Goal: Communication & Community: Share content

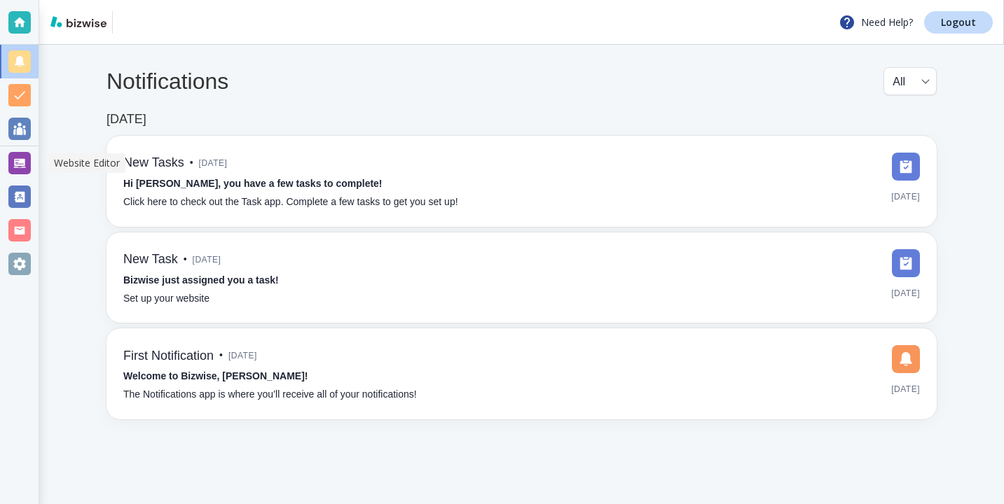
click at [35, 158] on div at bounding box center [19, 163] width 39 height 34
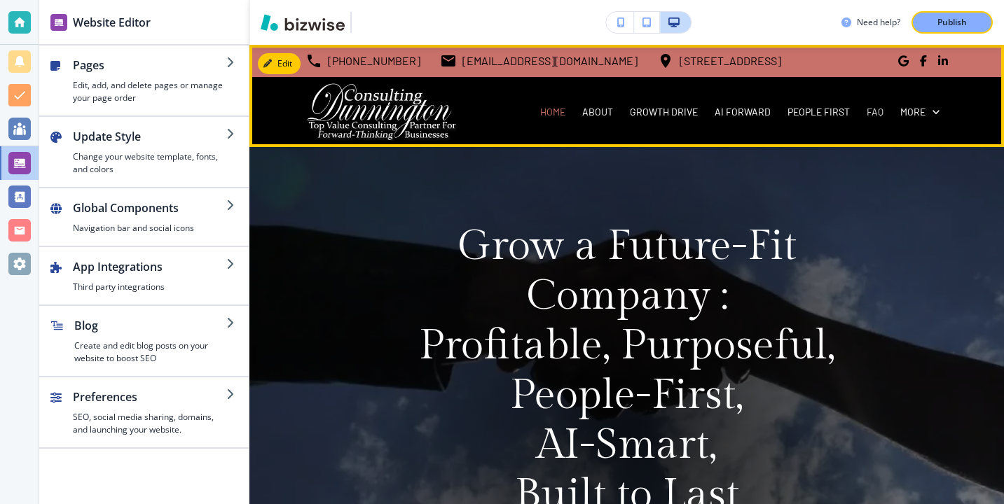
click at [876, 118] on p "FAQ" at bounding box center [874, 112] width 17 height 14
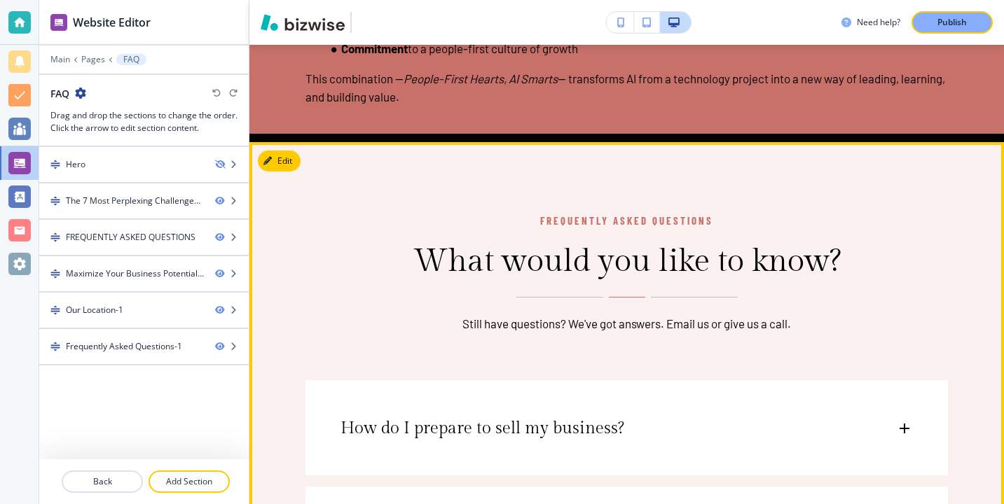
scroll to position [2143, 0]
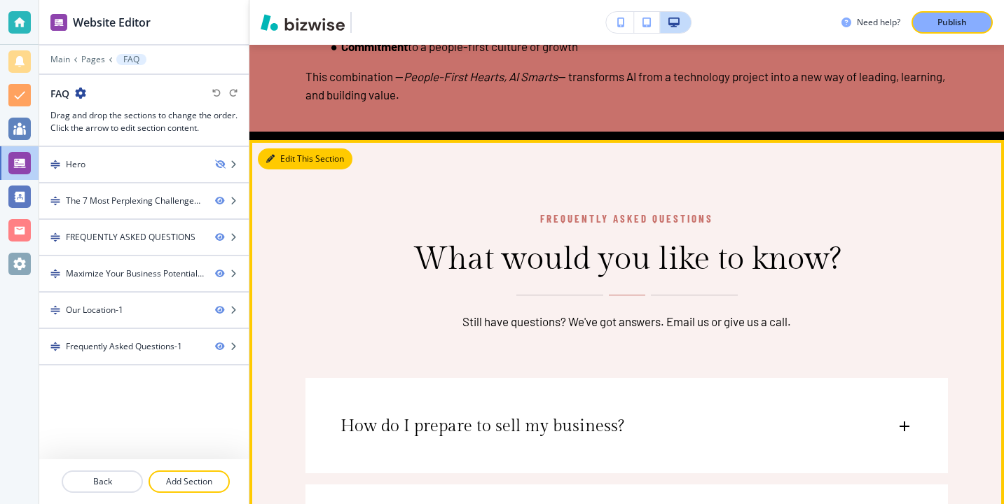
click at [290, 163] on button "Edit This Section" at bounding box center [305, 158] width 95 height 21
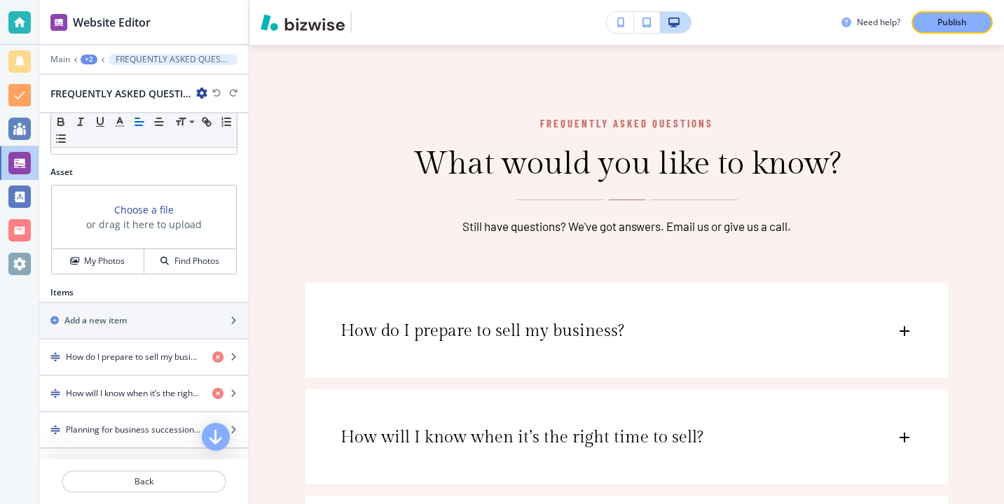
scroll to position [401, 0]
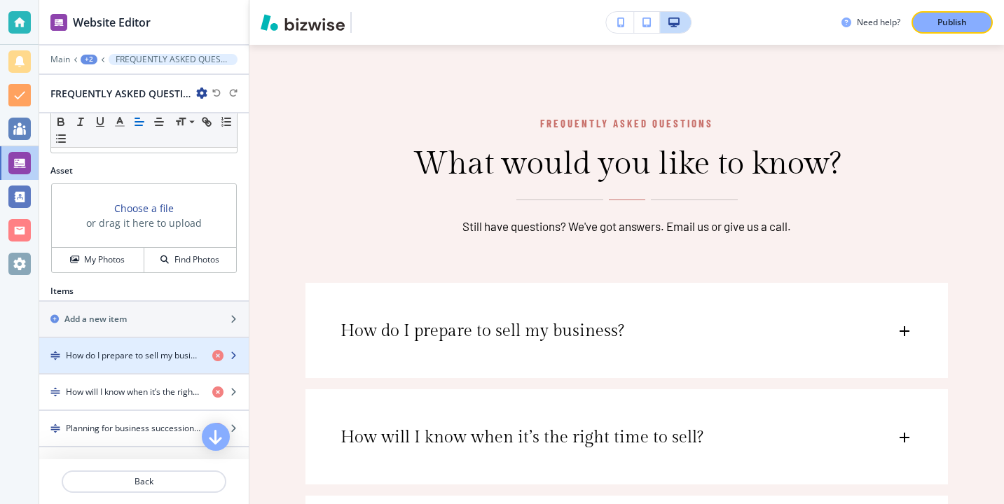
click at [143, 347] on div "button" at bounding box center [143, 343] width 209 height 11
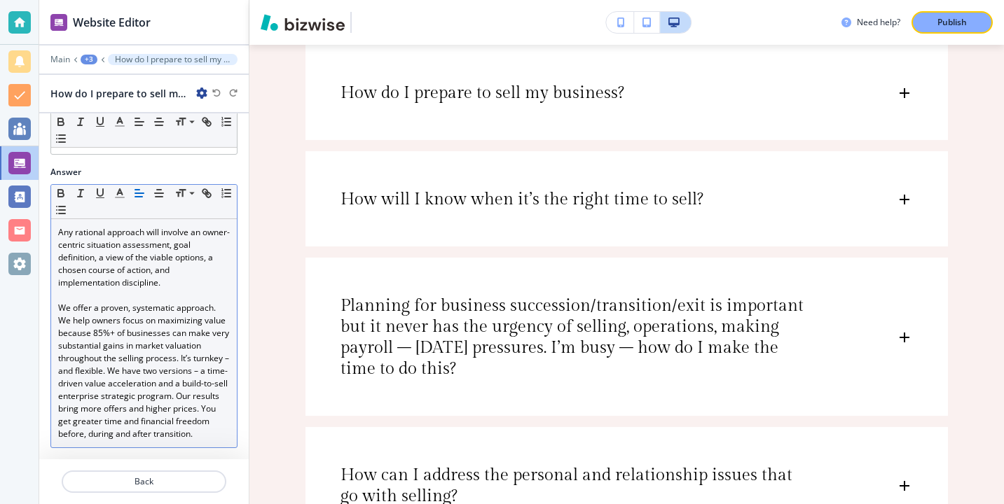
scroll to position [0, 0]
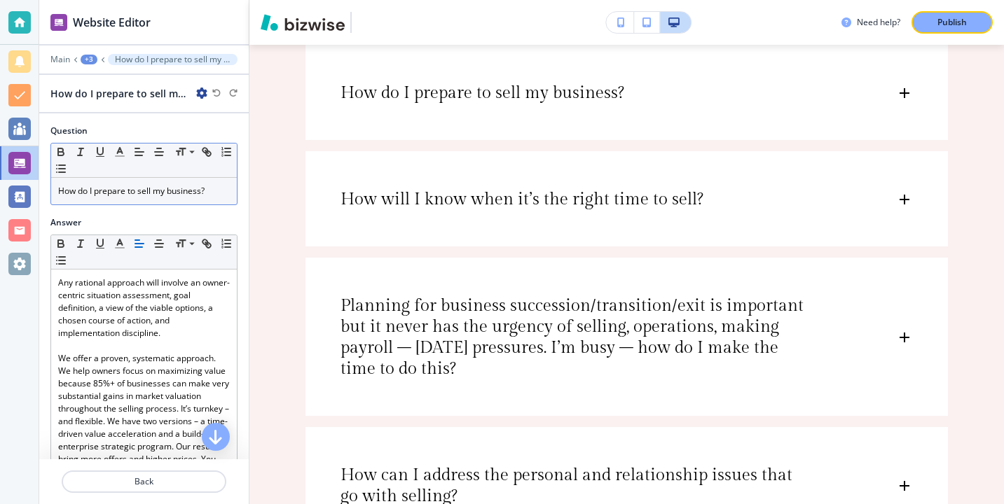
click at [212, 191] on p "How do I prepare to sell my business?" at bounding box center [144, 191] width 172 height 13
click at [213, 191] on p "How do I prepare to sell my business?" at bounding box center [144, 191] width 172 height 13
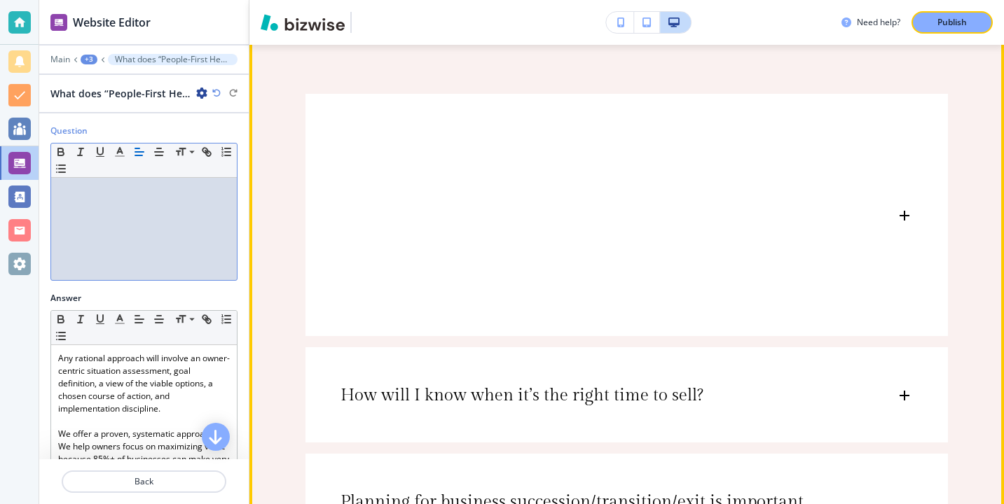
scroll to position [2487, 0]
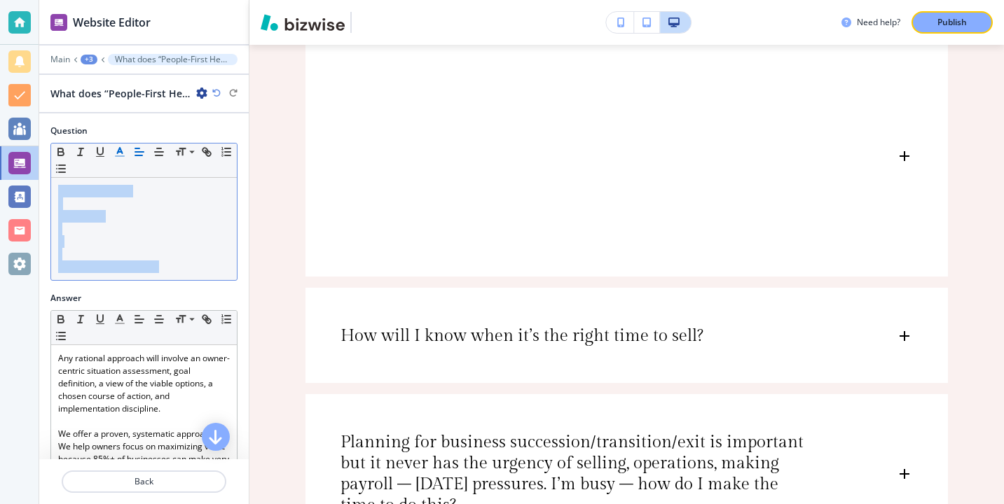
click at [113, 153] on icon "button" at bounding box center [119, 152] width 13 height 13
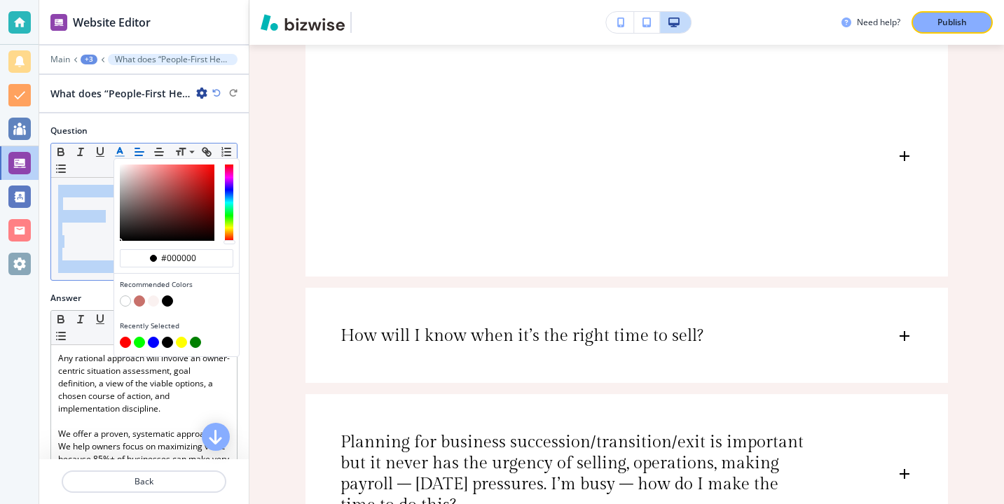
click at [171, 300] on button "button" at bounding box center [167, 301] width 11 height 11
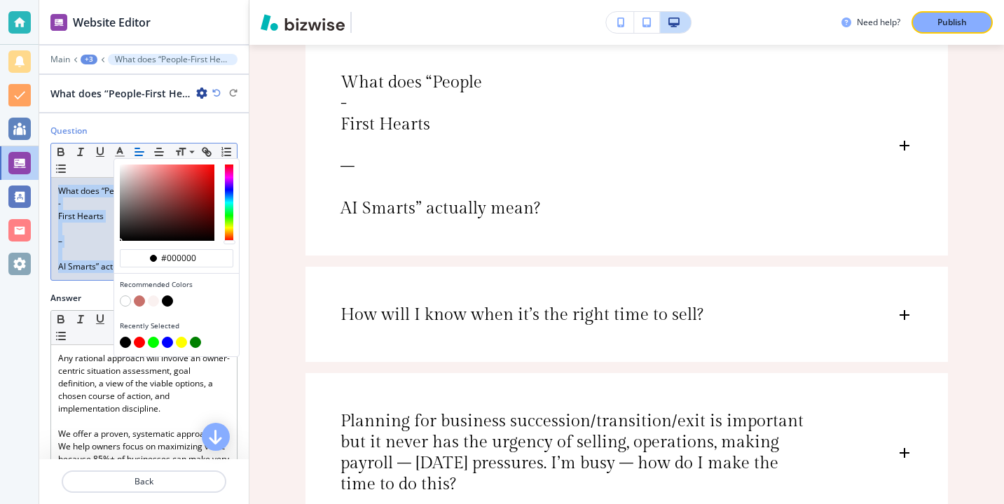
click at [65, 252] on p at bounding box center [144, 254] width 172 height 13
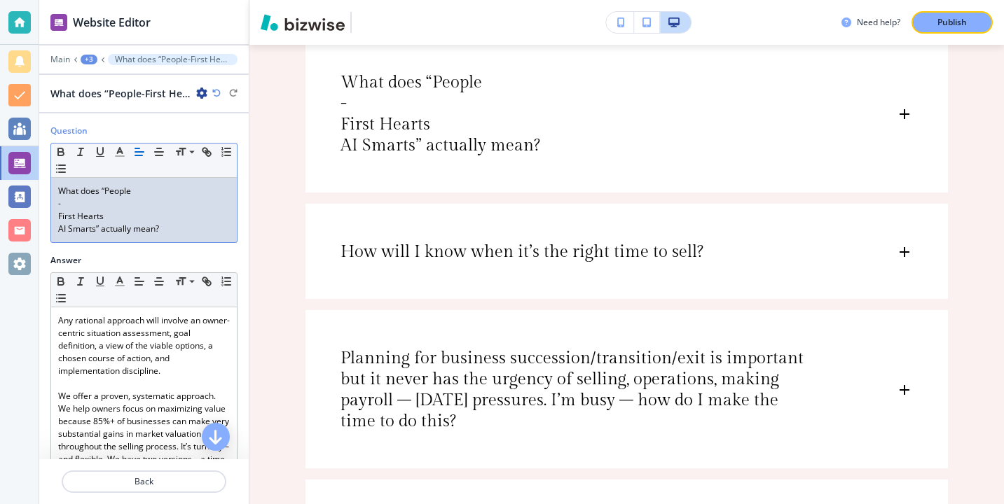
click at [55, 226] on div "What does “People - First Hearts AI Smarts” actually mean?" at bounding box center [144, 210] width 186 height 64
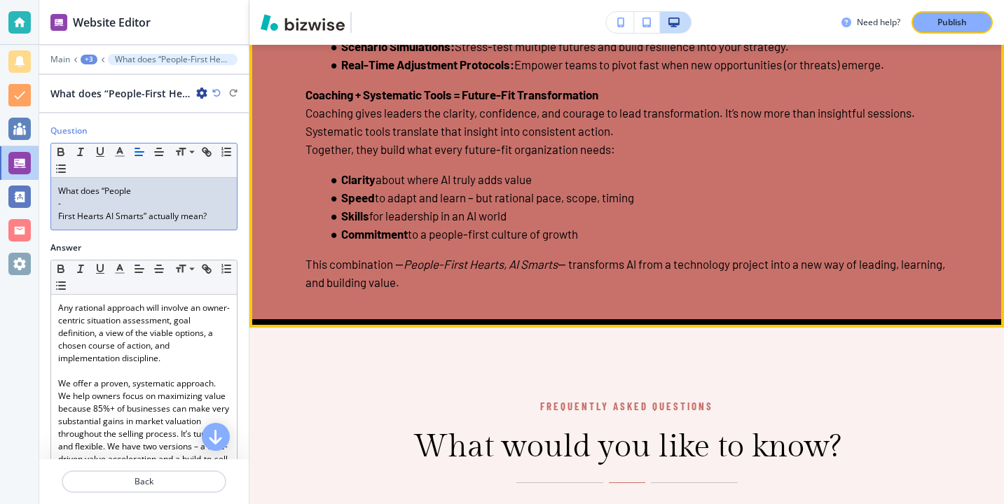
scroll to position [1956, 0]
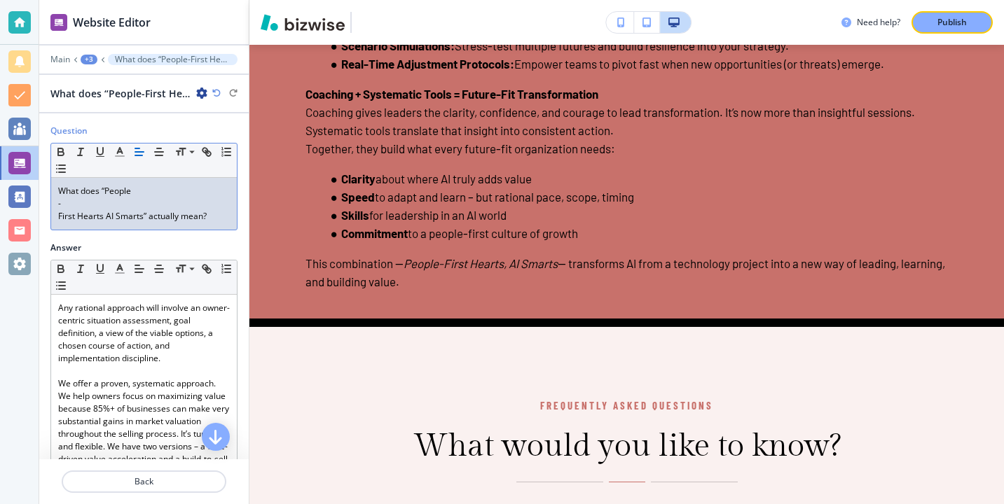
click at [97, 207] on p "-" at bounding box center [144, 204] width 172 height 13
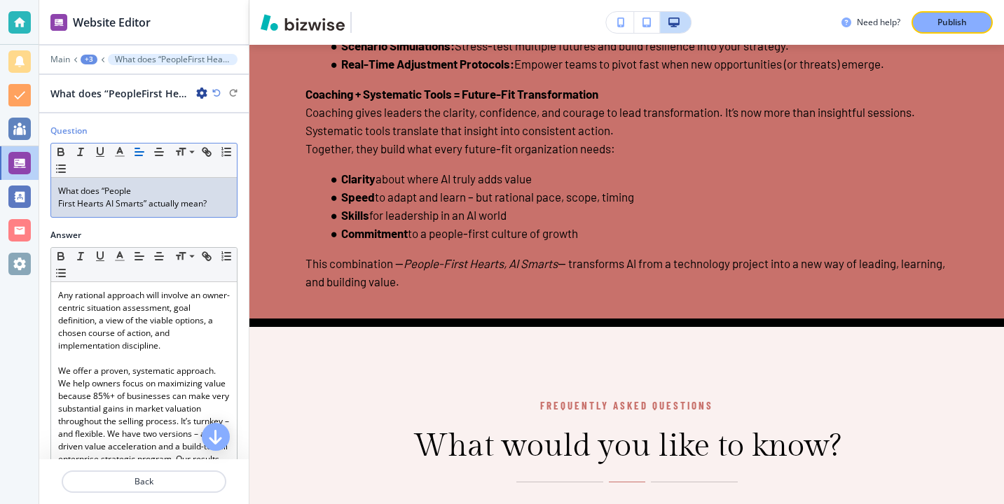
click at [55, 209] on div "What does “People First Hearts AI Smarts” actually mean?" at bounding box center [144, 197] width 186 height 39
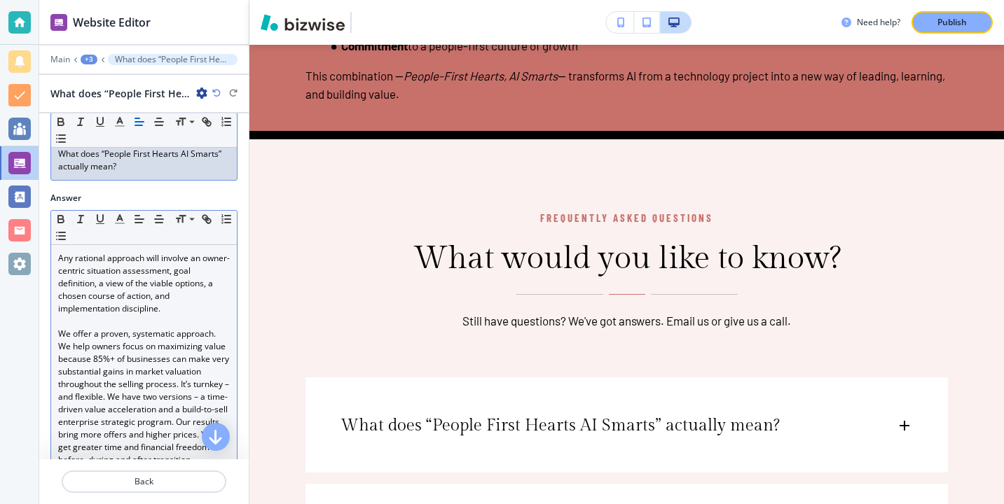
scroll to position [42, 0]
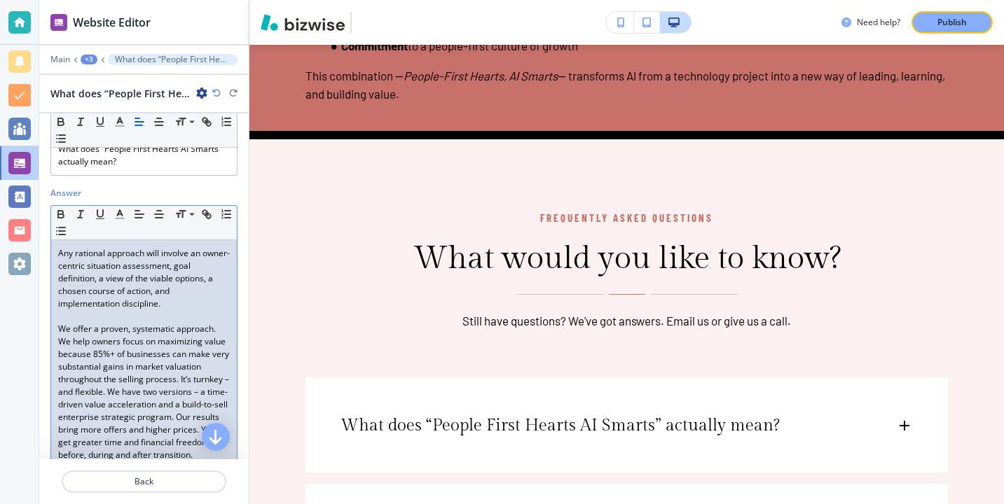
click at [153, 298] on p "Any rational approach will involve an owner-centric situation assessment, goal …" at bounding box center [144, 278] width 172 height 63
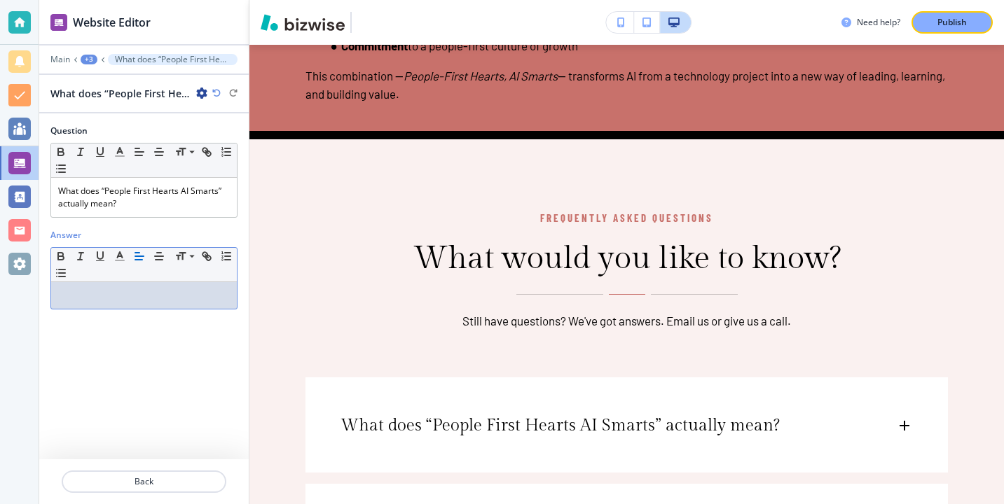
scroll to position [0, 0]
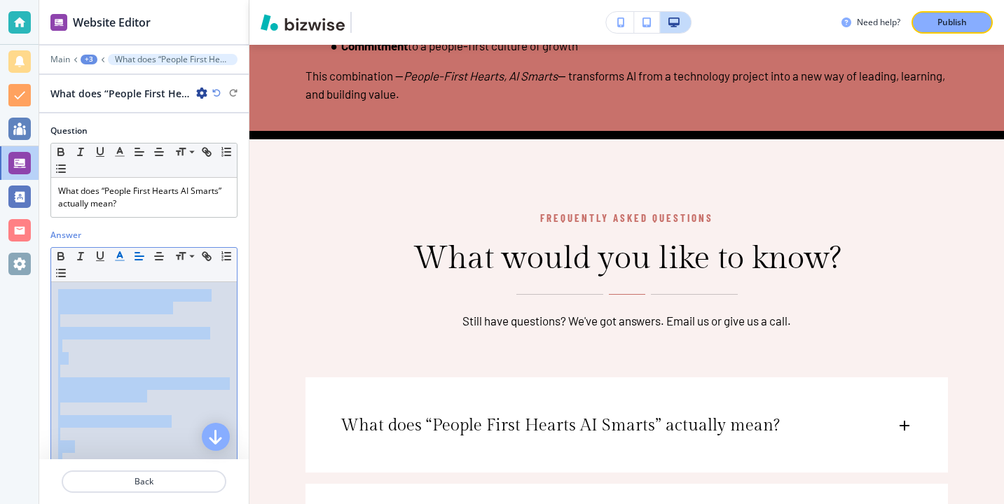
click at [112, 251] on button "button" at bounding box center [120, 256] width 20 height 17
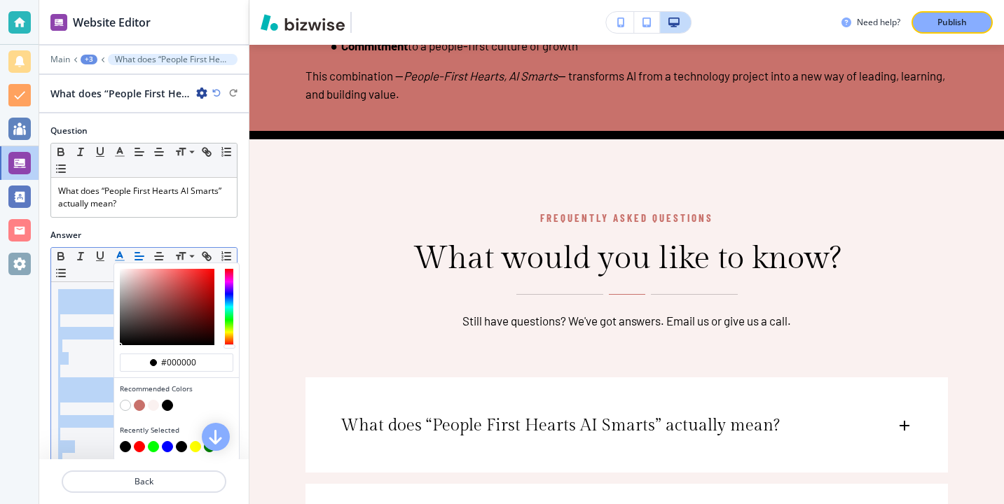
click at [166, 401] on button "button" at bounding box center [167, 405] width 11 height 11
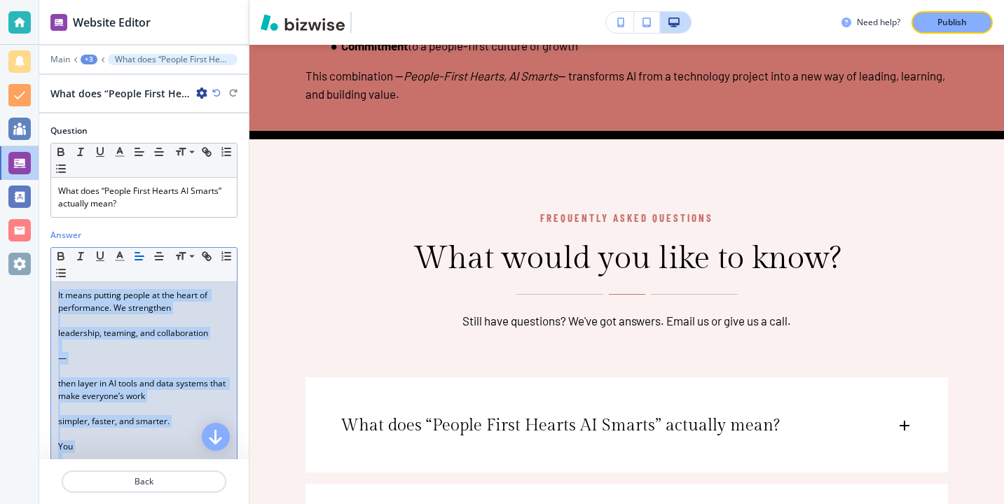
click at [81, 344] on p at bounding box center [144, 346] width 172 height 13
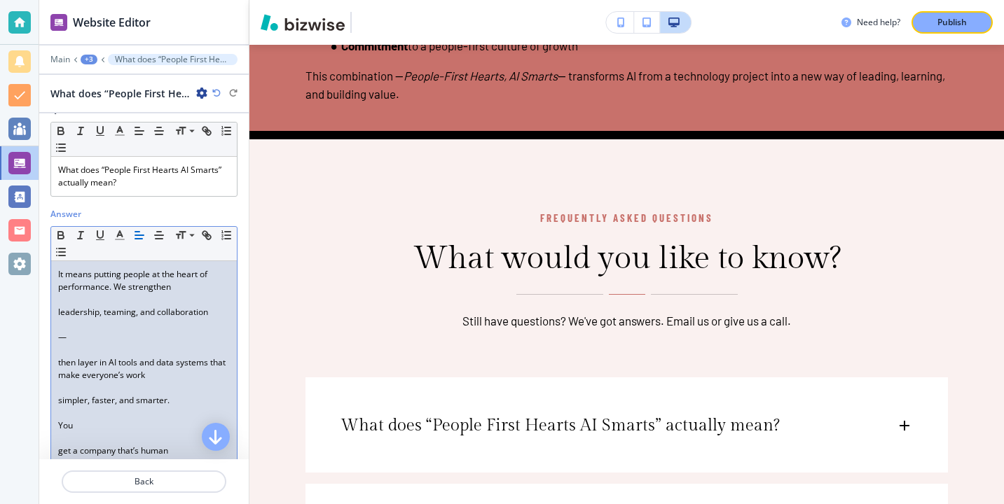
scroll to position [9, 0]
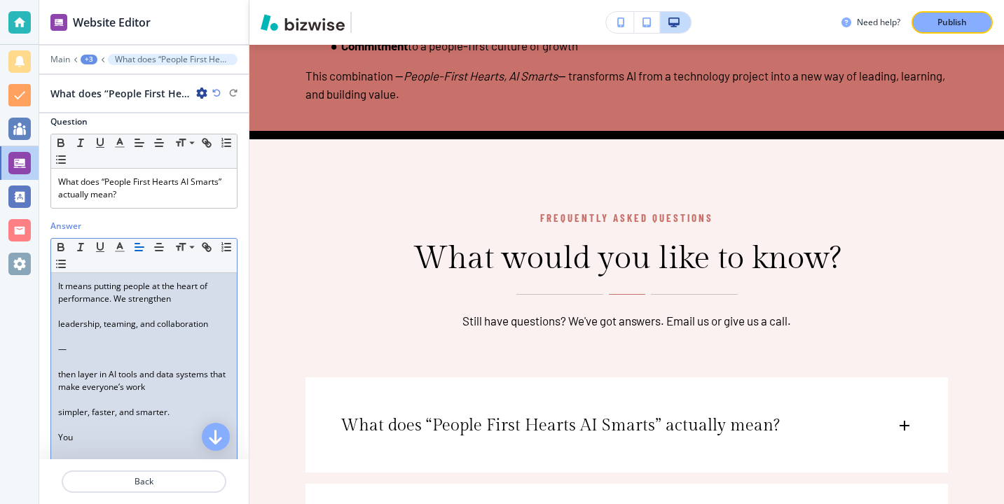
click at [93, 358] on p at bounding box center [144, 362] width 172 height 13
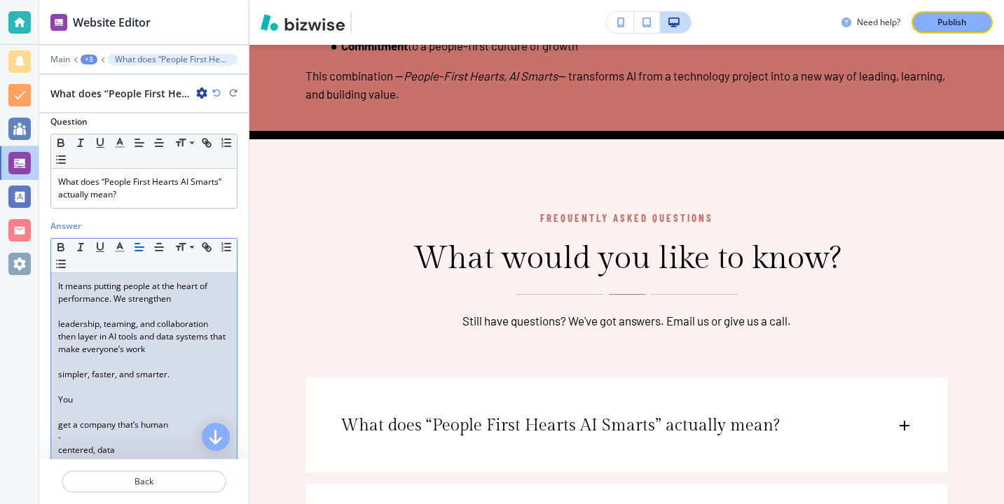
click at [84, 318] on p "leadership, teaming, and collaboration" at bounding box center [144, 324] width 172 height 13
click at [84, 315] on p at bounding box center [144, 311] width 172 height 13
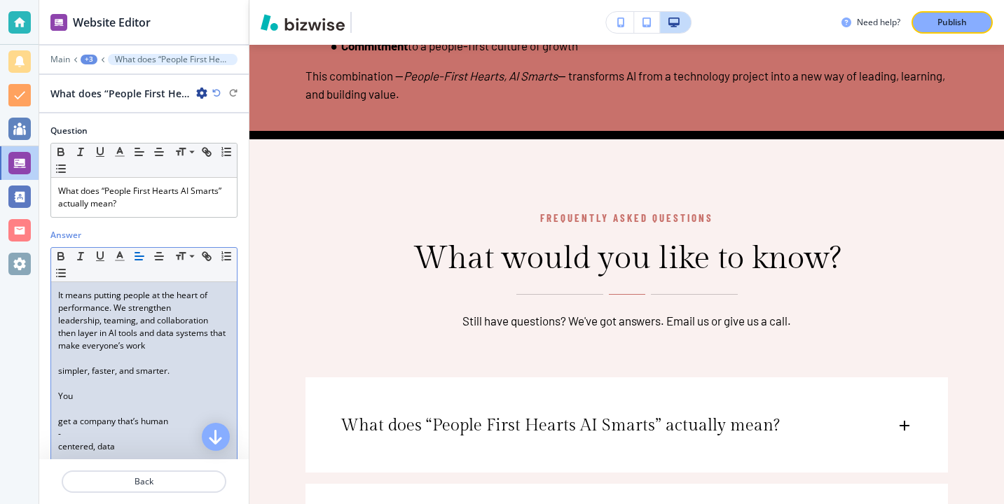
click at [62, 325] on span "leadership, teaming, and collaboration" at bounding box center [133, 321] width 150 height 12
click at [53, 325] on div "It means putting people at the heart of performance. We strengthen leadership, …" at bounding box center [144, 396] width 186 height 228
click at [69, 355] on p at bounding box center [144, 358] width 172 height 13
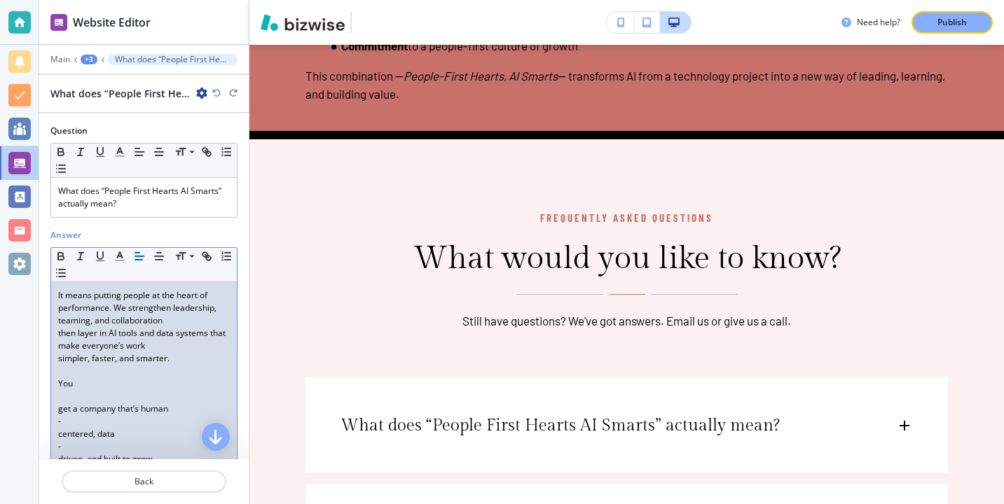
click at [55, 361] on div "It means putting people at the heart of performance. We strengthen leadership, …" at bounding box center [144, 390] width 186 height 216
click at [49, 333] on div "Answer Small Normal Large Huge It means putting people at the heart of performa…" at bounding box center [143, 369] width 209 height 281
click at [56, 383] on div "It means putting people at the heart of performance. We strengthen leadership, …" at bounding box center [144, 390] width 186 height 216
click at [51, 393] on div "It means putting people at the heart of performance. We strengthen leadership, …" at bounding box center [144, 377] width 186 height 191
click at [53, 390] on div "It means putting people at the heart of performance. We strengthen leadership, …" at bounding box center [144, 377] width 186 height 191
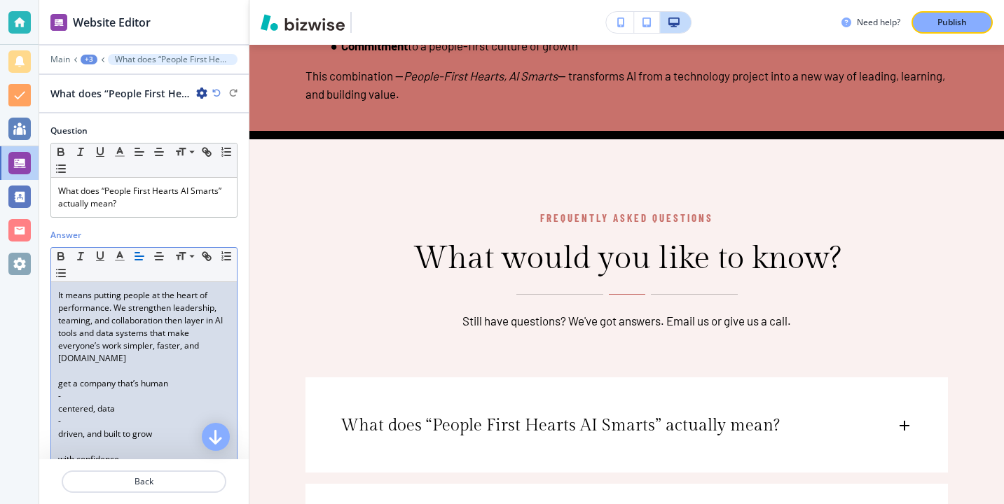
click at [62, 385] on span "get a company that’s human" at bounding box center [113, 384] width 110 height 12
click at [58, 384] on span "get a company that’s human" at bounding box center [113, 384] width 110 height 12
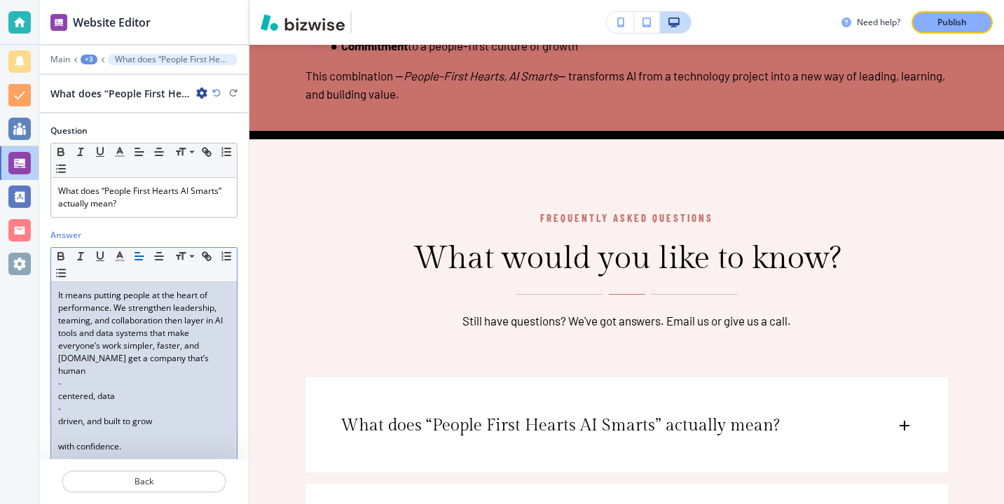
click at [51, 383] on div "It means putting people at the heart of performance. We strengthen leadership, …" at bounding box center [144, 371] width 186 height 178
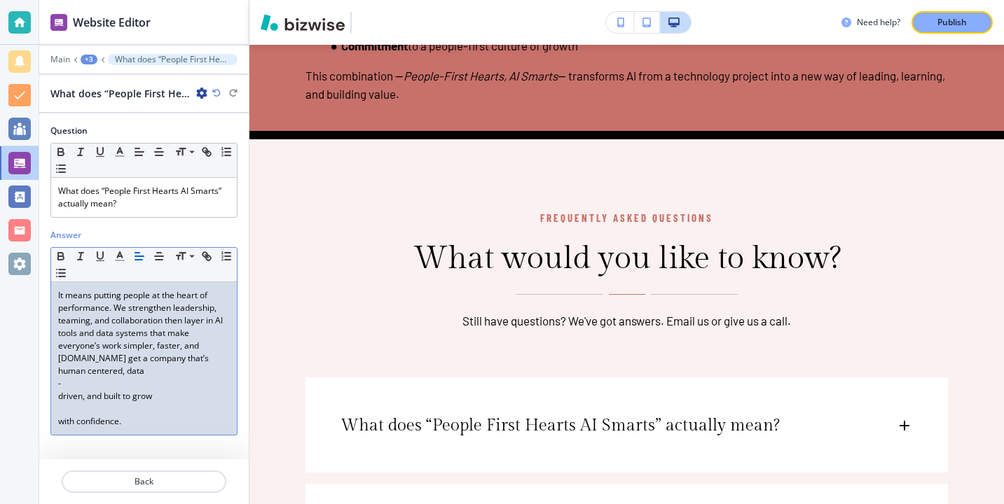
click at [57, 399] on div "It means putting people at the heart of performance. We strengthen leadership, …" at bounding box center [144, 358] width 186 height 153
click at [59, 403] on span "with confidence." at bounding box center [89, 409] width 63 height 12
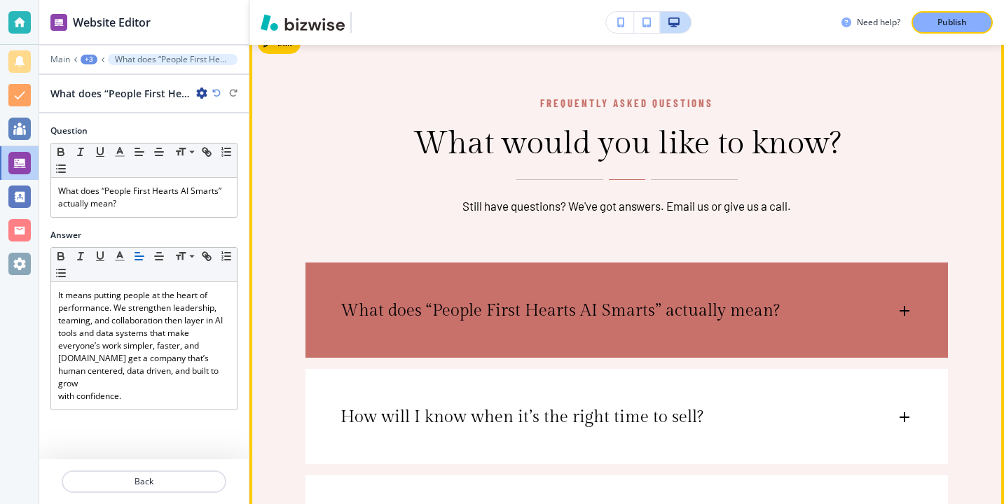
click at [535, 324] on div "What does “People First Hearts AI Smarts” actually mean?" at bounding box center [626, 304] width 642 height 83
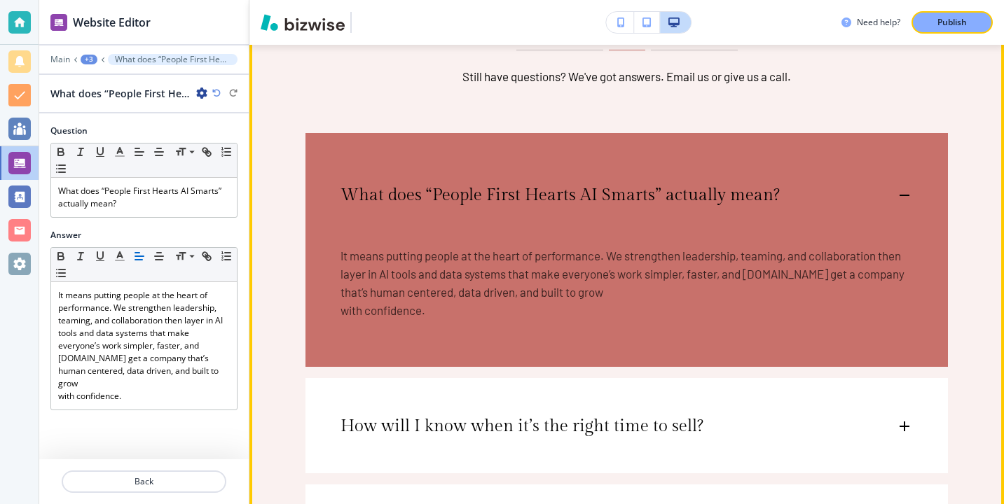
scroll to position [2418, 0]
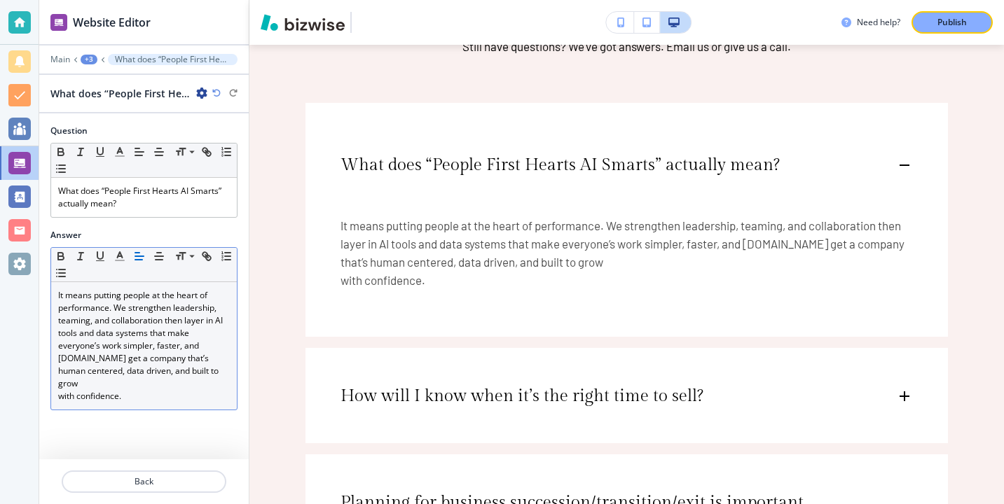
click at [53, 386] on div "It means putting people at the heart of performance. We strengthen leadership, …" at bounding box center [144, 345] width 186 height 127
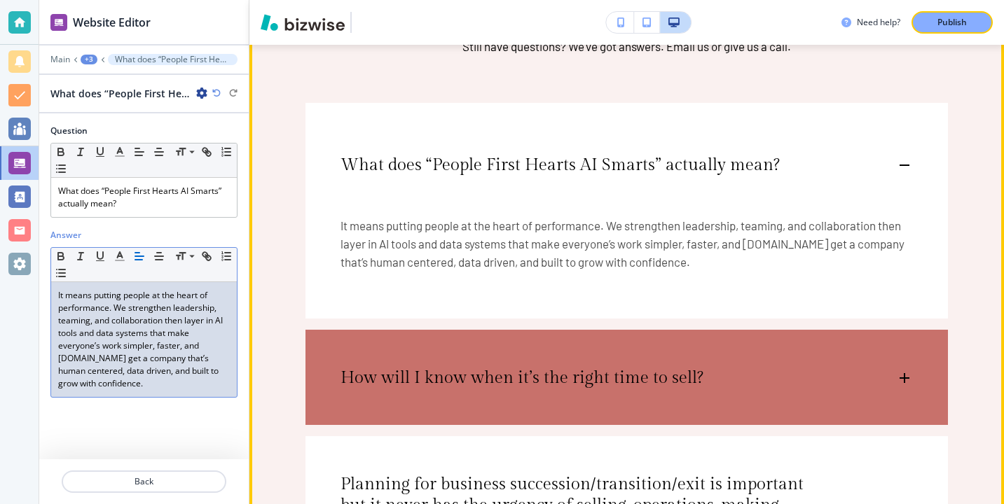
click at [410, 384] on p "How will I know when it’s the right time to sell?" at bounding box center [521, 378] width 363 height 21
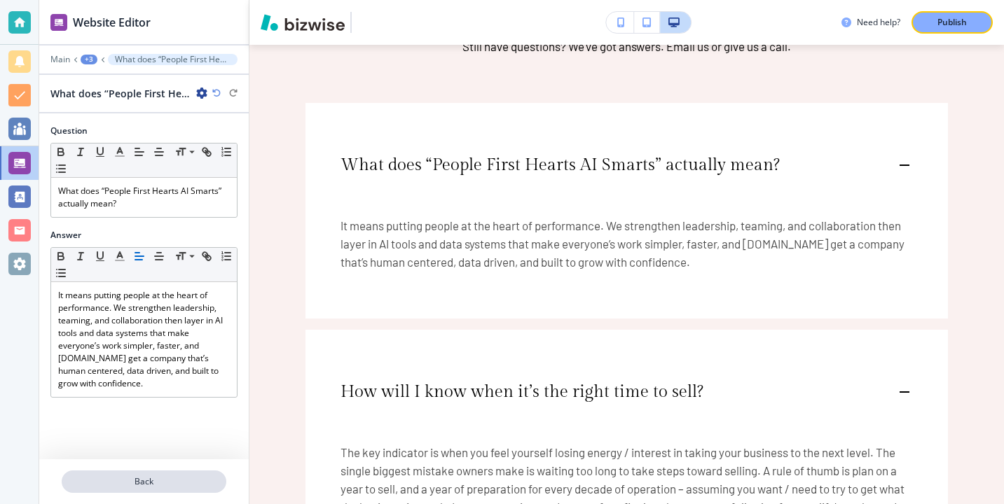
click at [184, 488] on p "Back" at bounding box center [144, 482] width 162 height 13
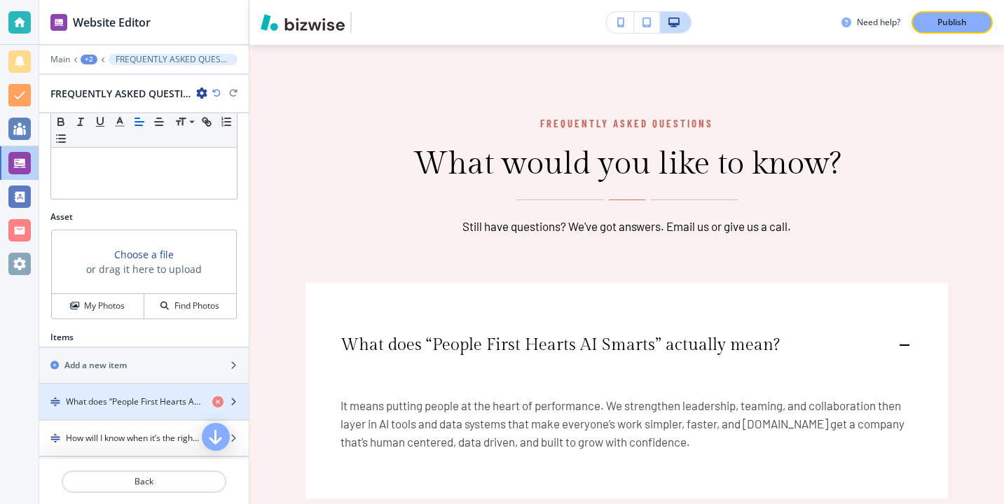
scroll to position [452, 0]
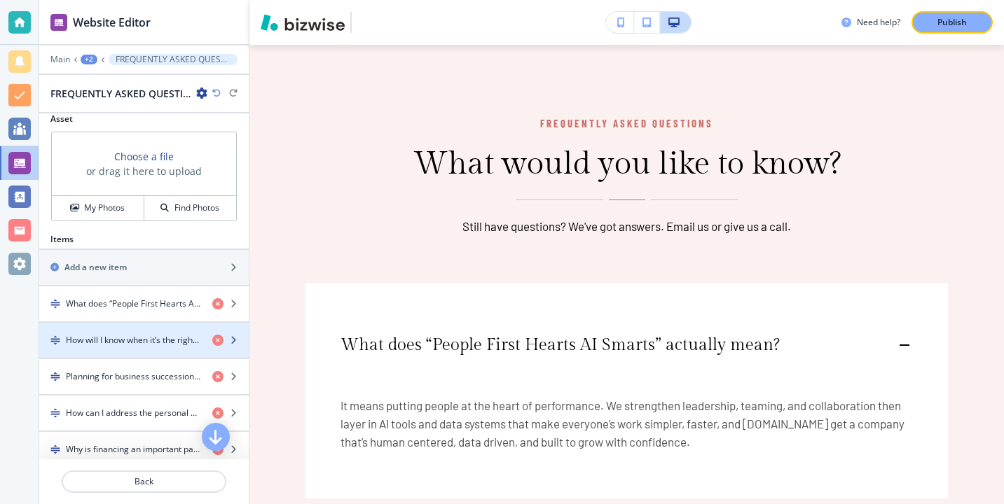
click at [146, 344] on h4 "How will I know when it’s the right time to sell?" at bounding box center [133, 340] width 135 height 13
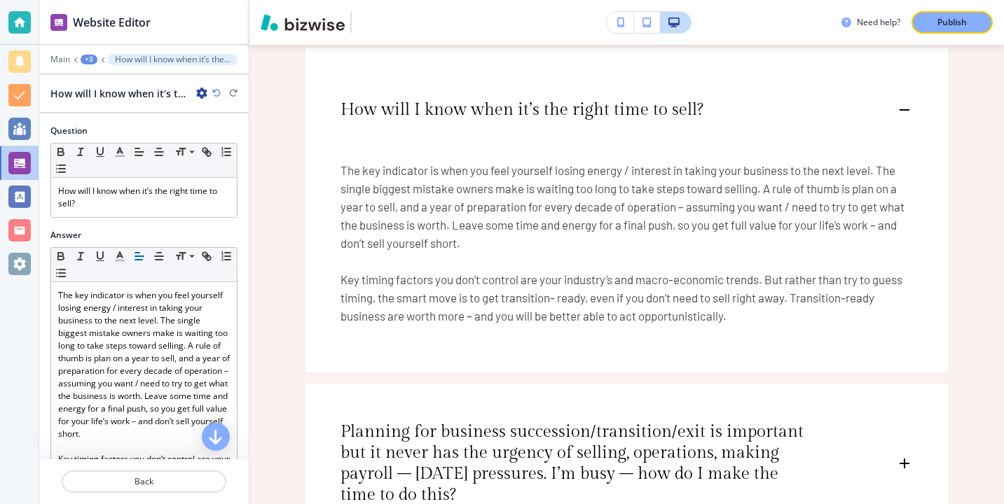
scroll to position [2703, 0]
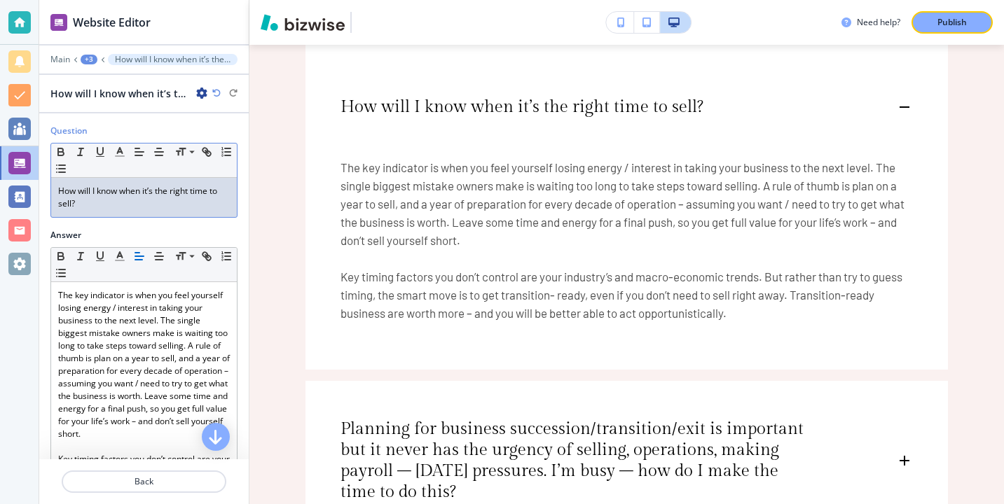
click at [137, 215] on div "How will I know when it’s the right time to sell?" at bounding box center [144, 197] width 186 height 39
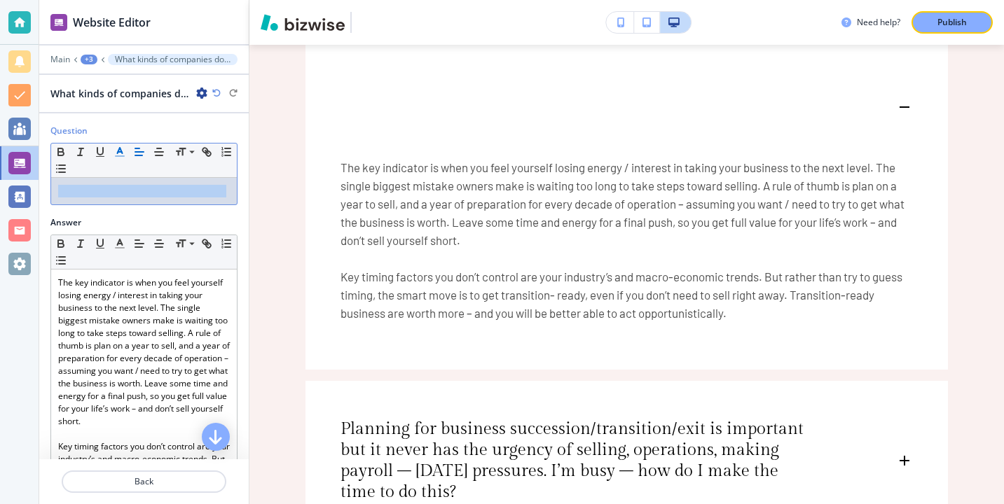
click at [123, 158] on icon "button" at bounding box center [119, 152] width 13 height 13
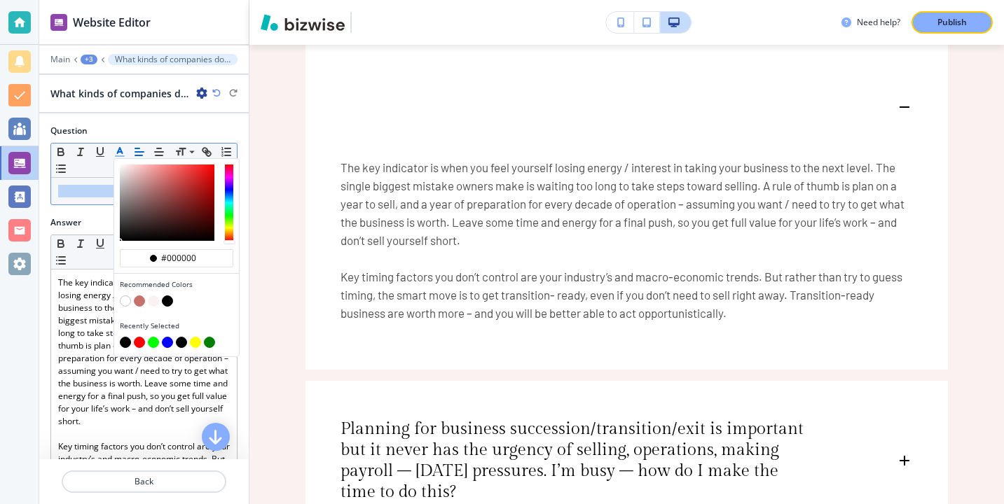
click at [170, 300] on button "button" at bounding box center [167, 301] width 11 height 11
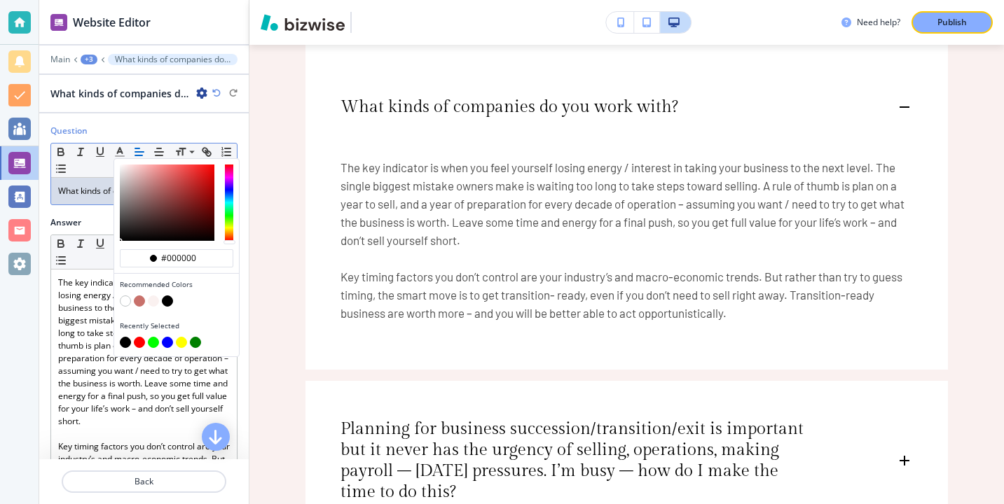
click at [88, 198] on p "What kinds of companies do you work with?" at bounding box center [144, 191] width 172 height 13
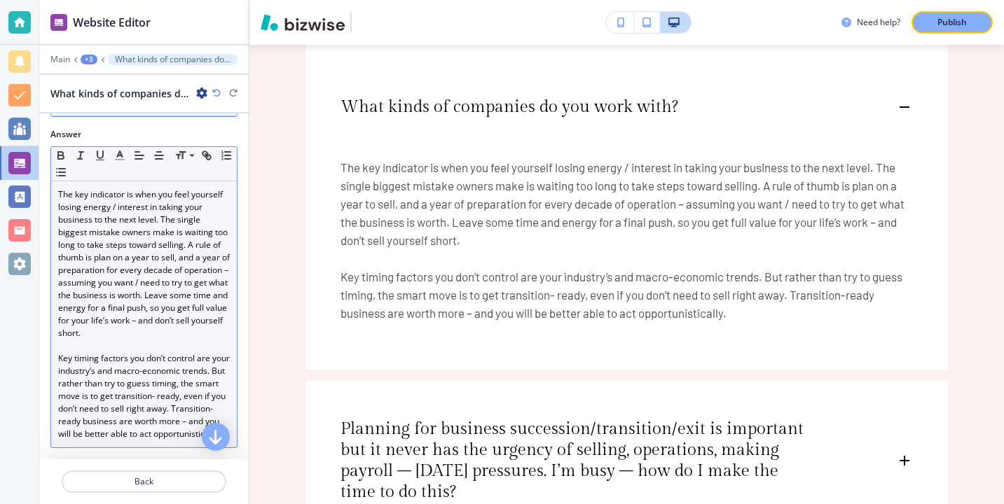
scroll to position [107, 0]
click at [113, 405] on p "Key timing factors you don’t control are your industry’s and macro-economic tre…" at bounding box center [144, 396] width 172 height 88
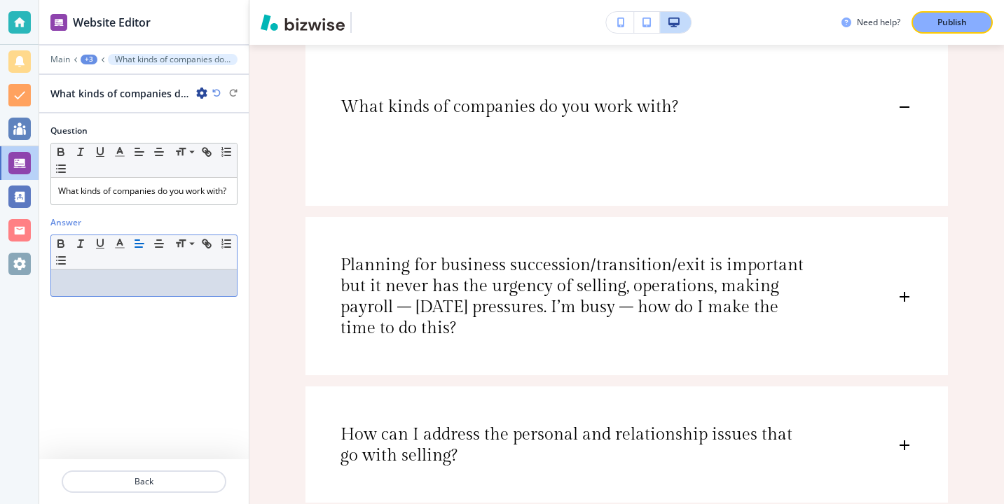
scroll to position [0, 0]
click at [125, 296] on div at bounding box center [144, 283] width 186 height 27
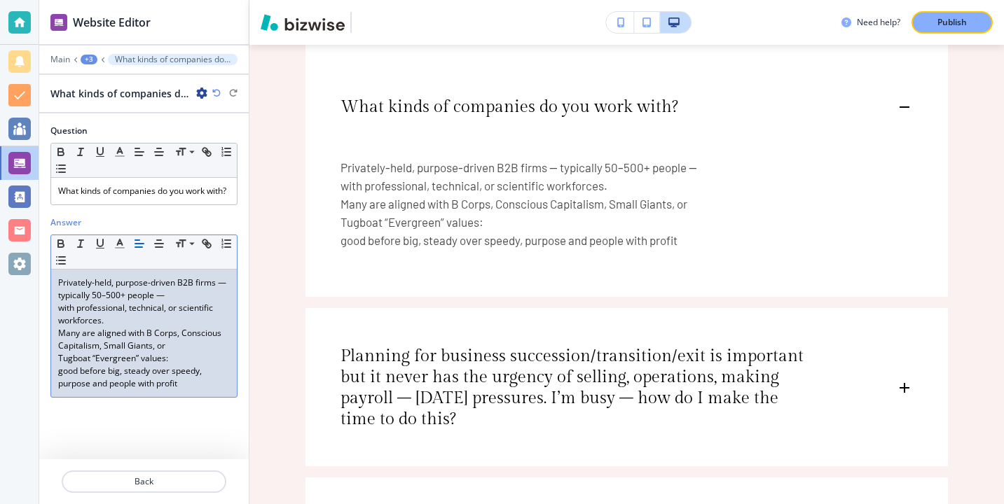
click at [54, 344] on div "Privately-held, purpose-driven B2B firms — typically 50–500+ people — with prof…" at bounding box center [144, 333] width 186 height 127
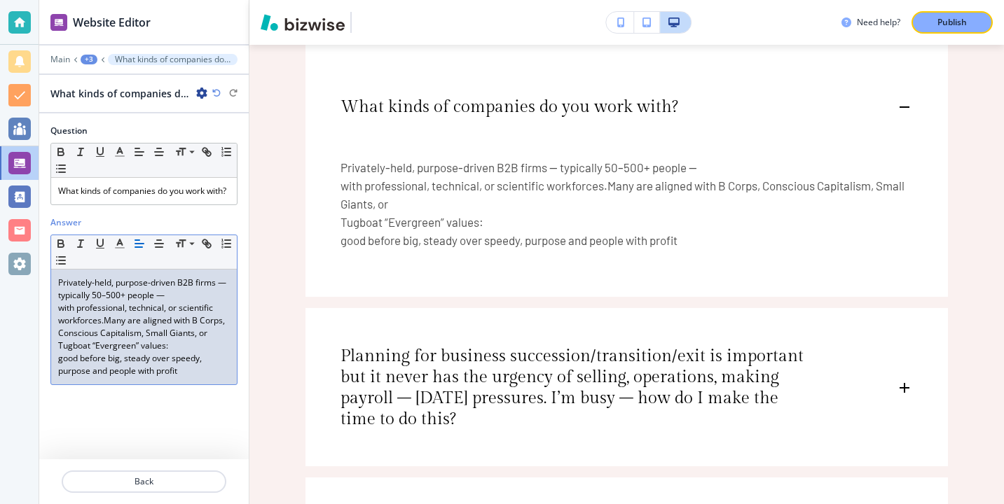
click at [48, 313] on div "Answer Small Normal Large Huge Privately-held, purpose-driven B2B firms — typic…" at bounding box center [143, 306] width 209 height 180
click at [50, 319] on div "Small Normal Large Huge Privately-held, purpose-driven B2B firms — typically 50…" at bounding box center [143, 310] width 187 height 151
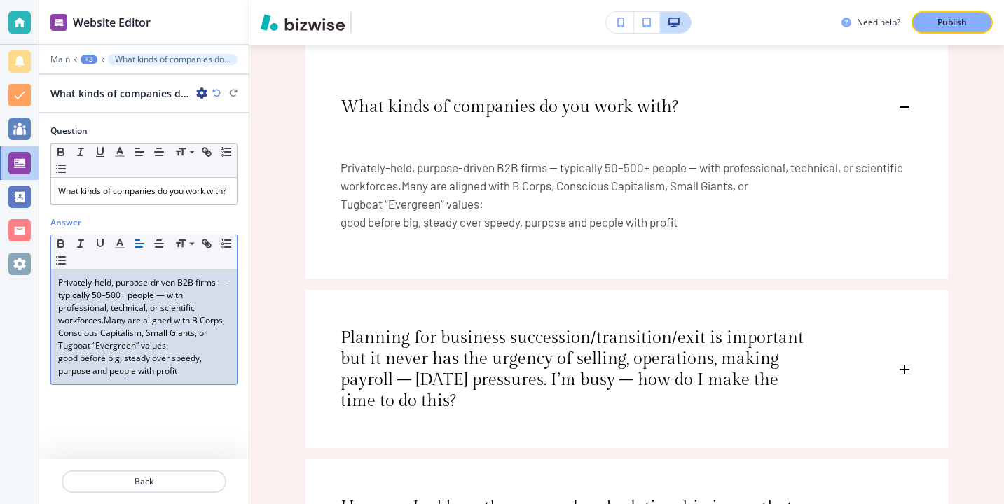
click at [53, 371] on div "Privately-held, purpose-driven B2B firms — typically 50–500+ people — with prof…" at bounding box center [144, 327] width 186 height 115
click at [57, 353] on div "Privately-held, purpose-driven B2B firms — typically 50–500+ people — with prof…" at bounding box center [144, 327] width 186 height 115
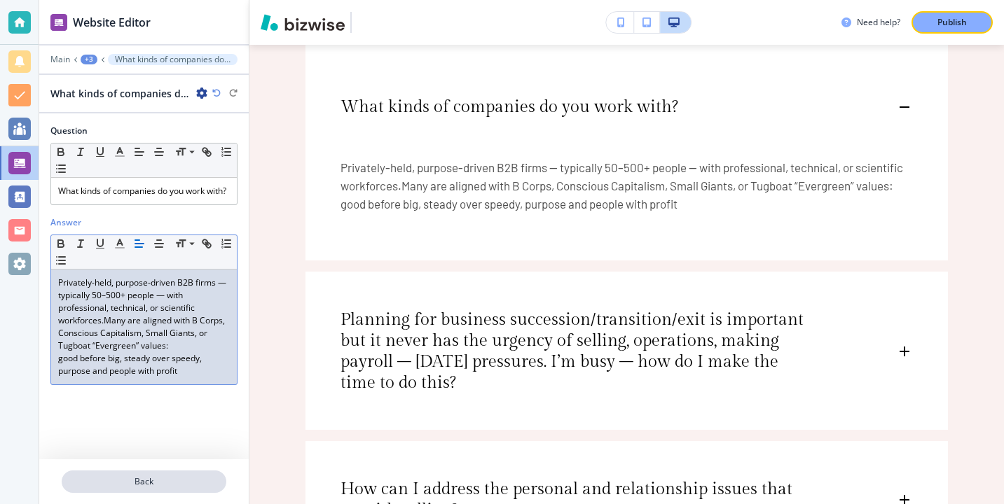
click at [199, 483] on p "Back" at bounding box center [144, 482] width 162 height 13
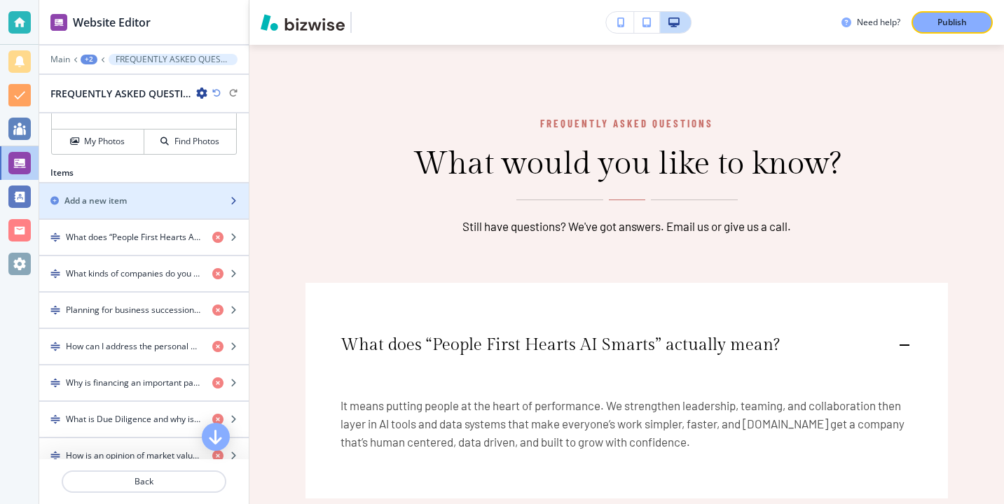
scroll to position [567, 0]
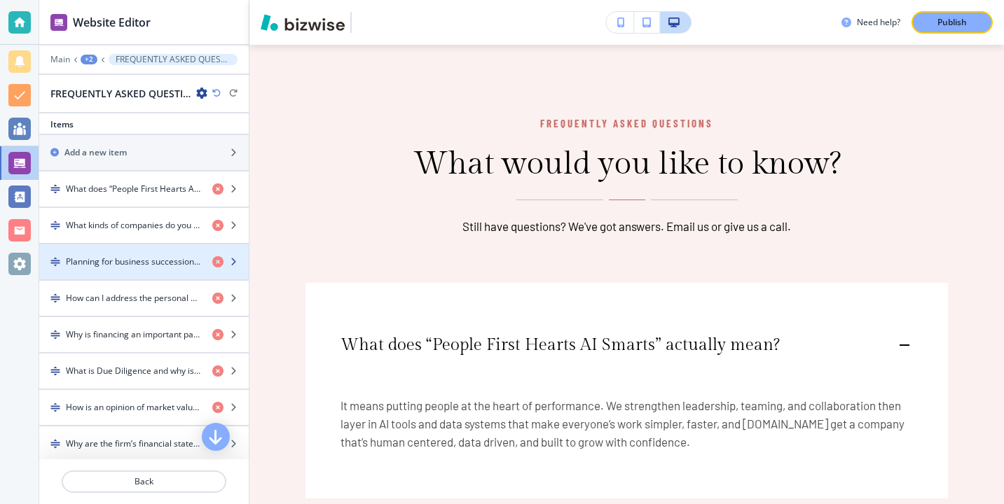
click at [186, 267] on h4 "Planning for business succession/transition/exit is important but it never has …" at bounding box center [133, 262] width 135 height 13
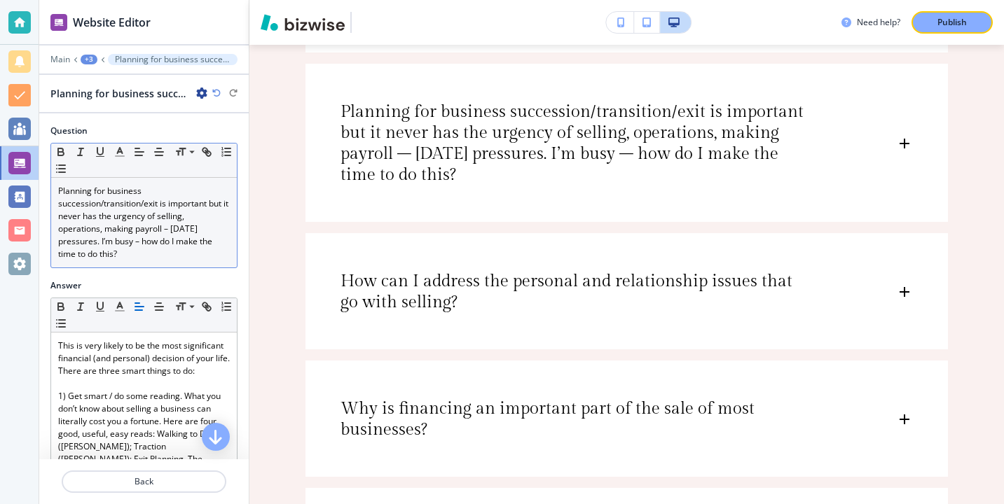
click at [180, 237] on p "Planning for business succession/transition/exit is important but it never has …" at bounding box center [144, 223] width 172 height 76
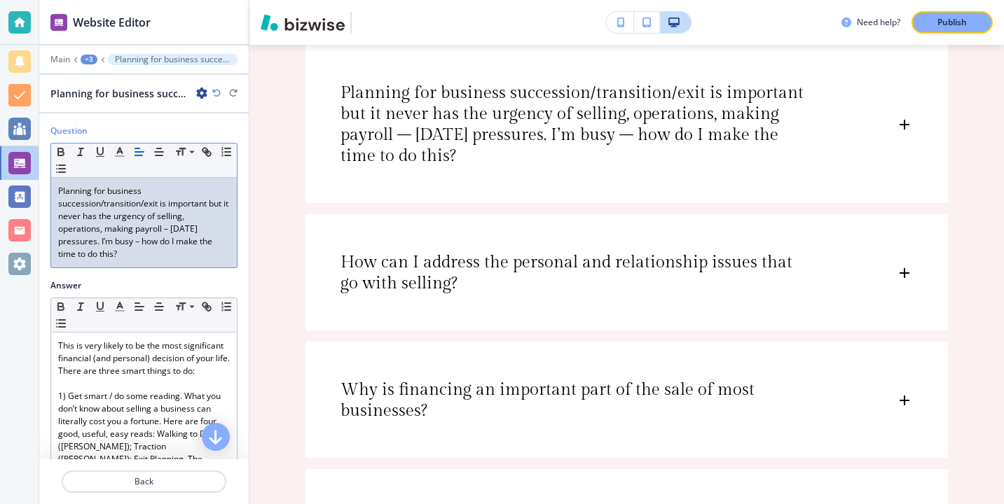
click at [180, 251] on p "Planning for business succession/transition/exit is important but it never has …" at bounding box center [144, 223] width 172 height 76
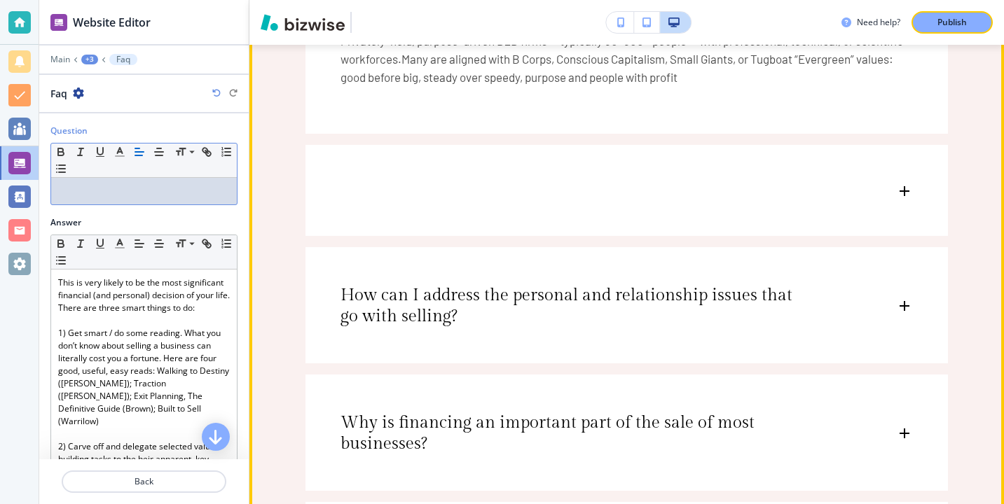
scroll to position [2795, 0]
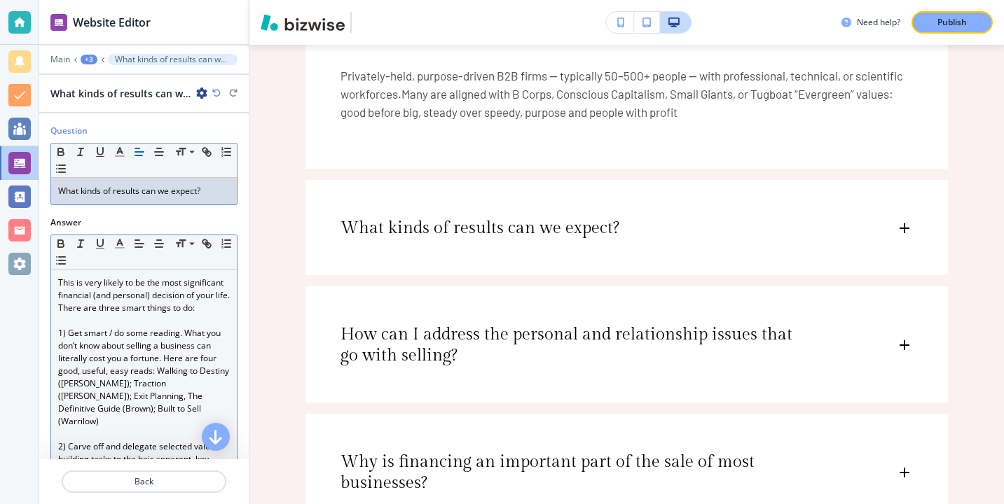
click at [134, 300] on p "This is very likely to be the most significant financial (and personal) decisio…" at bounding box center [144, 296] width 172 height 38
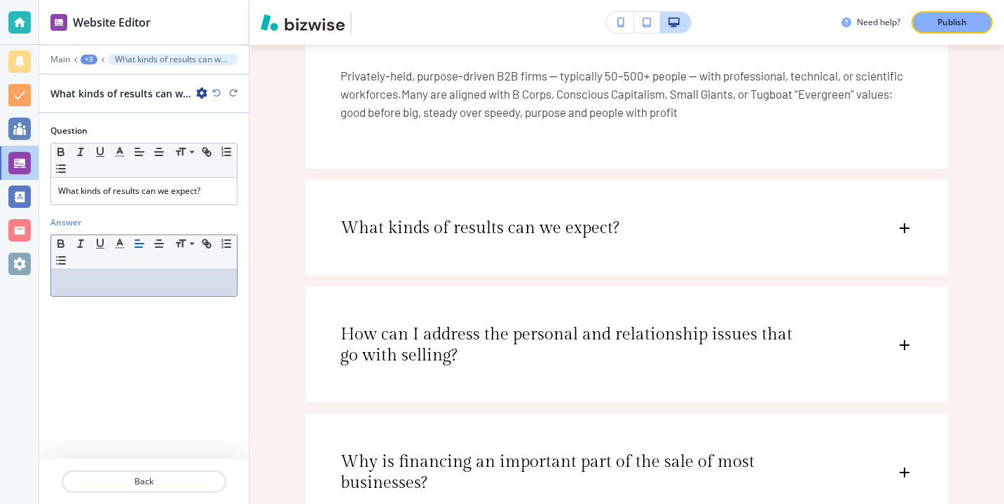
click at [177, 292] on div at bounding box center [144, 283] width 186 height 27
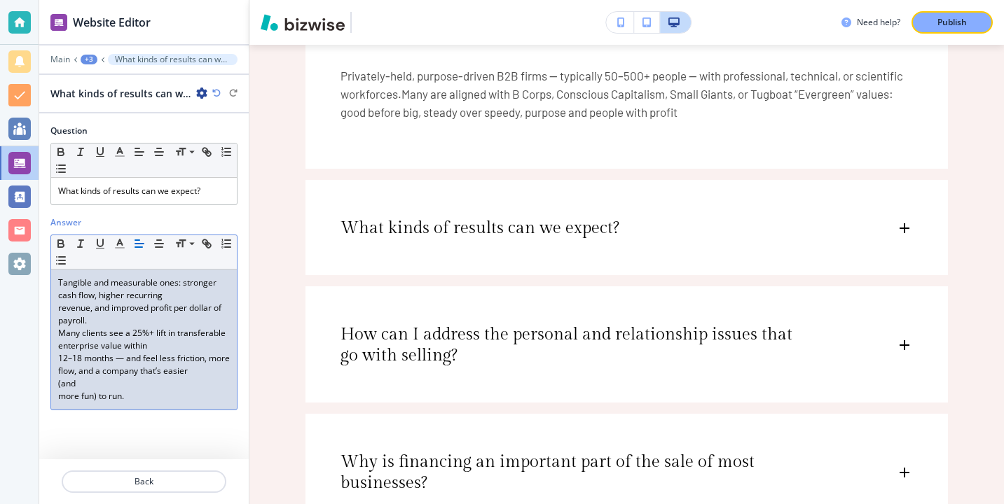
scroll to position [0, 0]
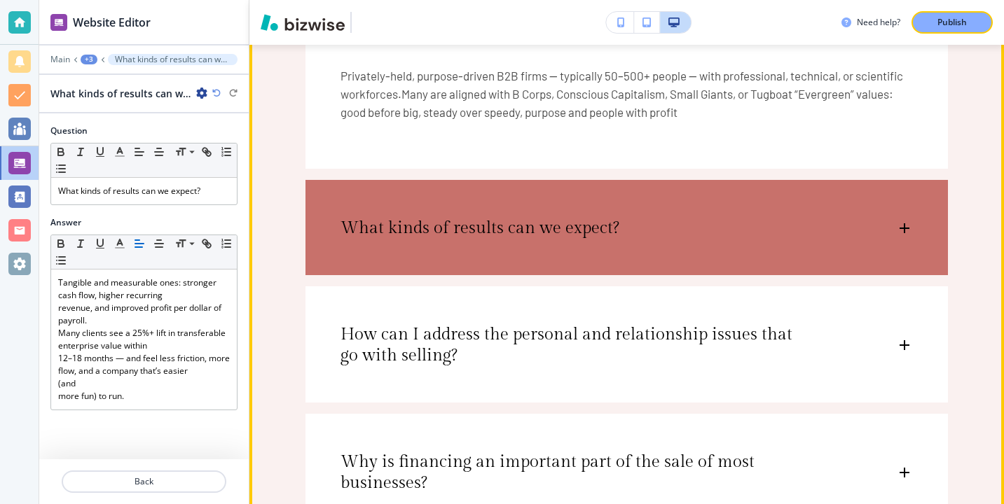
click at [490, 220] on p "What kinds of results can we expect?" at bounding box center [479, 228] width 279 height 21
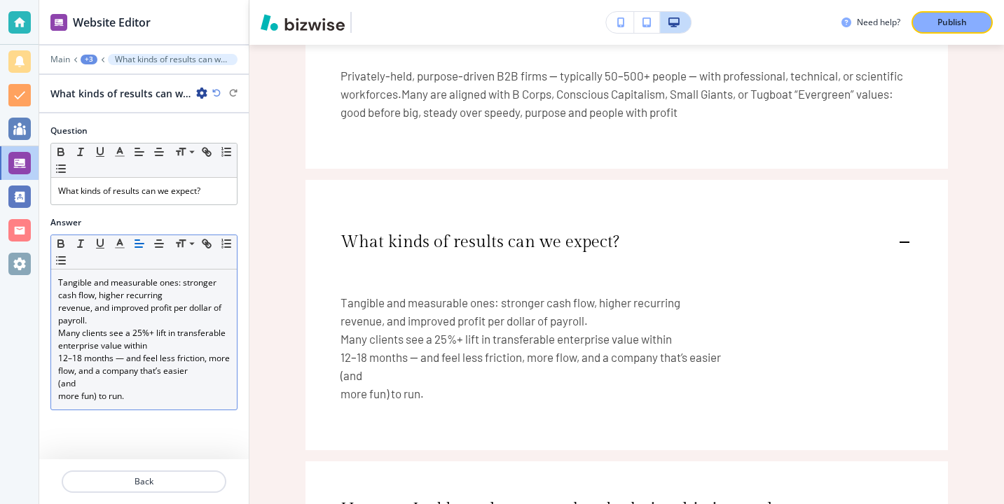
click at [54, 397] on div "Tangible and measurable ones: stronger cash flow, higher recurring revenue, and…" at bounding box center [144, 340] width 186 height 140
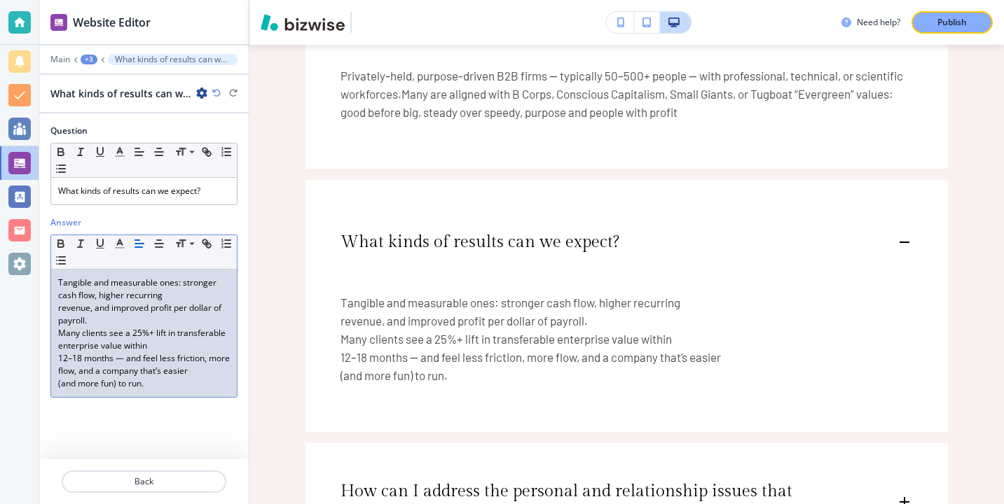
click at [60, 305] on p "revenue, and improved profit per dollar of payroll." at bounding box center [144, 314] width 172 height 25
click at [59, 305] on p "revenue, and improved profit per dollar of payroll." at bounding box center [144, 314] width 172 height 25
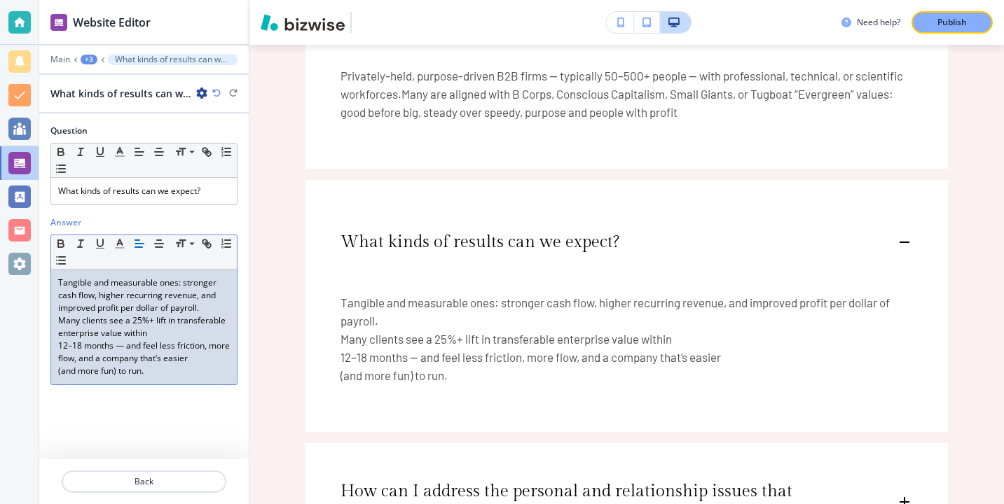
click at [58, 312] on p "Tangible and measurable ones: stronger cash flow, higher recurring revenue, and…" at bounding box center [144, 296] width 172 height 38
click at [173, 308] on p "Tangible and measurable ones: stronger cash flow, higher recurring revenue, and…" at bounding box center [144, 296] width 172 height 38
click at [55, 326] on div "Tangible and measurable ones: stronger cash flow, higher recurring revenue, and…" at bounding box center [144, 327] width 186 height 115
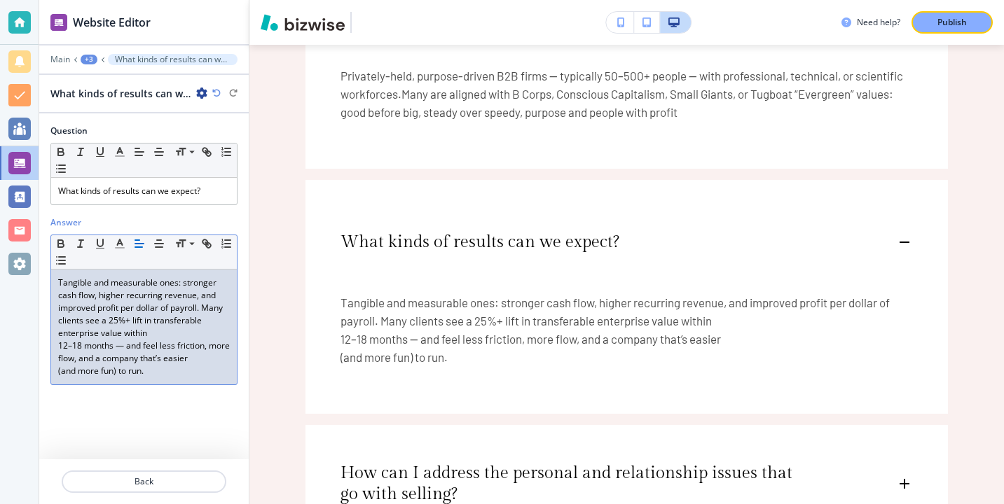
click at [56, 337] on div "Tangible and measurable ones: stronger cash flow, higher recurring revenue, and…" at bounding box center [144, 327] width 186 height 115
click at [53, 348] on div "Tangible and measurable ones: stronger cash flow, higher recurring revenue, and…" at bounding box center [144, 327] width 186 height 115
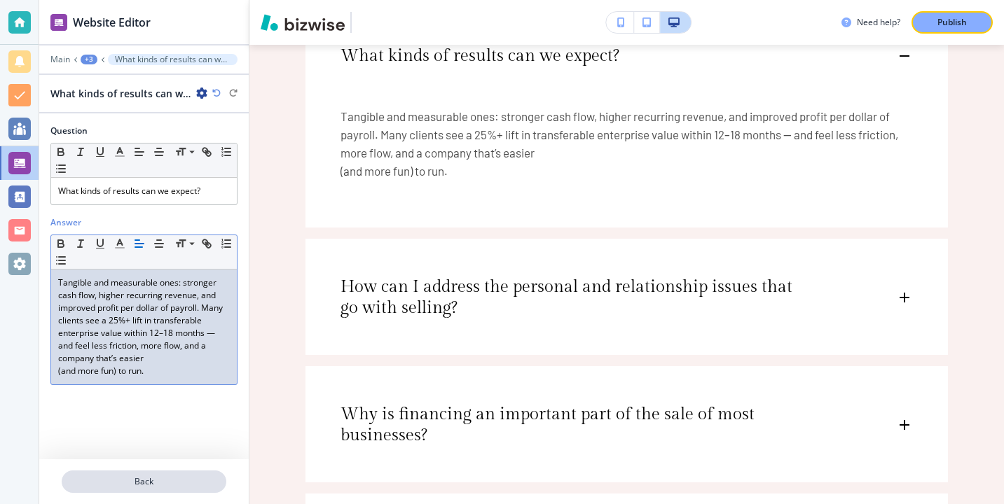
click at [186, 476] on p "Back" at bounding box center [144, 482] width 162 height 13
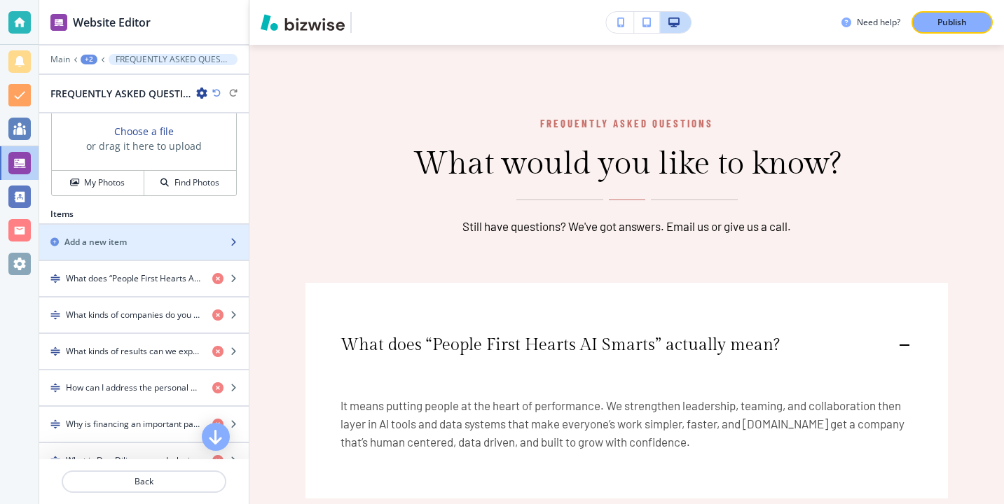
scroll to position [517, 0]
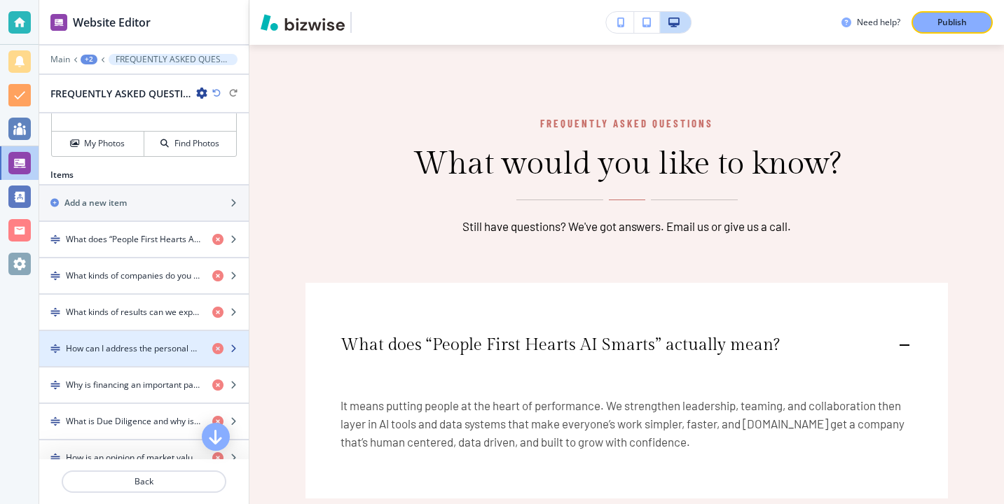
click at [158, 351] on h4 "How can I address the personal and relationship issues that go with selling?" at bounding box center [133, 349] width 135 height 13
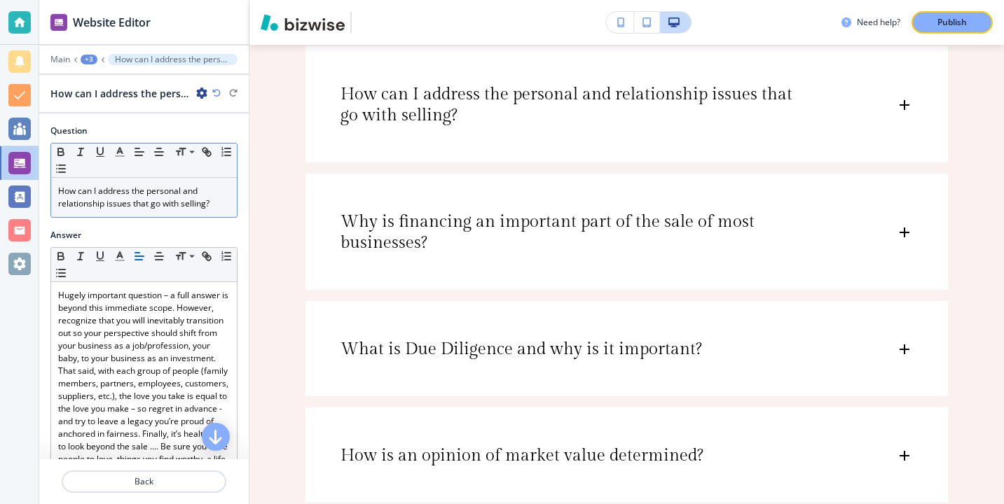
scroll to position [3175, 0]
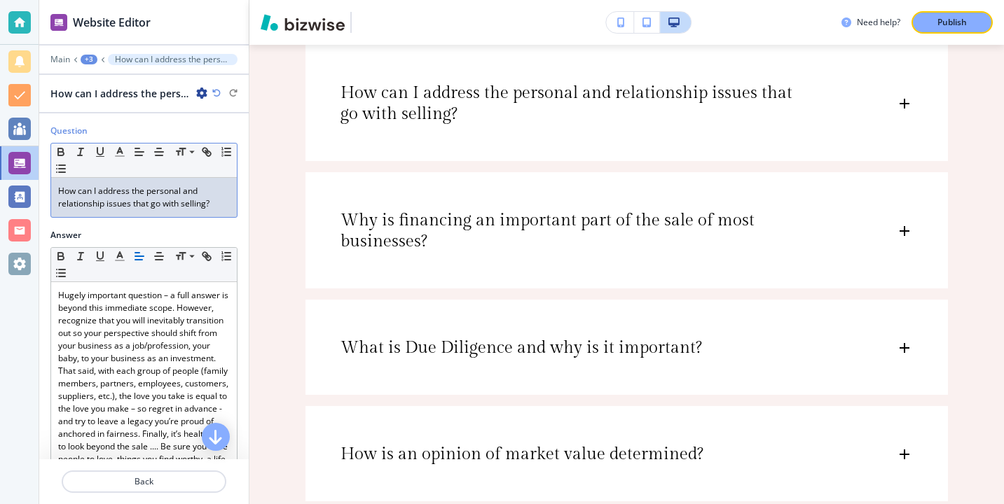
click at [141, 207] on p "How can I address the personal and relationship issues that go with selling?" at bounding box center [144, 197] width 172 height 25
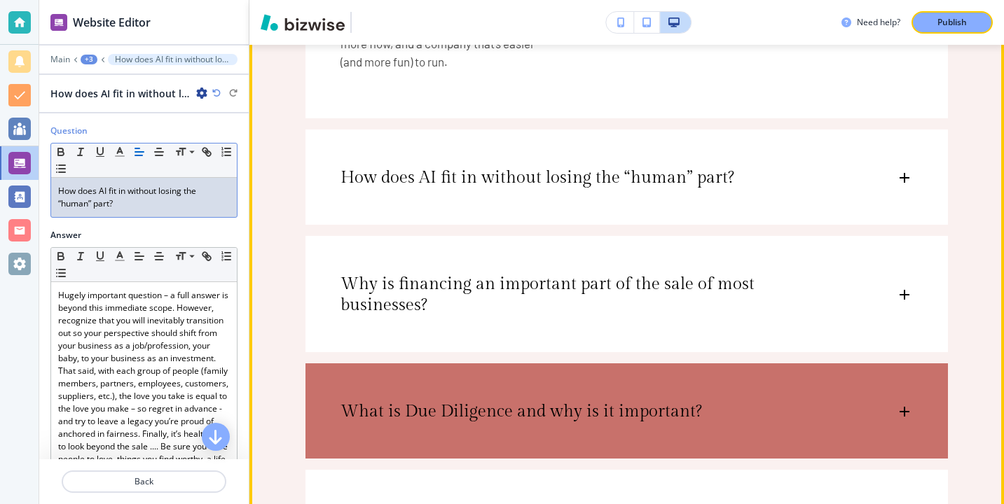
scroll to position [3069, 0]
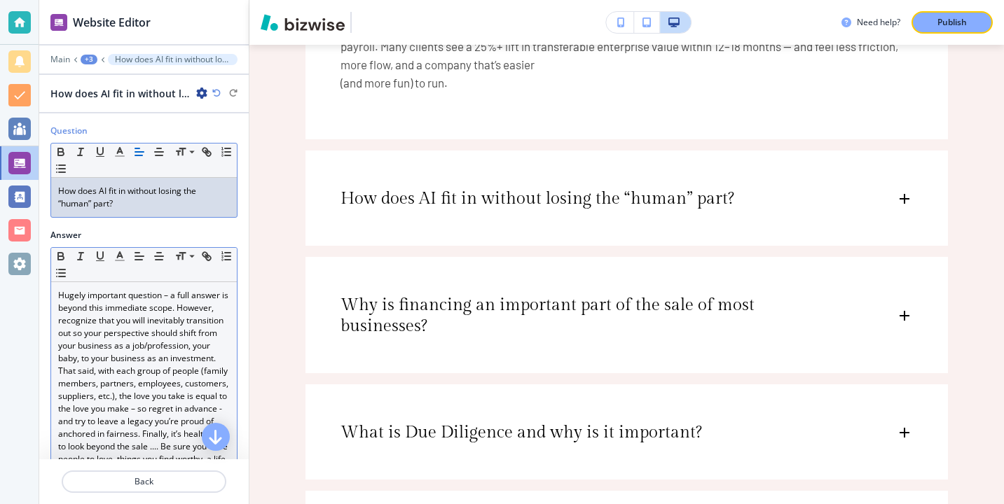
click at [134, 330] on p "Hugely important question – a full answer is beyond this immediate scope. Howev…" at bounding box center [144, 383] width 172 height 189
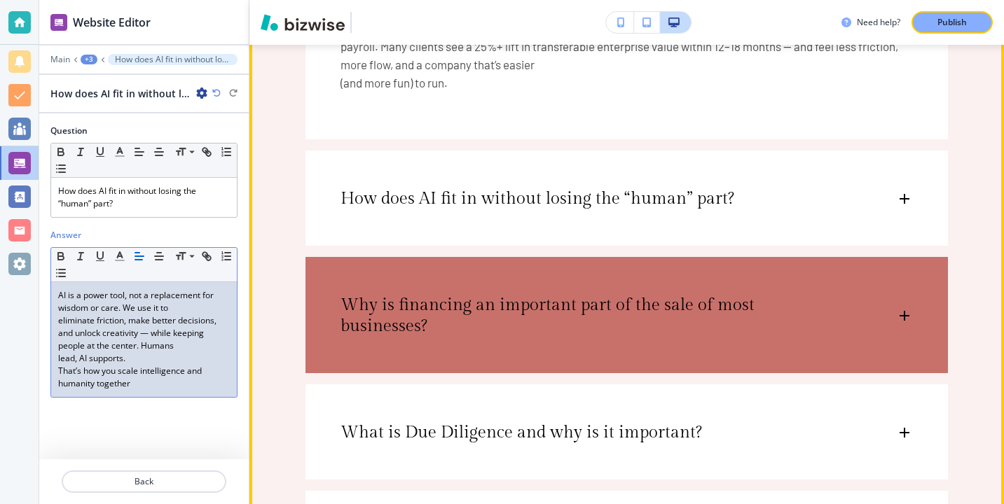
scroll to position [0, 0]
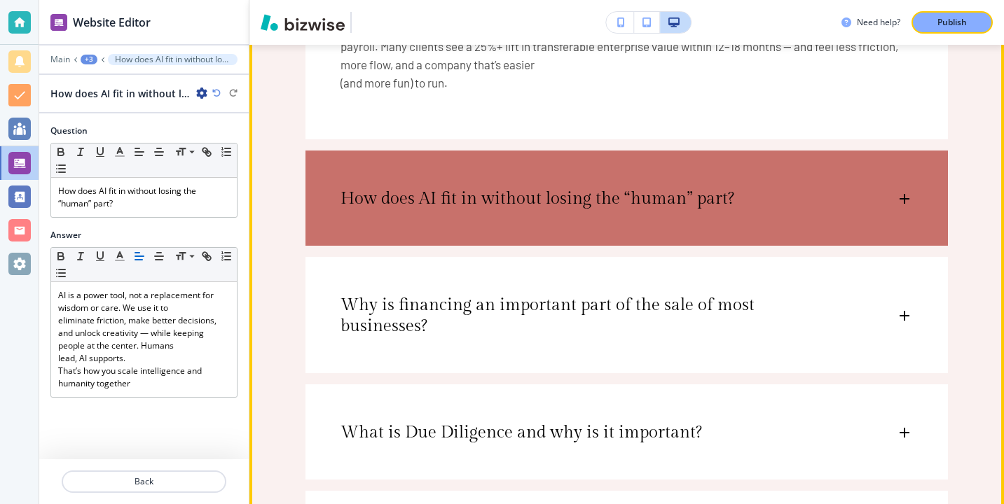
click at [368, 232] on div "How does AI fit in without losing the “human” part?" at bounding box center [626, 192] width 642 height 83
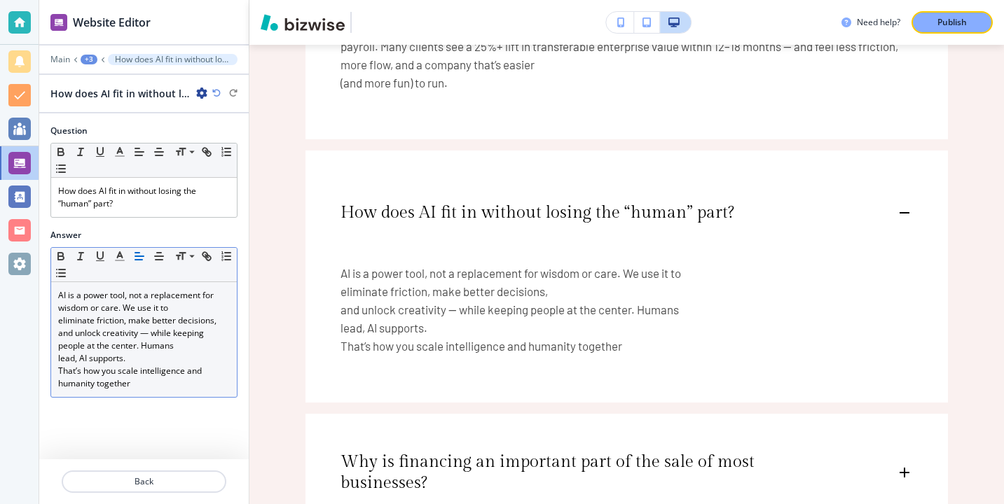
click at [56, 321] on div "AI is a power tool, not a replacement for wisdom or care. We use it to eliminat…" at bounding box center [144, 339] width 186 height 115
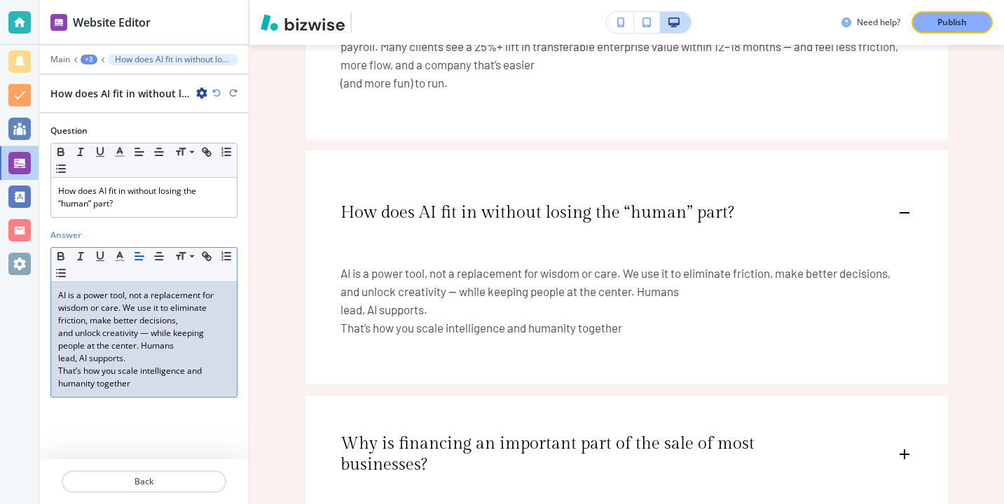
click at [53, 333] on div "AI is a power tool, not a replacement for wisdom or care. We use it to eliminat…" at bounding box center [144, 339] width 186 height 115
click at [53, 352] on div "AI is a power tool, not a replacement for wisdom or care. We use it to eliminat…" at bounding box center [144, 339] width 186 height 115
click at [54, 343] on div "AI is a power tool, not a replacement for wisdom or care. We use it to eliminat…" at bounding box center [144, 339] width 186 height 115
click at [55, 364] on div "AI is a power tool, not a replacement for wisdom or care. We use it to eliminat…" at bounding box center [144, 339] width 186 height 115
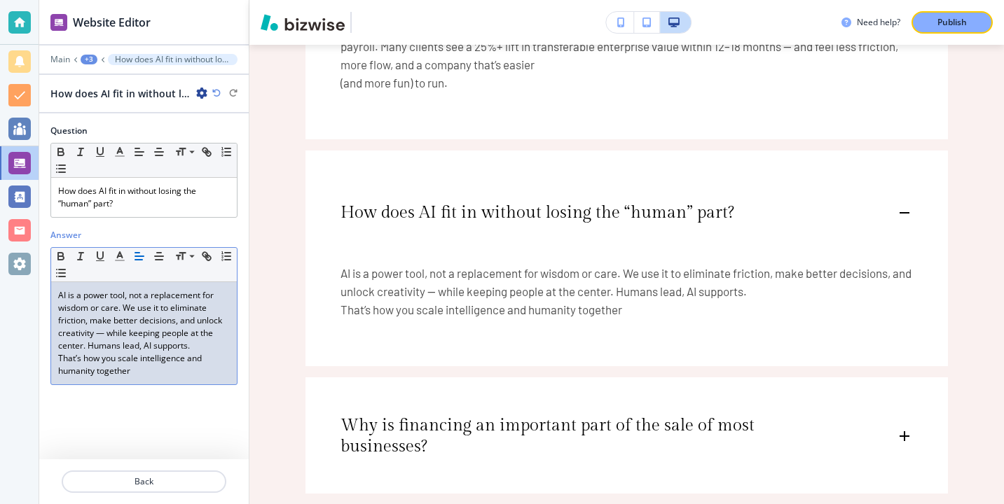
click at [57, 358] on div "AI is a power tool, not a replacement for wisdom or care. We use it to eliminat…" at bounding box center [144, 333] width 186 height 102
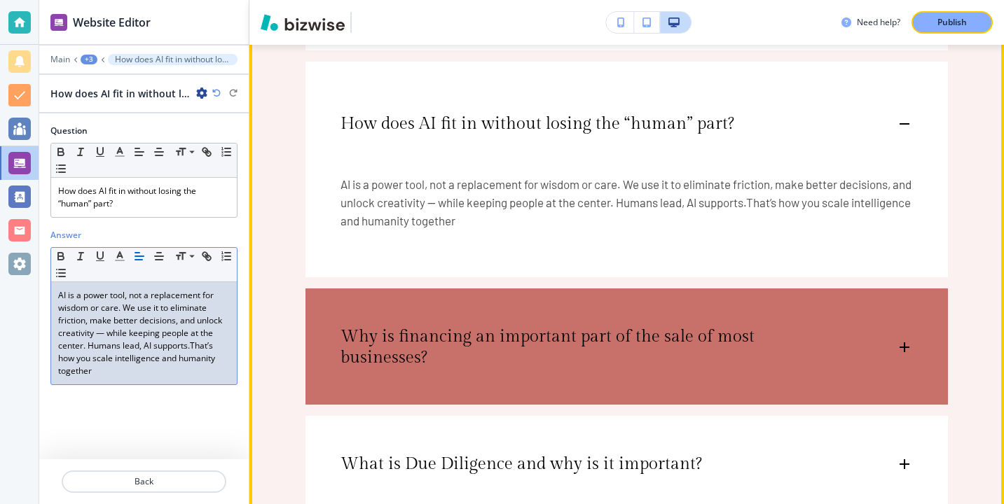
scroll to position [3170, 0]
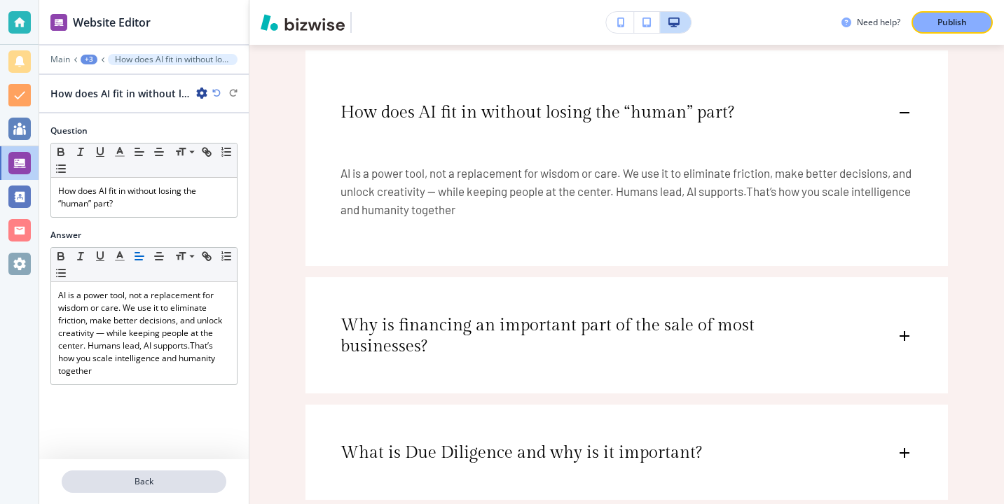
click at [179, 476] on p "Back" at bounding box center [144, 482] width 162 height 13
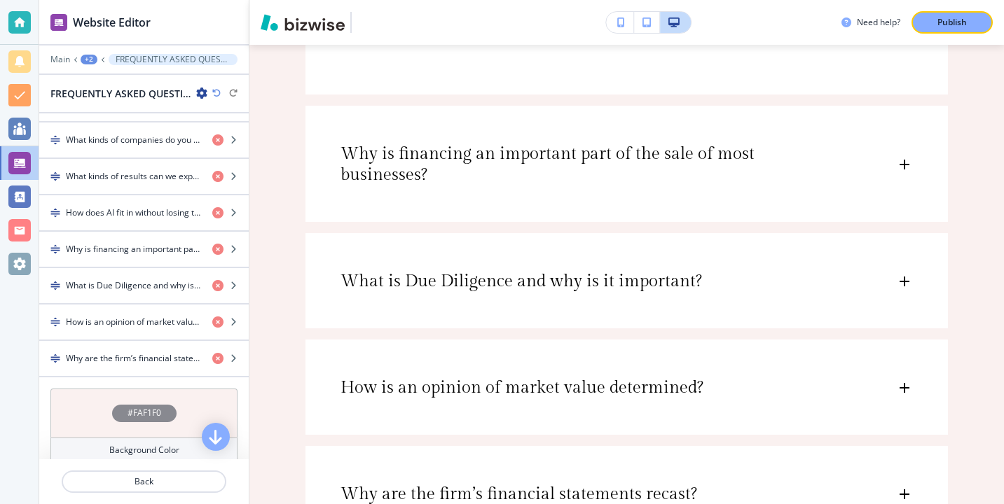
scroll to position [647, 0]
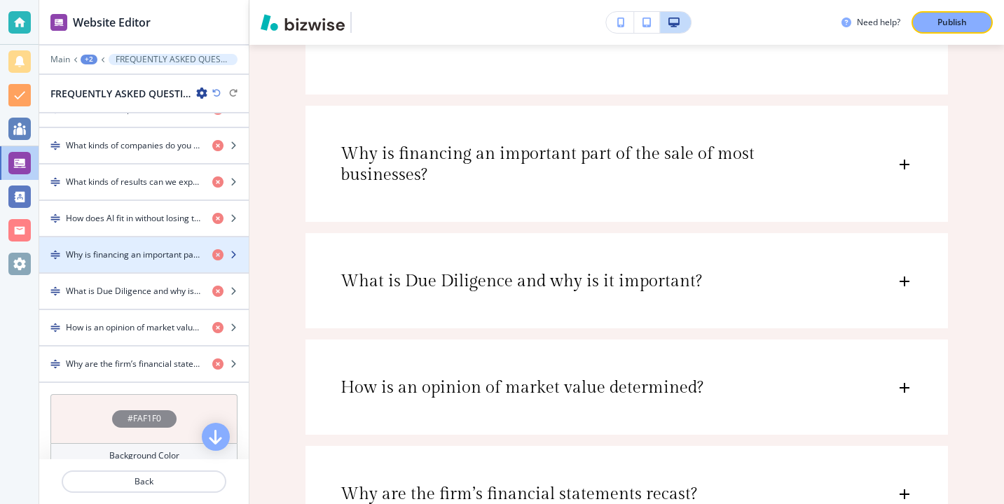
click at [168, 261] on div "button" at bounding box center [143, 266] width 209 height 11
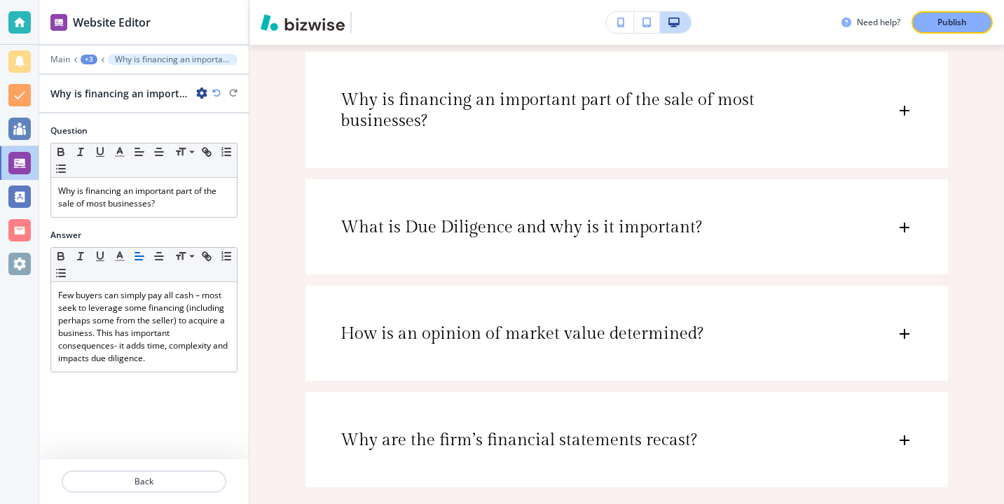
scroll to position [3402, 0]
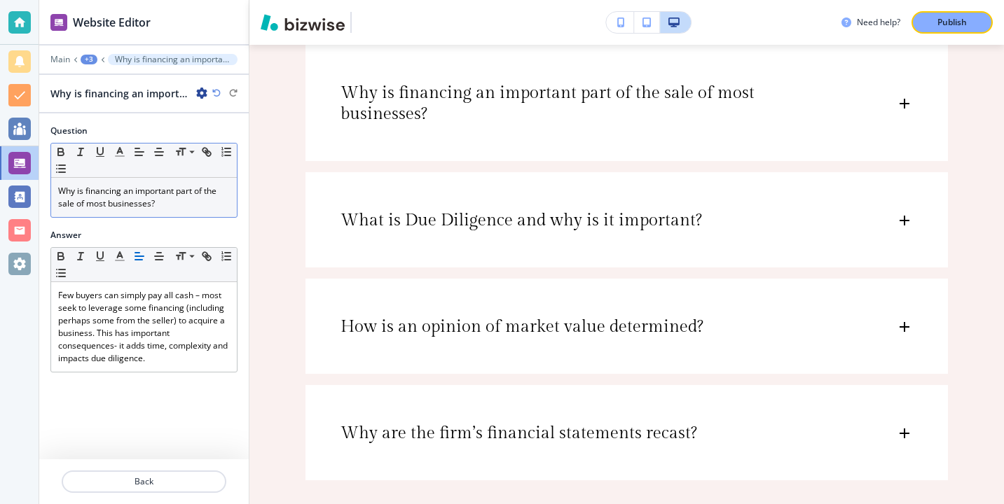
click at [166, 209] on p "Why is financing an important part of the sale of most businesses?" at bounding box center [144, 197] width 172 height 25
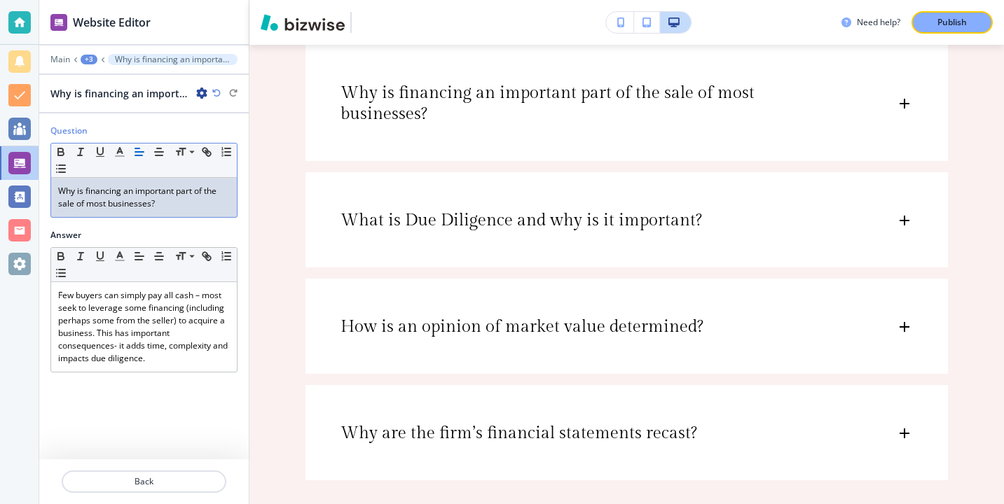
click at [166, 208] on p "Why is financing an important part of the sale of most businesses?" at bounding box center [144, 197] width 172 height 25
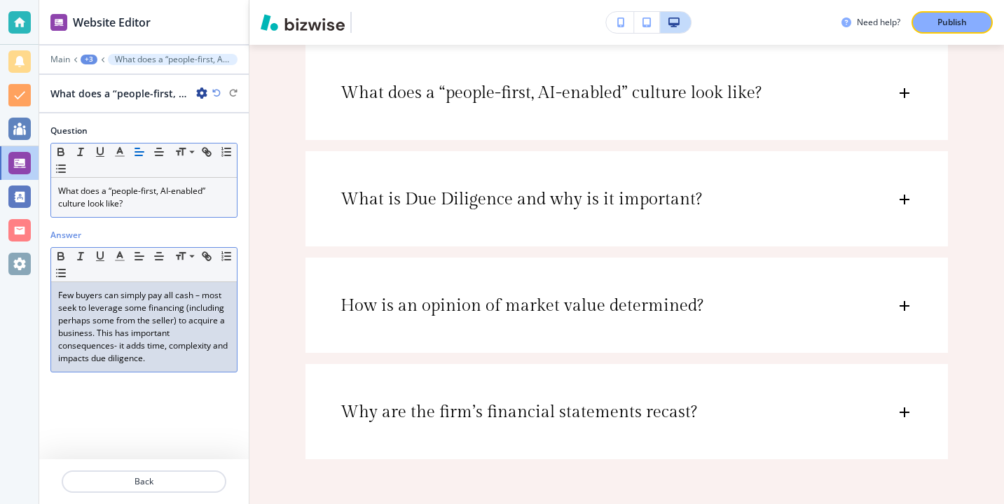
drag, startPoint x: 186, startPoint y: 365, endPoint x: 35, endPoint y: 289, distance: 169.2
click at [34, 291] on div "Website Editor Main +3 What does a “people-first, AI-enabled” culture look like…" at bounding box center [502, 252] width 1004 height 504
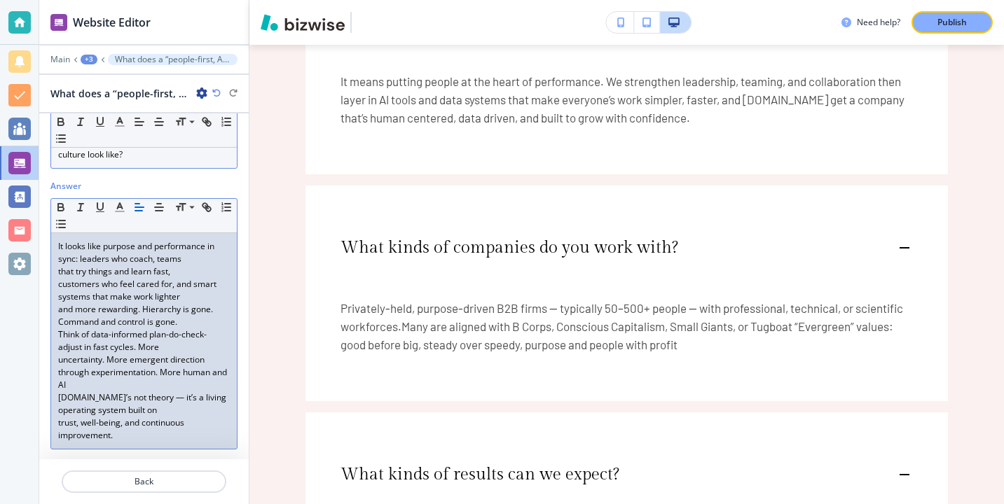
scroll to position [50, 0]
click at [57, 399] on div "It looks like purpose and performance in sync: leaders who coach, teams that tr…" at bounding box center [144, 340] width 186 height 216
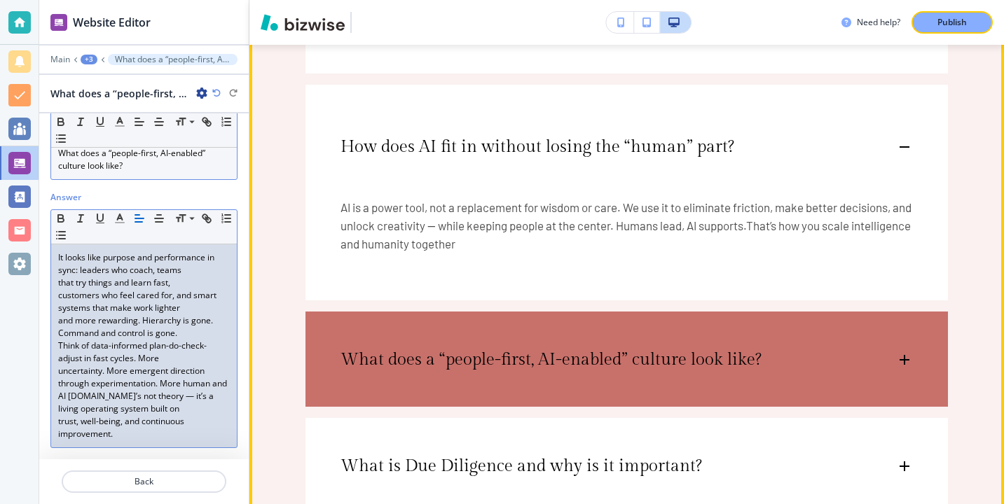
scroll to position [3145, 0]
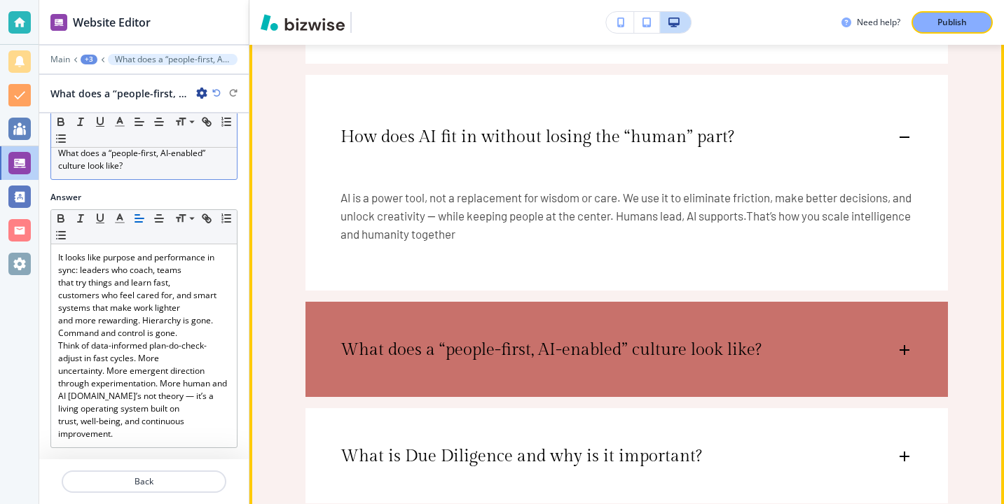
click at [412, 364] on div "What does a “people-first, AI-enabled” culture look like?" at bounding box center [626, 343] width 642 height 83
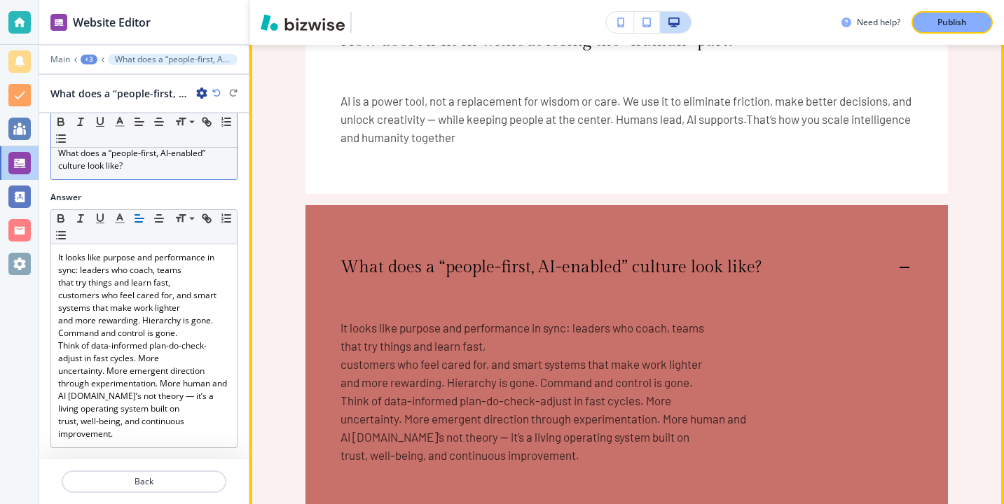
scroll to position [3280, 0]
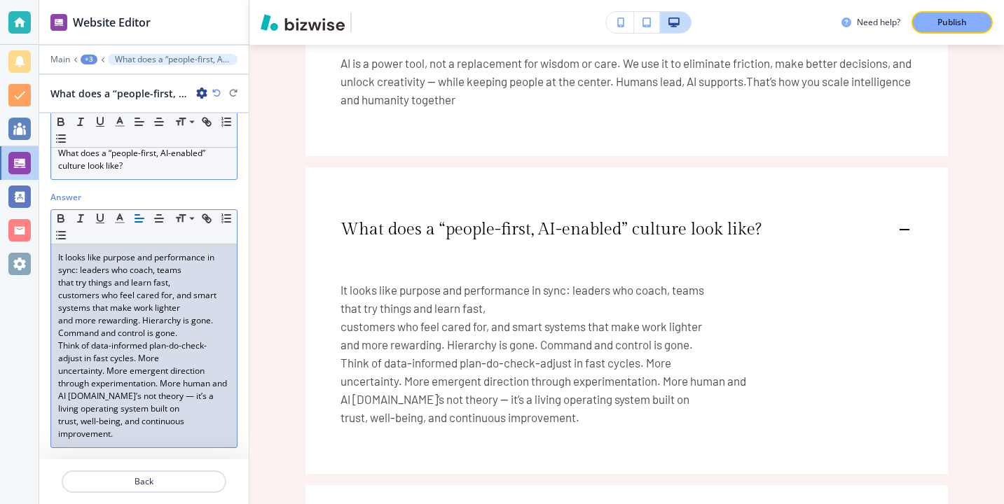
click at [55, 294] on div "It looks like purpose and performance in sync: leaders who coach, teams that tr…" at bounding box center [144, 345] width 186 height 203
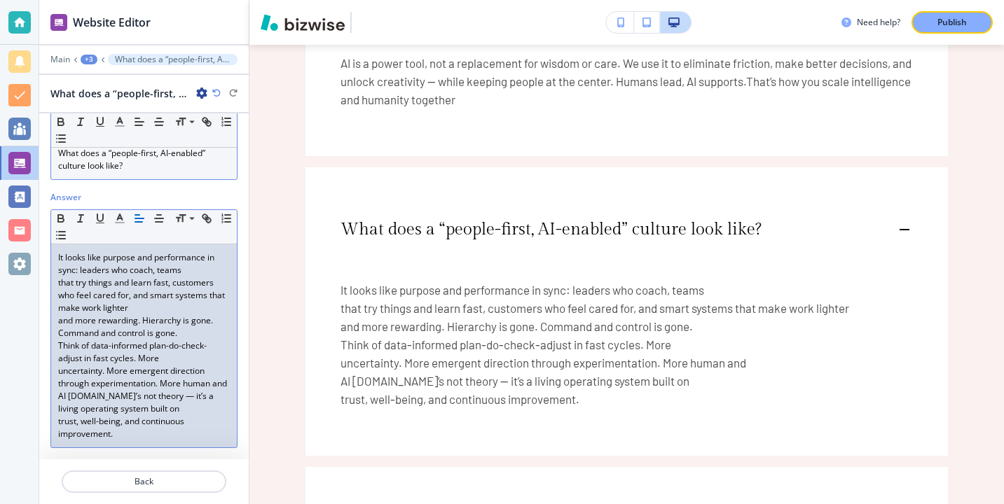
click at [55, 319] on div "It looks like purpose and performance in sync: leaders who coach, teams that tr…" at bounding box center [144, 345] width 186 height 203
click at [55, 344] on div "It looks like purpose and performance in sync: leaders who coach, teams that tr…" at bounding box center [144, 345] width 186 height 203
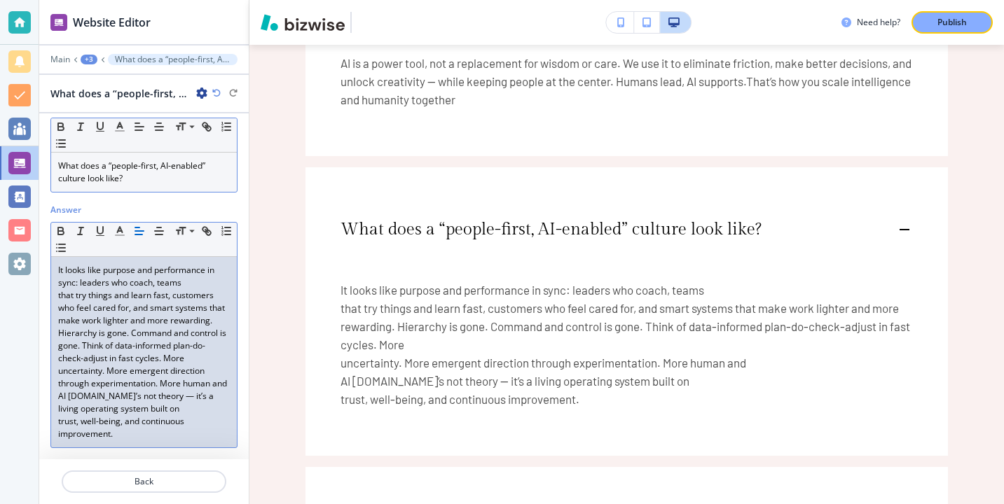
click at [51, 376] on div "It looks like purpose and performance in sync: leaders who coach, teams that tr…" at bounding box center [144, 352] width 186 height 191
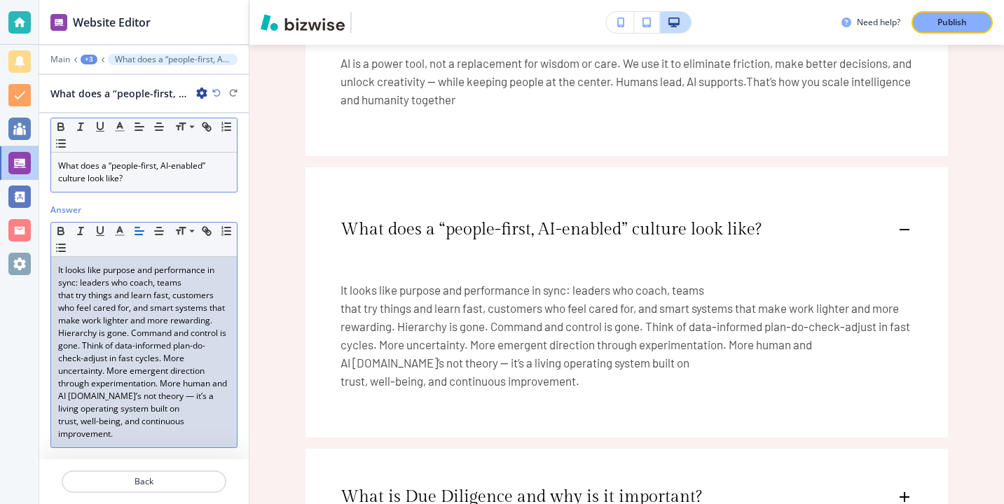
click at [51, 296] on div "It looks like purpose and performance in sync: leaders who coach, teams that tr…" at bounding box center [144, 352] width 186 height 191
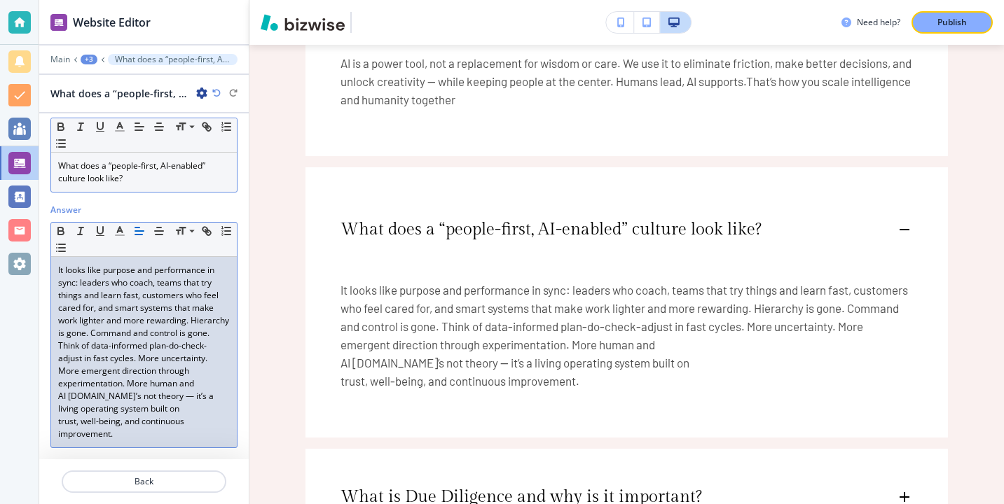
click at [48, 394] on div "Answer Small Normal Large Huge It looks like purpose and performance in sync: l…" at bounding box center [143, 332] width 209 height 256
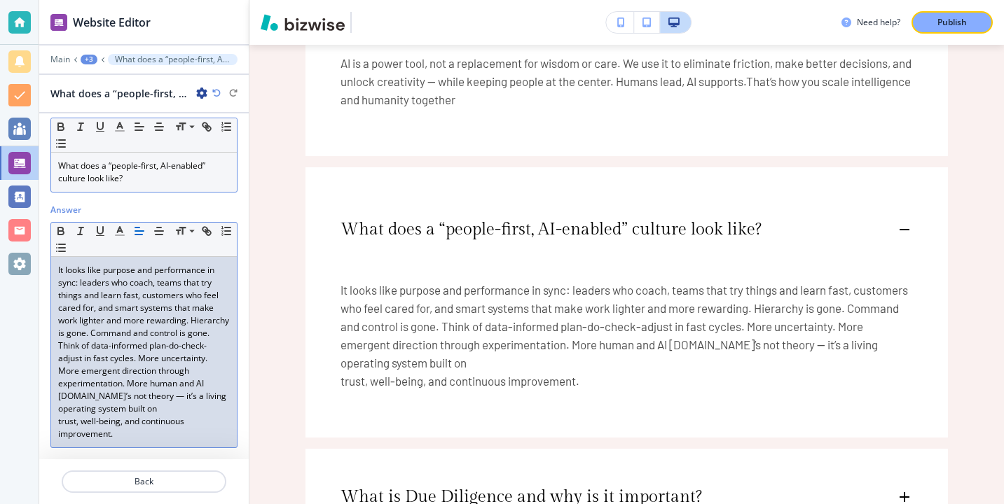
click at [51, 415] on div "It looks like purpose and performance in sync: leaders who coach, teams that tr…" at bounding box center [144, 352] width 186 height 191
click at [51, 430] on div "It looks like purpose and performance in sync: leaders who coach, teams that tr…" at bounding box center [144, 352] width 186 height 191
click at [55, 424] on div "It looks like purpose and performance in sync: leaders who coach, teams that tr…" at bounding box center [144, 352] width 186 height 191
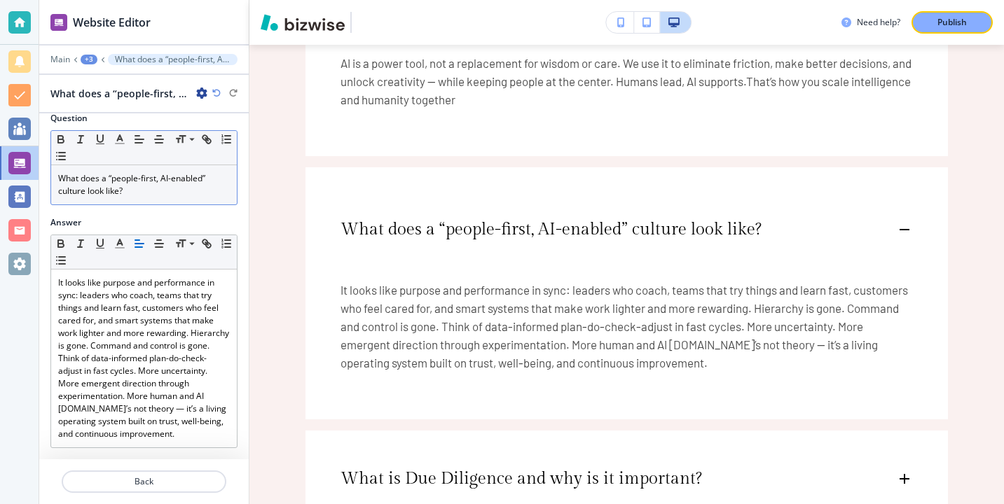
click at [208, 494] on div at bounding box center [143, 498] width 209 height 11
click at [208, 484] on p "Back" at bounding box center [144, 482] width 162 height 13
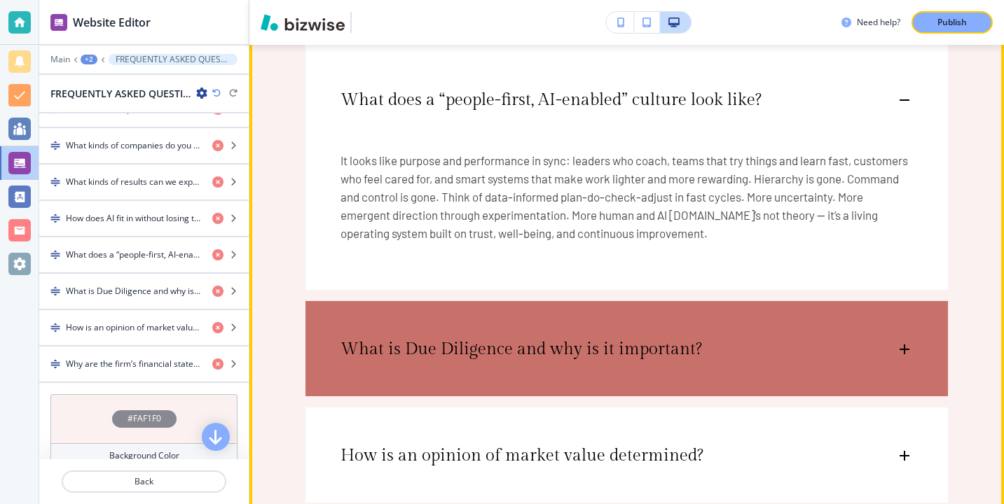
scroll to position [3407, 0]
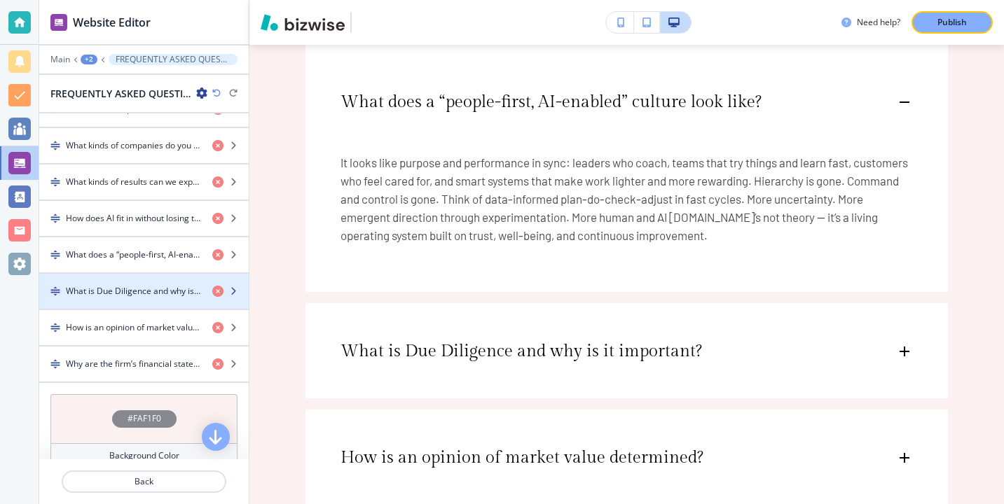
click at [181, 289] on h4 "What is Due Diligence and why is it important?" at bounding box center [133, 291] width 135 height 13
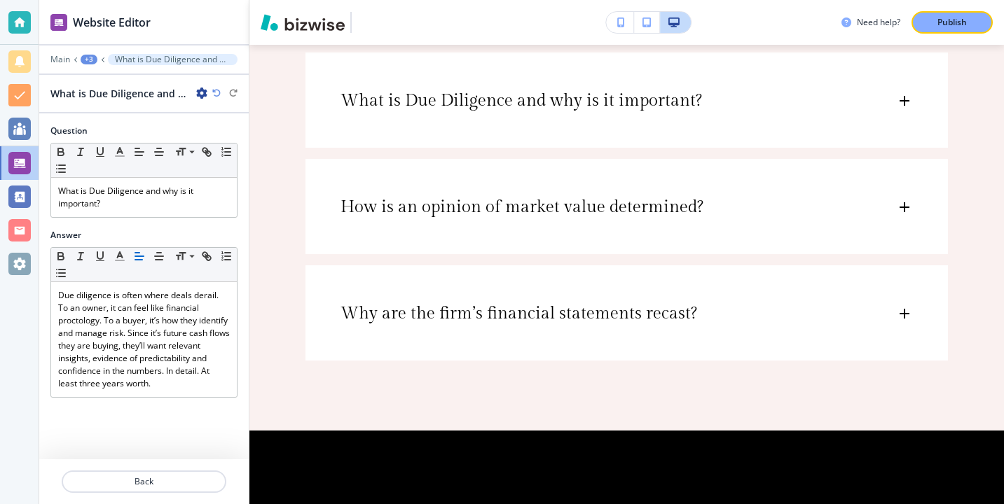
scroll to position [3666, 0]
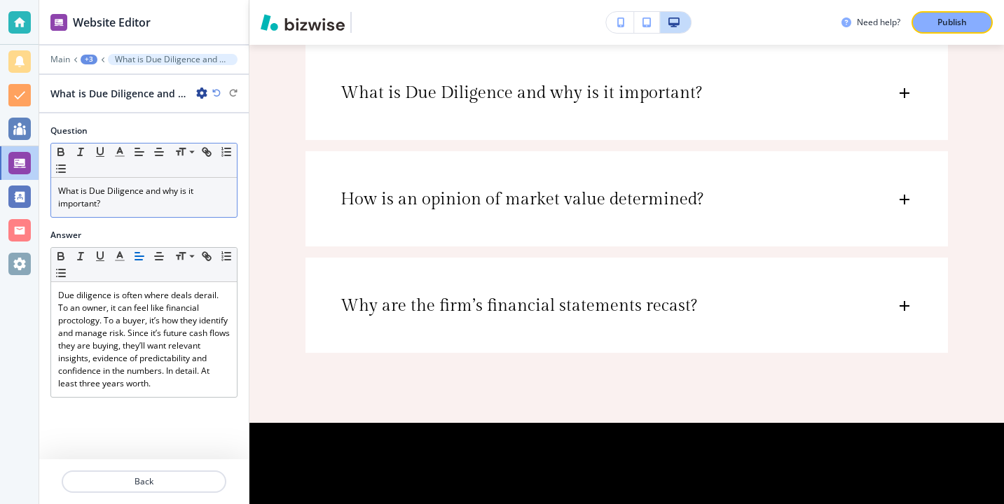
click at [177, 193] on p "What is Due Diligence and why is it important?" at bounding box center [144, 197] width 172 height 25
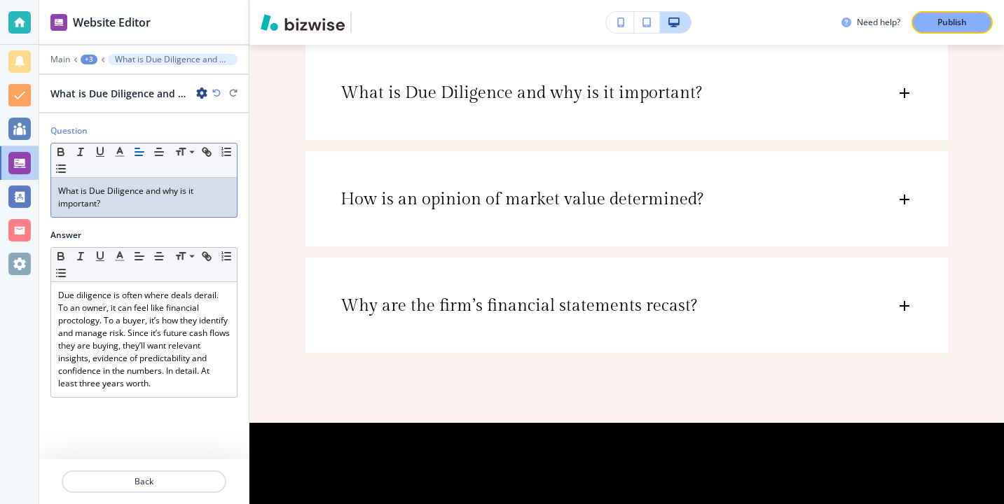
click at [177, 195] on p "What is Due Diligence and why is it important?" at bounding box center [144, 197] width 172 height 25
click at [177, 206] on p "What is Due Diligence and why is it important?" at bounding box center [144, 197] width 172 height 25
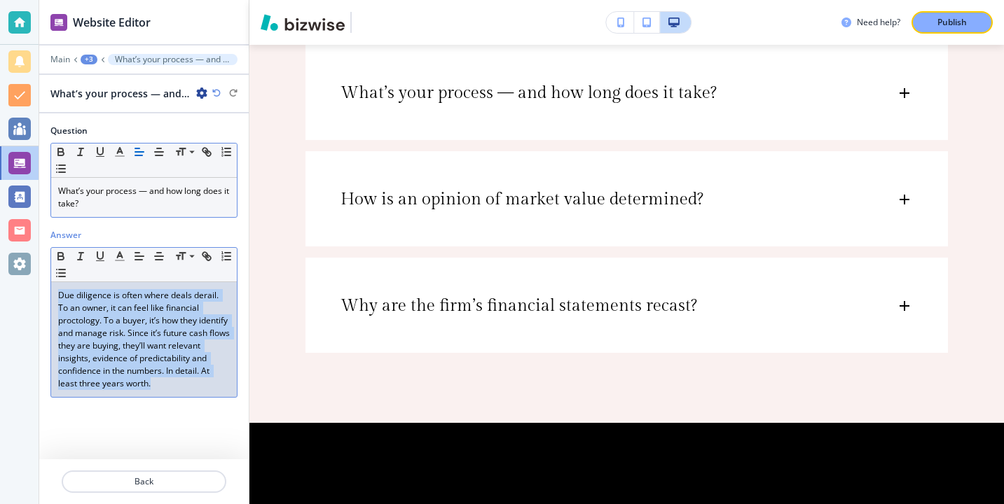
drag, startPoint x: 175, startPoint y: 390, endPoint x: 57, endPoint y: 286, distance: 157.3
click at [57, 287] on div "Due diligence is often where deals derail. To an owner, it can feel like financ…" at bounding box center [144, 339] width 186 height 115
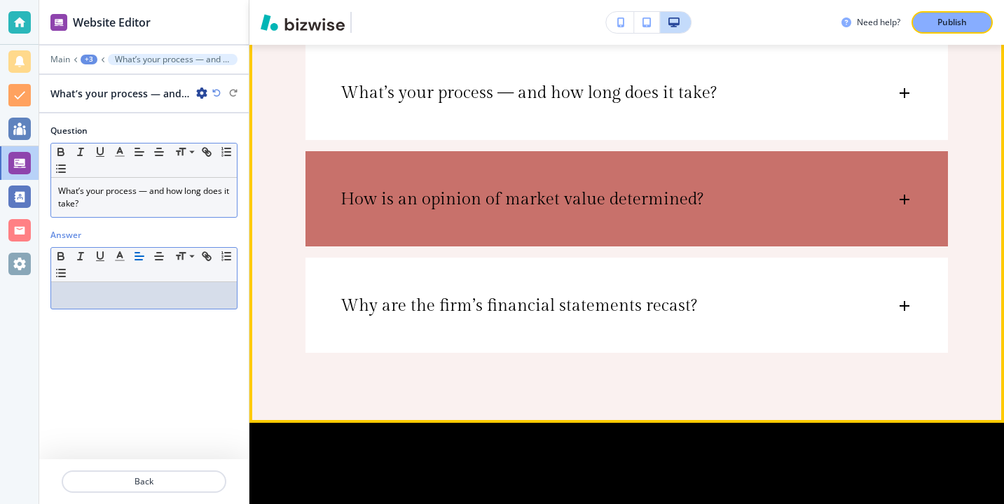
scroll to position [0, 0]
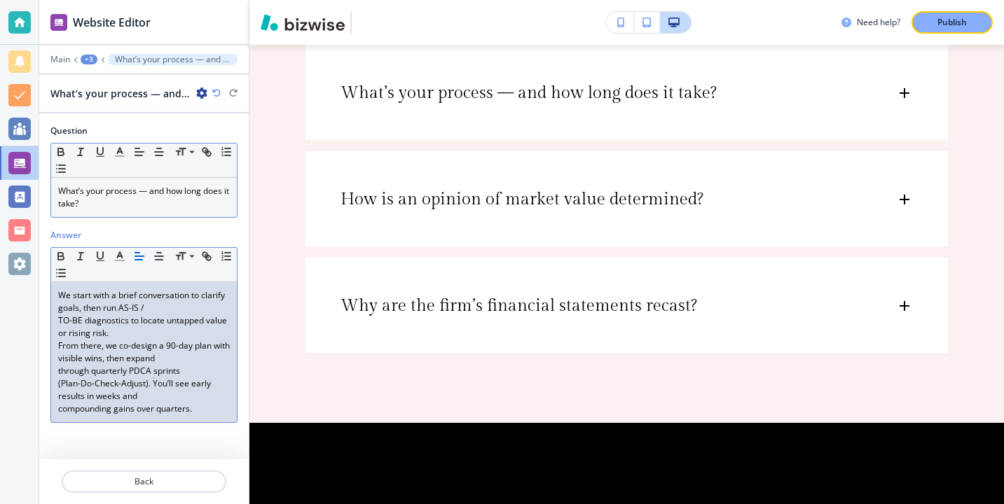
click at [60, 343] on p "From there, we co-design a 90-day plan with visible wins, then expand" at bounding box center [144, 352] width 172 height 25
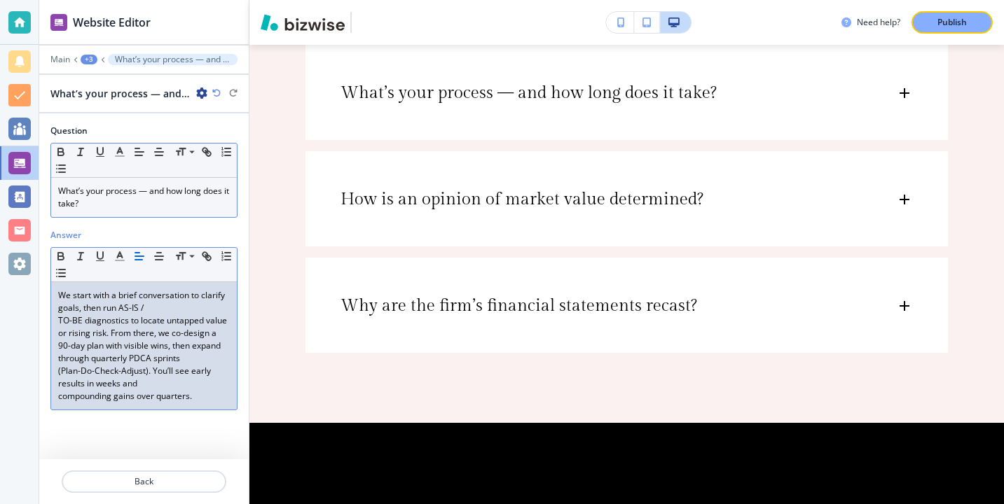
click at [51, 321] on div "We start with a brief conversation to clarify goals, then run AS-IS / TO-BE dia…" at bounding box center [144, 345] width 186 height 127
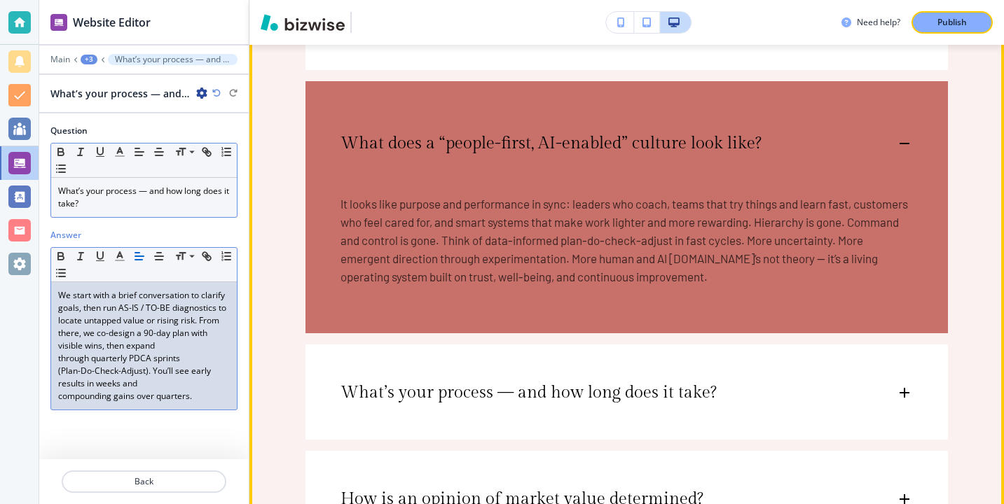
scroll to position [3383, 0]
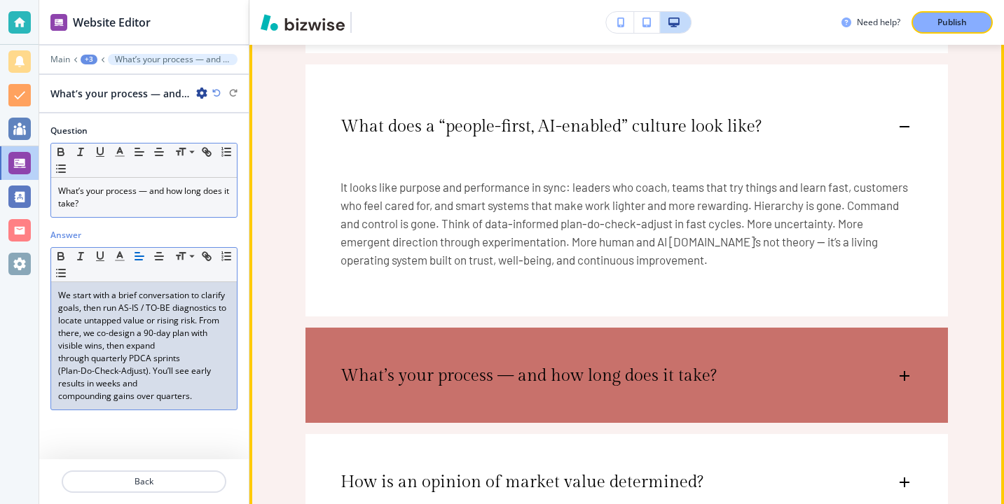
click at [513, 365] on div "What’s your process — and how long does it take?" at bounding box center [626, 369] width 642 height 83
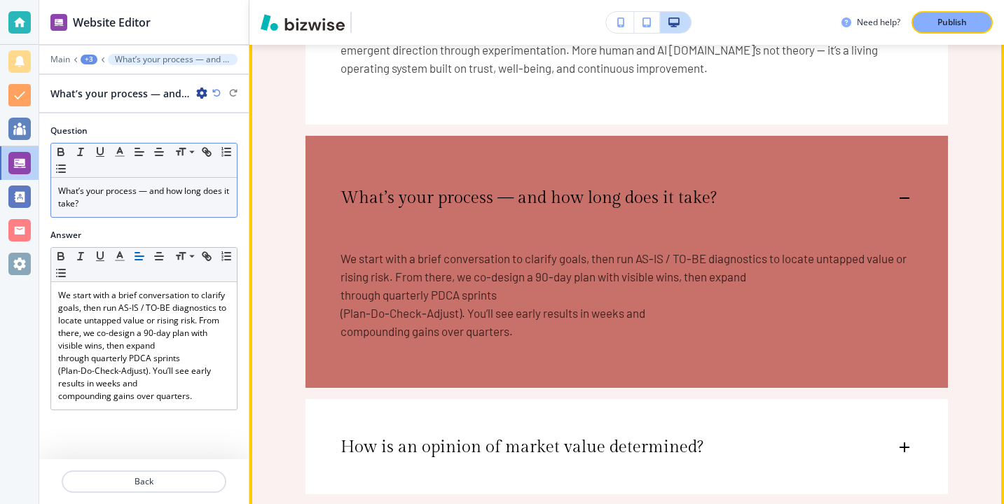
scroll to position [3582, 0]
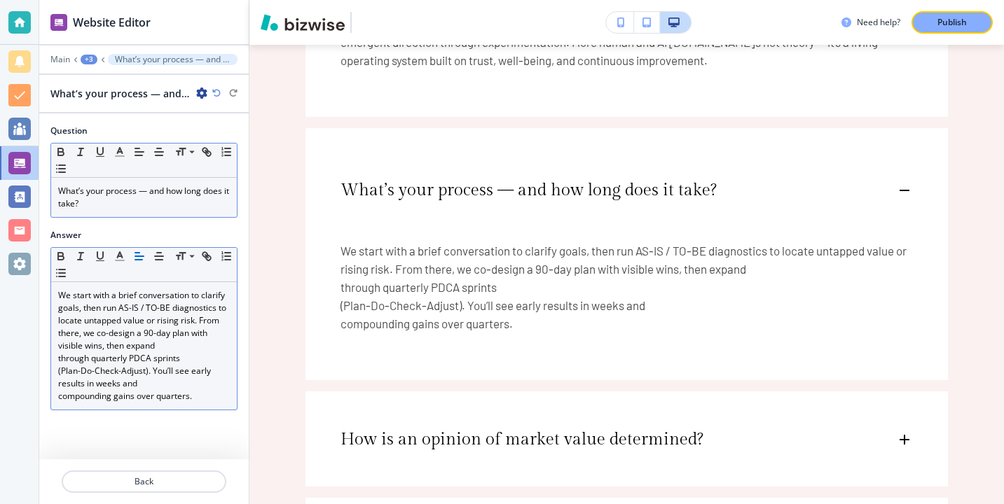
click at [56, 371] on div "We start with a brief conversation to clarify goals, then run AS-IS / TO-BE dia…" at bounding box center [144, 345] width 186 height 127
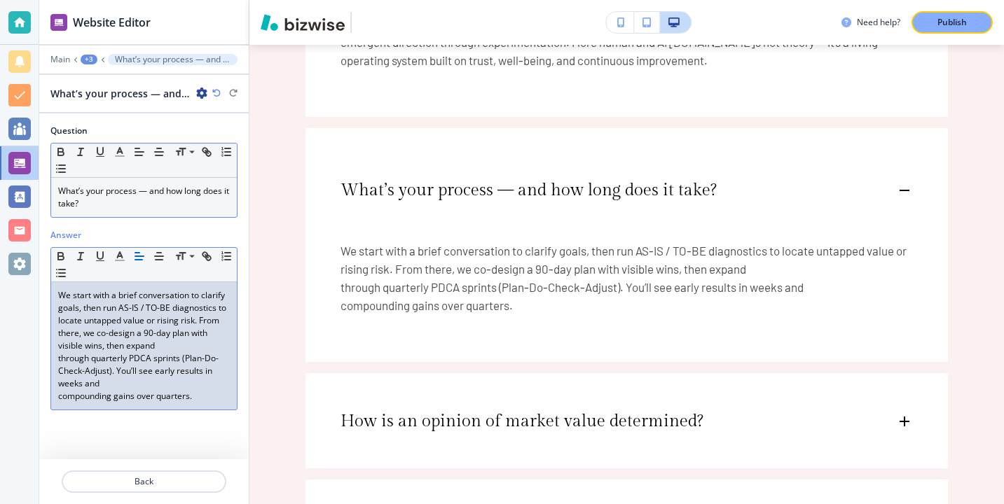
click at [58, 356] on p "through quarterly PDCA sprints (Plan-Do-Check-Adjust). You’ll see early results…" at bounding box center [144, 371] width 172 height 38
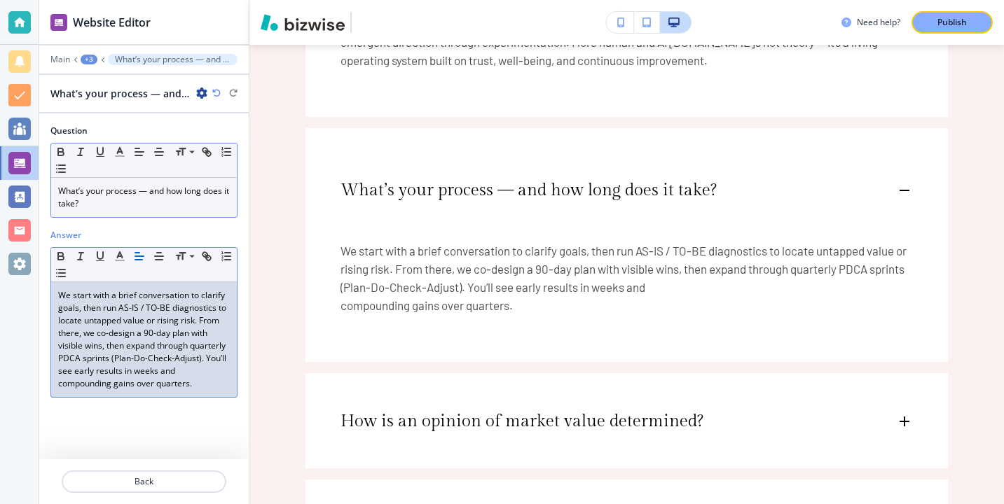
click at [51, 396] on div "We start with a brief conversation to clarify goals, then run AS-IS / TO-BE dia…" at bounding box center [144, 339] width 186 height 115
click at [62, 375] on p "We start with a brief conversation to clarify goals, then run AS-IS / TO-BE dia…" at bounding box center [144, 333] width 172 height 88
click at [55, 378] on div "We start with a brief conversation to clarify goals, then run AS-IS / TO-BE dia…" at bounding box center [144, 339] width 186 height 115
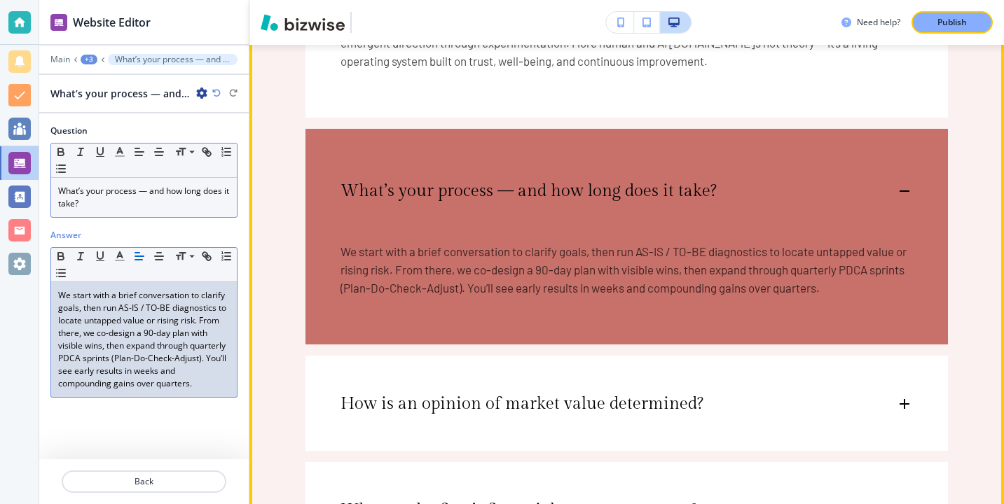
scroll to position [3584, 0]
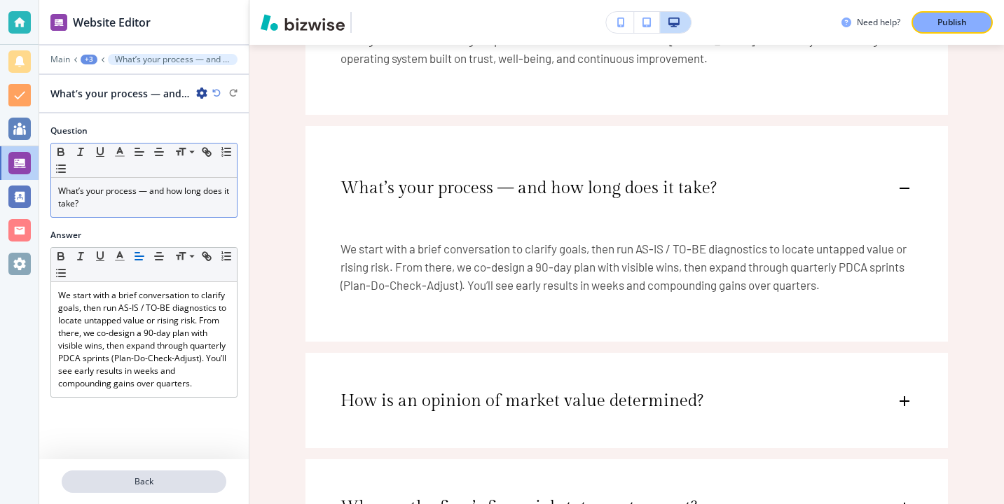
click at [129, 472] on button "Back" at bounding box center [144, 482] width 165 height 22
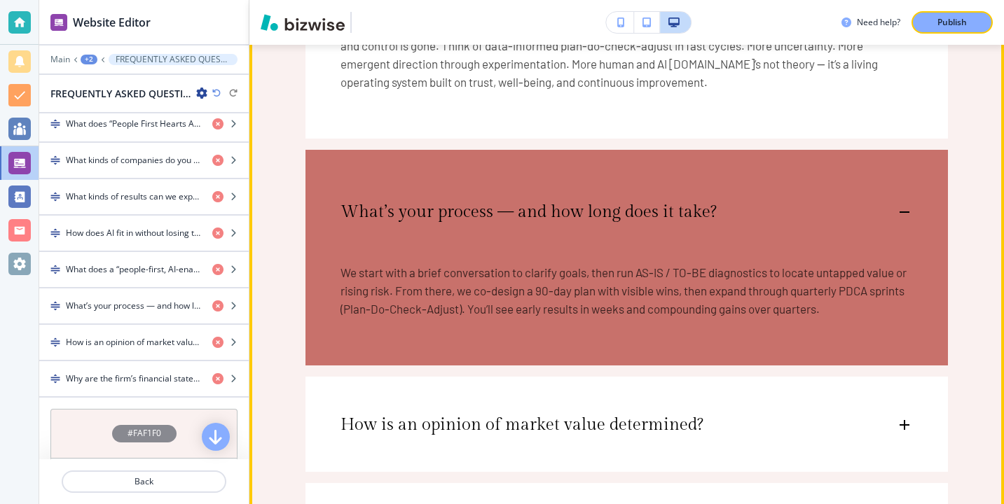
scroll to position [3593, 0]
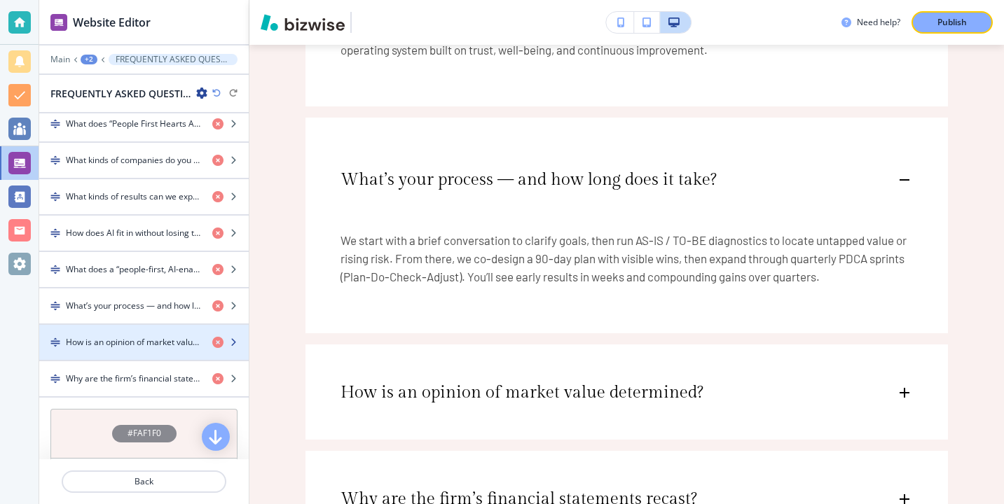
click at [150, 346] on h4 "How is an opinion of market value determined?" at bounding box center [133, 342] width 135 height 13
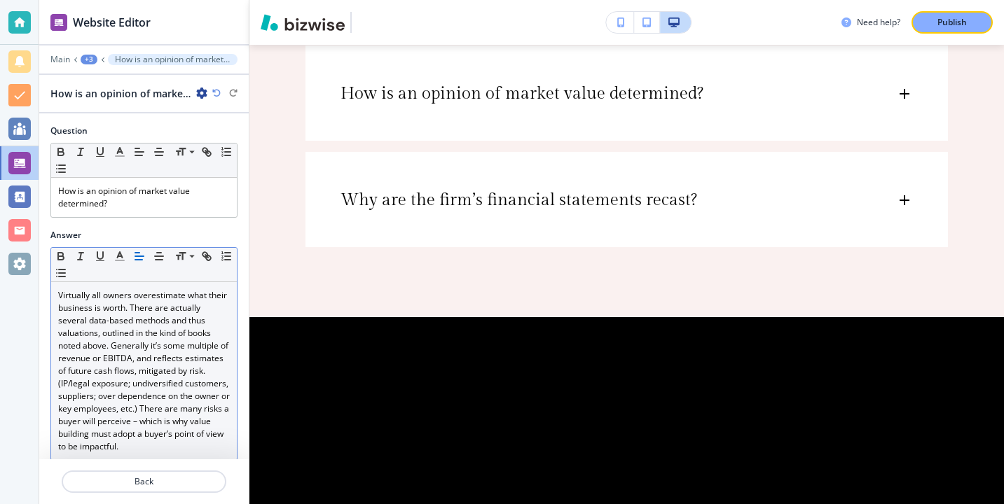
scroll to position [3892, 0]
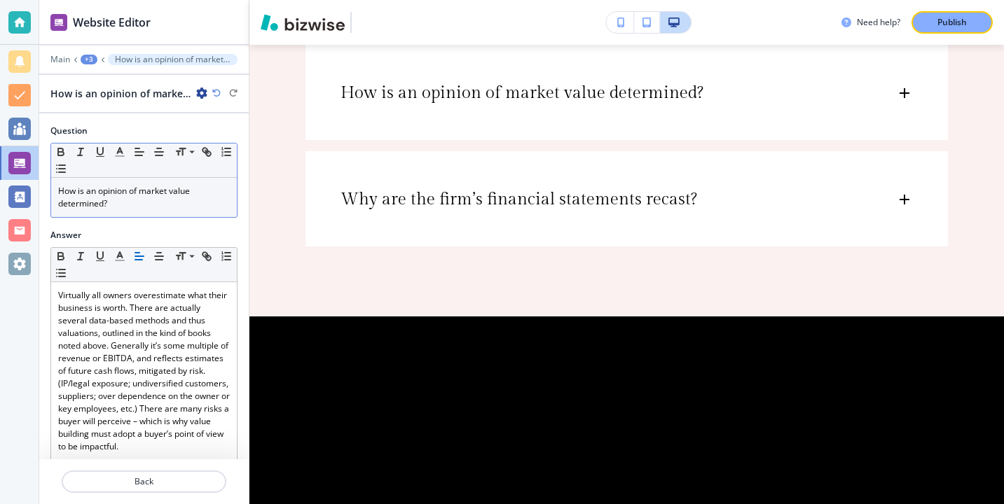
click at [122, 209] on p "How is an opinion of market value determined?" at bounding box center [144, 197] width 172 height 25
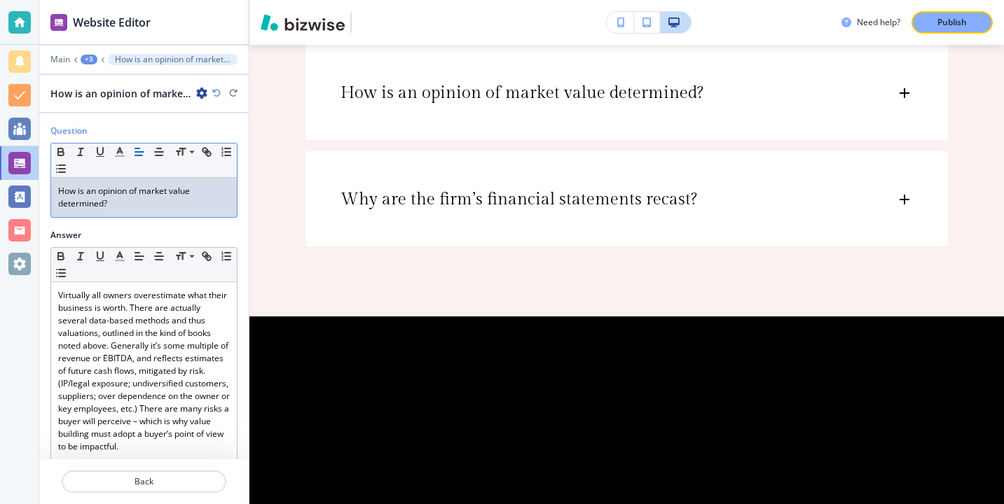
click at [122, 209] on p "How is an opinion of market value determined?" at bounding box center [144, 197] width 172 height 25
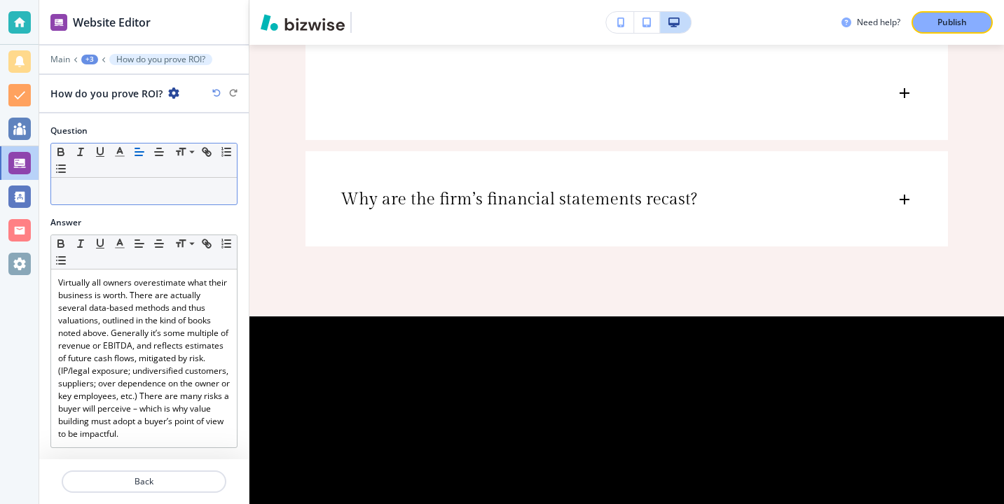
click at [122, 209] on div "Question Small Normal Large Huge How do you prove ROI?" at bounding box center [143, 171] width 209 height 92
click at [132, 197] on p "How do you prove ROI?" at bounding box center [144, 191] width 172 height 13
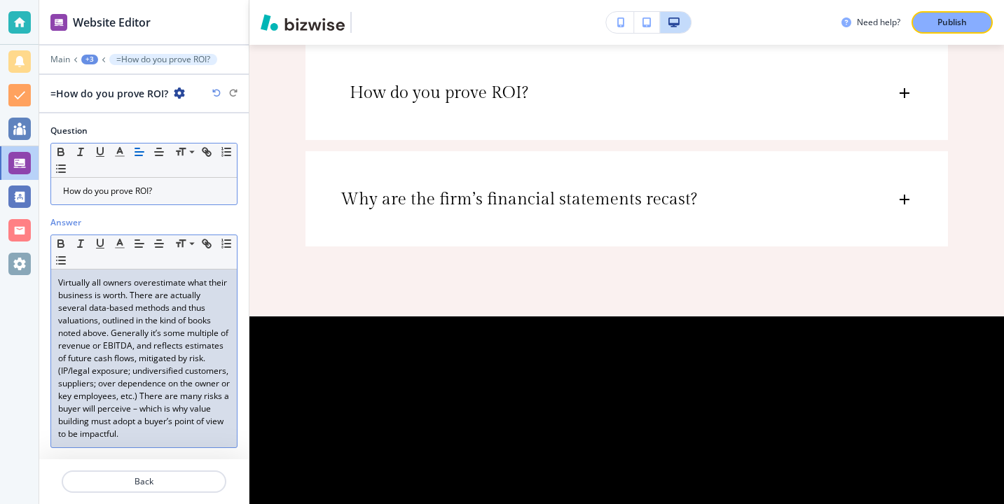
drag, startPoint x: 153, startPoint y: 436, endPoint x: 53, endPoint y: 288, distance: 178.7
click at [51, 288] on div "Virtually all owners overestimate what their business is worth. There are actua…" at bounding box center [144, 359] width 186 height 178
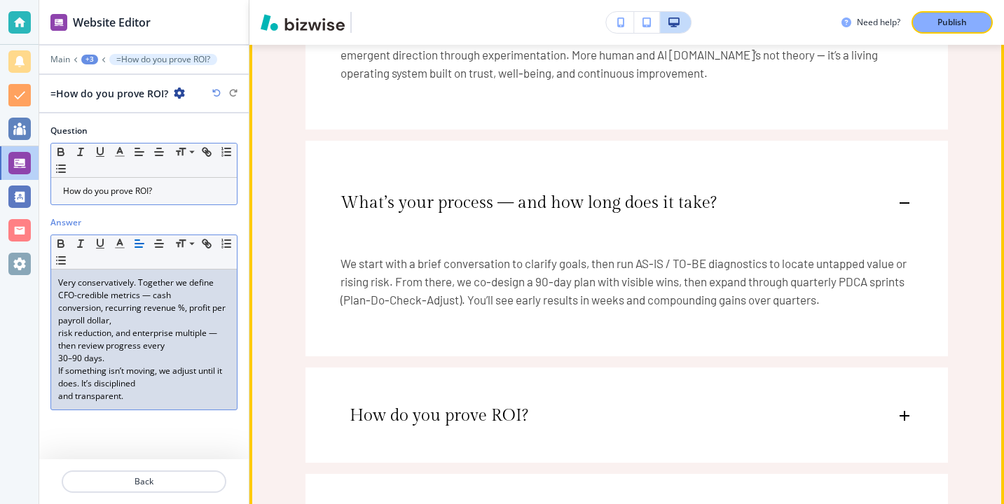
scroll to position [3582, 0]
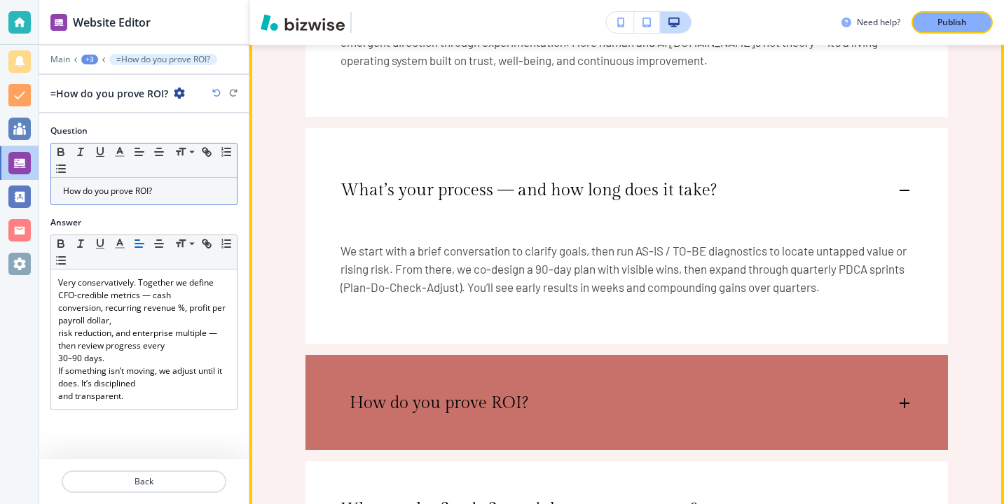
click at [448, 406] on p "= How do you prove ROI?" at bounding box center [434, 403] width 188 height 21
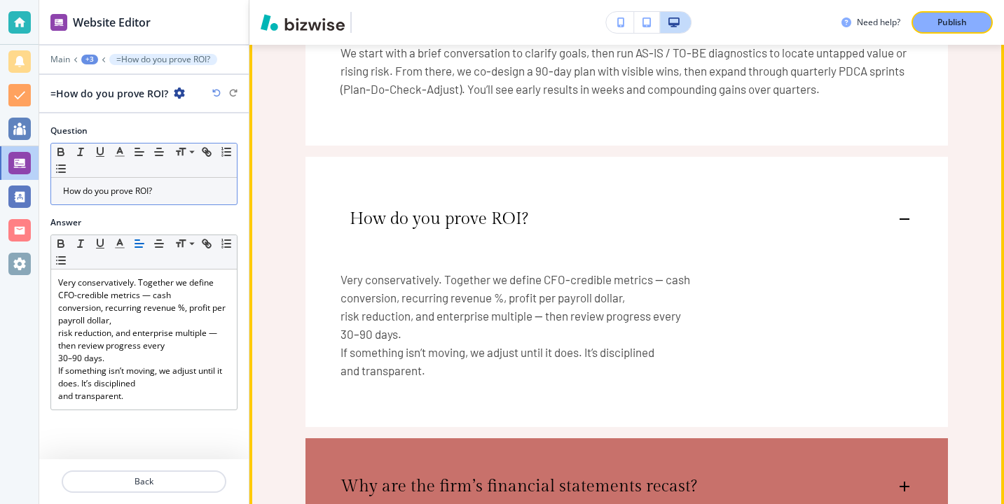
scroll to position [3819, 0]
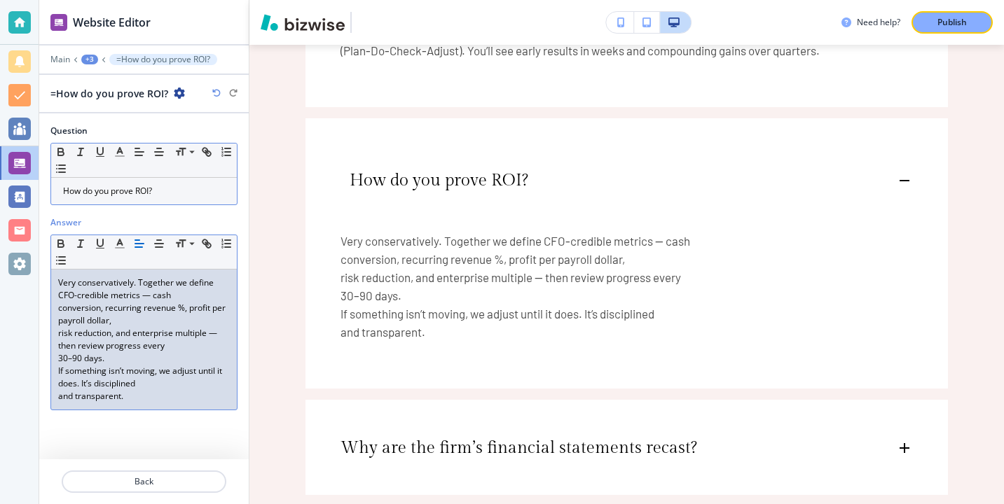
click at [57, 292] on div "Very conservatively. Together we define CFO-credible metrics — cash conversion,…" at bounding box center [144, 340] width 186 height 140
click at [46, 308] on div "Answer Small Normal Large Huge Very conservatively. Together we define CFO-cred…" at bounding box center [143, 318] width 209 height 205
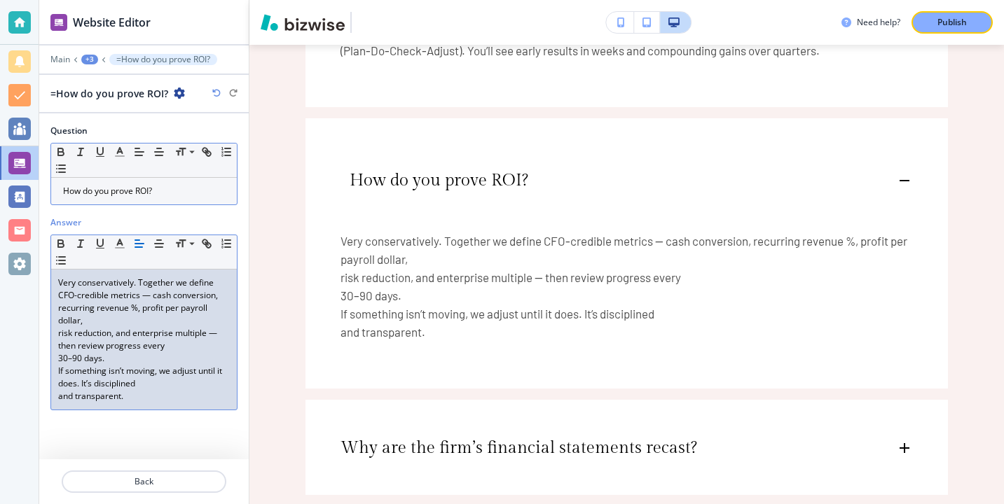
click at [55, 309] on div "Very conservatively. Together we define CFO-credible metrics — cash conversion,…" at bounding box center [144, 340] width 186 height 140
click at [60, 325] on p "Very conservatively. Together we define CFO-credible metrics — cash conversion,…" at bounding box center [144, 302] width 172 height 50
click at [53, 333] on div "Very conservatively. Together we define CFO-credible metrics — cash conversion,…" at bounding box center [144, 340] width 186 height 140
click at [53, 323] on div "Very conservatively. Together we define CFO-credible metrics — cash conversion,…" at bounding box center [144, 340] width 186 height 140
click at [55, 337] on div "Very conservatively. Together we define CFO-credible metrics — cash conversion,…" at bounding box center [144, 340] width 186 height 140
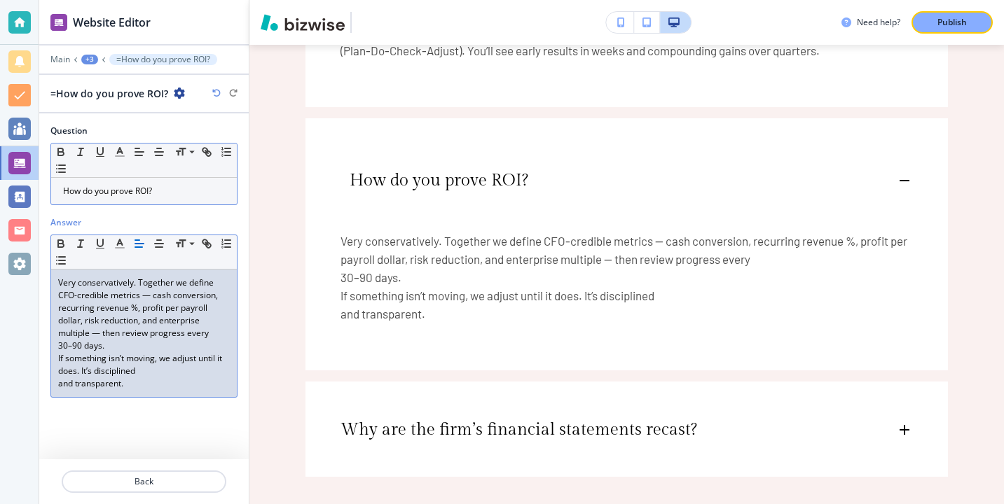
click at [69, 342] on p "30–90 days." at bounding box center [144, 346] width 172 height 13
click at [56, 332] on div "Very conservatively. Together we define CFO-credible metrics — cash conversion,…" at bounding box center [144, 333] width 186 height 127
click at [58, 347] on p "30–90 days." at bounding box center [144, 346] width 172 height 13
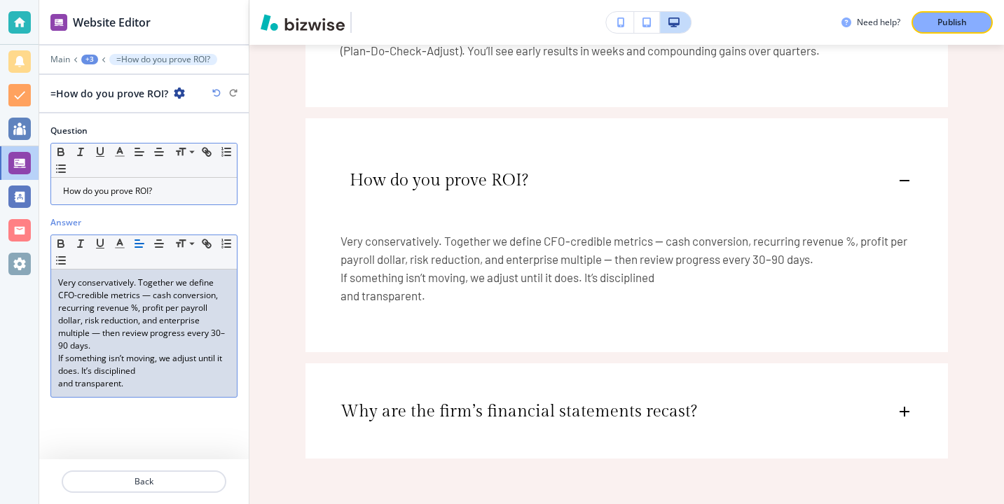
click at [55, 356] on div "Very conservatively. Together we define CFO-credible metrics — cash conversion,…" at bounding box center [144, 333] width 186 height 127
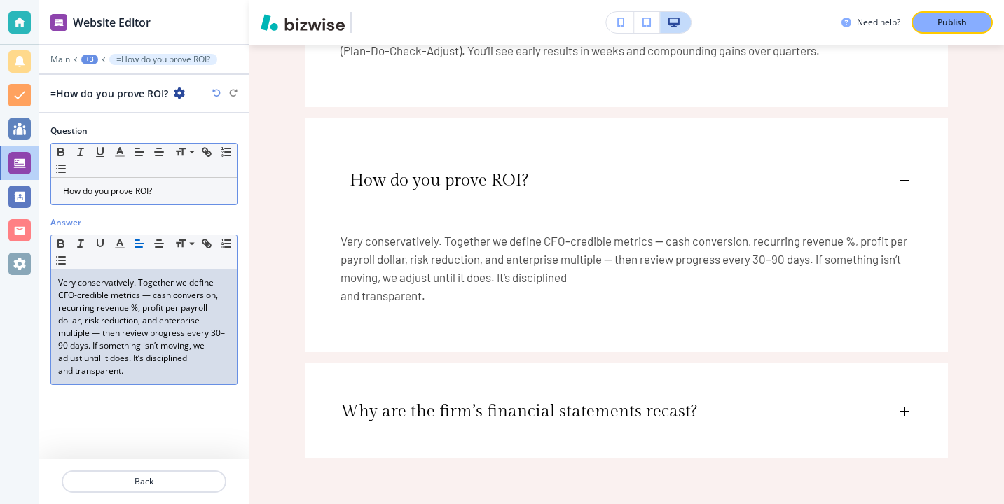
click at [55, 358] on div "Very conservatively. Together we define CFO-credible metrics — cash conversion,…" at bounding box center [144, 327] width 186 height 115
click at [55, 371] on div "Very conservatively. Together we define CFO-credible metrics — cash conversion,…" at bounding box center [144, 327] width 186 height 115
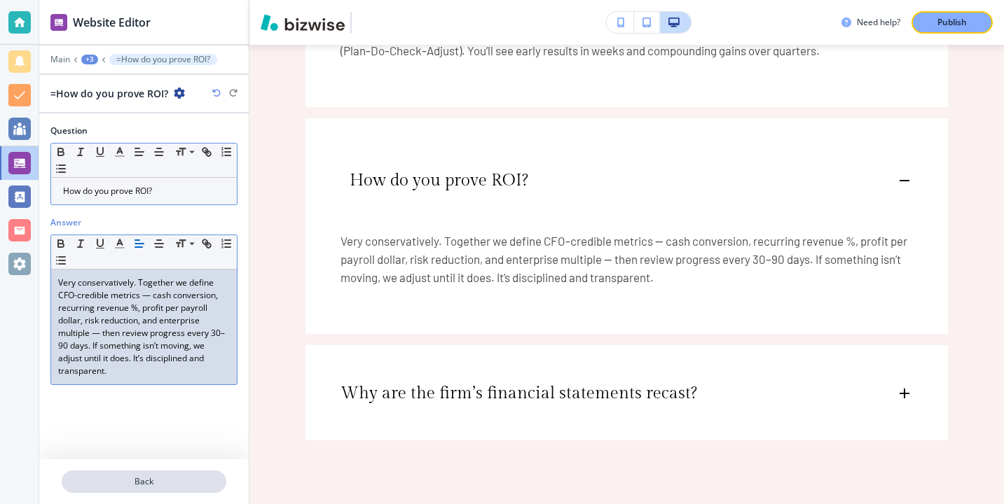
click at [135, 476] on p "Back" at bounding box center [144, 482] width 162 height 13
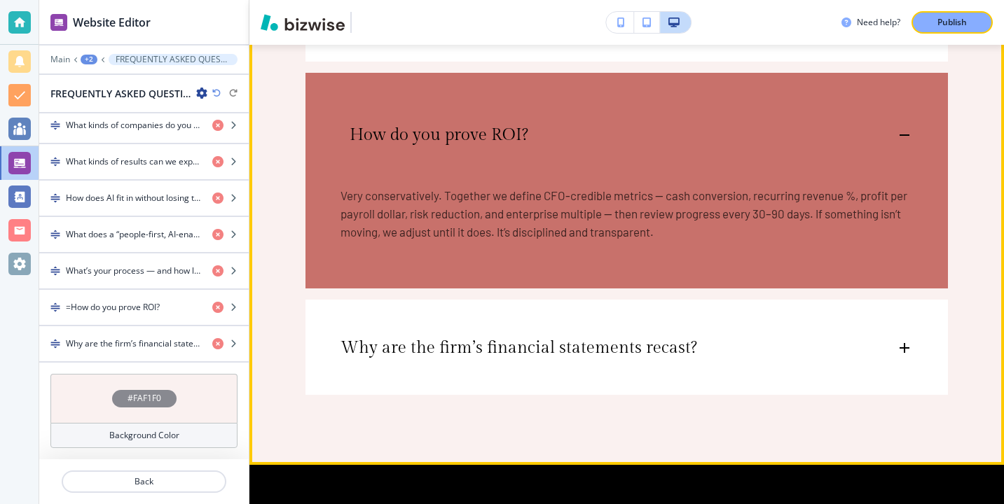
scroll to position [3899, 0]
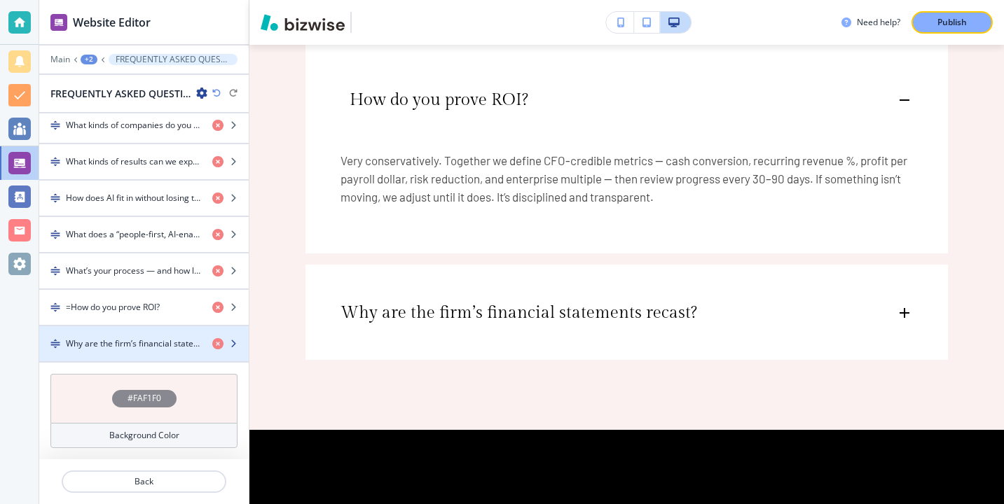
click at [157, 347] on h4 "Why are the firm’s financial statements recast?" at bounding box center [133, 344] width 135 height 13
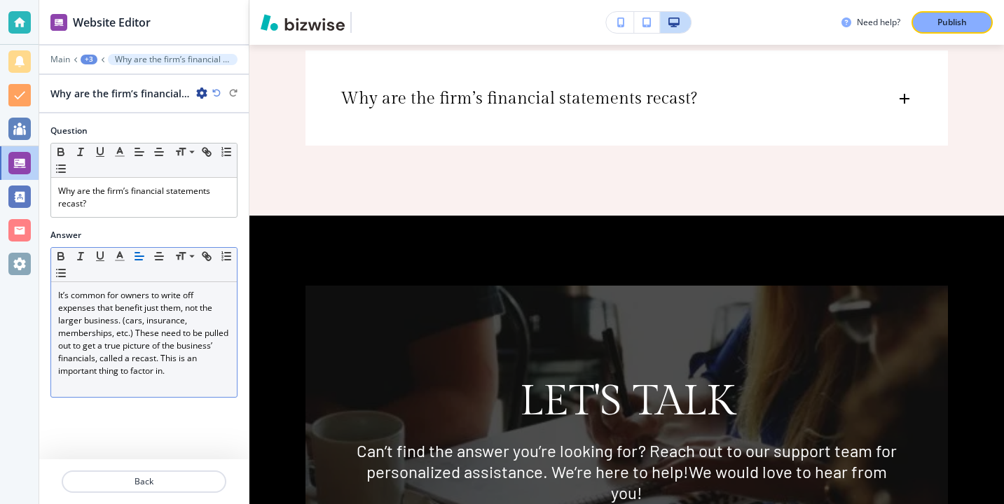
scroll to position [4119, 0]
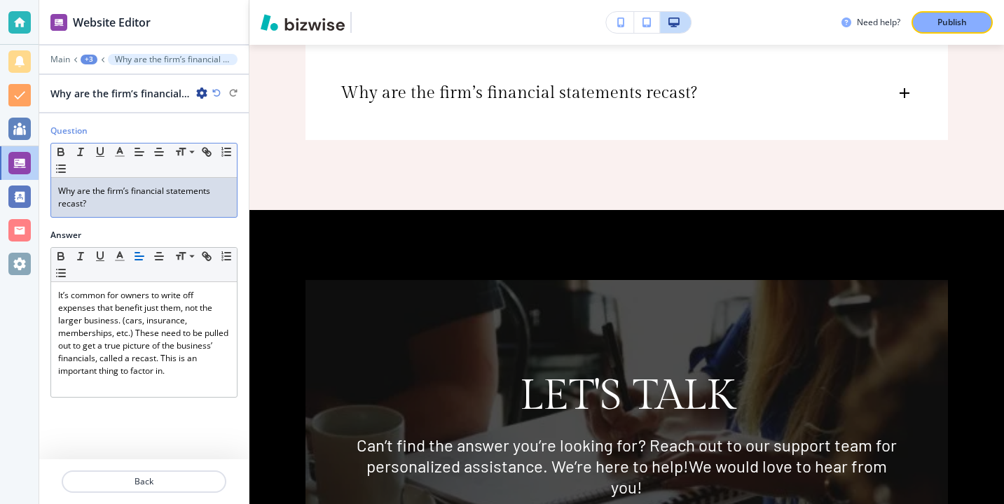
click at [158, 226] on div "Question Small Normal Large Huge Why are the firm’s financial statements recast?" at bounding box center [143, 177] width 209 height 104
click at [158, 209] on p "Why are the firm’s financial statements recast?" at bounding box center [144, 197] width 172 height 25
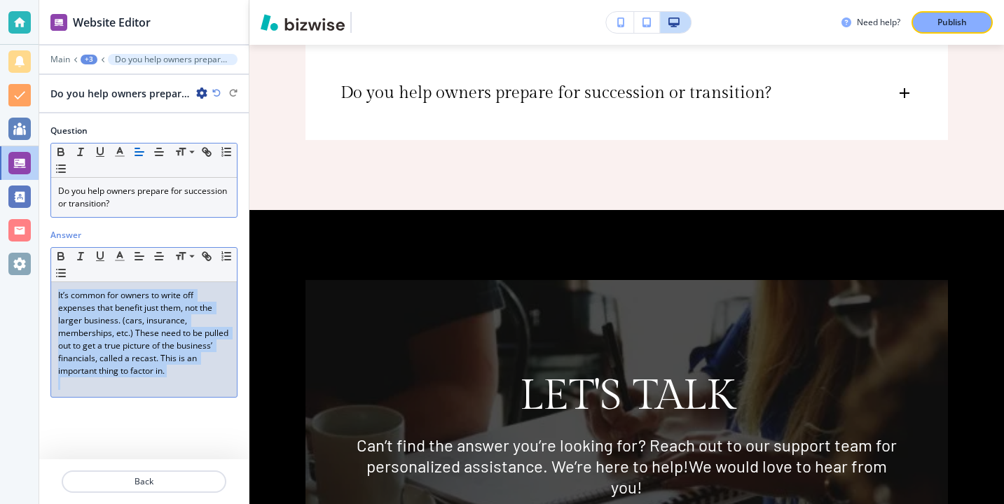
drag, startPoint x: 180, startPoint y: 378, endPoint x: 44, endPoint y: 284, distance: 165.2
click at [44, 284] on div "Answer Small Normal Large Huge It’s common for owners to write off expenses tha…" at bounding box center [143, 319] width 209 height 180
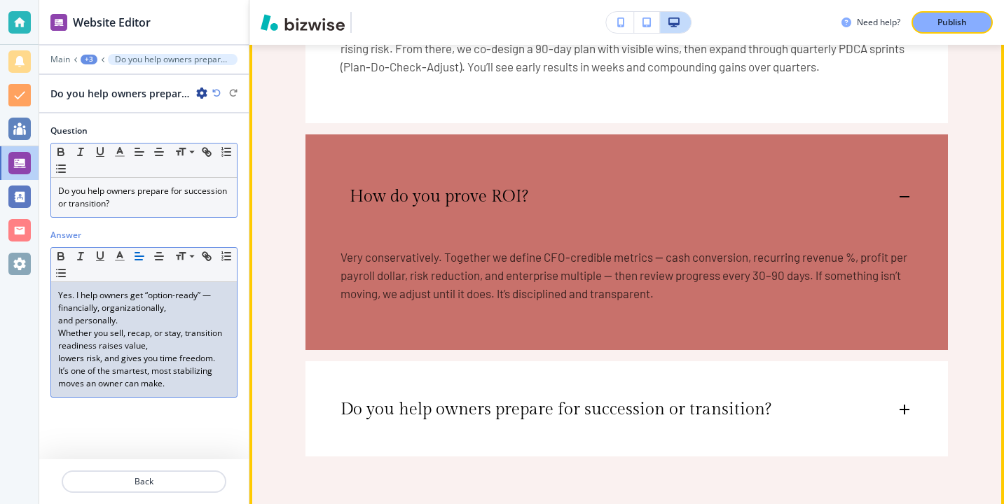
scroll to position [0, 0]
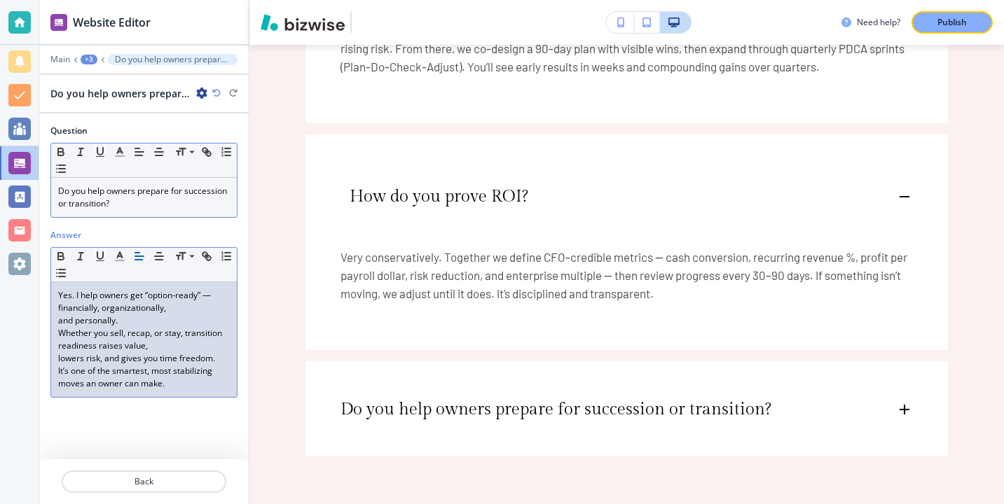
click at [45, 329] on div "Answer Small Normal Large Huge Yes. I help owners get “option-ready” — financia…" at bounding box center [143, 319] width 209 height 180
click at [50, 351] on div "Small Normal Large Huge Yes. I help owners get “option-ready” — financially, or…" at bounding box center [143, 316] width 187 height 138
click at [51, 352] on div "Yes. I help owners get “option-ready” — financially, organizationally, and pers…" at bounding box center [144, 333] width 186 height 102
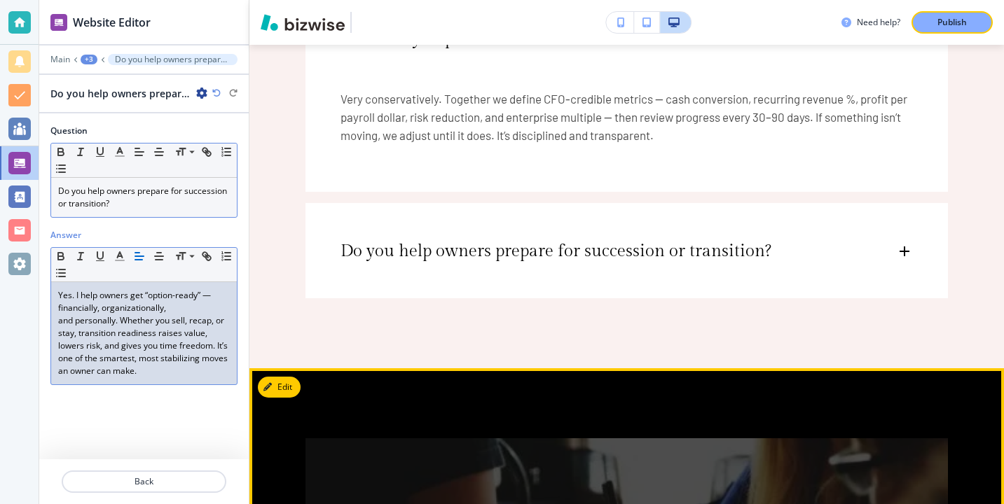
scroll to position [3955, 0]
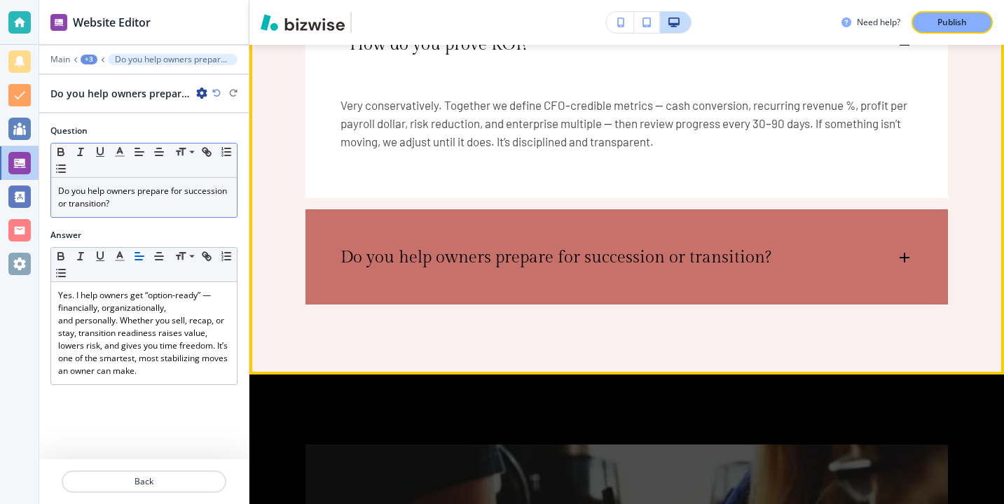
click at [375, 282] on div "Do you help owners prepare for succession or transition?" at bounding box center [626, 250] width 642 height 83
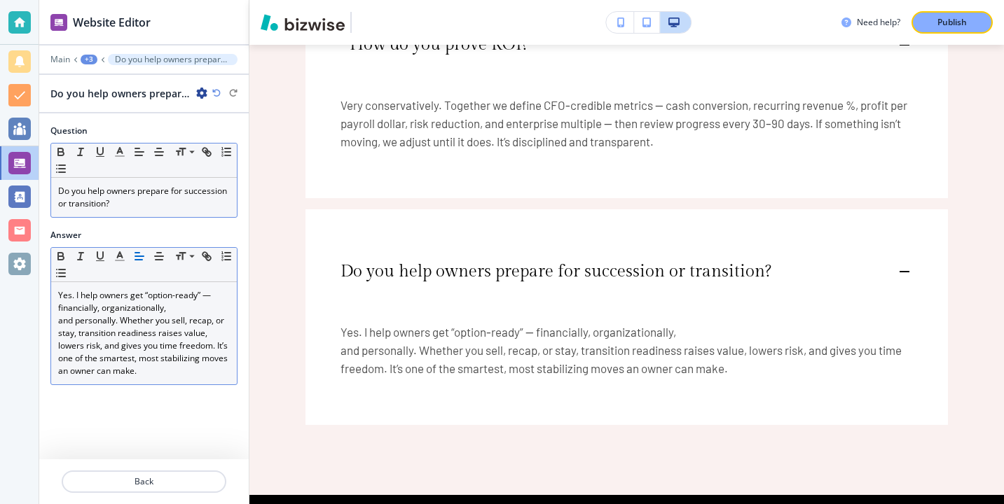
click at [59, 322] on p "and personally. Whether you sell, recap, or stay, transition readiness raises v…" at bounding box center [144, 346] width 172 height 63
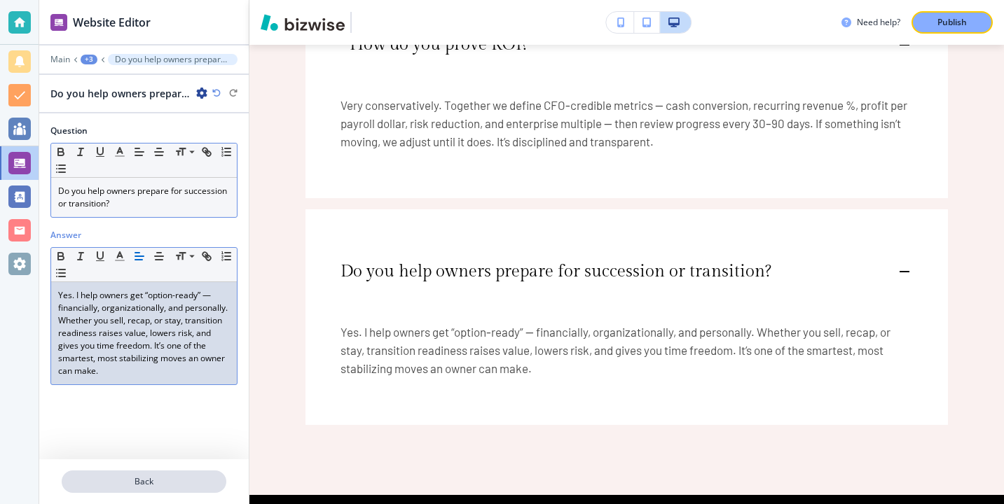
click at [146, 481] on p "Back" at bounding box center [144, 482] width 162 height 13
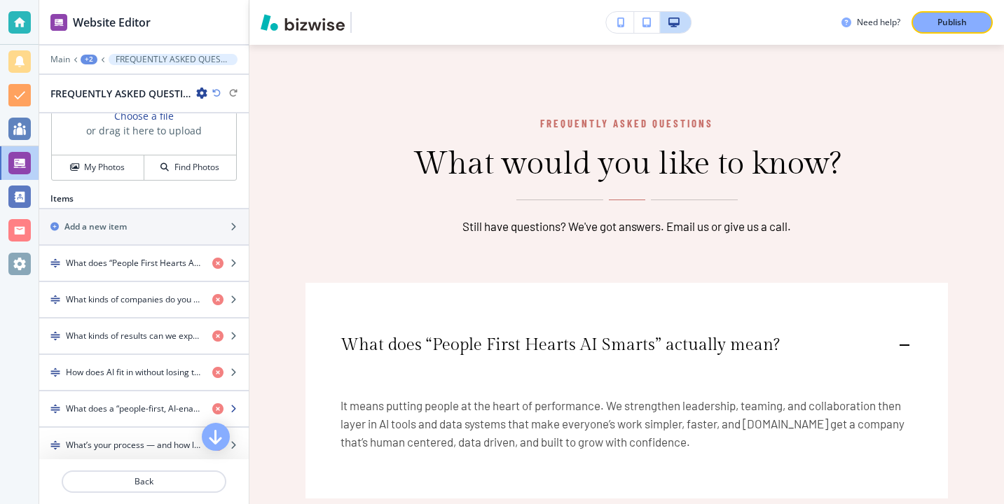
scroll to position [464, 0]
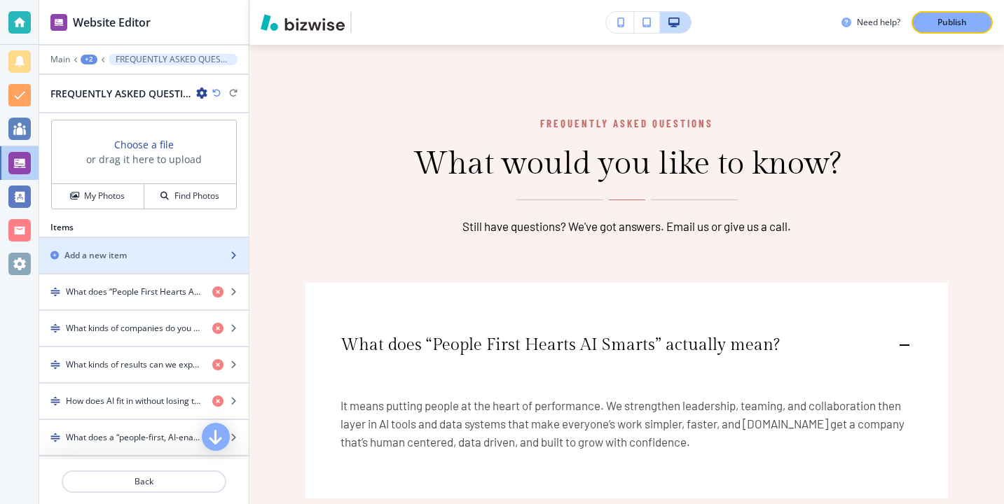
click at [179, 256] on div "Add a new item" at bounding box center [128, 255] width 179 height 13
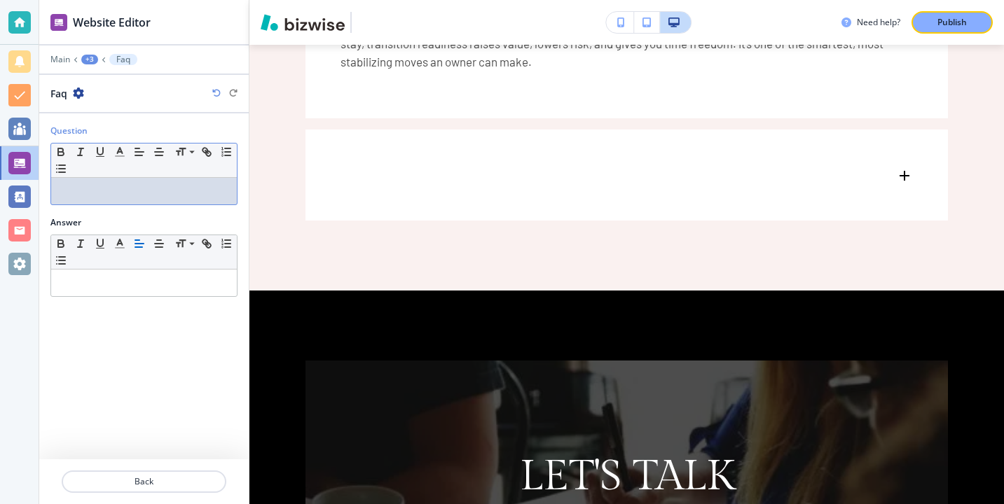
click at [174, 210] on div "Question Small Normal Large Huge" at bounding box center [143, 171] width 209 height 92
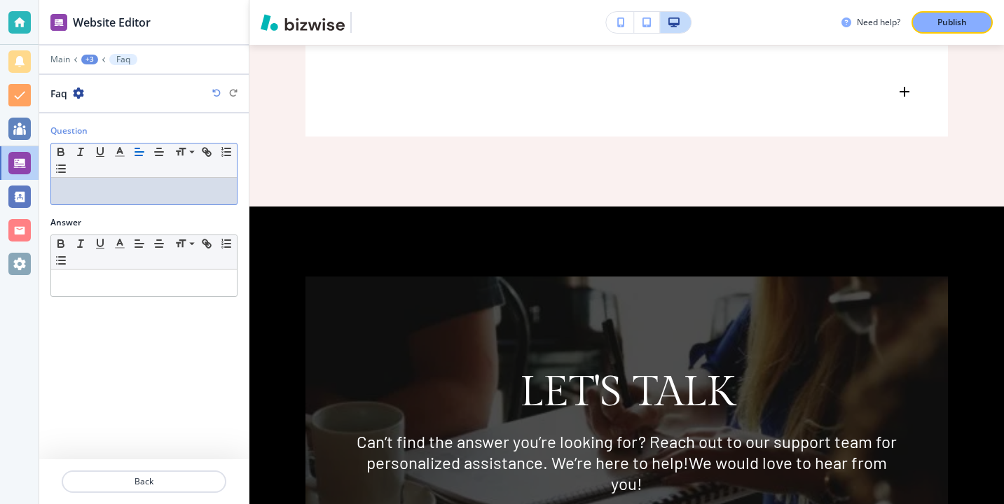
scroll to position [4346, 0]
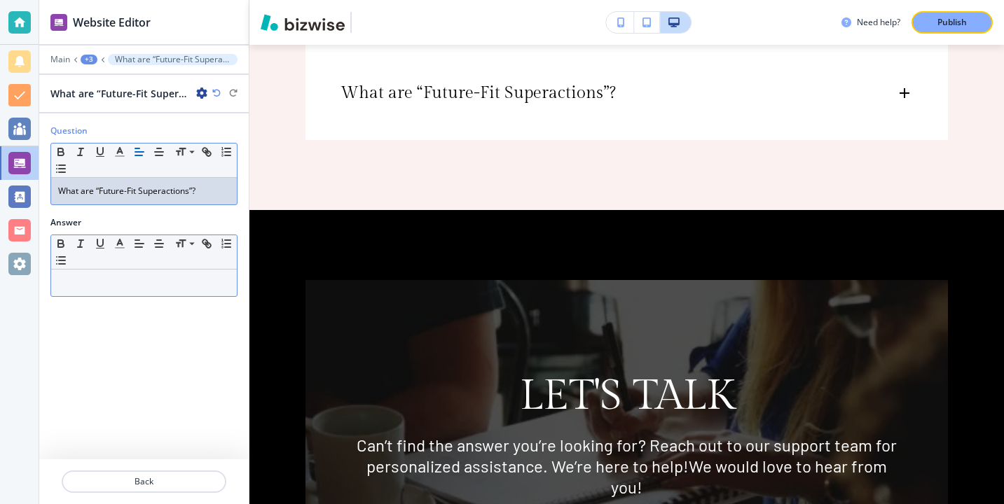
click at [170, 279] on p at bounding box center [144, 283] width 172 height 13
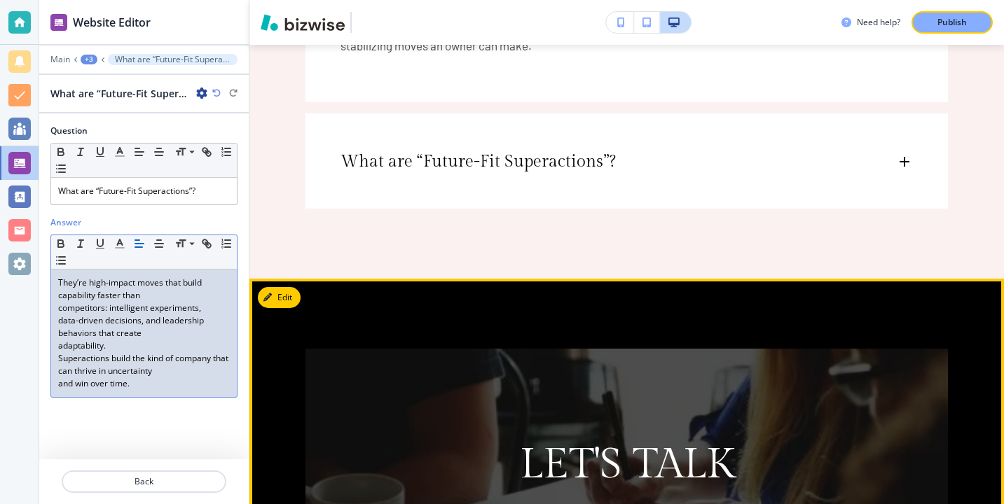
scroll to position [4240, 0]
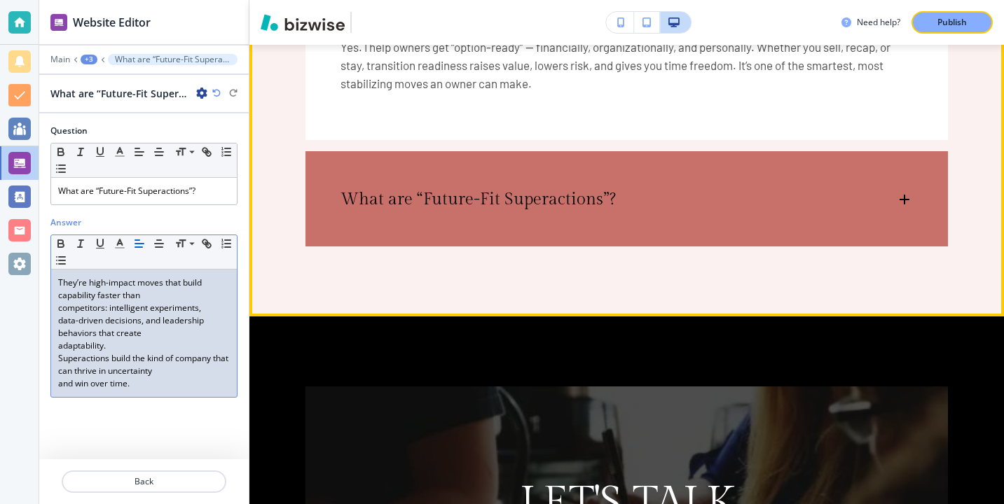
click at [627, 237] on div "What are “Future-Fit Superactions”? They’re high-impact moves that build capabi…" at bounding box center [626, 198] width 642 height 95
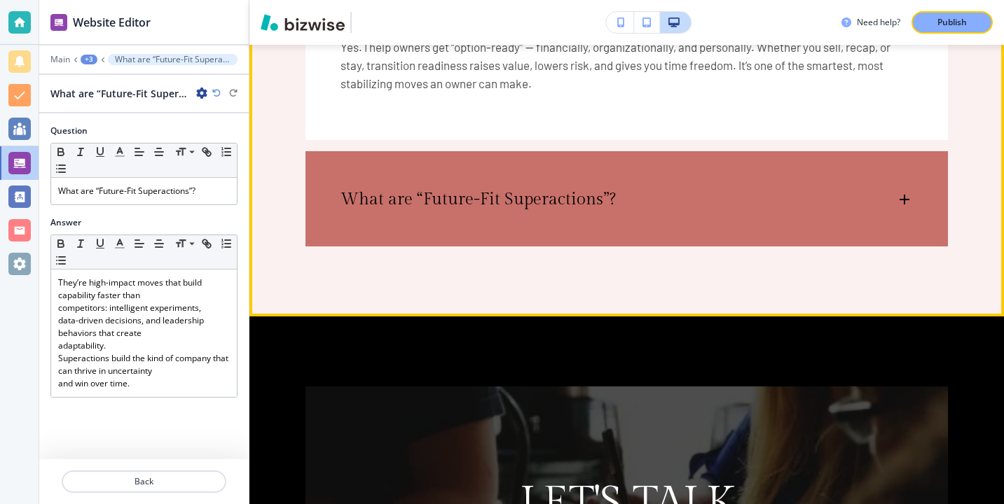
click at [504, 226] on div "What are “Future-Fit Superactions”?" at bounding box center [626, 192] width 642 height 83
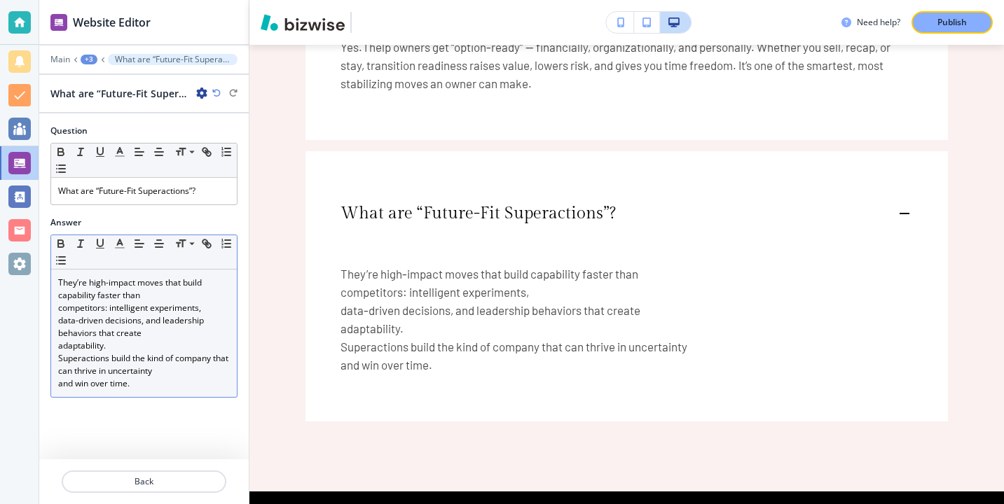
click at [58, 310] on p "competitors: intelligent experiments," at bounding box center [144, 308] width 172 height 13
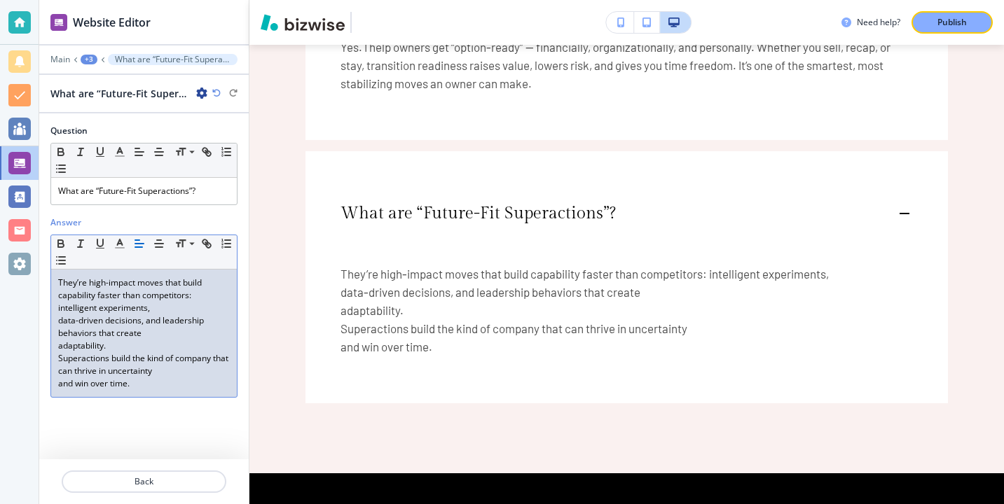
click at [49, 322] on div "Answer Small Normal Large Huge They’re high-impact moves that build capability …" at bounding box center [143, 312] width 209 height 193
click at [52, 331] on div "They’re high-impact moves that build capability faster than competitors: intell…" at bounding box center [144, 333] width 186 height 127
click at [51, 354] on div "They’re high-impact moves that build capability faster than competitors: intell…" at bounding box center [144, 333] width 186 height 127
click at [63, 351] on p "adaptability." at bounding box center [144, 346] width 172 height 13
click at [55, 344] on div "They’re high-impact moves that build capability faster than competitors: intell…" at bounding box center [144, 333] width 186 height 127
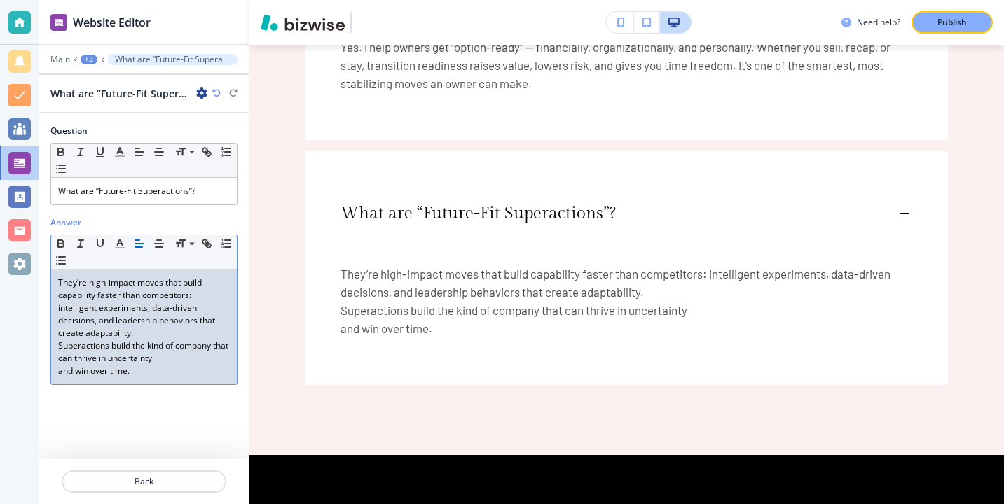
click at [60, 342] on p "Superactions build the kind of company that can thrive in uncertainty" at bounding box center [144, 352] width 172 height 25
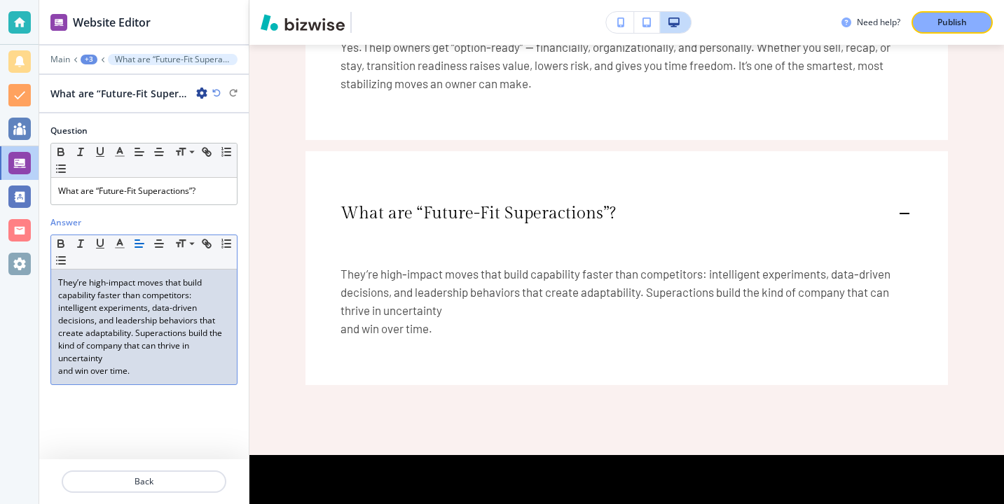
click at [61, 372] on p "and win over time." at bounding box center [144, 371] width 172 height 13
click at [55, 358] on div "They’re high-impact moves that build capability faster than competitors: intell…" at bounding box center [144, 327] width 186 height 115
click at [54, 364] on div "They’re high-impact moves that build capability faster than competitors: intell…" at bounding box center [144, 327] width 186 height 115
click at [60, 371] on p "and win over time." at bounding box center [144, 371] width 172 height 13
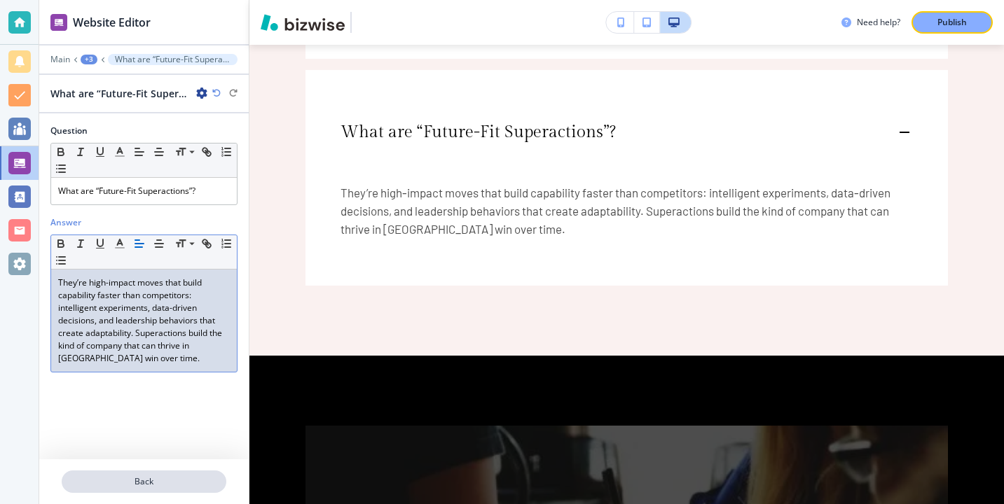
click at [192, 471] on button "Back" at bounding box center [144, 482] width 165 height 22
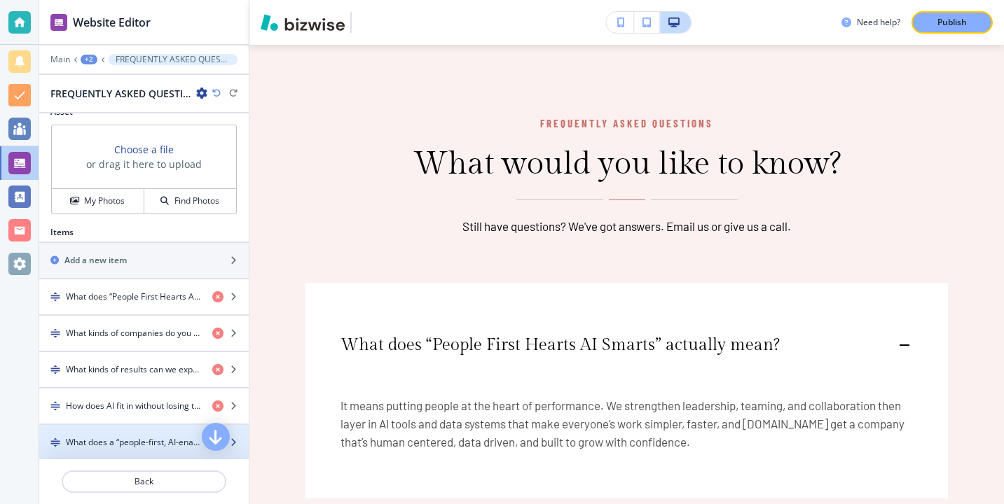
scroll to position [410, 0]
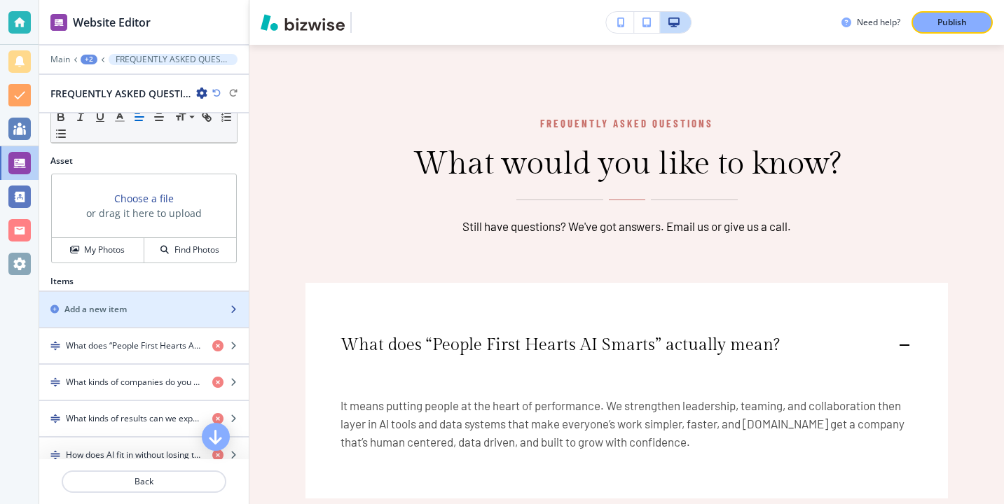
click at [176, 304] on div "Add a new item" at bounding box center [128, 309] width 179 height 13
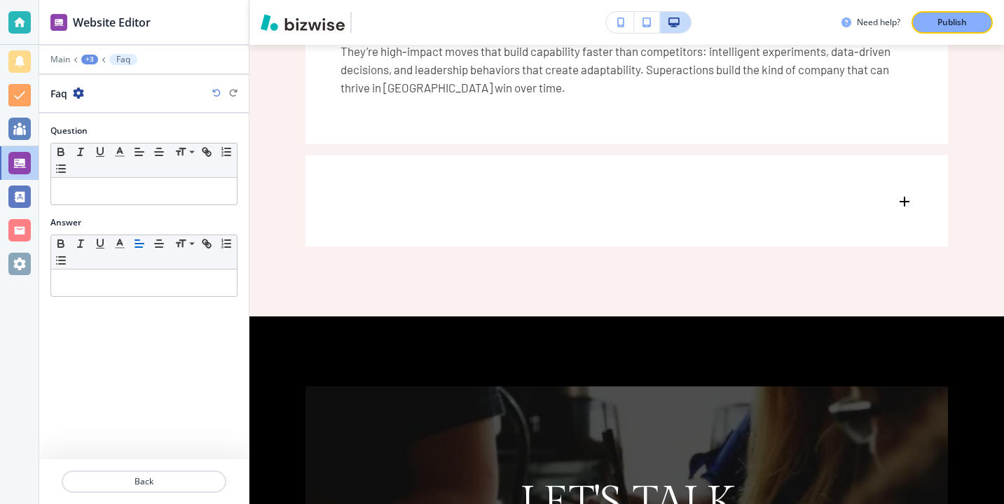
click at [162, 207] on div "Question Small Normal Large Huge" at bounding box center [143, 171] width 209 height 92
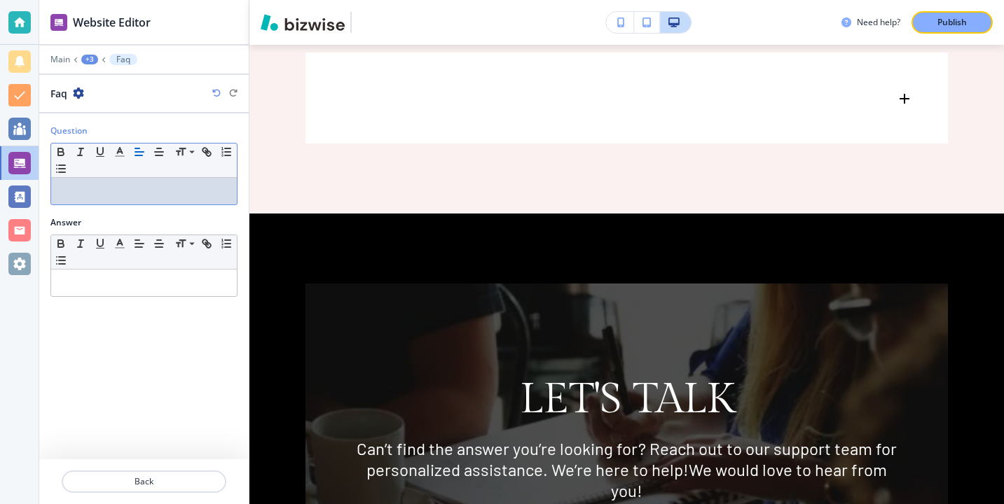
scroll to position [4573, 0]
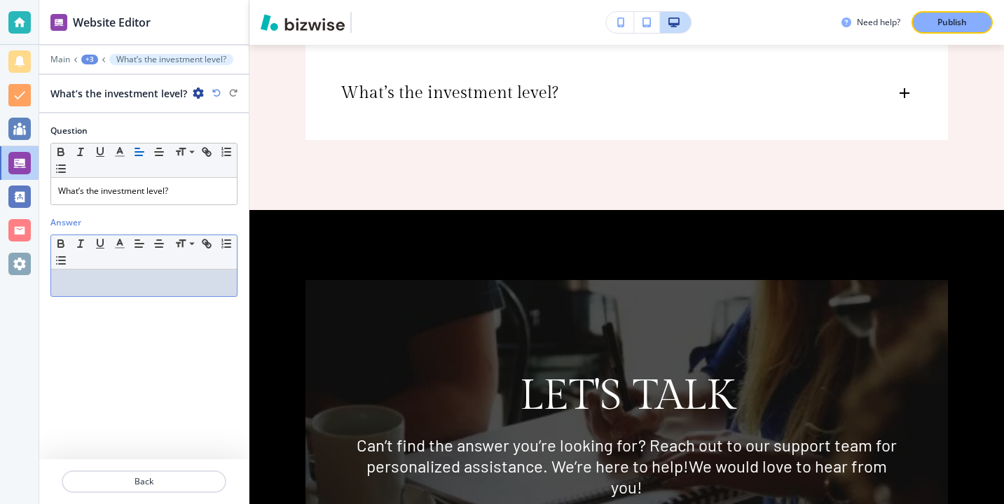
click at [146, 283] on p at bounding box center [144, 283] width 172 height 13
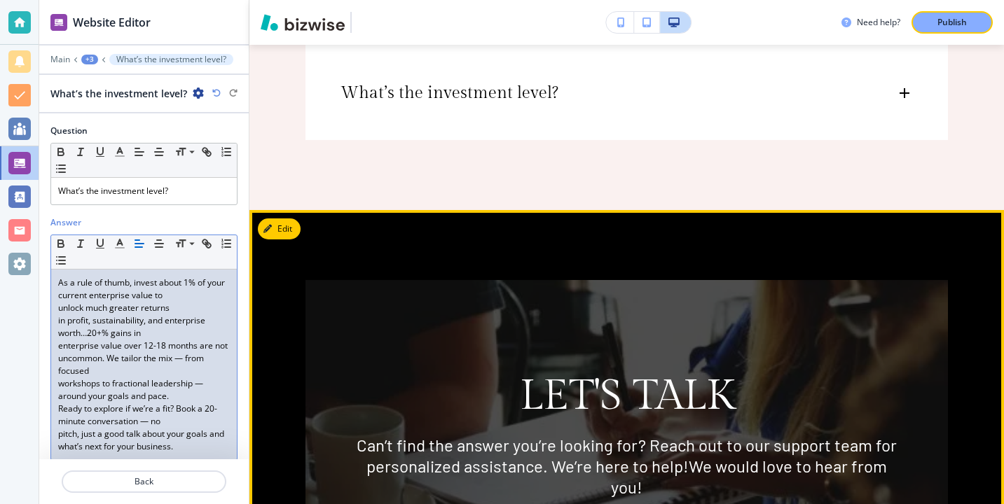
scroll to position [0, 0]
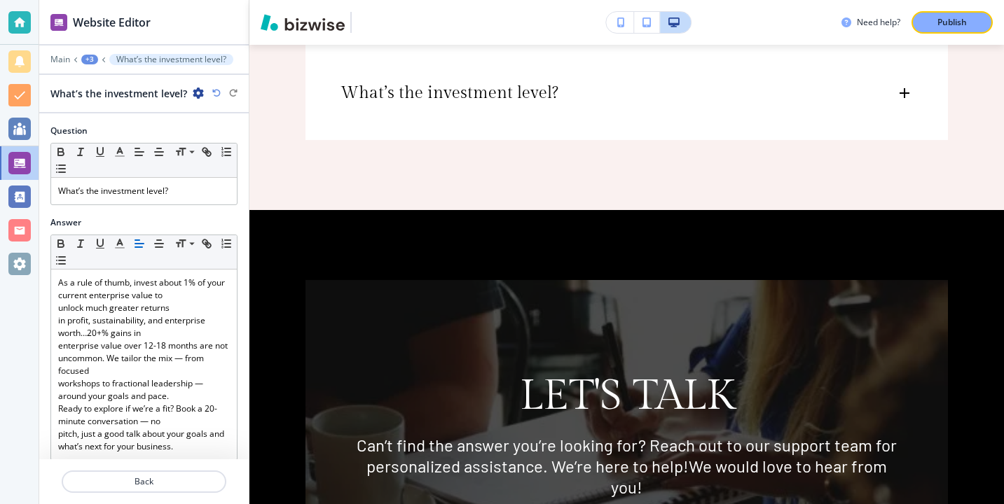
click at [413, 41] on div "Need help? Publish" at bounding box center [626, 22] width 754 height 45
click at [417, 109] on div "What’s the investment level?" at bounding box center [626, 86] width 642 height 83
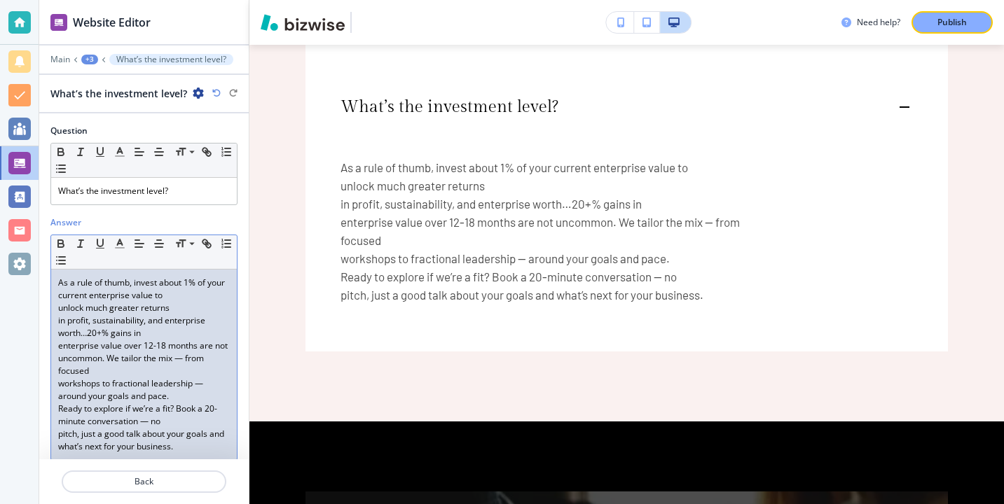
click at [54, 310] on div "As a rule of thumb, invest about 1% of your current enterprise value to unlock …" at bounding box center [144, 365] width 186 height 191
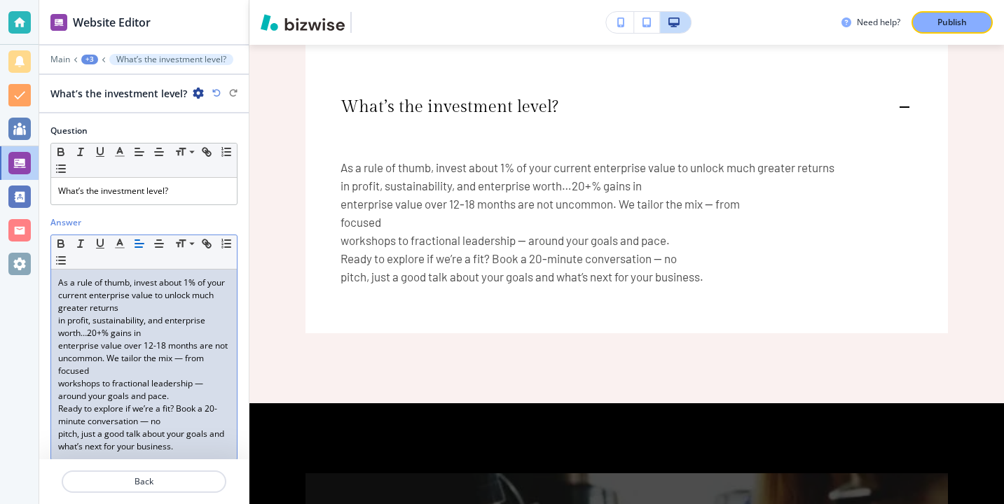
click at [55, 316] on div "As a rule of thumb, invest about 1% of your current enterprise value to unlock …" at bounding box center [144, 365] width 186 height 191
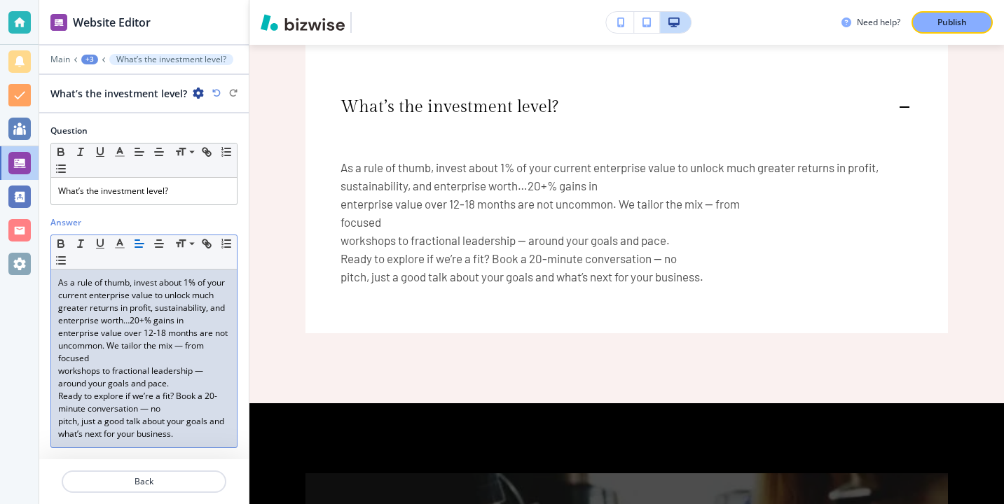
click at [56, 360] on div "As a rule of thumb, invest about 1% of your current enterprise value to unlock …" at bounding box center [144, 359] width 186 height 178
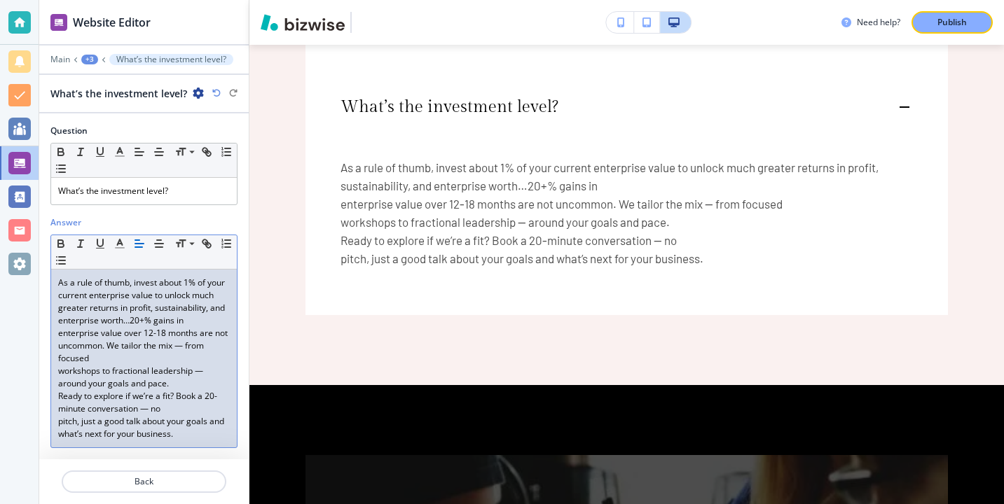
click at [58, 368] on p "workshops to fractional leadership — around your goals and pace." at bounding box center [144, 377] width 172 height 25
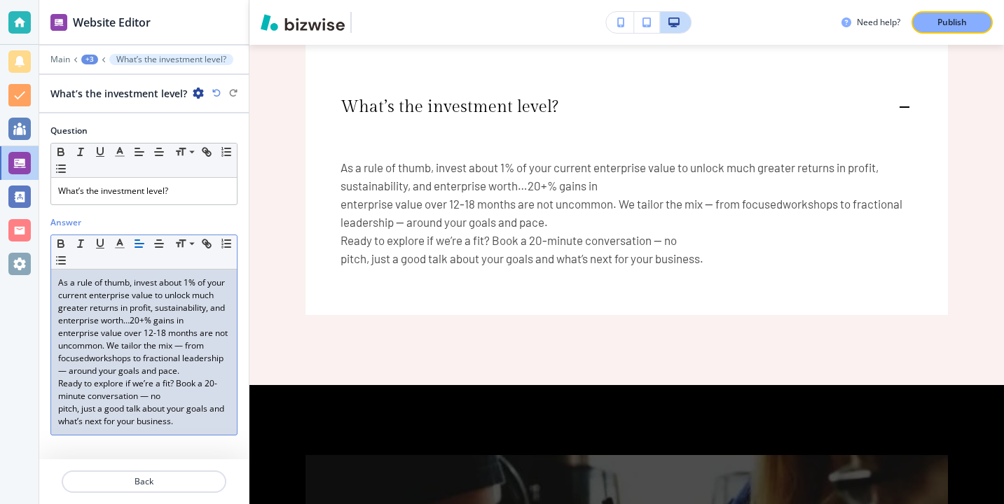
click at [60, 336] on p "enterprise value over 12-18 months are not uncommon. We tailor the mix — from f…" at bounding box center [144, 352] width 172 height 50
click at [53, 330] on div "As a rule of thumb, invest about 1% of your current enterprise value to unlock …" at bounding box center [144, 352] width 186 height 165
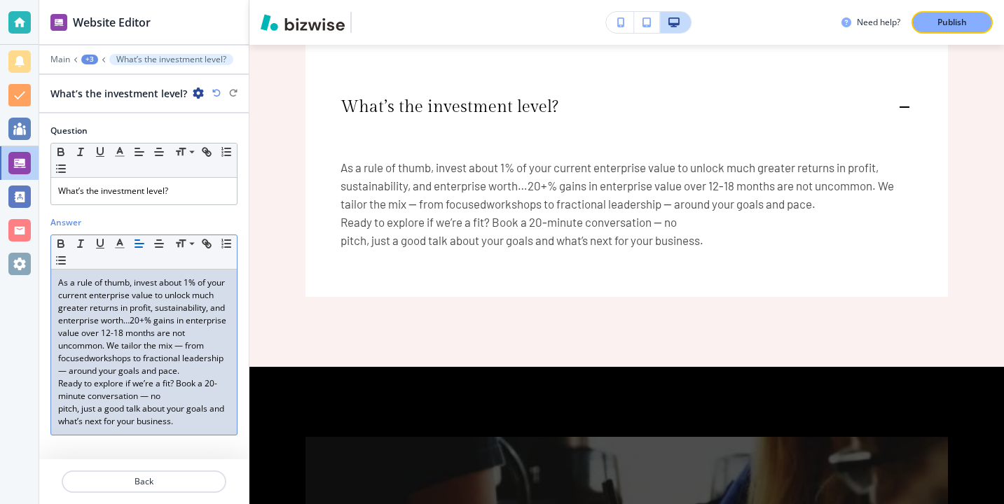
click at [60, 390] on p "Ready to explore if we’re a fit? Book a 20-minute conversation — no" at bounding box center [144, 390] width 172 height 25
click at [55, 380] on div "As a rule of thumb, invest about 1% of your current enterprise value to unlock …" at bounding box center [144, 352] width 186 height 165
click at [53, 410] on div "As a rule of thumb, invest about 1% of your current enterprise value to unlock …" at bounding box center [144, 352] width 186 height 165
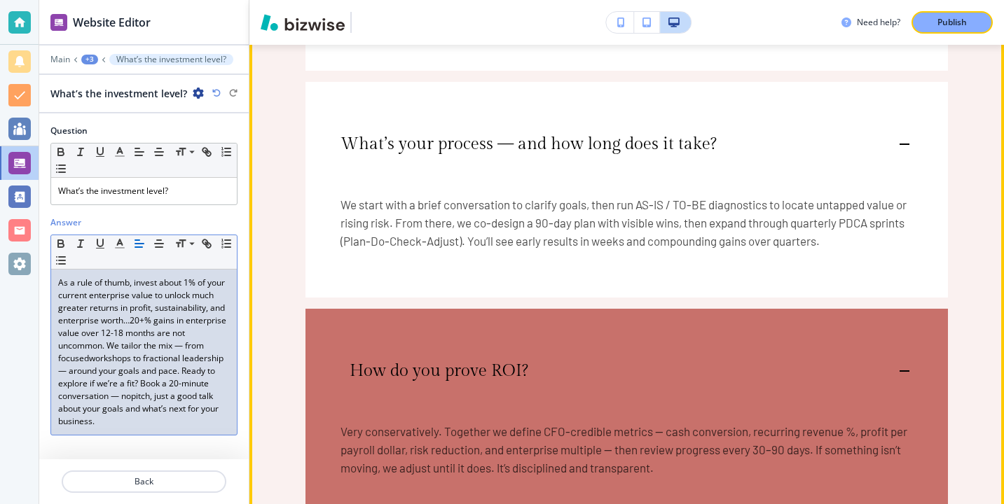
scroll to position [3586, 0]
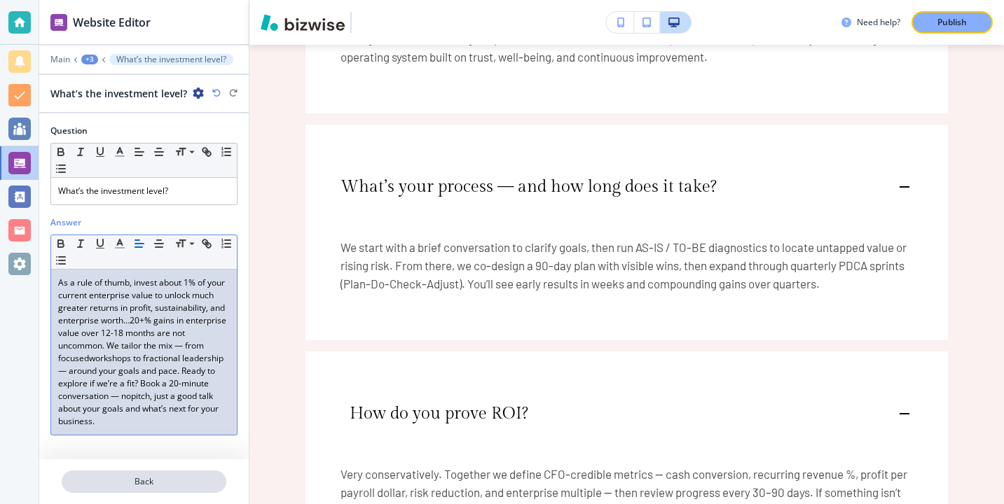
click at [217, 478] on p "Back" at bounding box center [144, 482] width 162 height 13
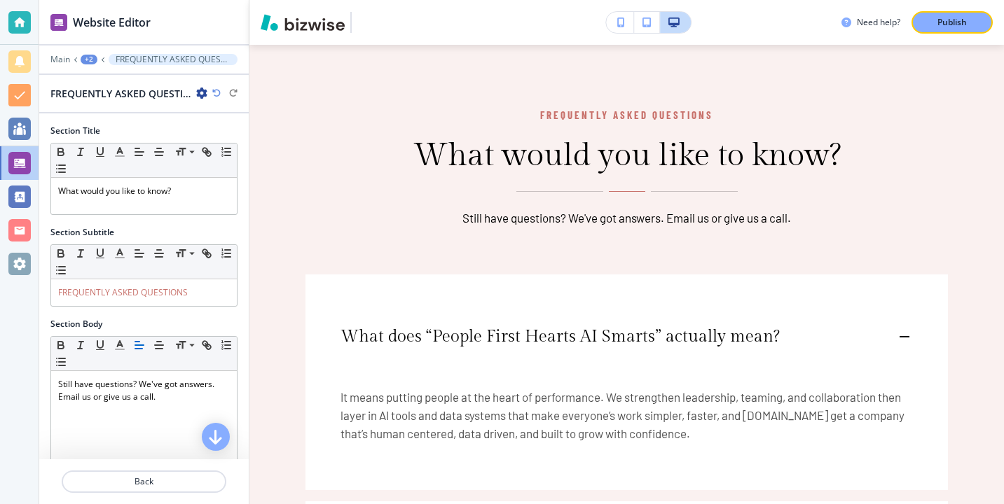
scroll to position [2238, 0]
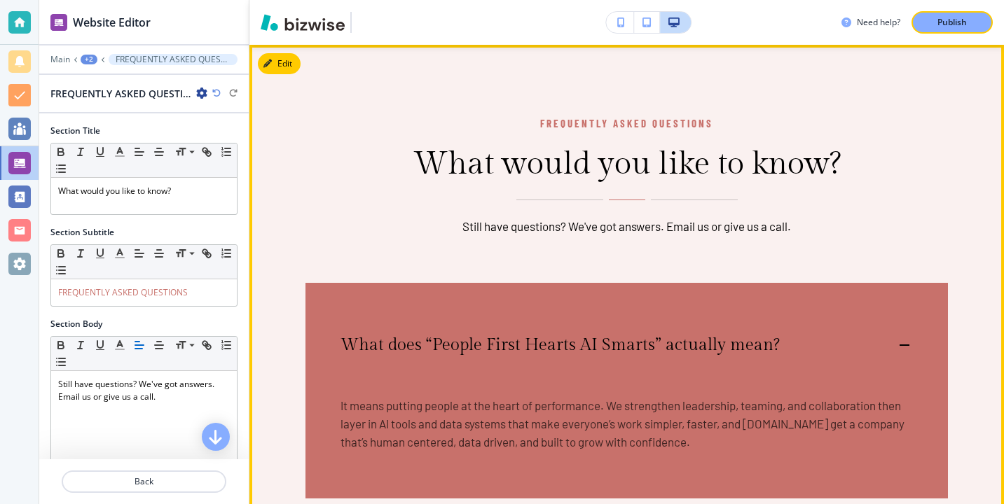
click at [358, 359] on div "What does “People First Hearts AI Smarts” actually mean?" at bounding box center [626, 338] width 642 height 111
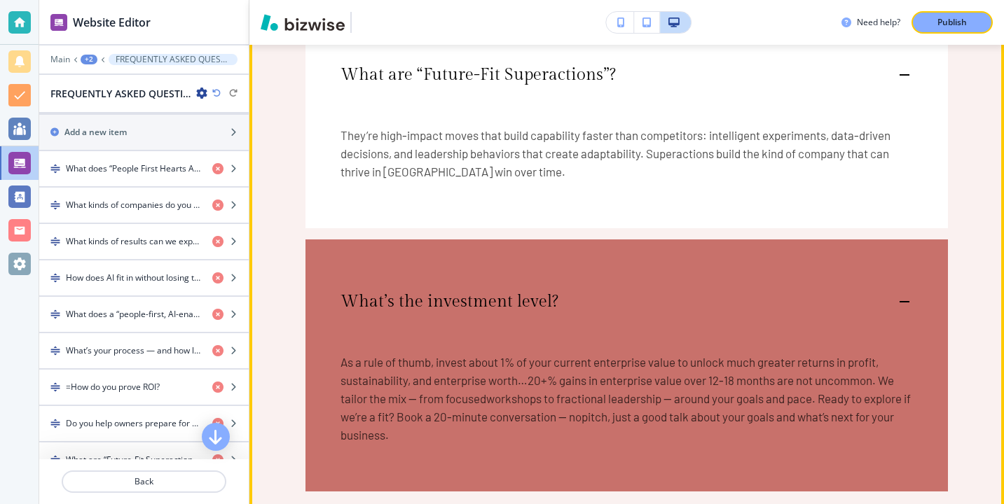
scroll to position [4271, 0]
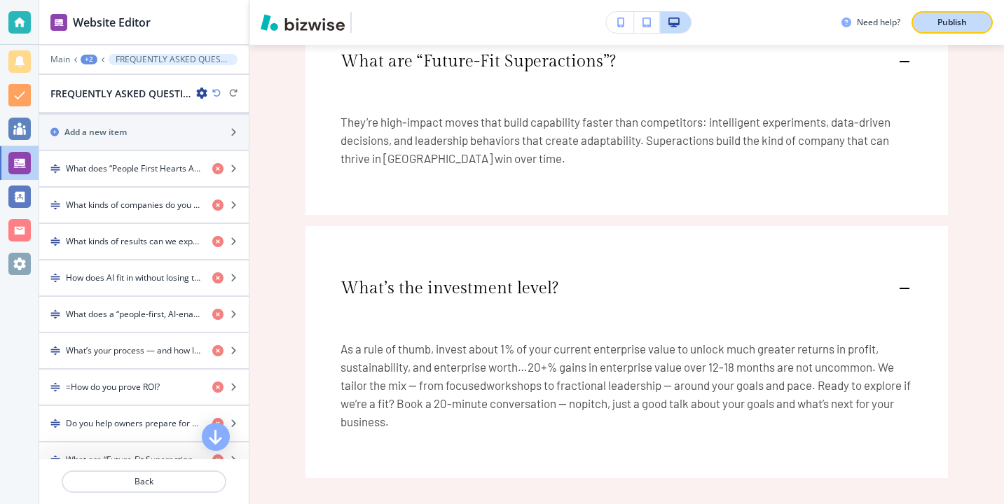
click at [964, 15] on button "Publish" at bounding box center [951, 22] width 81 height 22
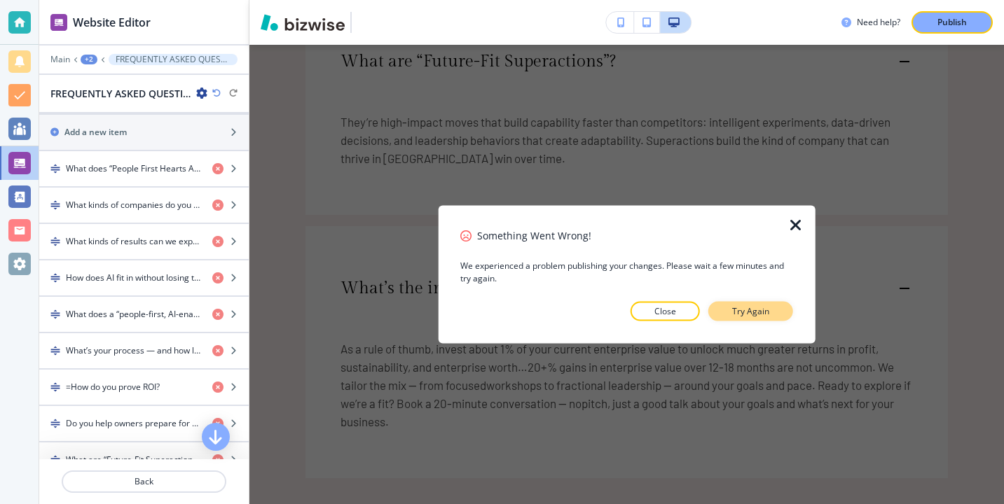
click at [764, 319] on button "Try Again" at bounding box center [750, 311] width 85 height 20
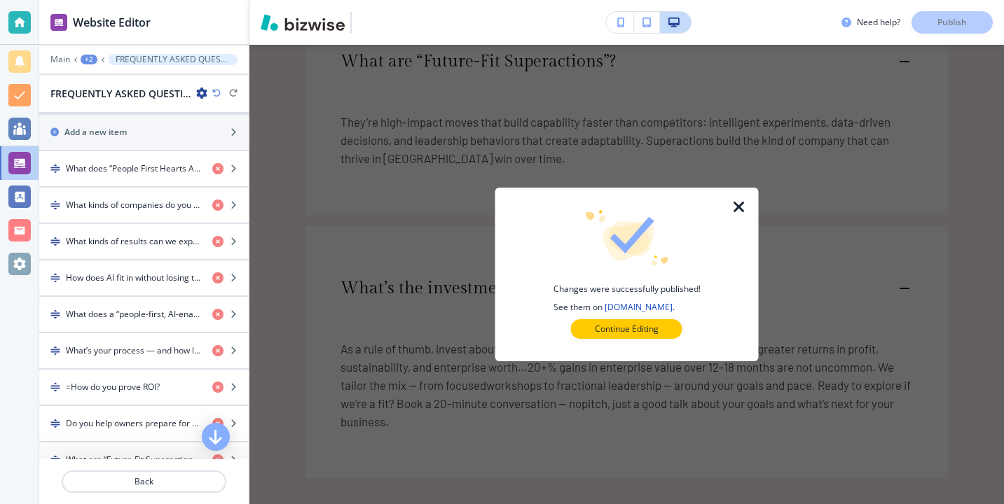
click at [687, 337] on div "Continue Editing" at bounding box center [626, 329] width 219 height 20
click at [674, 336] on button "Continue Editing" at bounding box center [626, 329] width 111 height 20
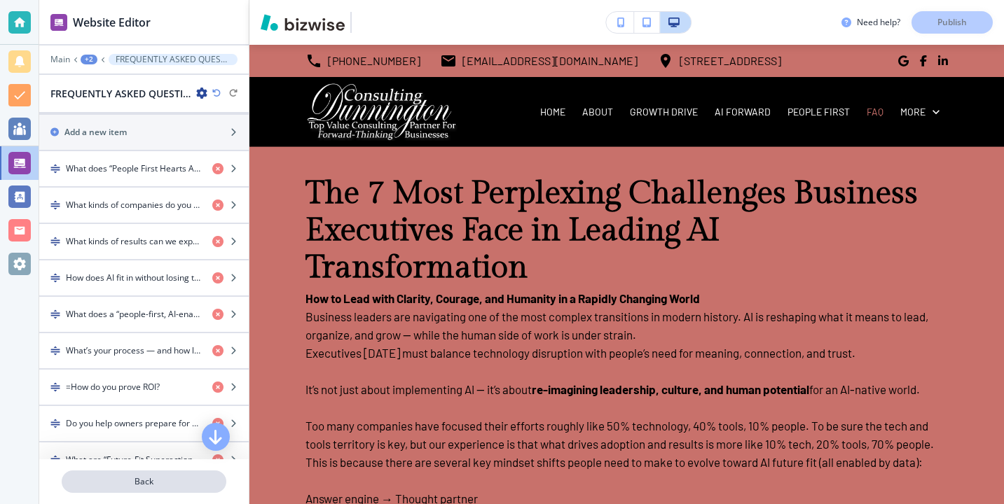
click at [144, 492] on button "Back" at bounding box center [144, 482] width 165 height 22
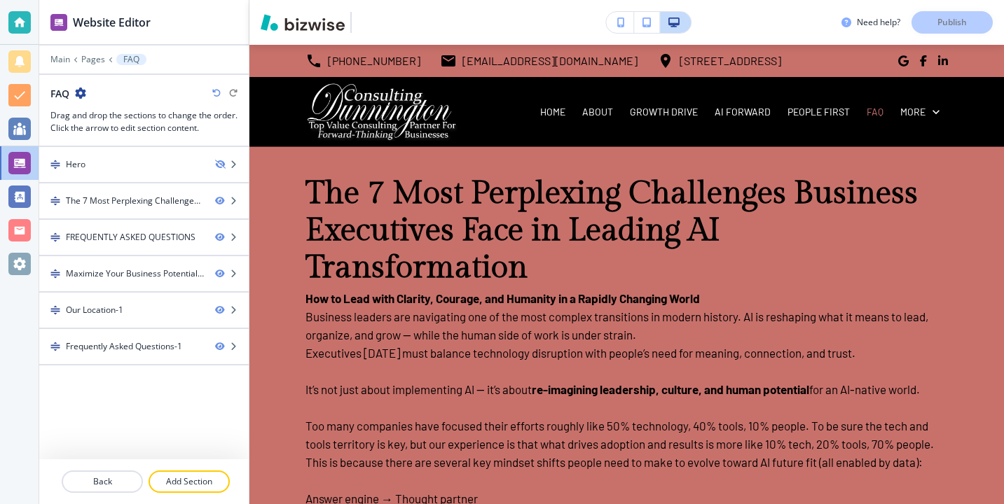
click at [60, 68] on div at bounding box center [143, 69] width 209 height 8
click at [59, 60] on p "Main" at bounding box center [60, 60] width 20 height 10
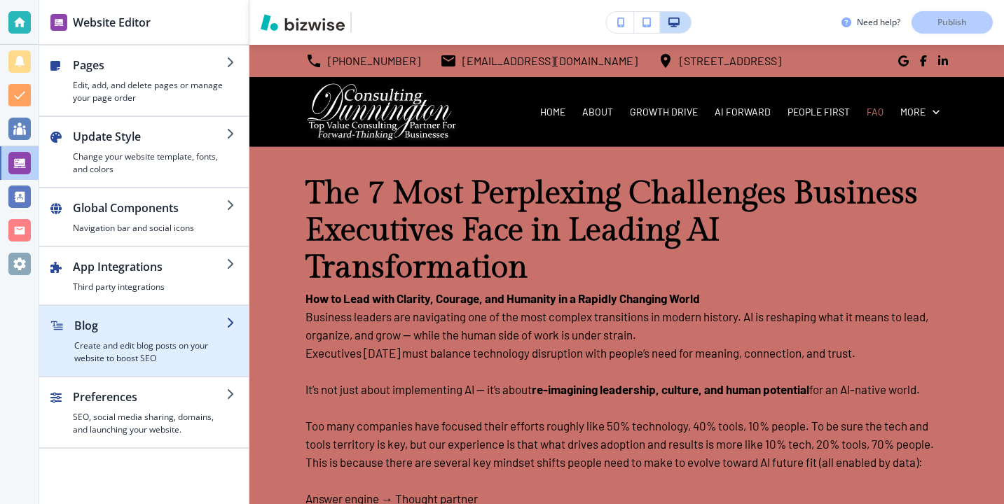
click at [127, 319] on h2 "Blog" at bounding box center [150, 325] width 152 height 17
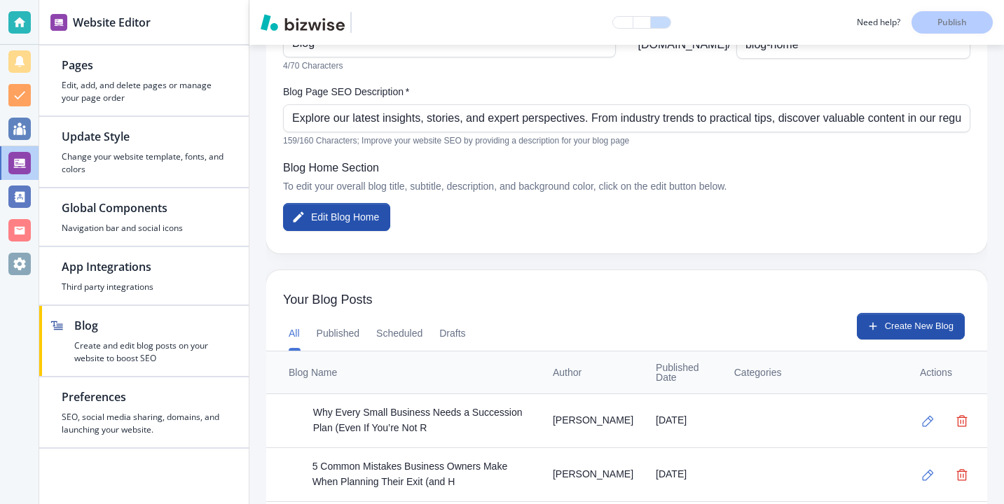
scroll to position [281, 0]
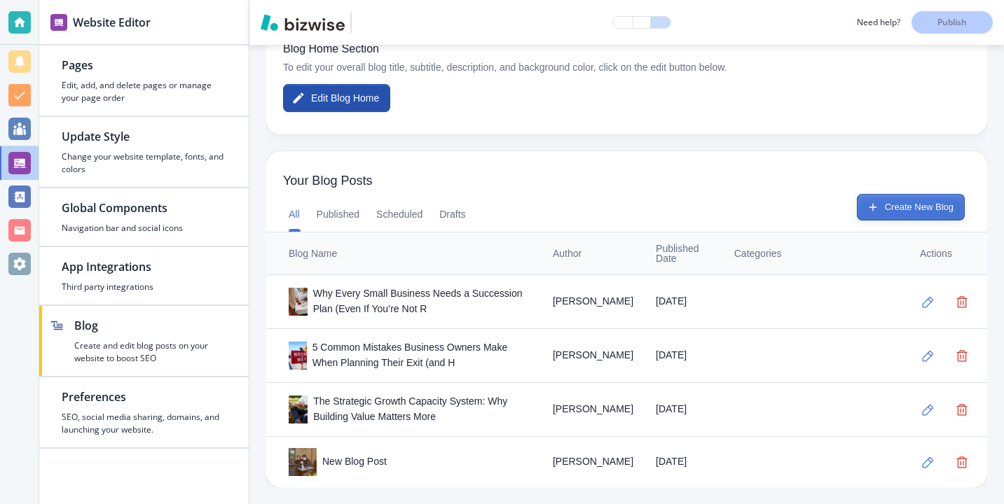
click at [913, 194] on button "Create New Blog" at bounding box center [911, 207] width 108 height 27
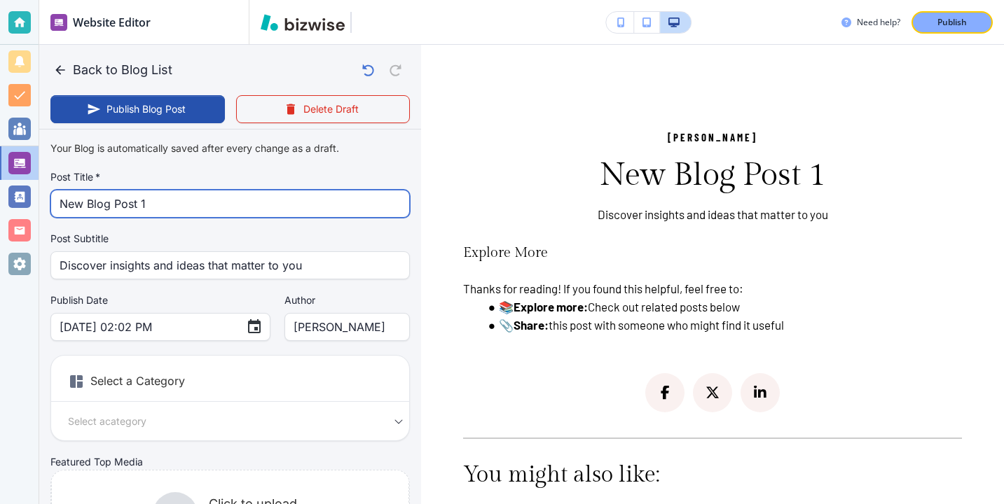
click at [339, 198] on input "New Blog Post 1" at bounding box center [230, 204] width 341 height 27
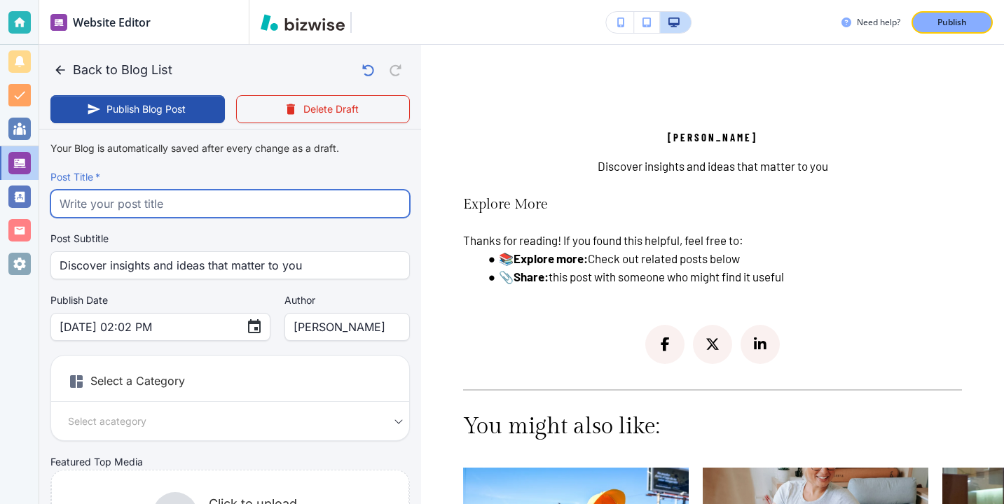
paste input "How to Value Your Small Business Before an Exit or Sale"
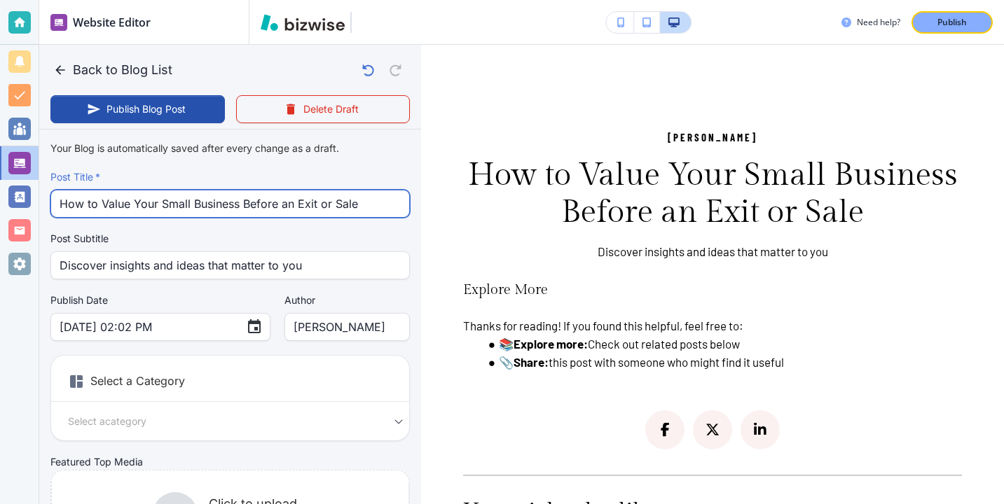
type input "How to Value Your Small Business Before an Exit or Sale"
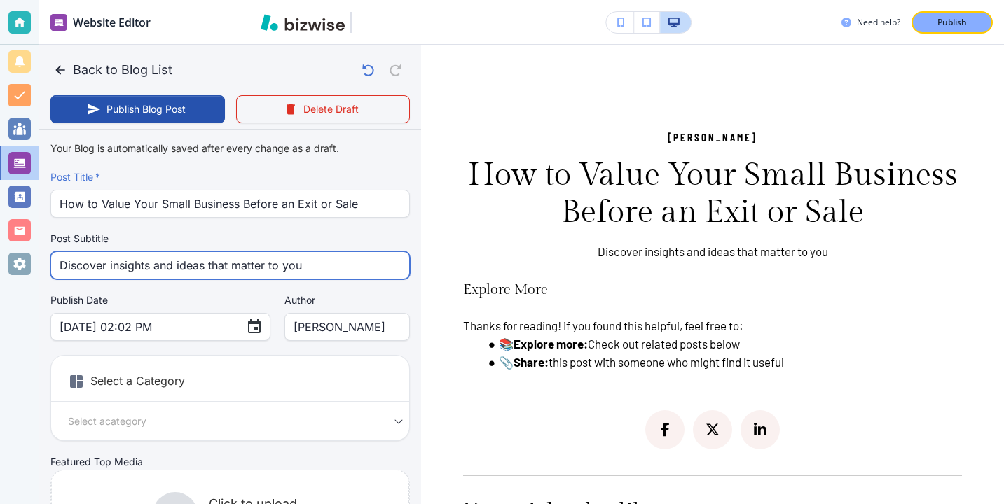
click at [275, 271] on input "Discover insights and ideas that matter to you" at bounding box center [230, 265] width 341 height 27
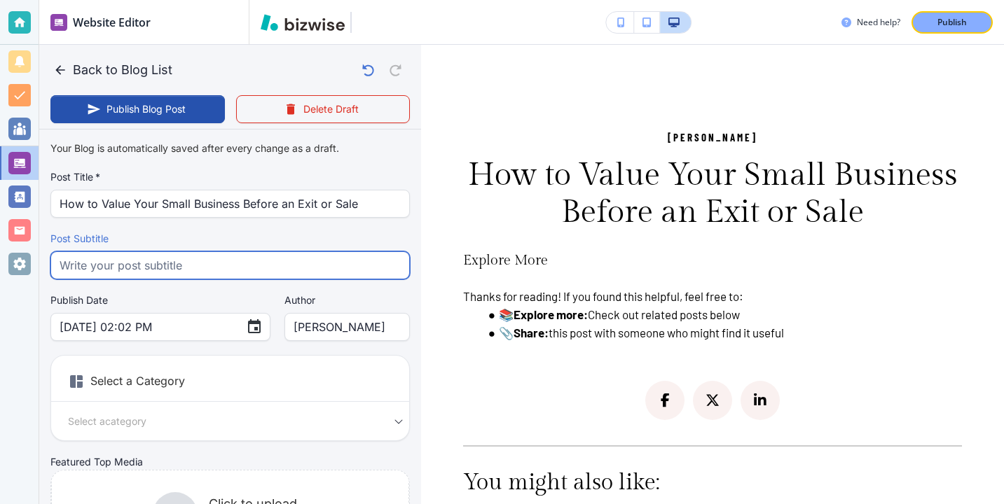
paste input "Learn proven methods to value your small business before selling. Discover stra…"
type input "Learn proven methods to value your small business before selling. Discover stra…"
type input "Oct 08, 2025 02:03 PM"
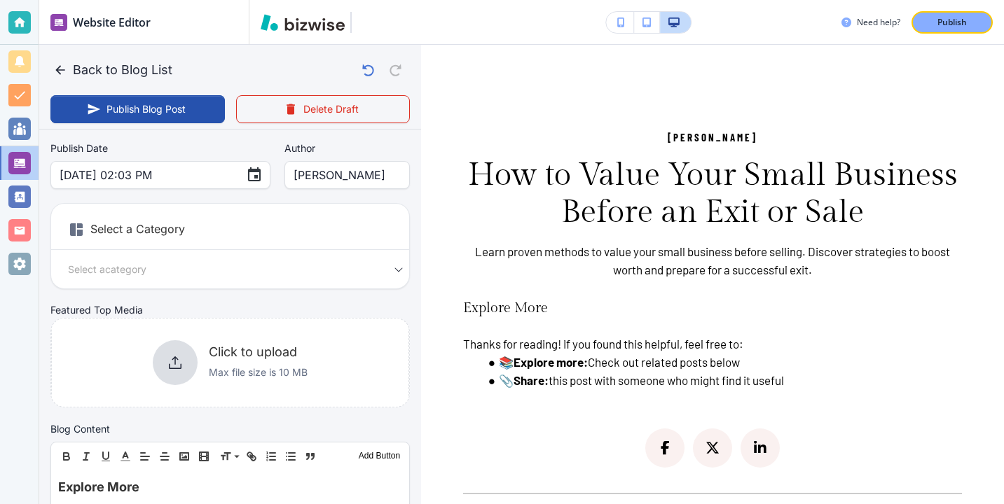
scroll to position [172, 0]
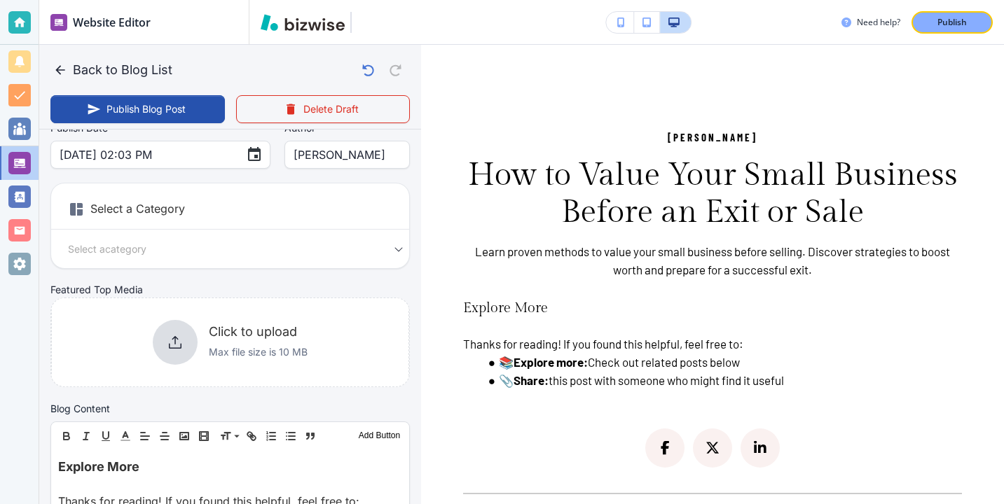
type input "Learn proven methods to value your small business before selling. Discover stra…"
click at [232, 357] on p "Max file size is 10 MB" at bounding box center [258, 352] width 99 height 15
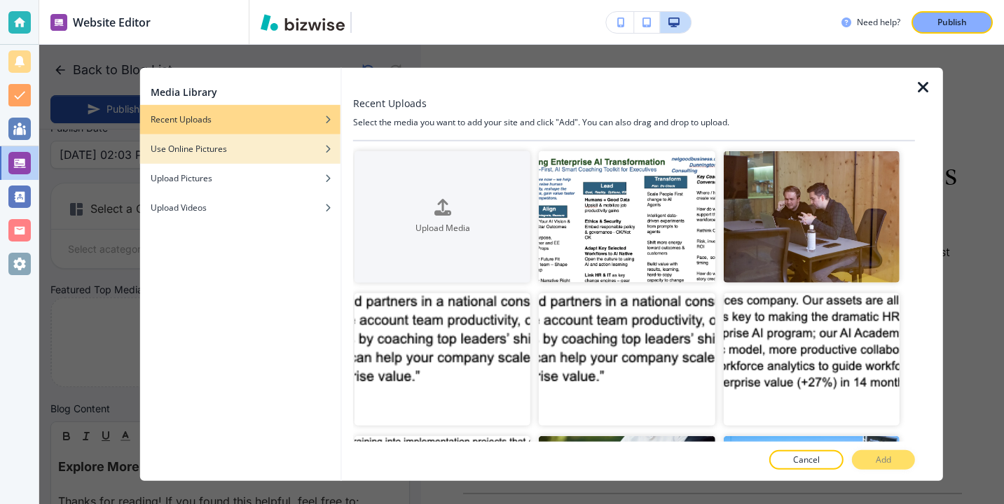
click at [276, 144] on div "Use Online Pictures" at bounding box center [239, 149] width 201 height 13
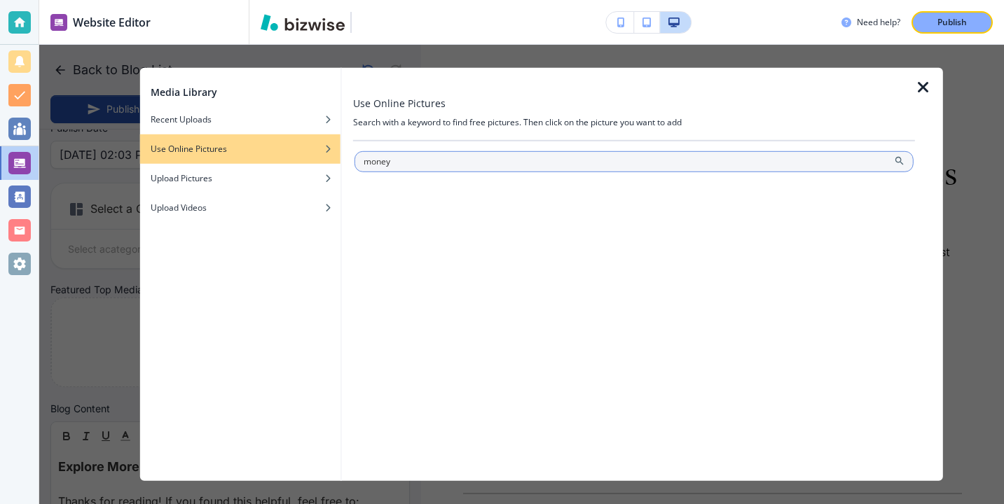
type input "money"
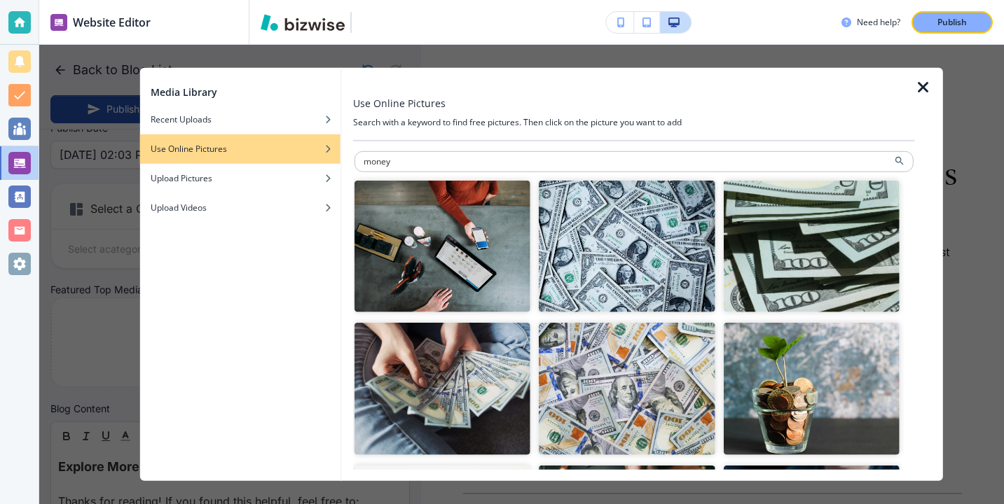
click at [609, 269] on img "button" at bounding box center [627, 247] width 176 height 132
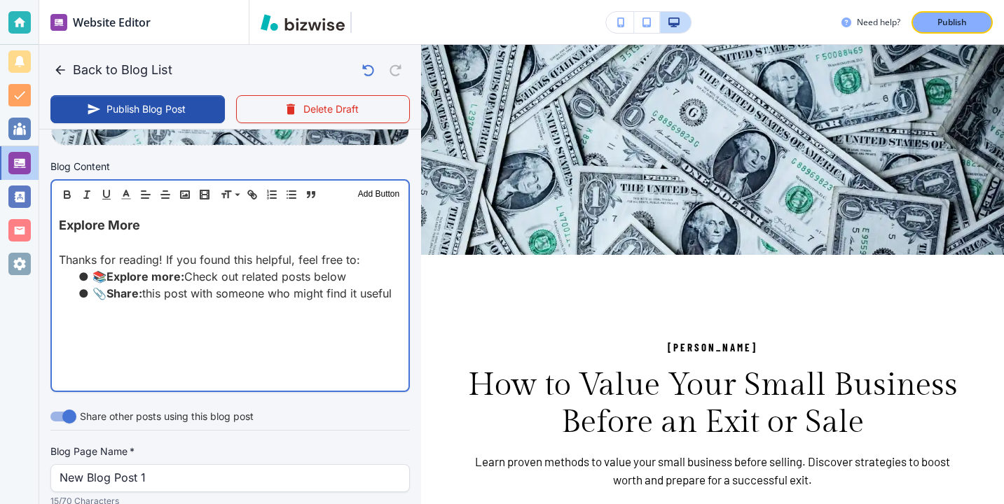
click at [198, 233] on p "Explore More" at bounding box center [230, 225] width 343 height 19
click at [198, 233] on p "Explore More" at bounding box center [230, 224] width 343 height 19
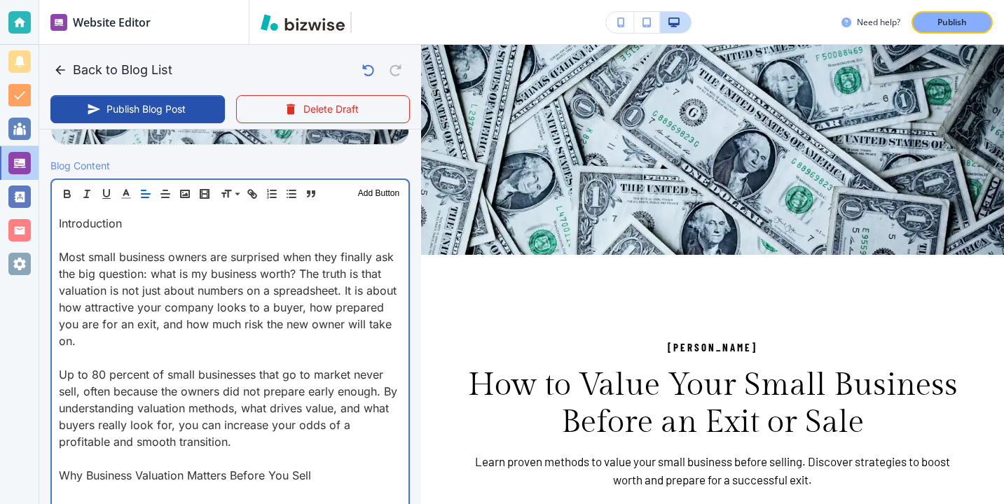
scroll to position [423, 0]
click at [113, 251] on p "Most small business owners are surprised when they finally ask the big question…" at bounding box center [230, 299] width 343 height 101
click at [113, 245] on p at bounding box center [230, 241] width 343 height 17
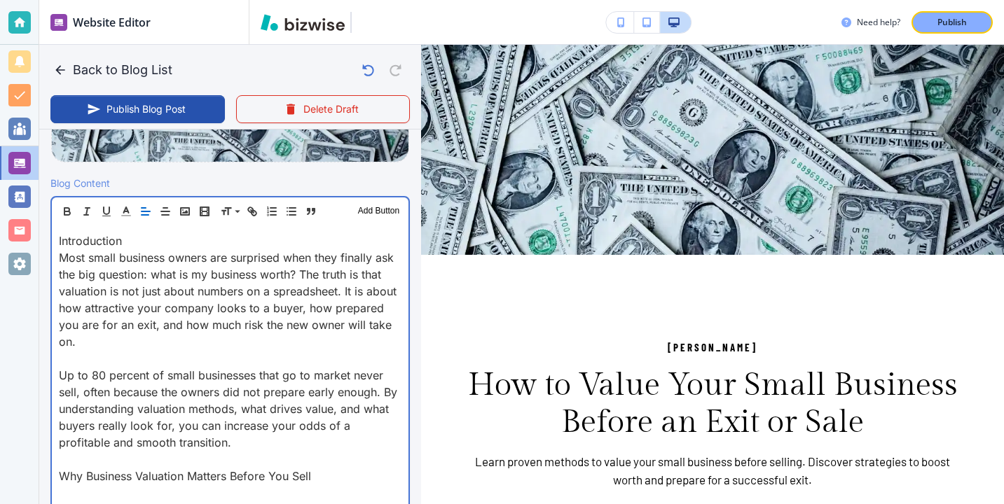
scroll to position [525, 0]
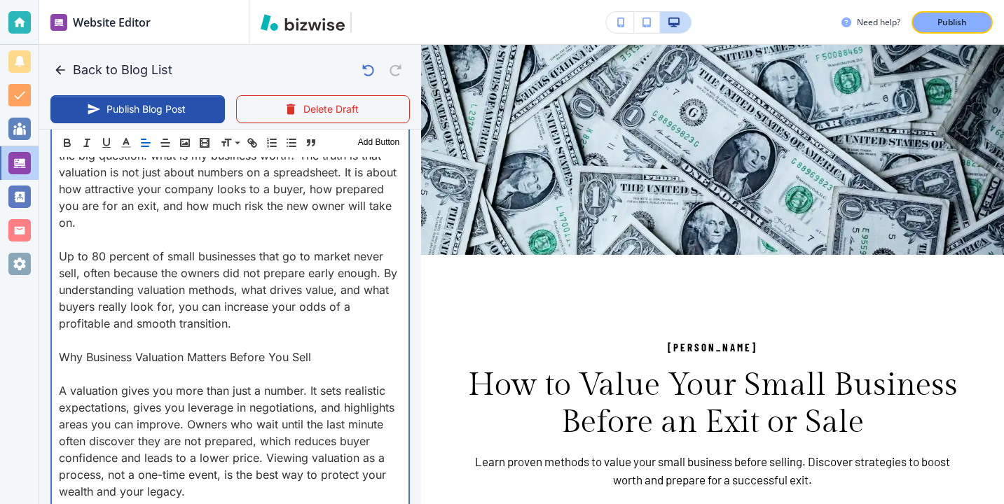
click at [114, 375] on p at bounding box center [230, 374] width 343 height 17
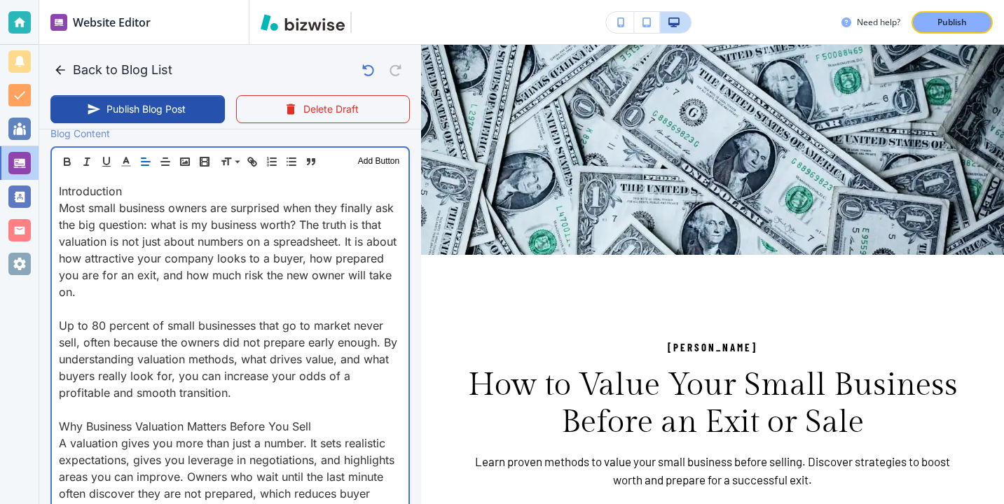
scroll to position [436, 0]
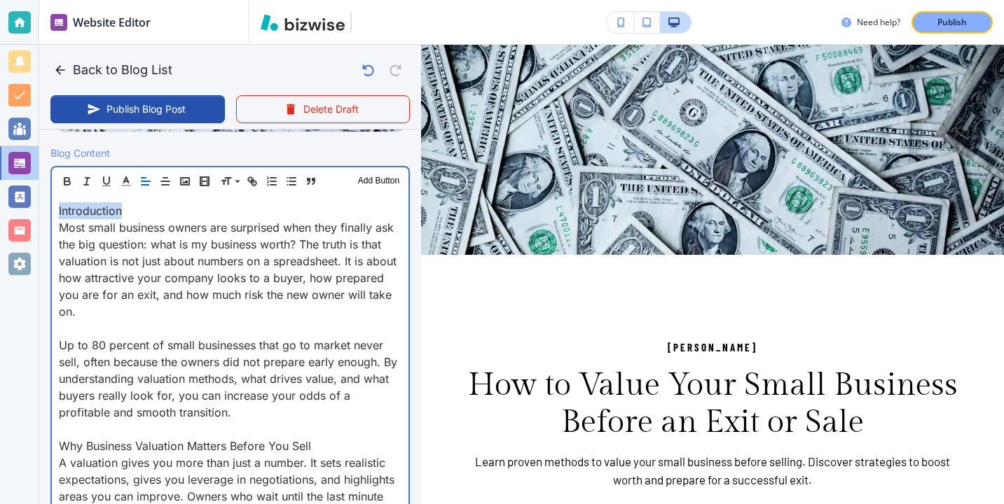
drag, startPoint x: 151, startPoint y: 217, endPoint x: 57, endPoint y: 216, distance: 93.9
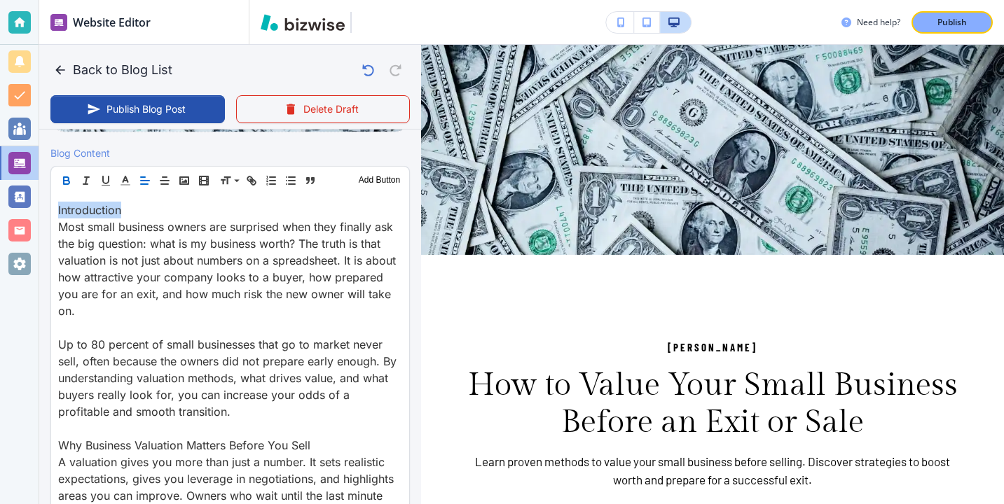
click at [73, 185] on button "button" at bounding box center [67, 180] width 20 height 17
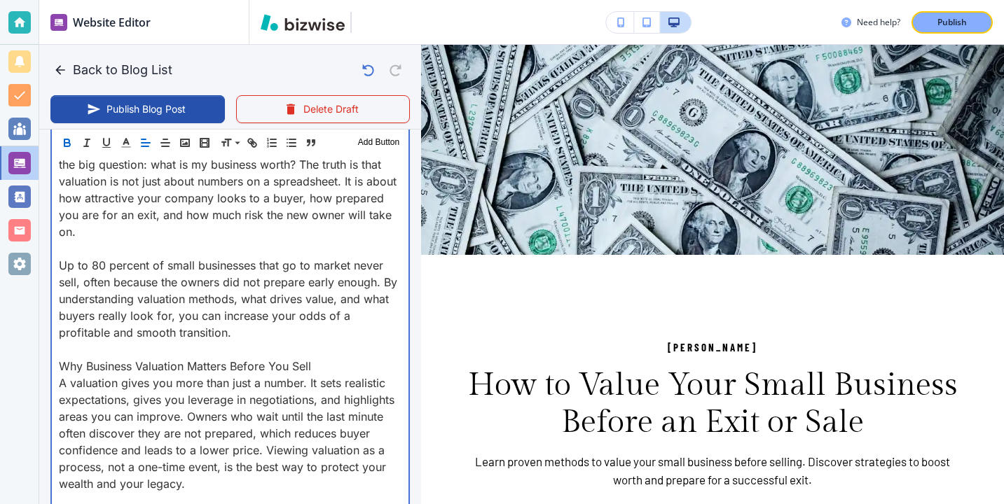
scroll to position [537, 0]
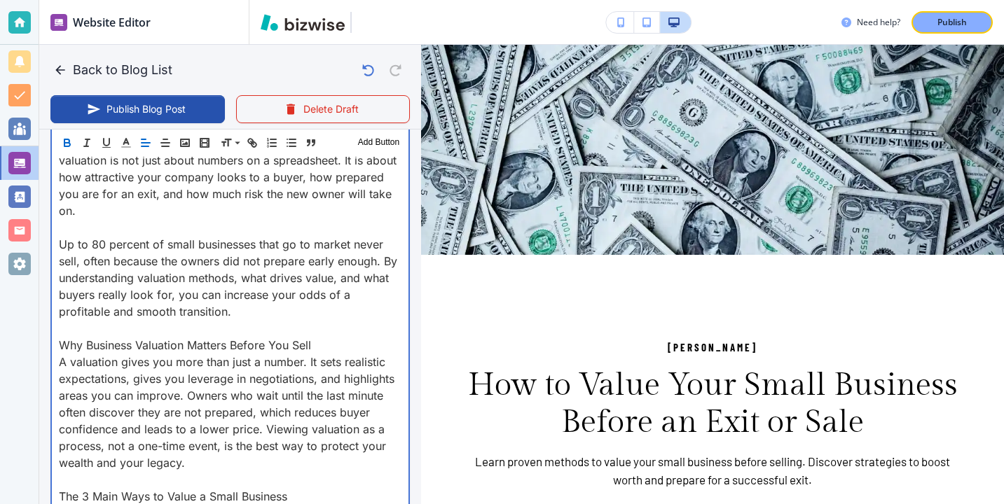
click at [331, 333] on p at bounding box center [230, 328] width 343 height 17
click at [331, 338] on p "Why Business Valuation Matters Before You Sell" at bounding box center [230, 345] width 343 height 17
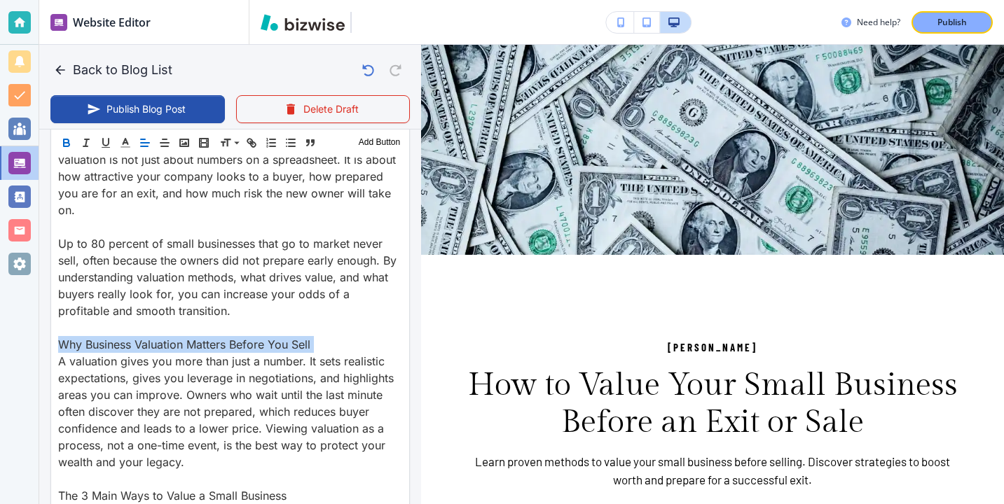
click at [69, 146] on icon "button" at bounding box center [66, 143] width 13 height 13
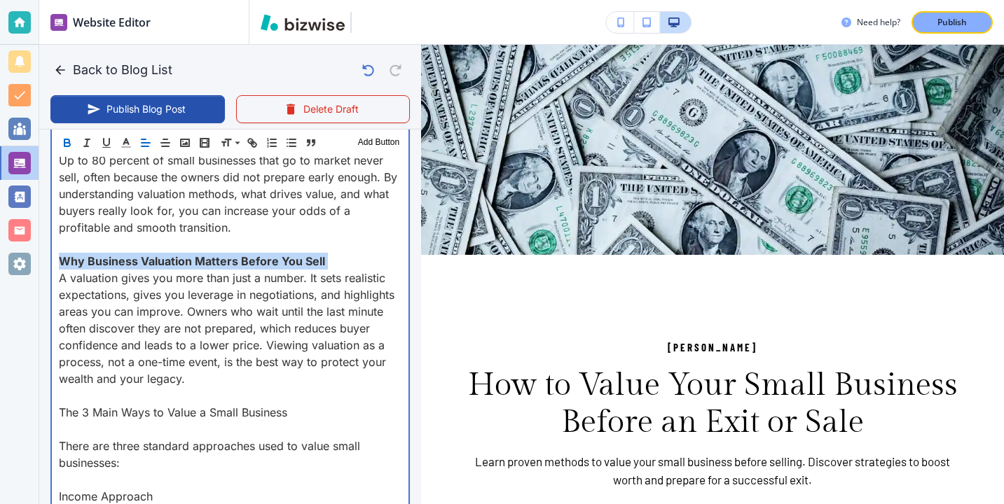
scroll to position [728, 0]
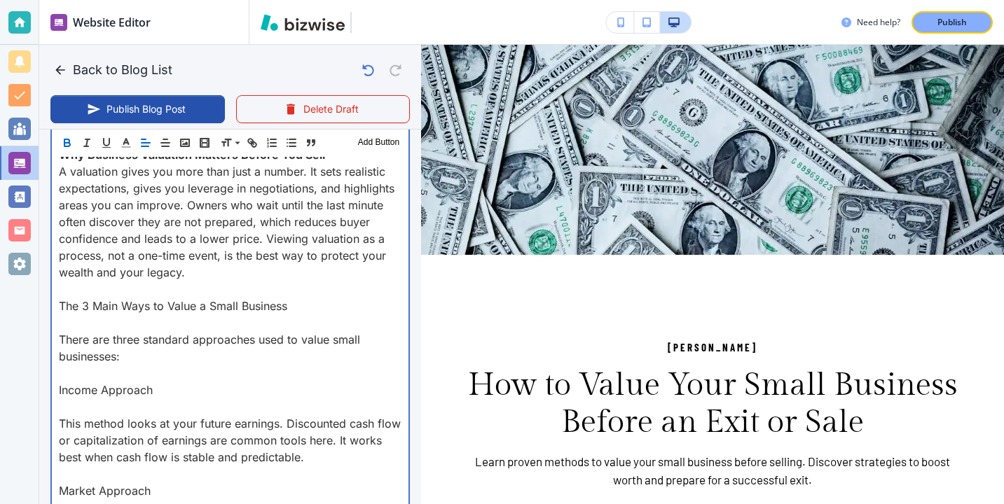
click at [134, 396] on p "Income Approach" at bounding box center [230, 390] width 343 height 17
click at [132, 365] on p at bounding box center [230, 373] width 343 height 17
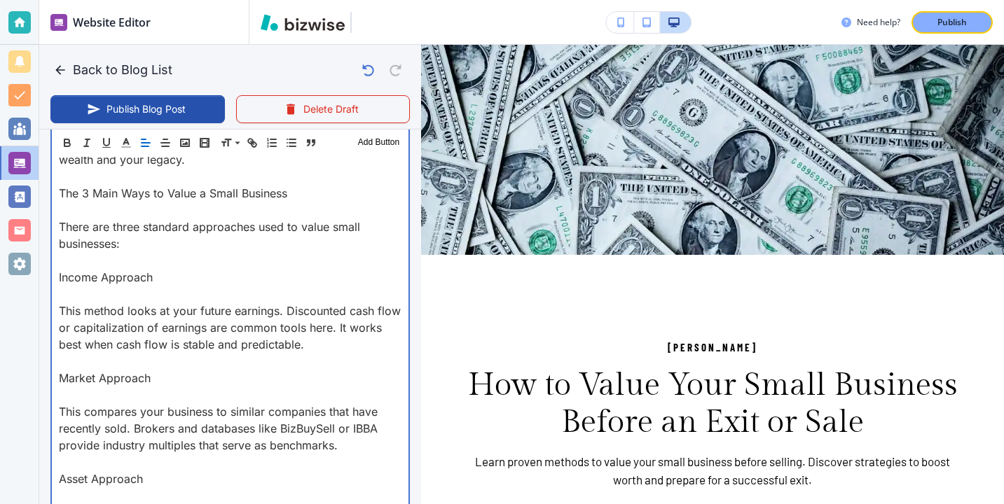
scroll to position [836, 0]
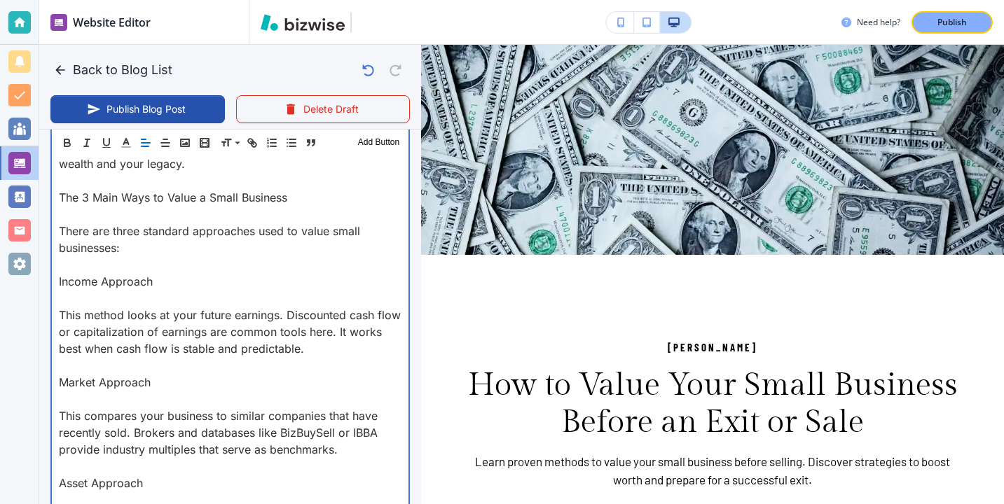
click at [70, 291] on p at bounding box center [230, 298] width 343 height 17
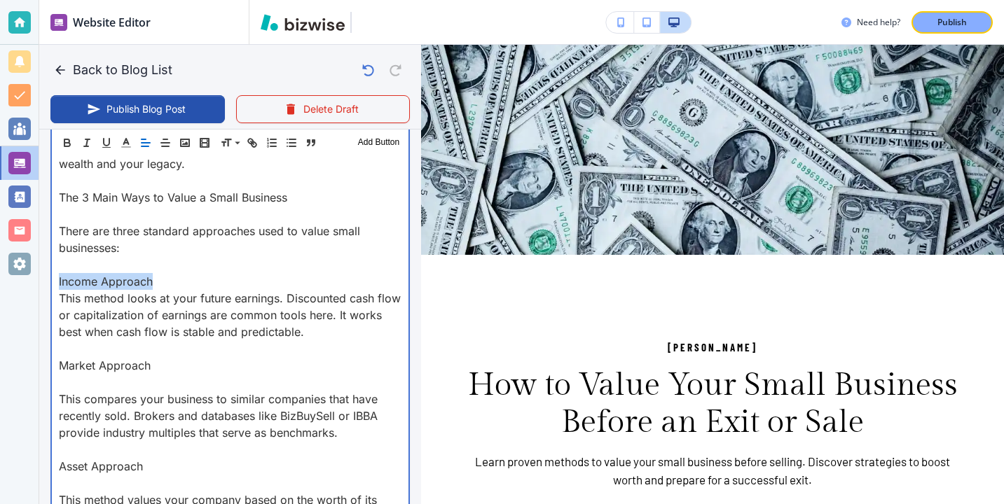
drag, startPoint x: 160, startPoint y: 286, endPoint x: 46, endPoint y: 284, distance: 113.5
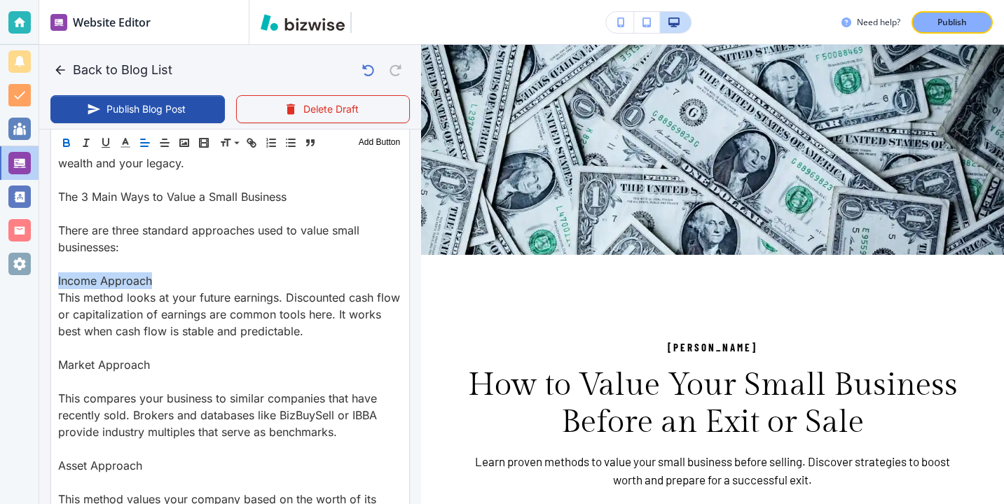
click at [68, 145] on icon "button" at bounding box center [66, 143] width 13 height 13
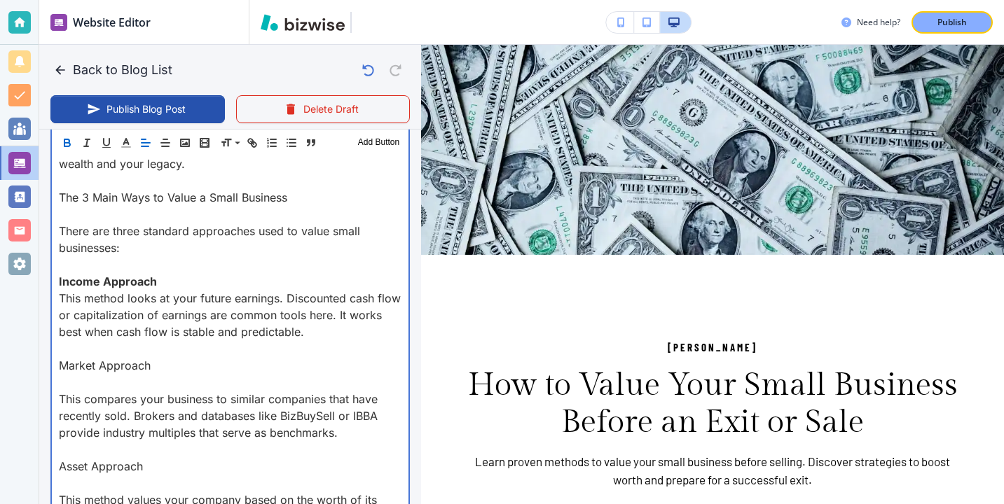
click at [156, 250] on p "There are three standard approaches used to value small businesses:" at bounding box center [230, 240] width 343 height 34
drag, startPoint x: 292, startPoint y: 202, endPoint x: 64, endPoint y: 201, distance: 228.4
click at [64, 201] on p "The 3 Main Ways to Value a Small Business" at bounding box center [230, 197] width 343 height 17
click at [63, 201] on p "The 3 Main Ways to Value a Small Business" at bounding box center [230, 197] width 343 height 17
drag, startPoint x: 58, startPoint y: 198, endPoint x: 289, endPoint y: 200, distance: 230.5
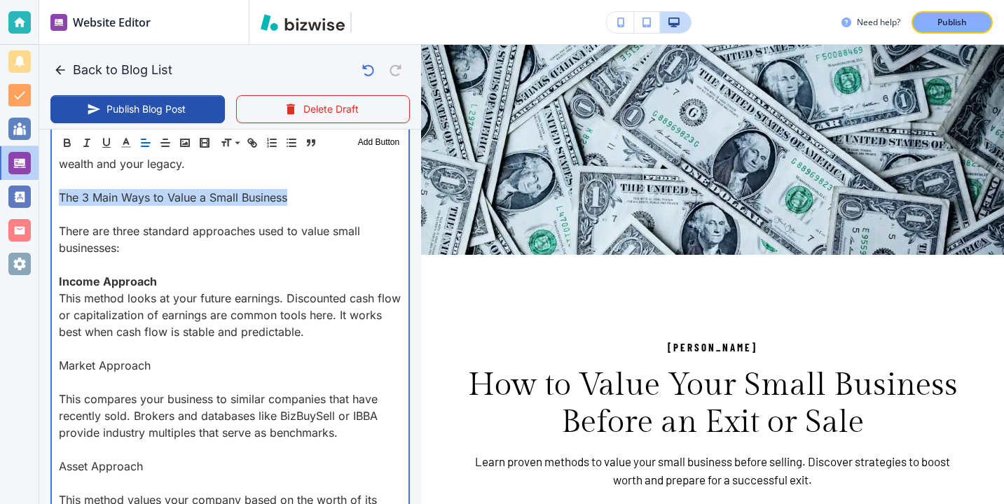
click at [289, 200] on p "The 3 Main Ways to Value a Small Business" at bounding box center [230, 197] width 343 height 17
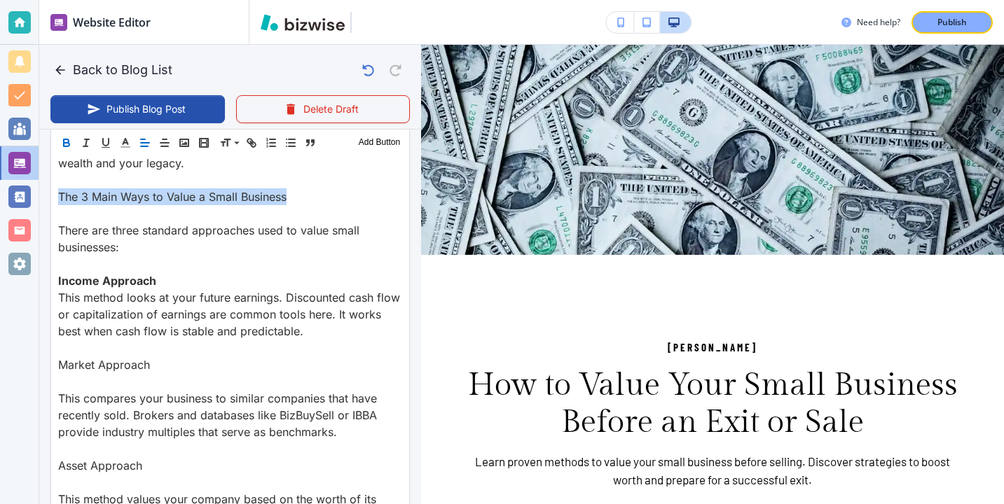
click at [71, 141] on icon "button" at bounding box center [66, 143] width 13 height 13
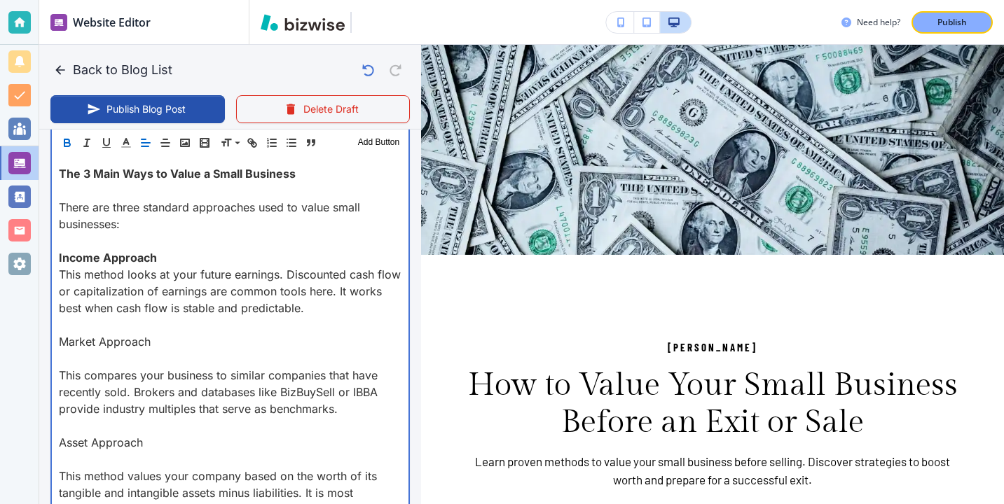
scroll to position [894, 0]
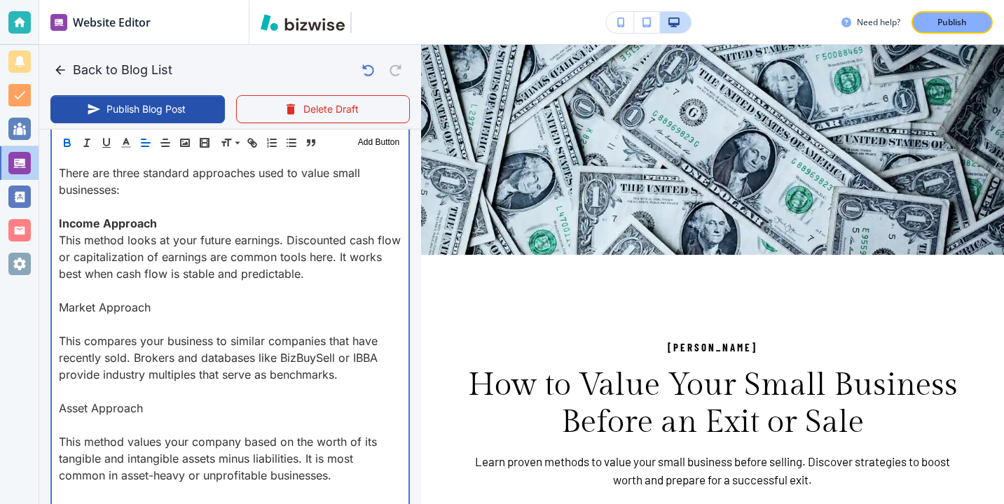
click at [163, 316] on p at bounding box center [230, 324] width 343 height 17
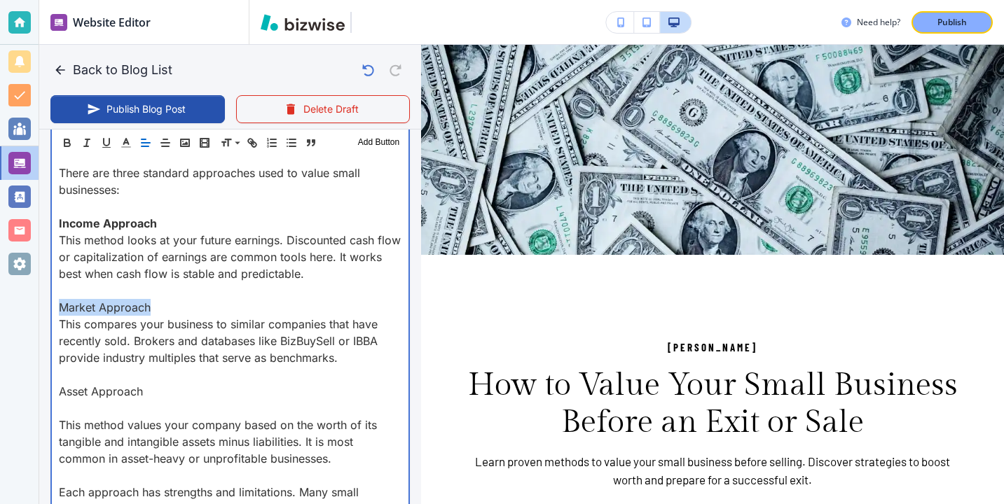
drag, startPoint x: 172, startPoint y: 310, endPoint x: 51, endPoint y: 314, distance: 121.3
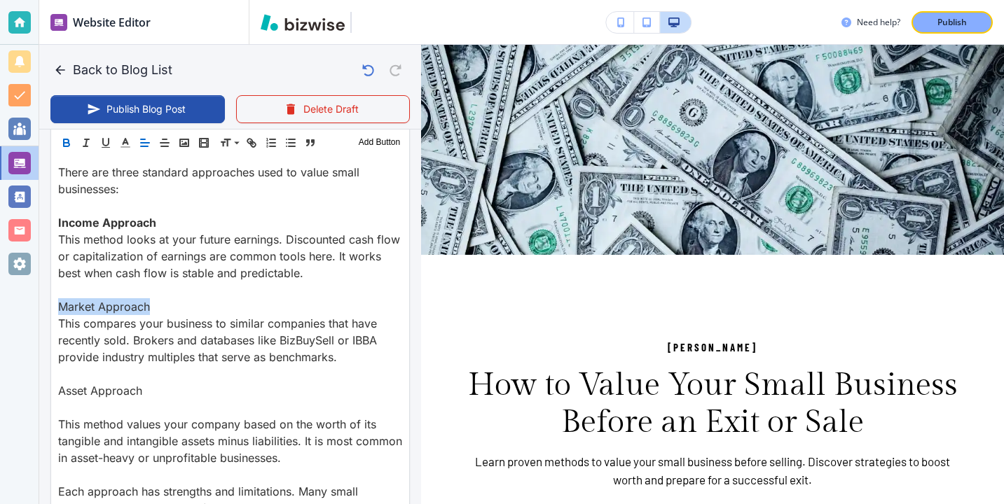
click at [67, 144] on icon "button" at bounding box center [66, 143] width 13 height 13
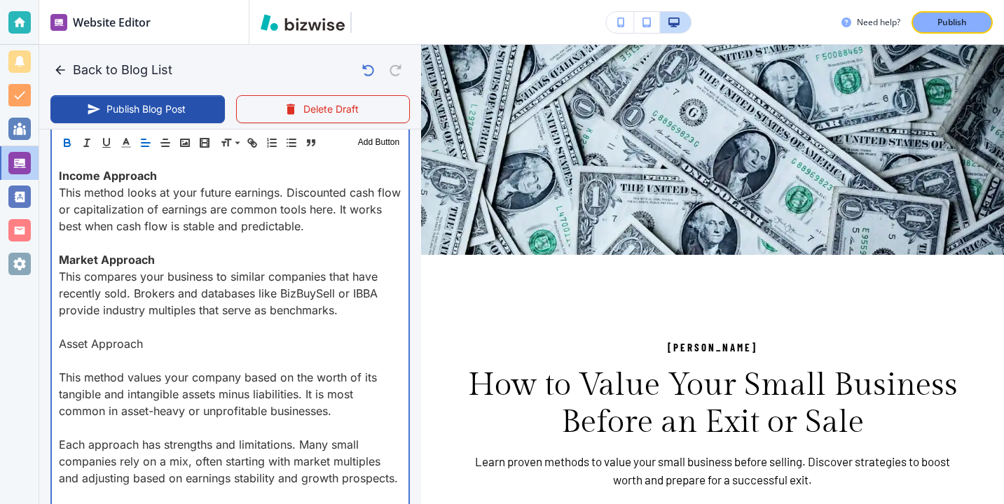
scroll to position [962, 0]
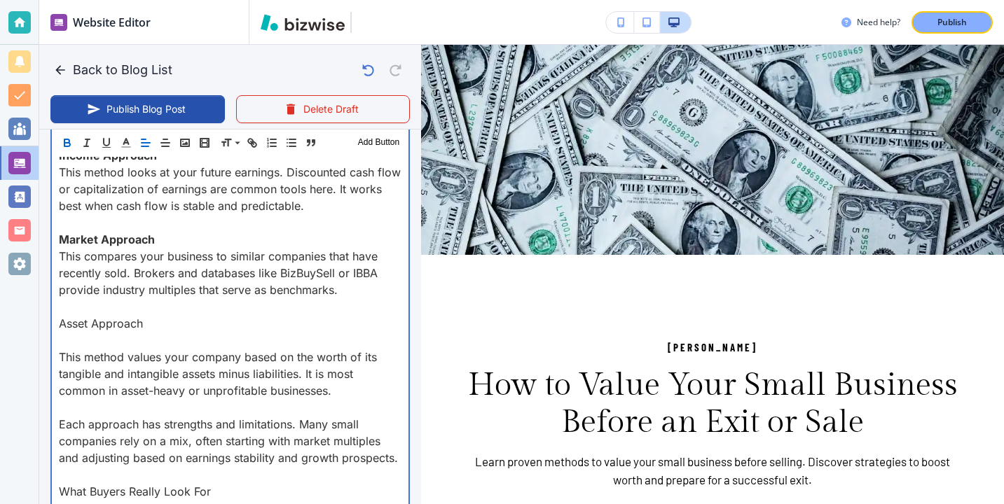
click at [135, 340] on p at bounding box center [230, 340] width 343 height 17
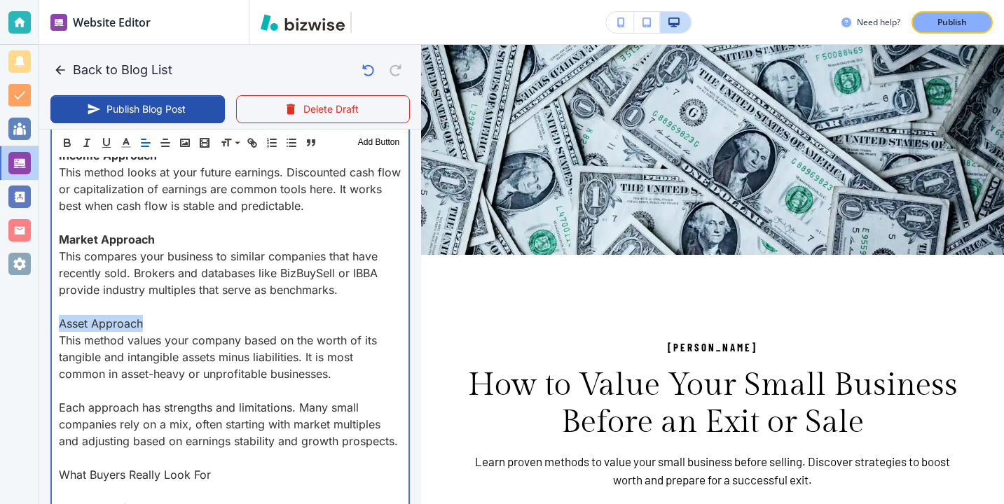
drag, startPoint x: 174, startPoint y: 328, endPoint x: 33, endPoint y: 328, distance: 140.8
click at [33, 328] on div "Website Editor Pages Edit, add, and delete pages or manage your page order Upda…" at bounding box center [502, 252] width 1004 height 504
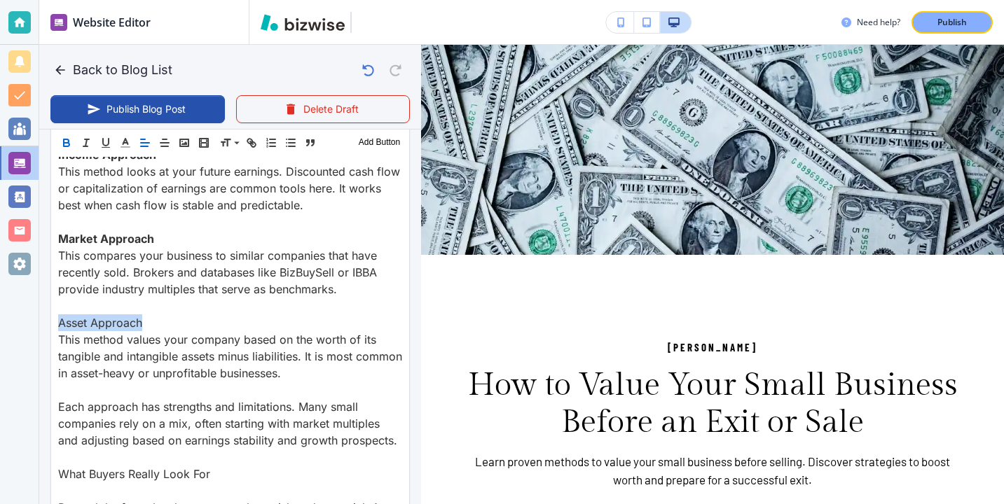
click at [72, 139] on icon "button" at bounding box center [66, 143] width 13 height 13
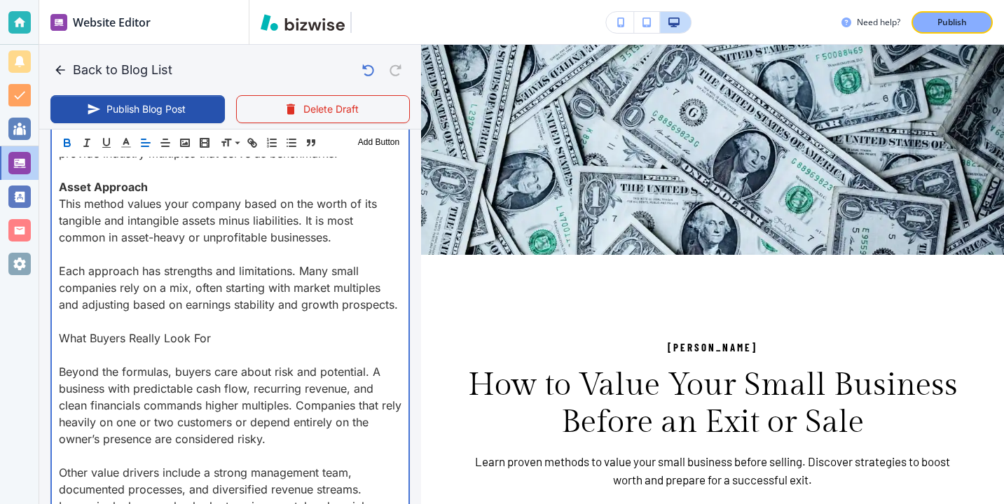
scroll to position [1108, 0]
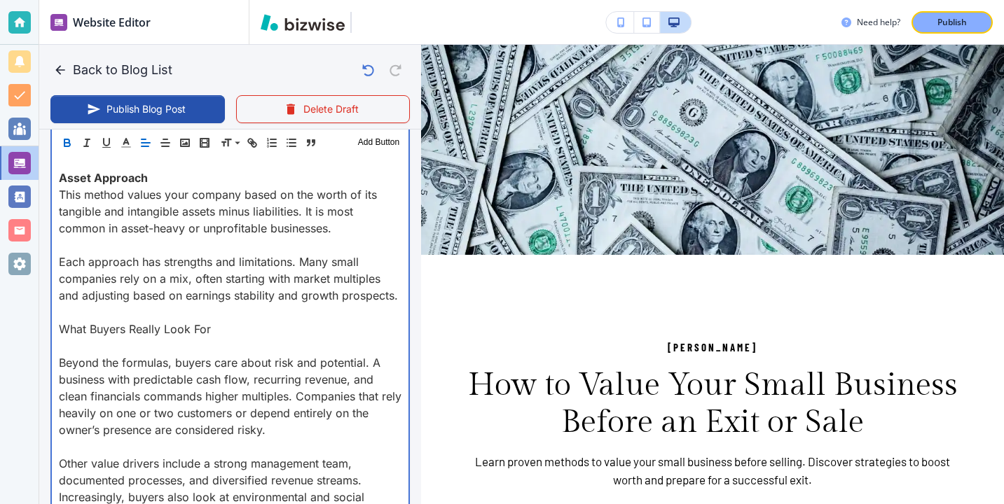
click at [92, 347] on p at bounding box center [230, 346] width 343 height 17
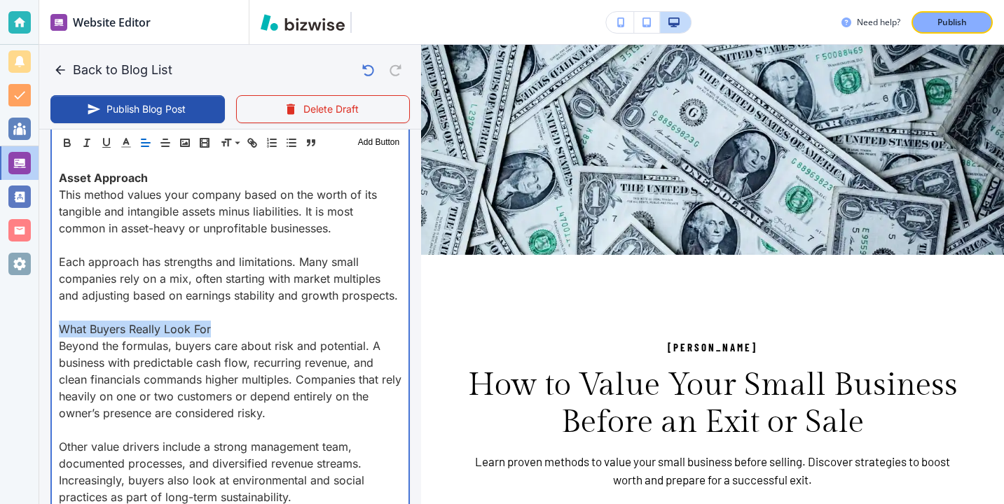
drag, startPoint x: 217, startPoint y: 329, endPoint x: 11, endPoint y: 328, distance: 206.6
click at [11, 328] on div "Website Editor Pages Edit, add, and delete pages or manage your page order Upda…" at bounding box center [502, 252] width 1004 height 504
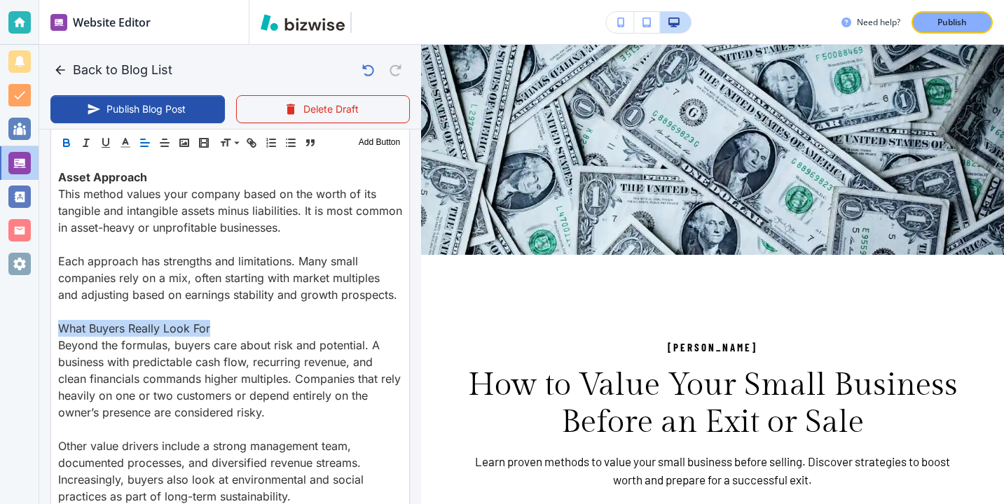
click at [69, 147] on icon "button" at bounding box center [66, 143] width 13 height 13
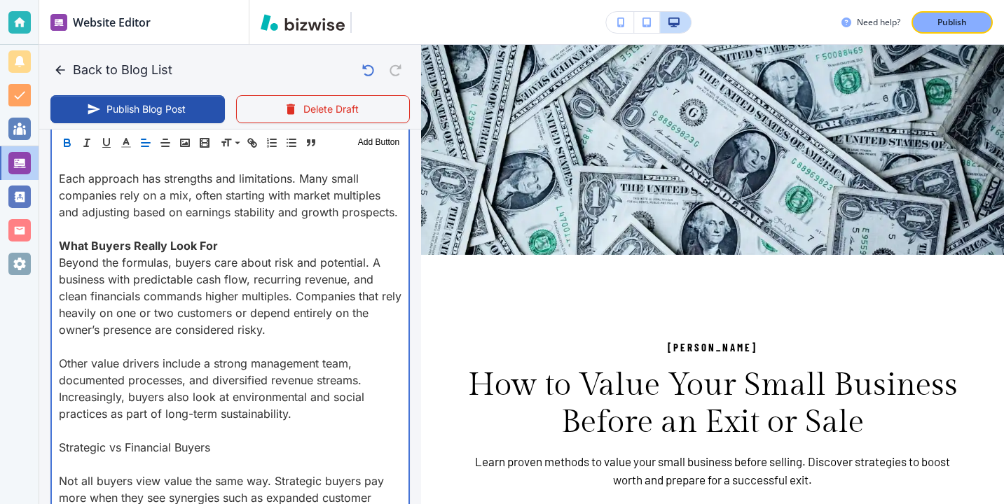
scroll to position [1214, 0]
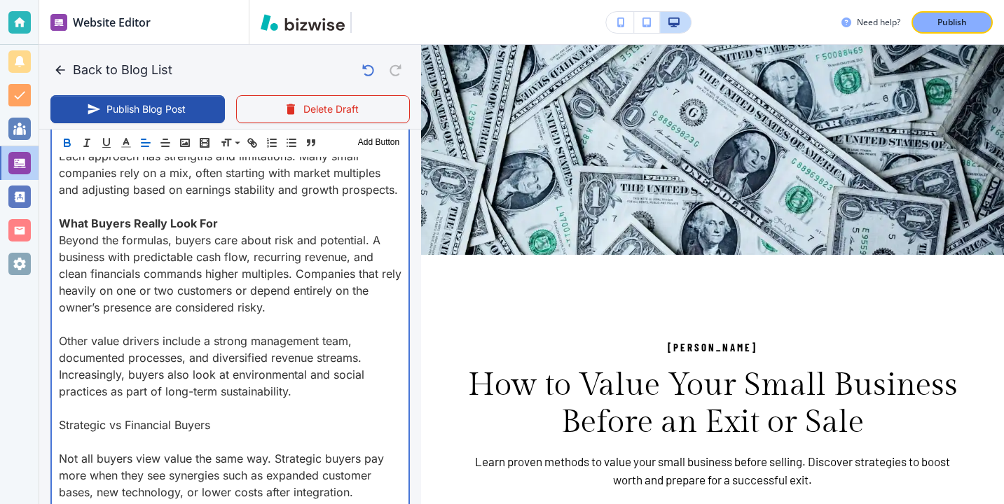
click at [95, 348] on p "Other value drivers include a strong management team, documented processes, and…" at bounding box center [230, 366] width 343 height 67
click at [95, 438] on p at bounding box center [230, 442] width 343 height 17
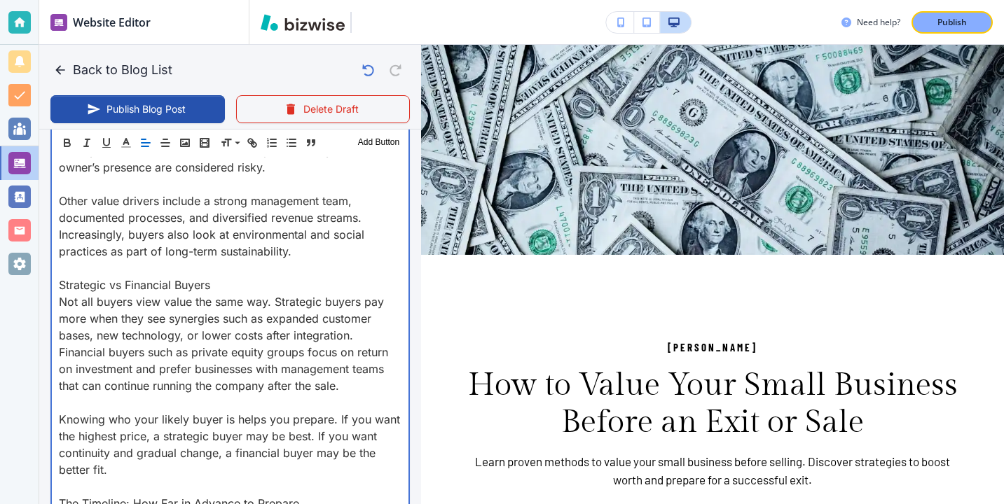
scroll to position [1386, 0]
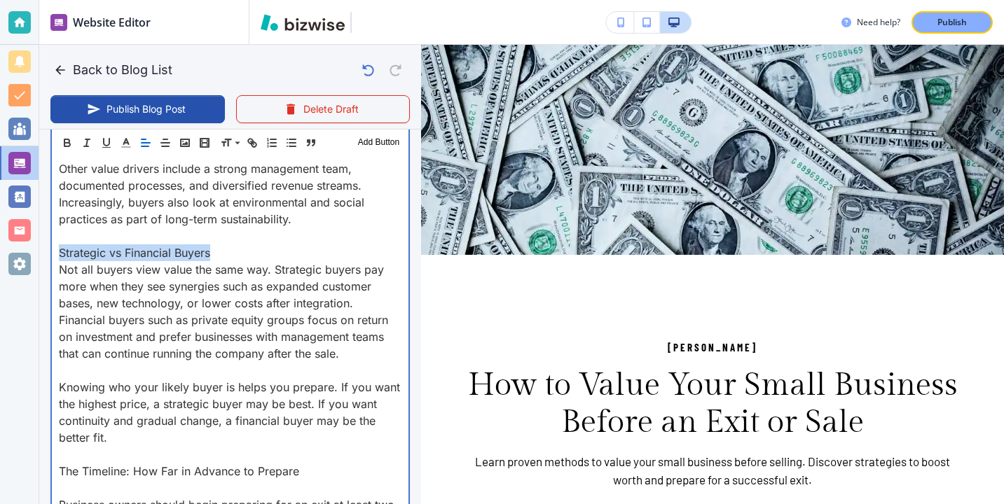
drag, startPoint x: 234, startPoint y: 258, endPoint x: 54, endPoint y: 259, distance: 180.0
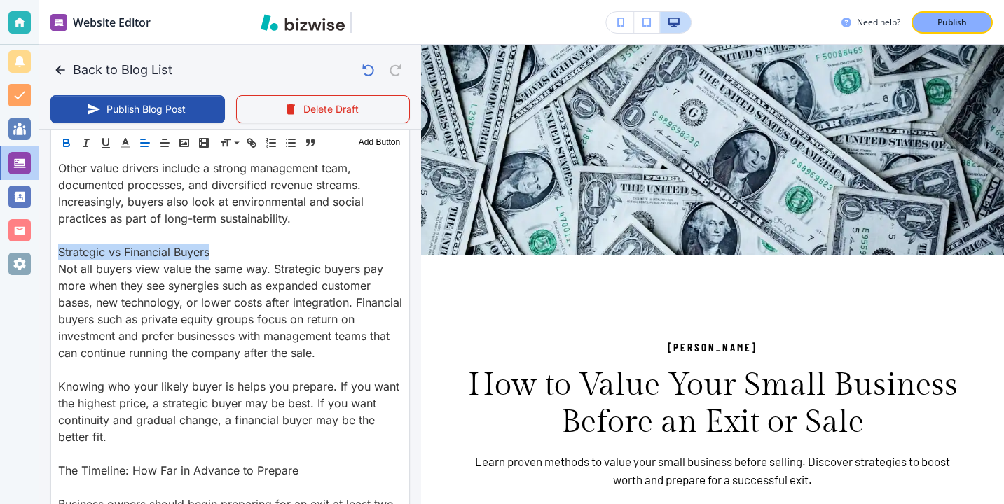
click at [69, 143] on icon "button" at bounding box center [67, 145] width 6 height 4
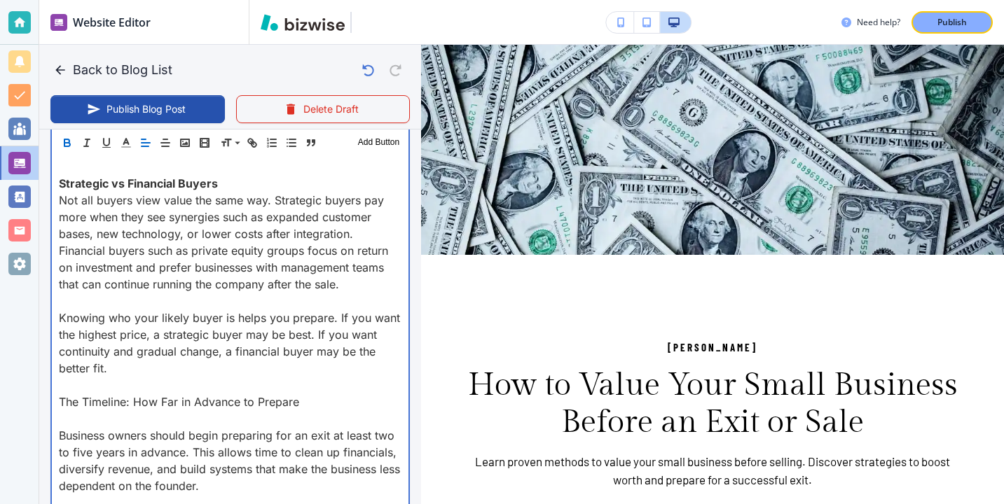
scroll to position [1524, 0]
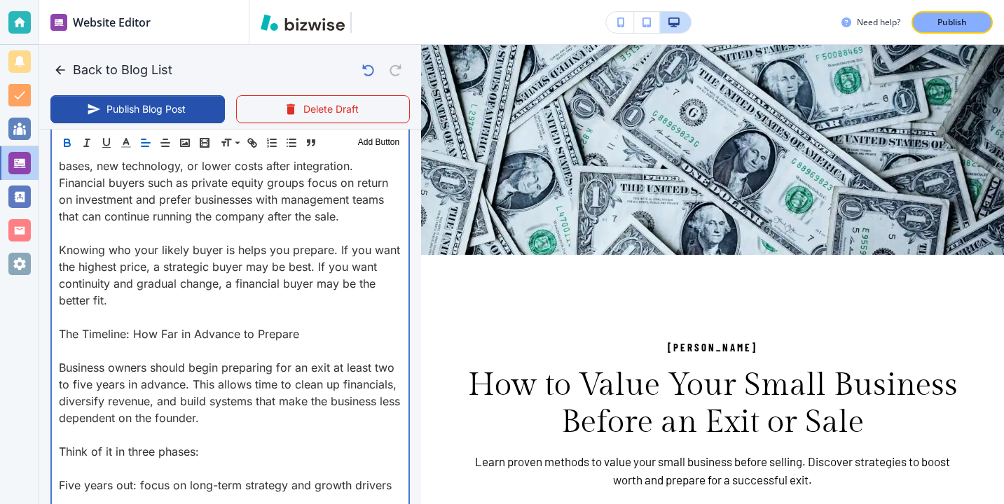
click at [97, 345] on p at bounding box center [230, 351] width 343 height 17
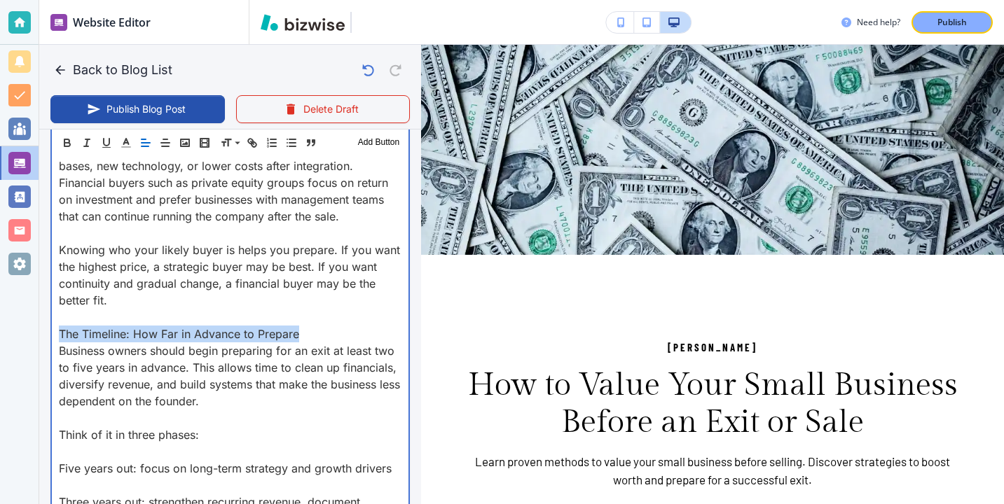
drag, startPoint x: 300, startPoint y: 333, endPoint x: 43, endPoint y: 342, distance: 257.9
click at [43, 342] on div "Blog Content Header 1 Header 2 Header 3 Body Text Add Button Introduction Most …" at bounding box center [230, 501] width 382 height 2884
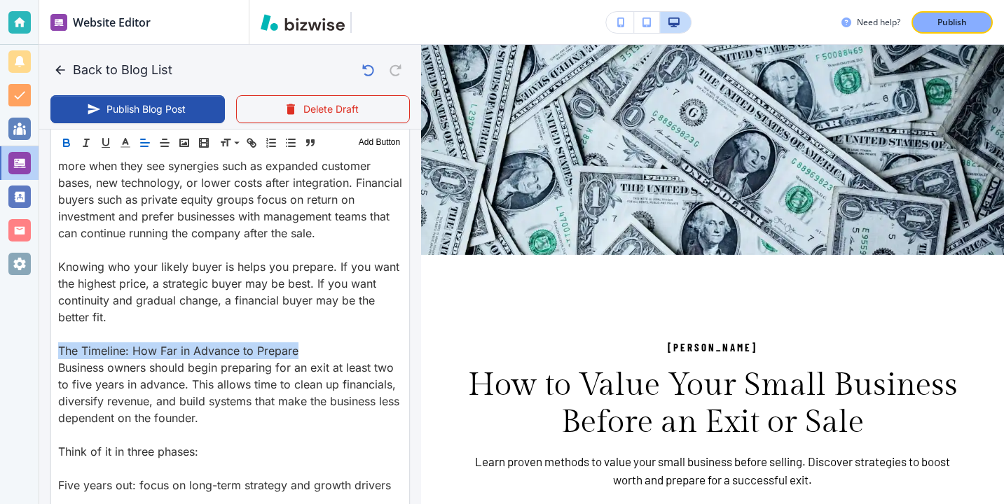
click at [68, 145] on icon "button" at bounding box center [66, 143] width 13 height 13
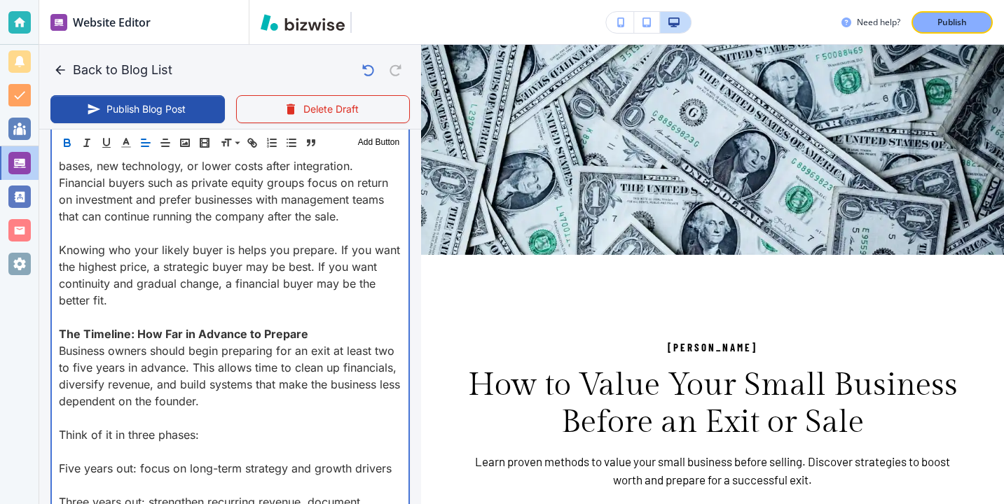
scroll to position [1606, 0]
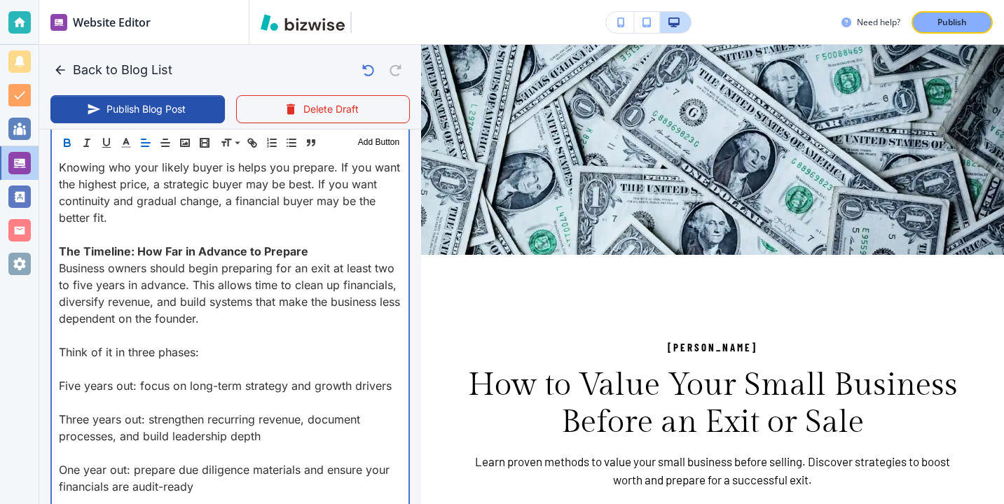
click at [100, 355] on p "Think of it in three phases:" at bounding box center [230, 352] width 343 height 17
click at [100, 368] on p at bounding box center [230, 369] width 343 height 17
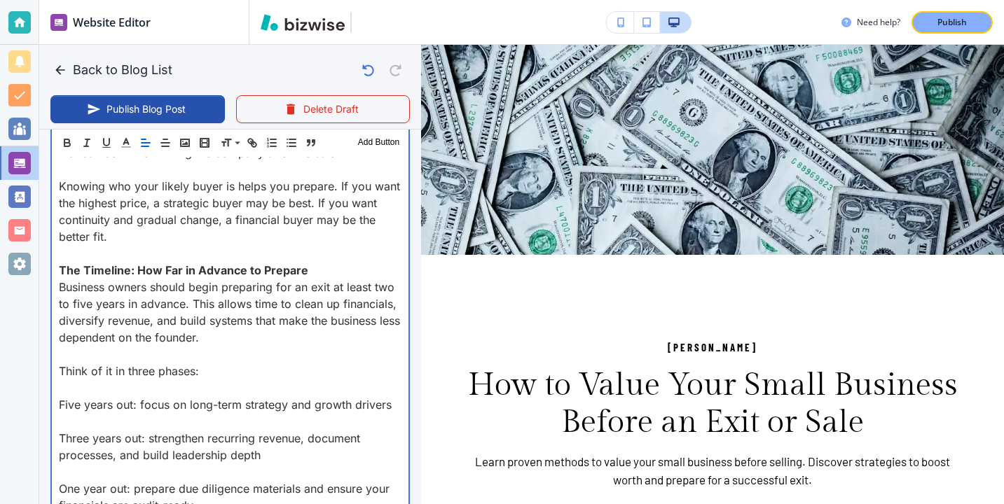
scroll to position [1589, 0]
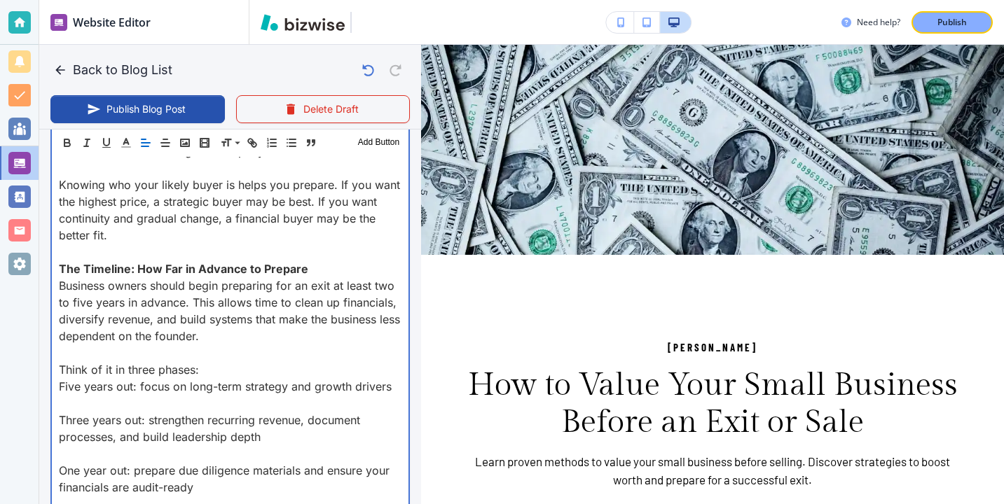
click at [99, 418] on p "Three years out: strengthen recurring revenue, document processes, and build le…" at bounding box center [230, 429] width 343 height 34
click at [105, 406] on p at bounding box center [230, 403] width 343 height 17
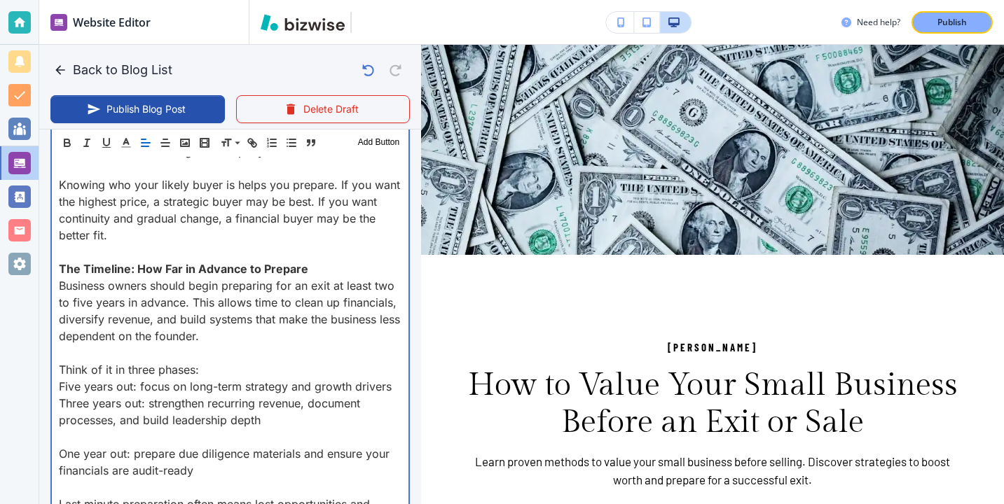
click at [97, 422] on p "Three years out: strengthen recurring revenue, document processes, and build le…" at bounding box center [230, 412] width 343 height 34
click at [99, 430] on p at bounding box center [230, 437] width 343 height 17
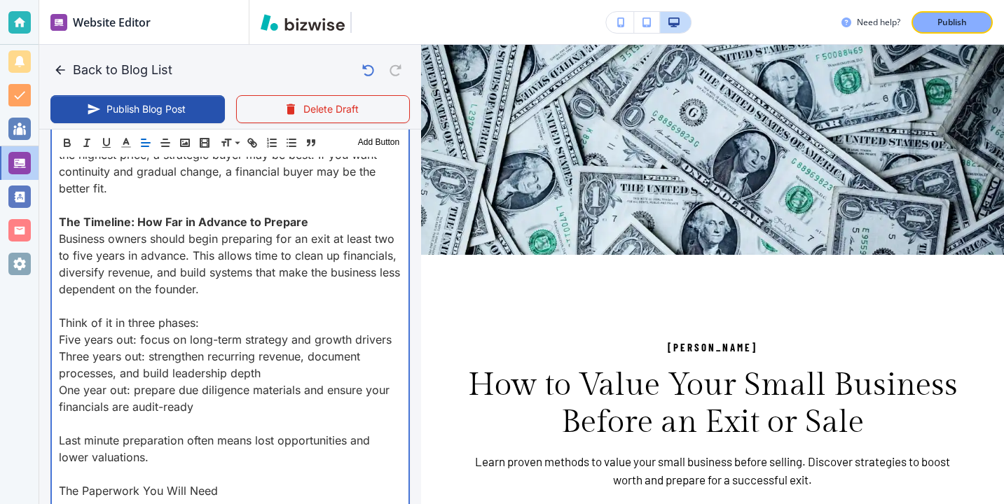
scroll to position [1648, 0]
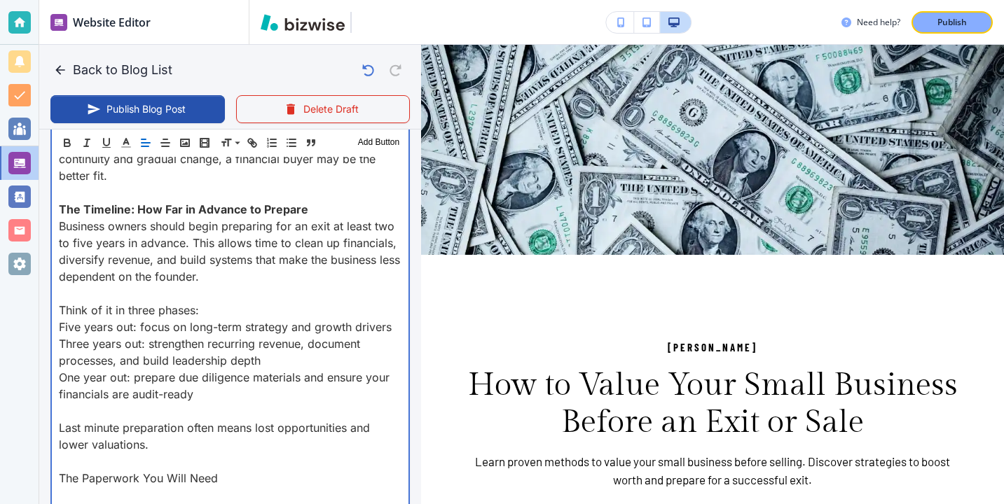
click at [99, 424] on p "Last minute preparation often means lost opportunities and lower valuations." at bounding box center [230, 437] width 343 height 34
click at [103, 409] on p at bounding box center [230, 411] width 343 height 17
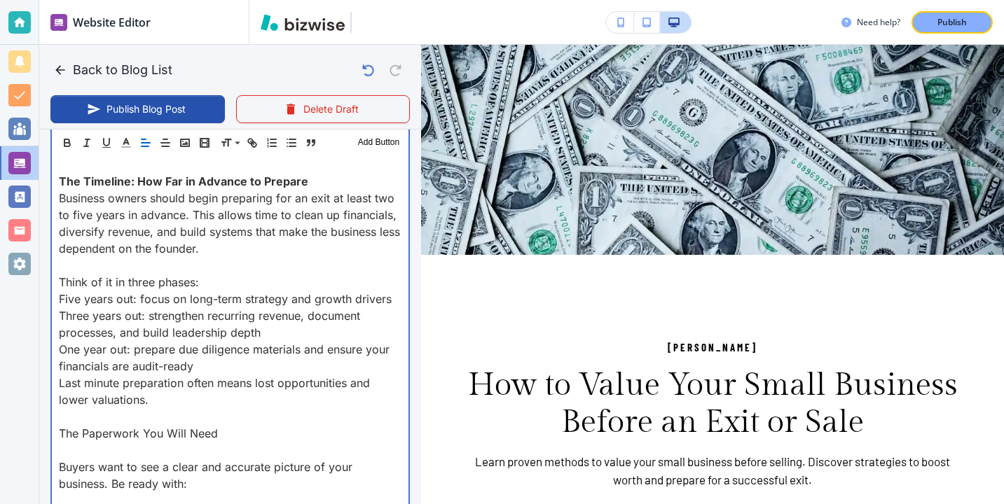
scroll to position [1706, 0]
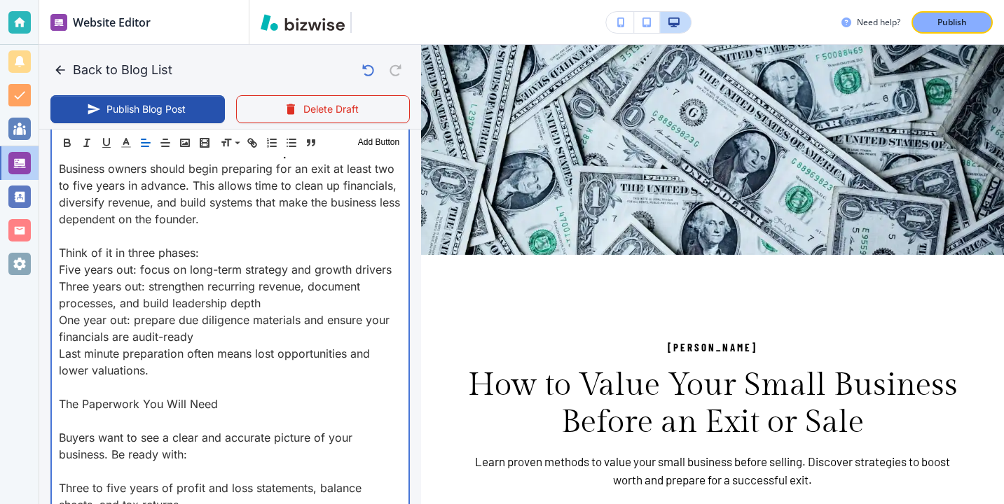
click at [96, 387] on p at bounding box center [230, 387] width 343 height 17
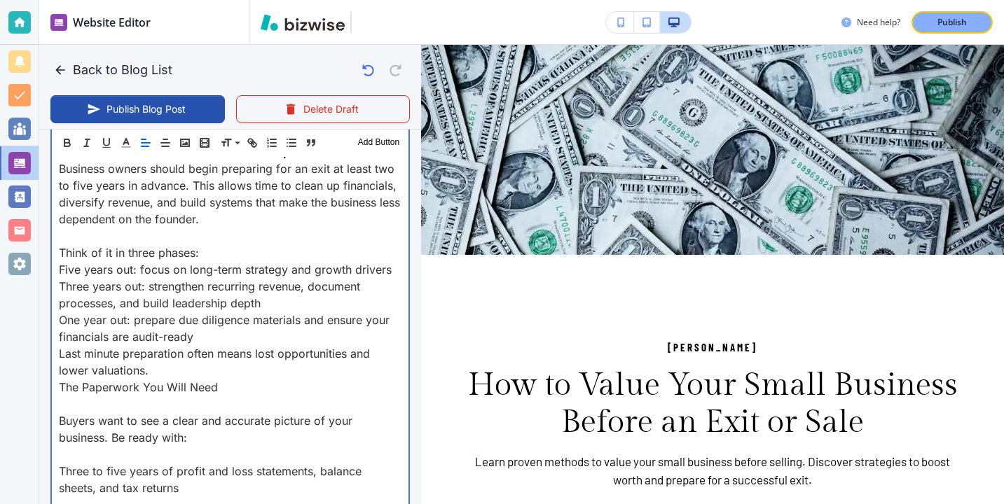
click at [93, 419] on p "Buyers want to see a clear and accurate picture of your business. Be ready with:" at bounding box center [230, 430] width 343 height 34
click at [93, 415] on p "Buyers want to see a clear and accurate picture of your business. Be ready with:" at bounding box center [230, 430] width 343 height 34
click at [88, 408] on p at bounding box center [230, 404] width 343 height 17
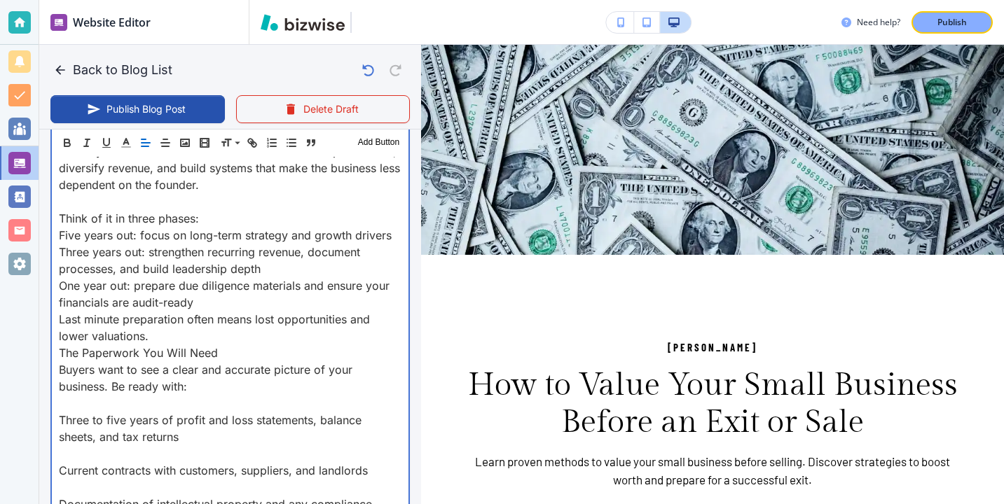
scroll to position [1797, 0]
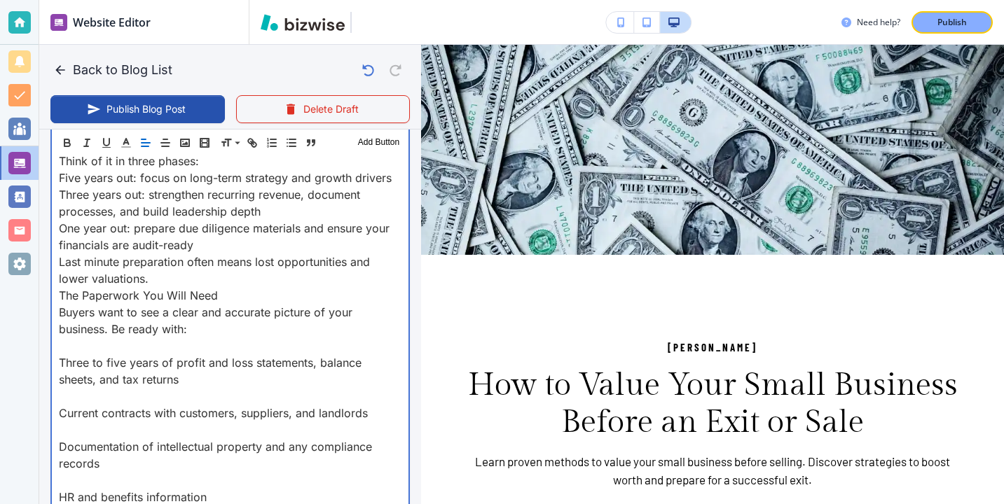
click at [95, 343] on p at bounding box center [230, 346] width 343 height 17
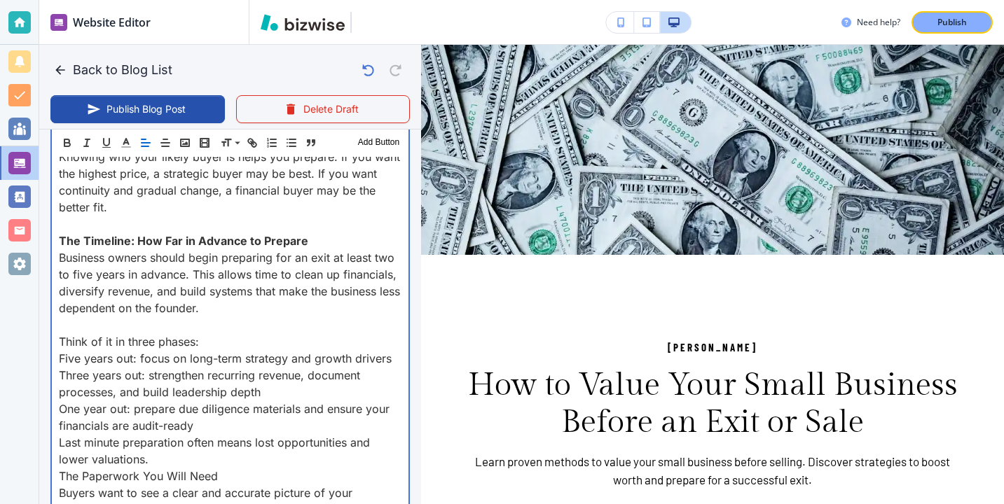
scroll to position [1613, 0]
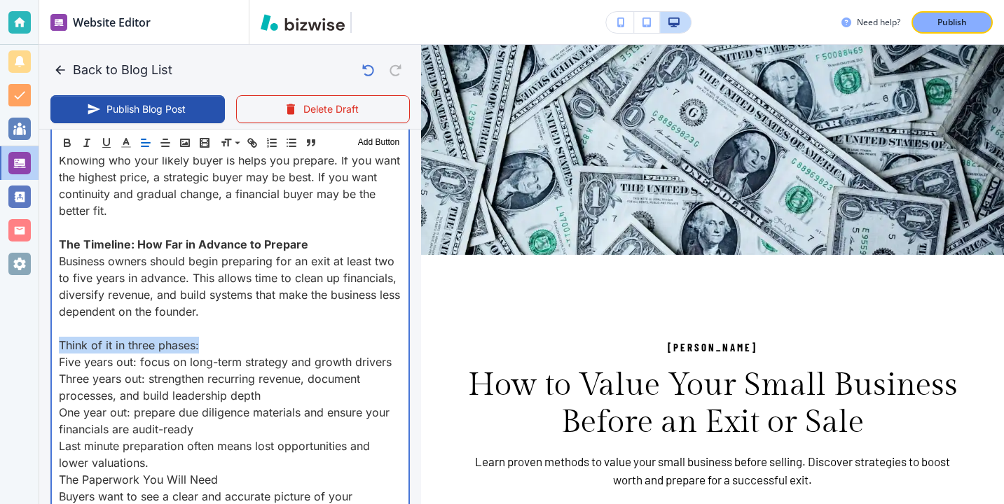
drag, startPoint x: 212, startPoint y: 347, endPoint x: 41, endPoint y: 350, distance: 170.9
click at [41, 350] on div "Blog Content Header 1 Header 2 Header 3 Body Text Add Button Introduction Most …" at bounding box center [230, 352] width 382 height 2766
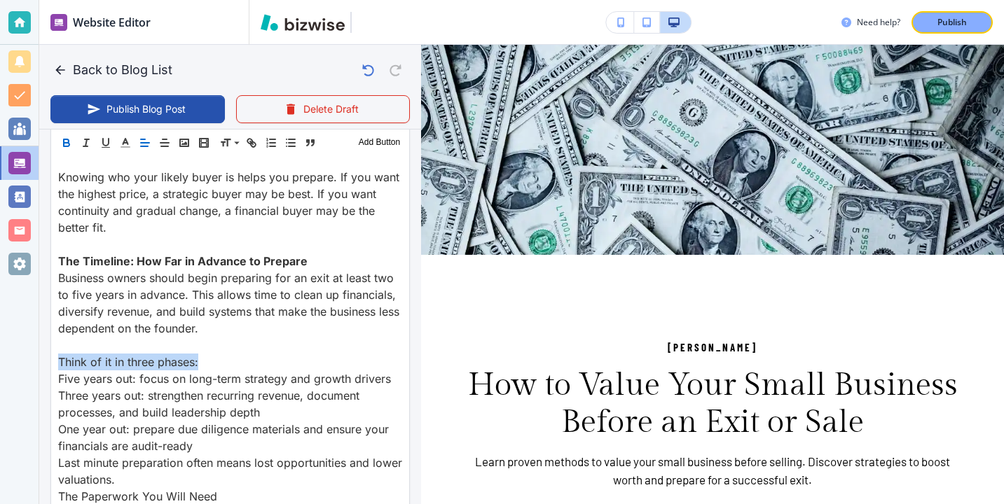
click at [67, 144] on icon "button" at bounding box center [66, 143] width 13 height 13
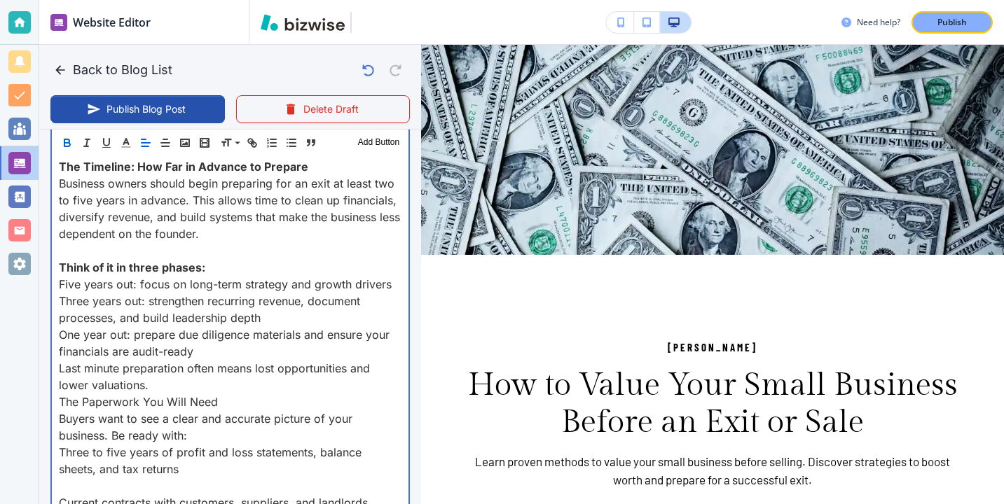
scroll to position [1697, 0]
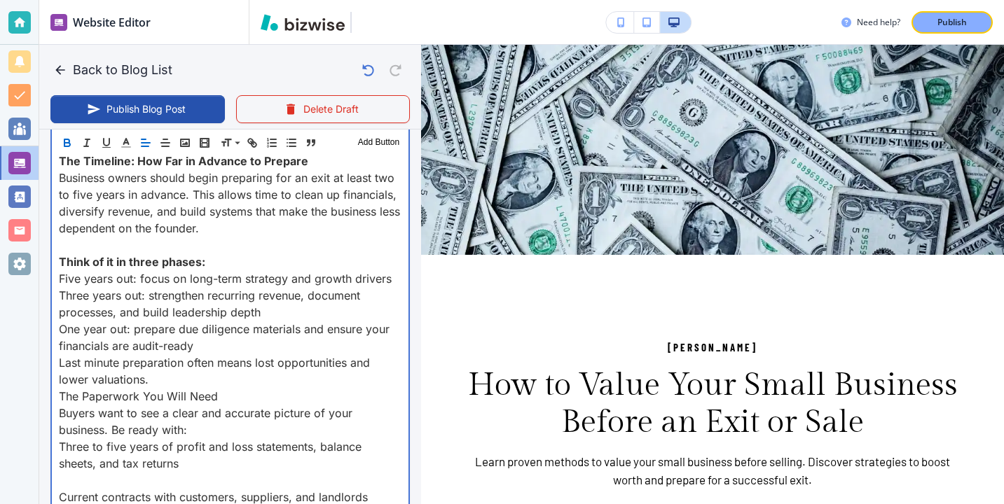
click at [161, 380] on p "Last minute preparation often means lost opportunities and lower valuations." at bounding box center [230, 371] width 343 height 34
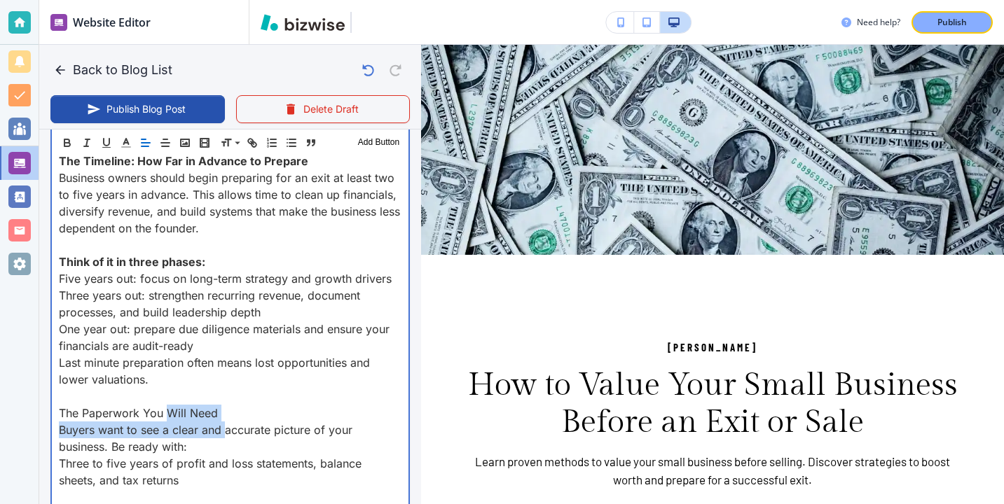
drag, startPoint x: 225, startPoint y: 424, endPoint x: 170, endPoint y: 418, distance: 54.9
click at [170, 418] on div "Introduction Most small business owners are surprised when they finally ask the…" at bounding box center [230, 295] width 357 height 2721
click at [196, 418] on p "The Paperwork You Will Need" at bounding box center [230, 413] width 343 height 17
drag, startPoint x: 218, startPoint y: 417, endPoint x: 56, endPoint y: 416, distance: 161.8
click at [56, 416] on div "Introduction Most small business owners are surprised when they finally ask the…" at bounding box center [230, 295] width 357 height 2721
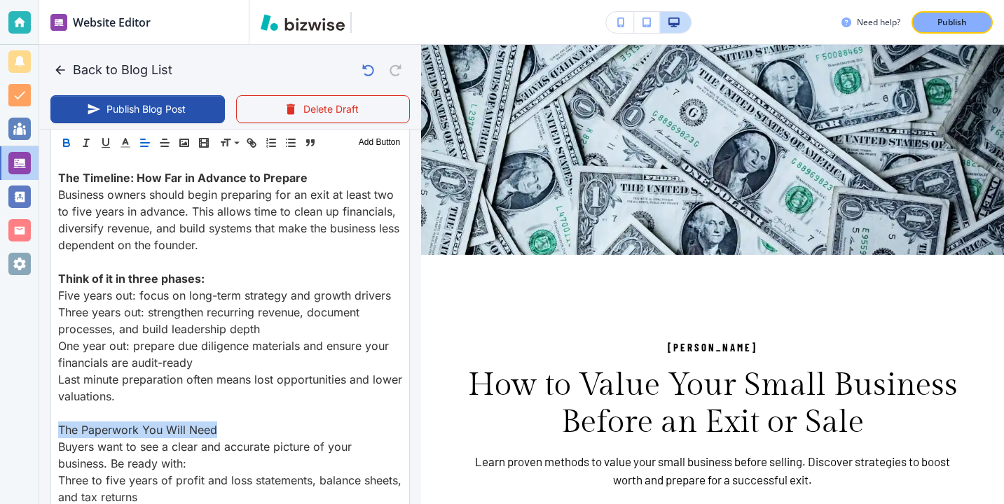
click at [71, 142] on icon "button" at bounding box center [66, 143] width 13 height 13
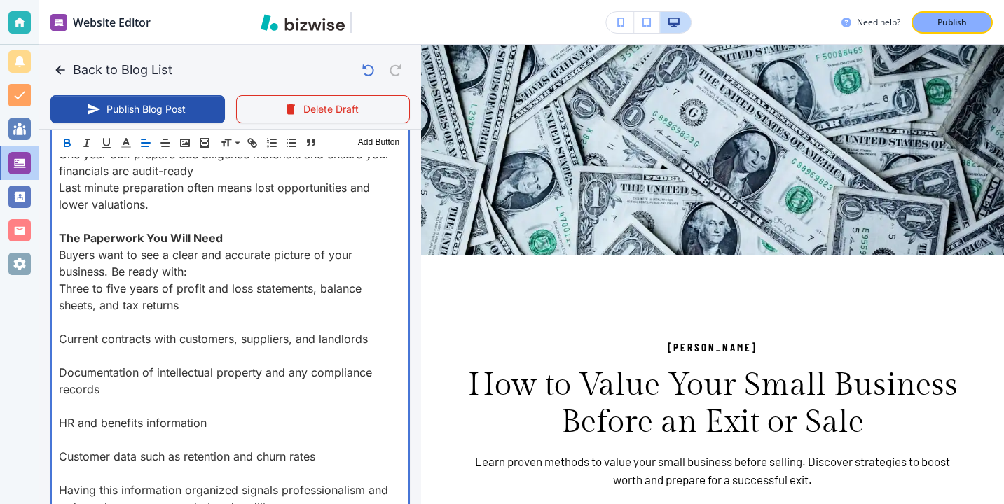
scroll to position [1875, 0]
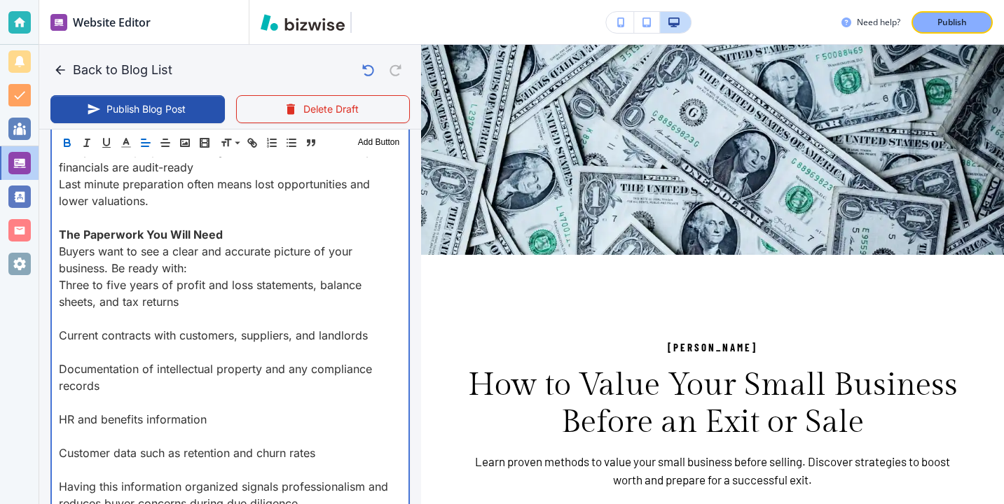
click at [111, 336] on p "Current contracts with customers, suppliers, and landlords" at bounding box center [230, 335] width 343 height 17
click at [103, 348] on p at bounding box center [230, 352] width 343 height 17
click at [83, 389] on p "Documentation of intellectual property and any compliance records" at bounding box center [230, 378] width 343 height 34
click at [85, 400] on p at bounding box center [230, 402] width 343 height 17
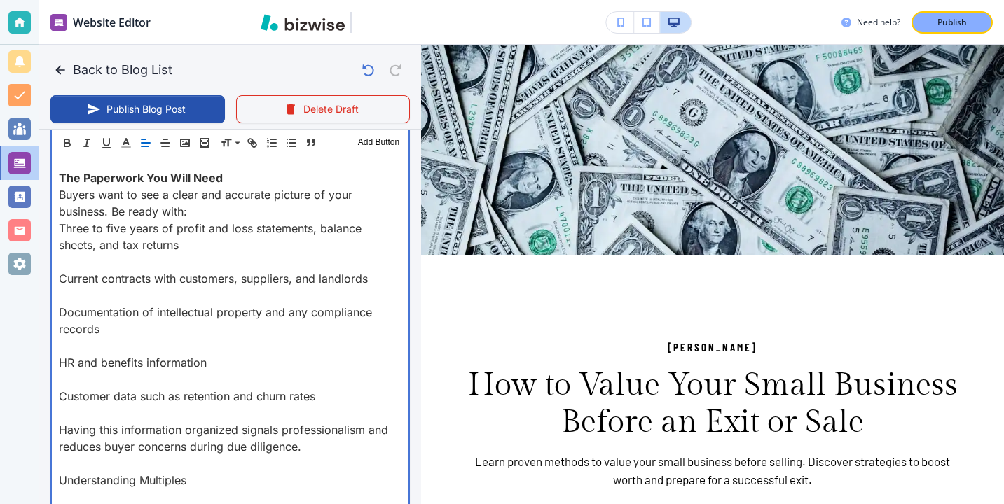
scroll to position [1915, 0]
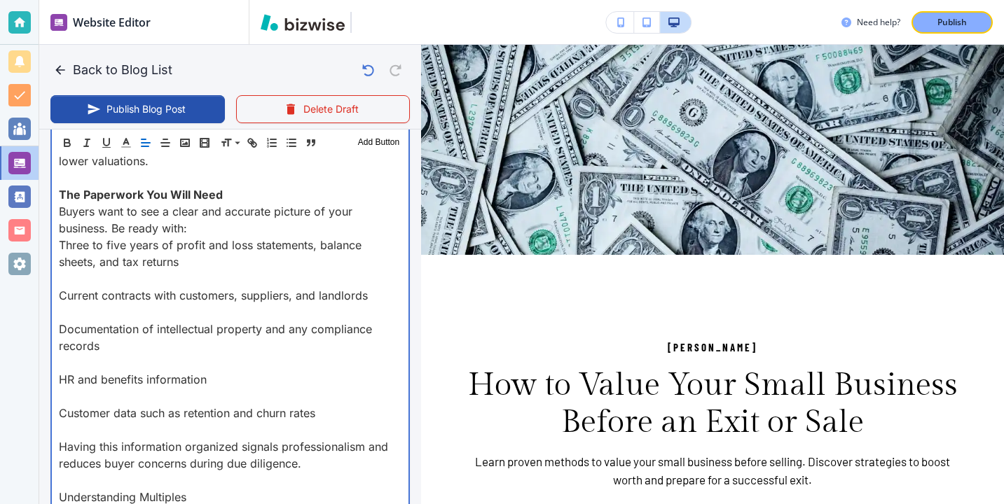
click at [99, 311] on p at bounding box center [230, 312] width 343 height 17
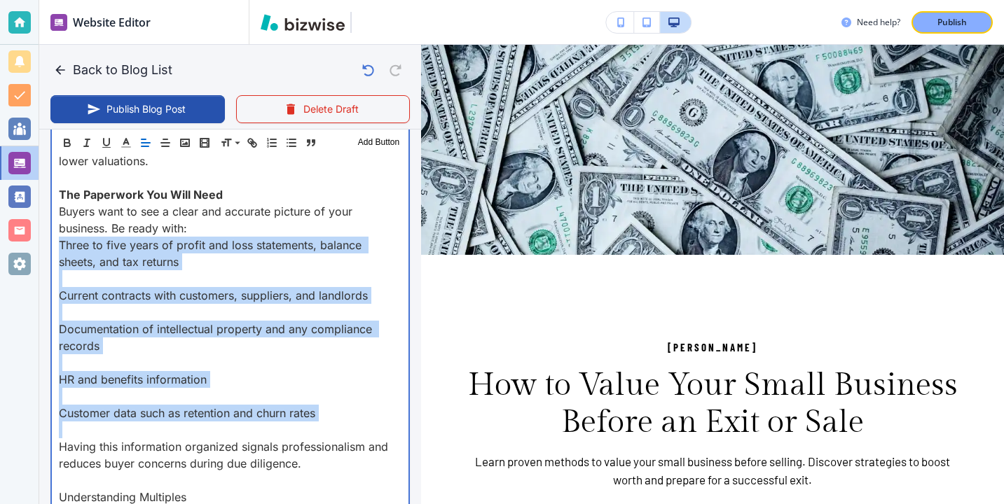
drag, startPoint x: 62, startPoint y: 246, endPoint x: 307, endPoint y: 431, distance: 307.1
click at [307, 431] on div "Introduction Most small business owners are surprised when they finally ask the…" at bounding box center [230, 77] width 357 height 2721
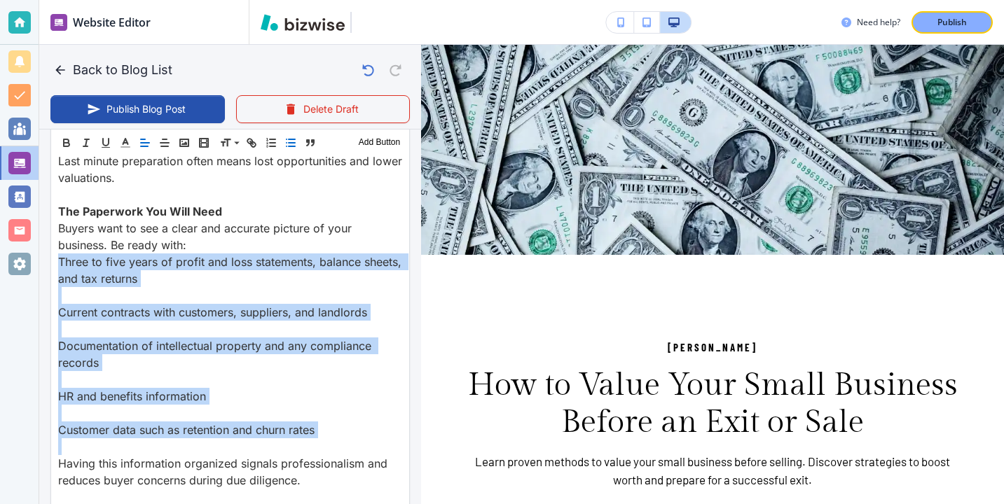
click at [286, 146] on icon "button" at bounding box center [290, 143] width 13 height 13
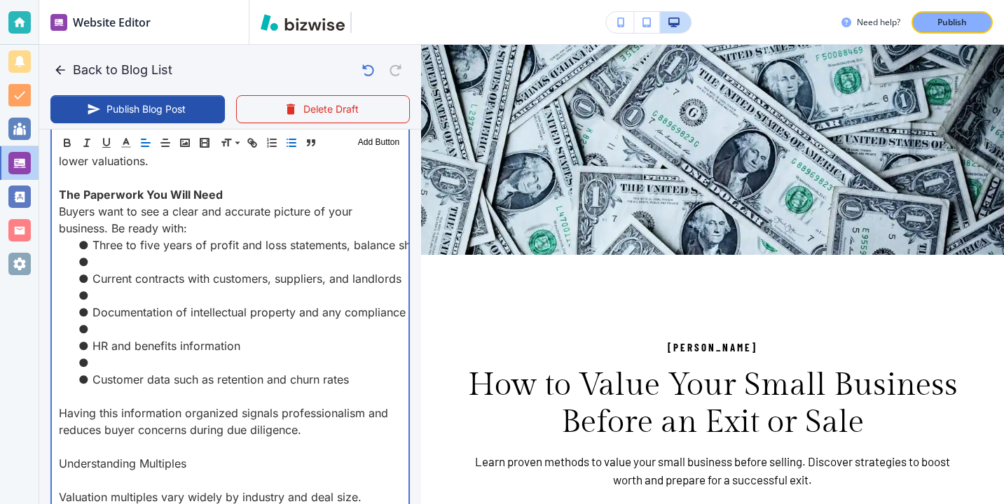
click at [127, 366] on li at bounding box center [239, 362] width 326 height 17
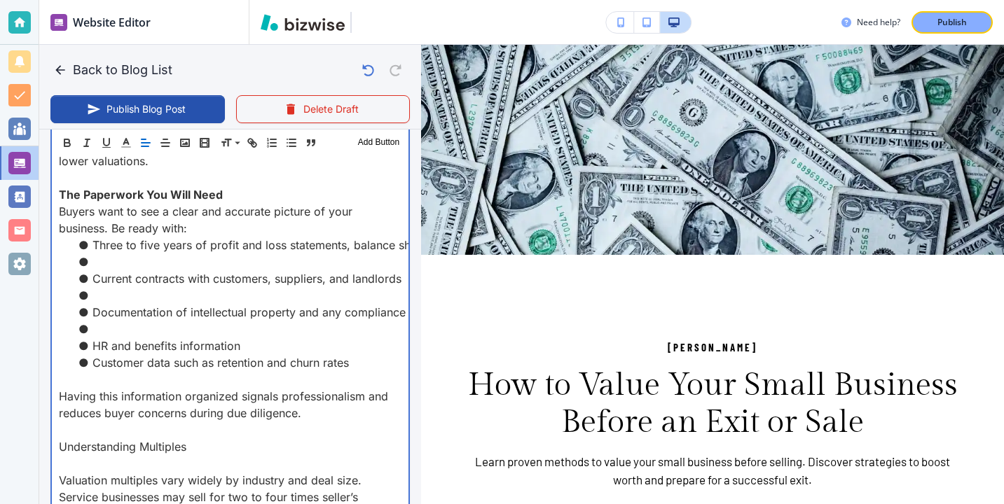
click at [118, 338] on li "HR and benefits information" at bounding box center [239, 346] width 326 height 17
click at [113, 334] on li at bounding box center [239, 329] width 326 height 17
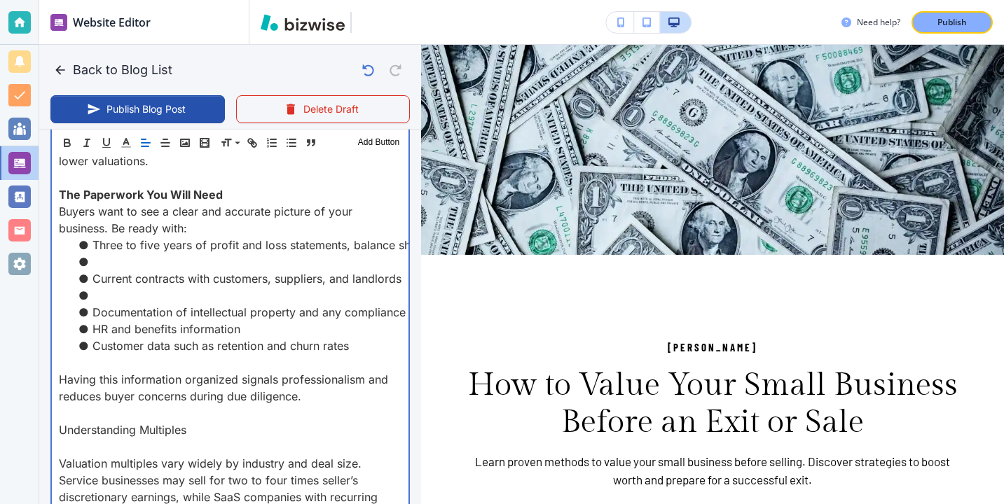
click at [97, 289] on li at bounding box center [239, 295] width 326 height 17
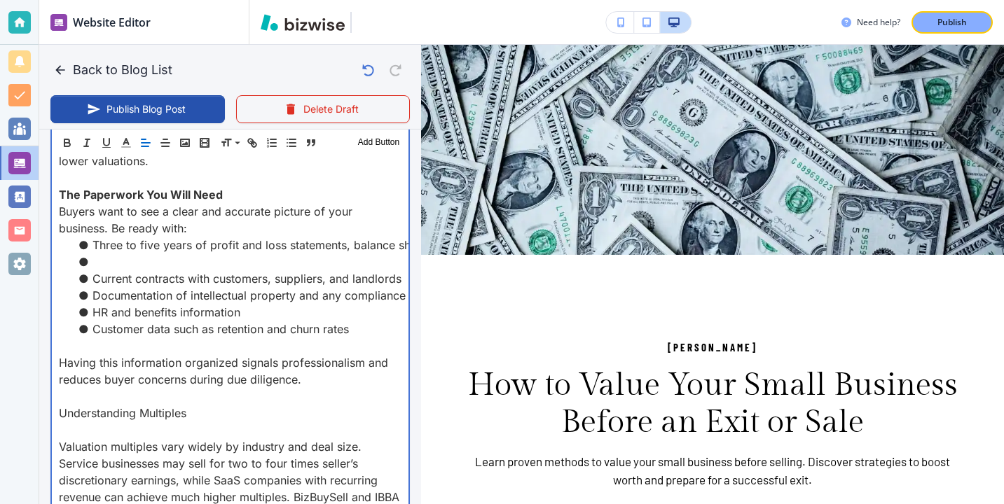
click at [98, 257] on li at bounding box center [239, 262] width 326 height 17
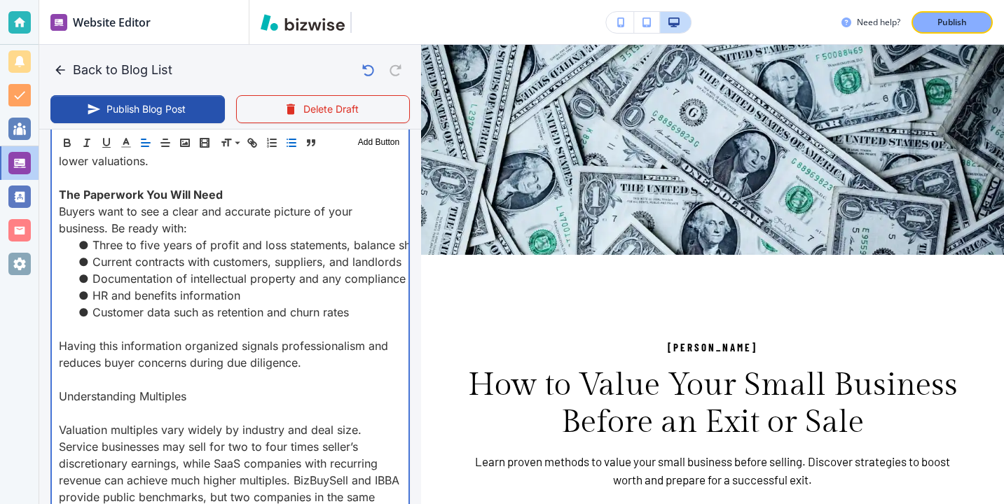
scroll to position [1918, 0]
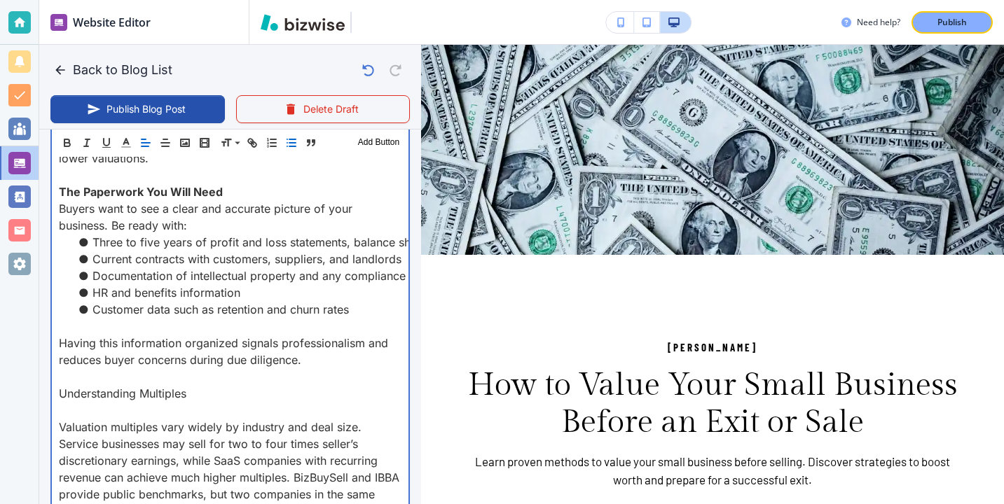
click at [92, 327] on p at bounding box center [230, 326] width 343 height 17
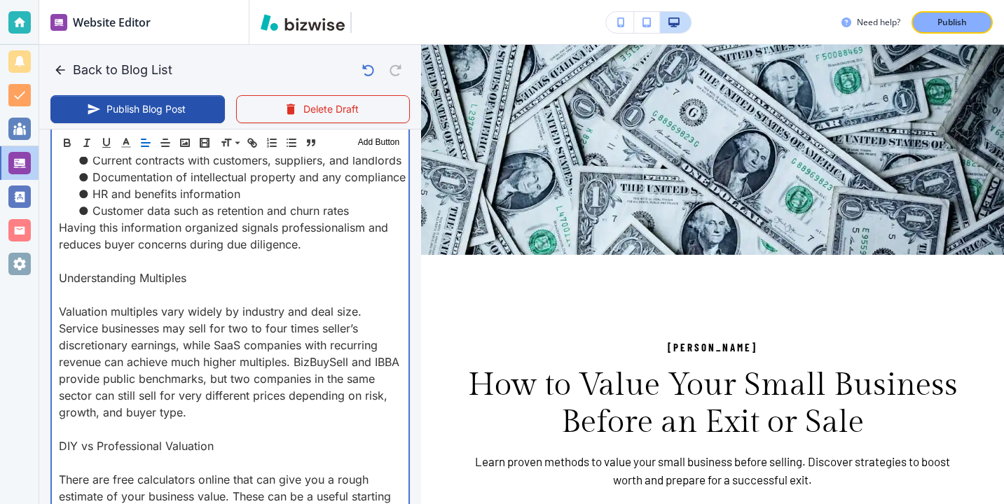
scroll to position [2029, 0]
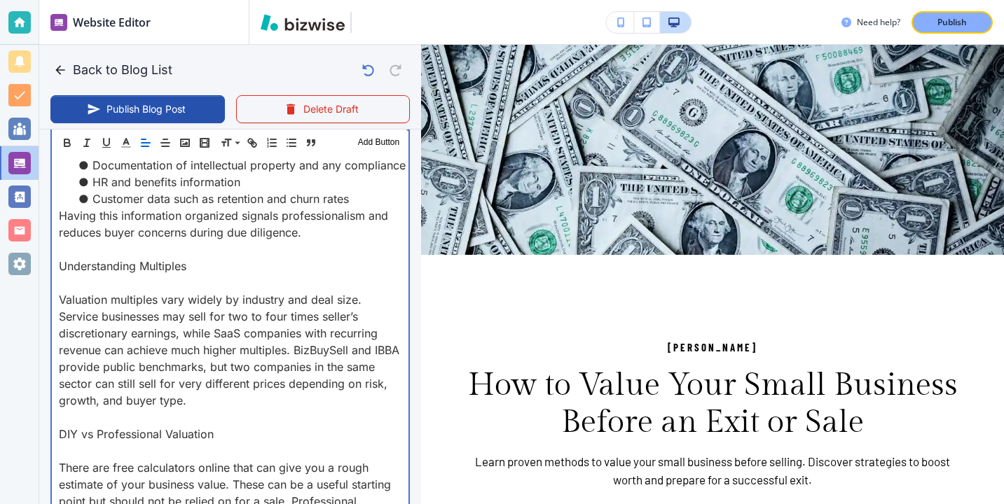
click at [92, 289] on p at bounding box center [230, 283] width 343 height 17
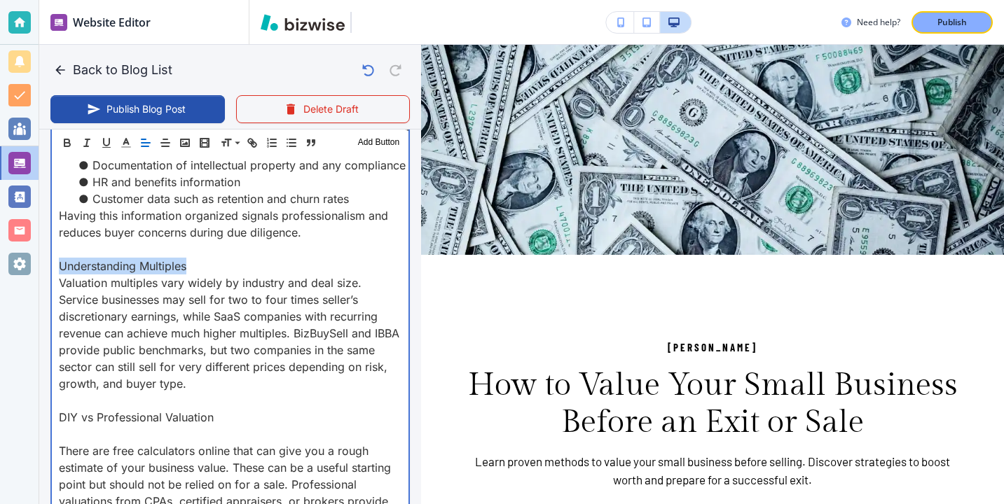
drag, startPoint x: 200, startPoint y: 266, endPoint x: 29, endPoint y: 265, distance: 170.9
click at [29, 265] on div "Website Editor Pages Edit, add, and delete pages or manage your page order Upda…" at bounding box center [502, 252] width 1004 height 504
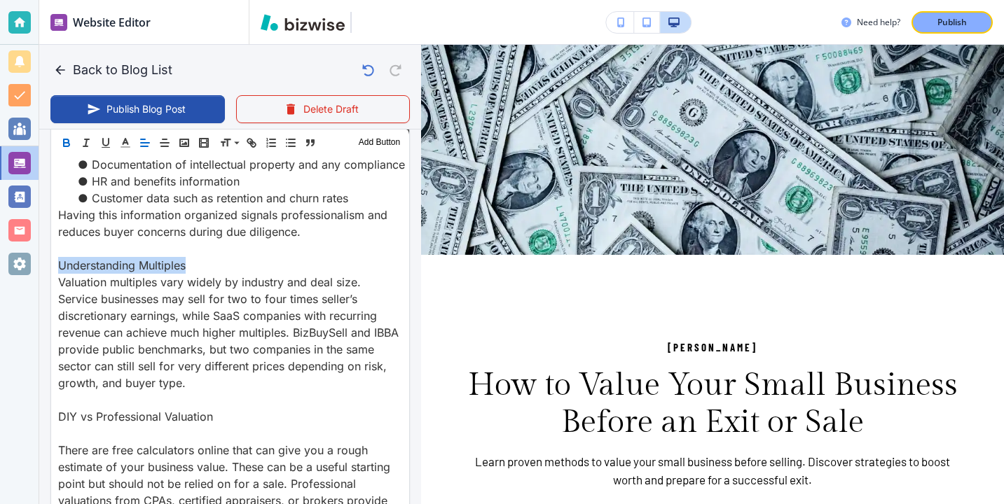
click at [67, 144] on icon "button" at bounding box center [66, 143] width 13 height 13
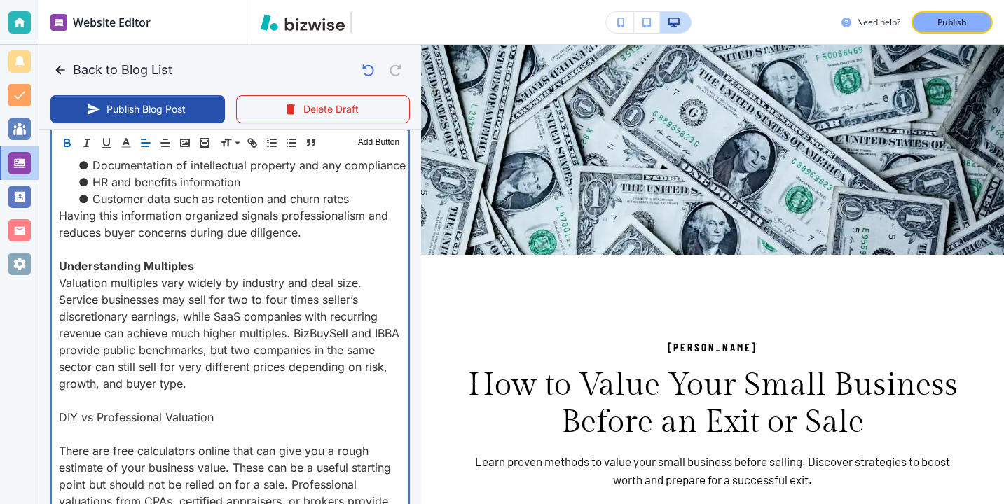
click at [205, 427] on p at bounding box center [230, 434] width 343 height 17
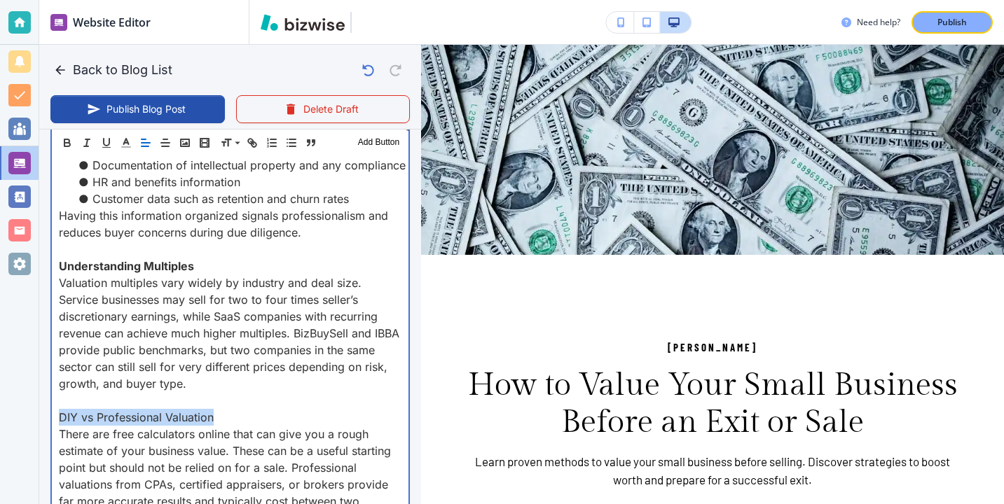
drag, startPoint x: 221, startPoint y: 422, endPoint x: 48, endPoint y: 425, distance: 173.0
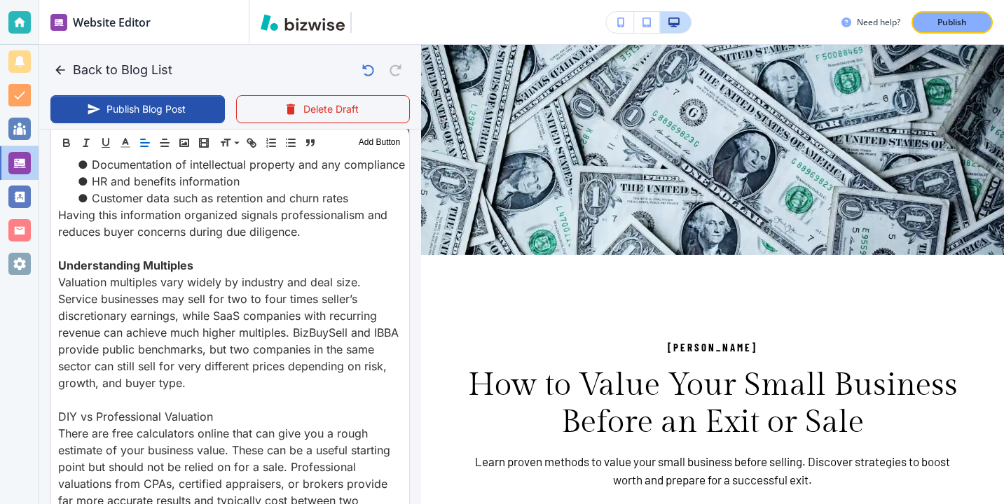
scroll to position [2011, 0]
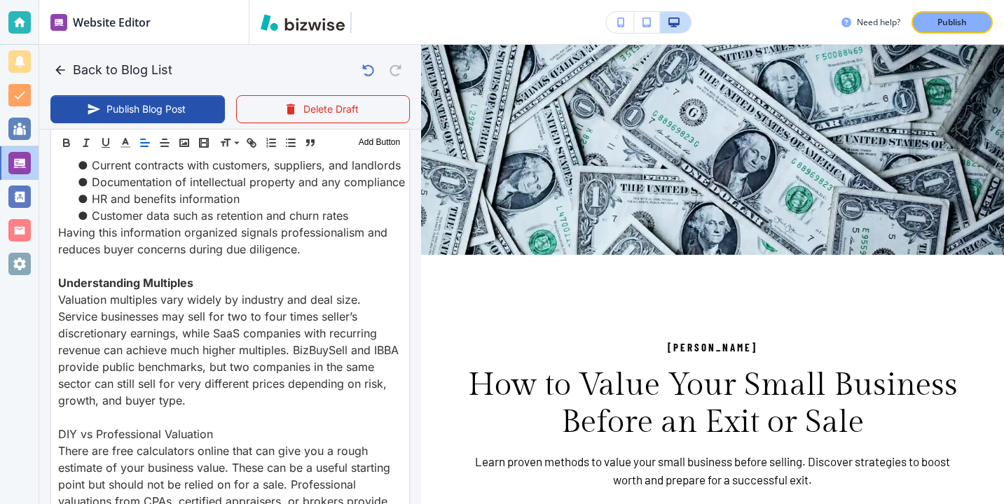
click at [70, 154] on div "Header 1 Header 2 Header 3 Body Text Add Button" at bounding box center [230, 143] width 358 height 28
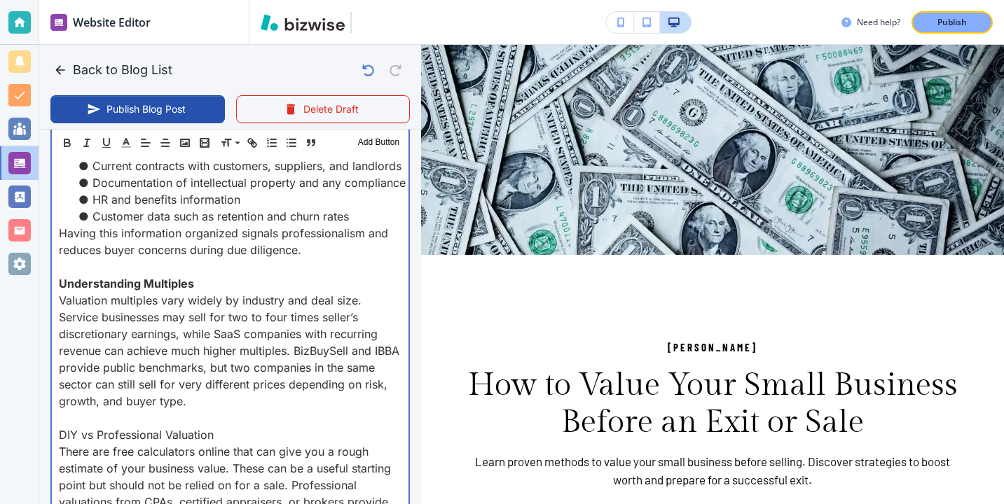
scroll to position [2029, 0]
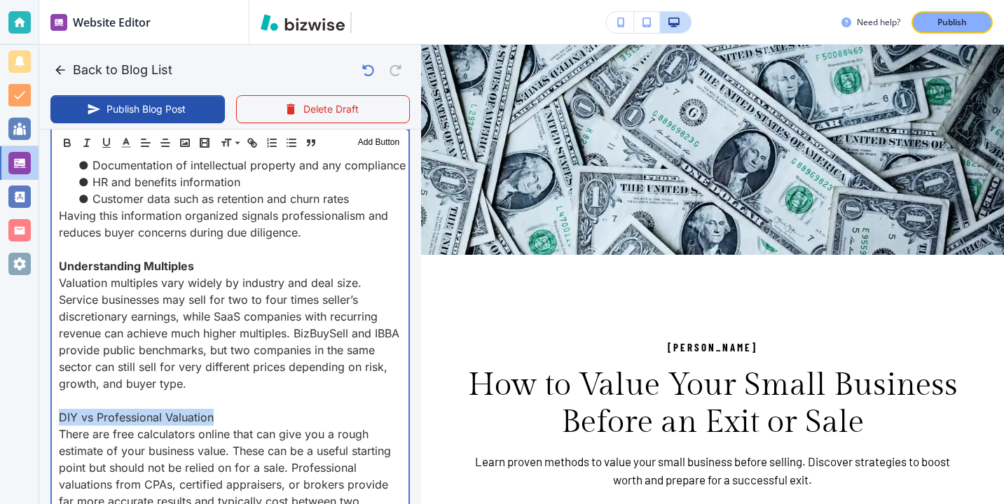
drag, startPoint x: 57, startPoint y: 416, endPoint x: 250, endPoint y: 416, distance: 193.3
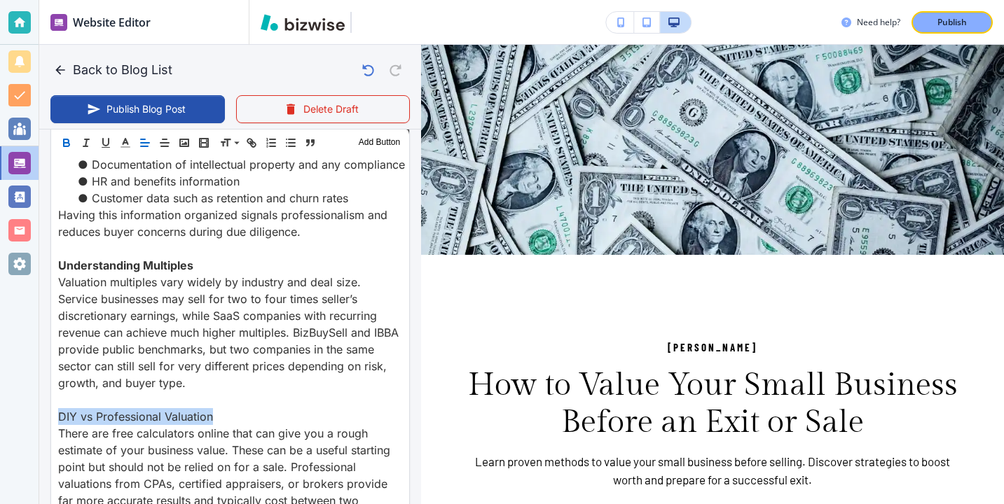
click at [66, 149] on button "button" at bounding box center [67, 142] width 20 height 17
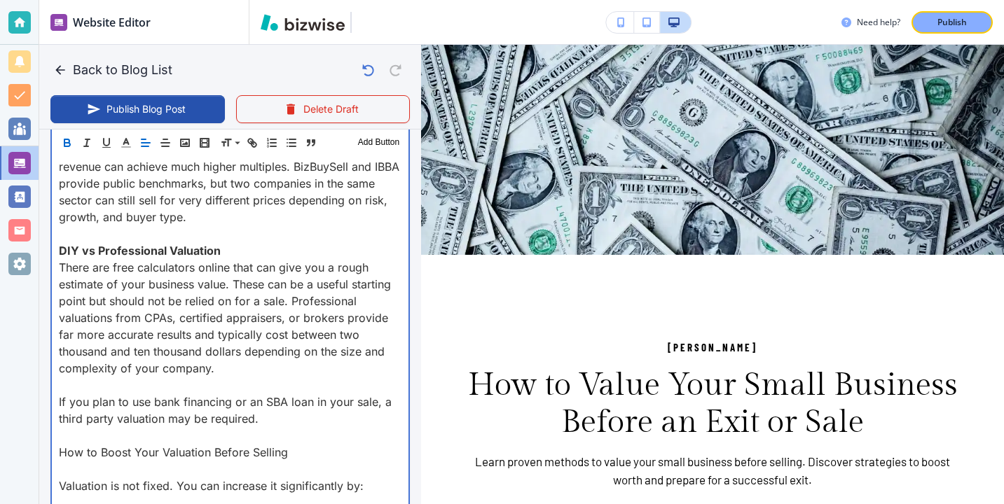
scroll to position [2242, 0]
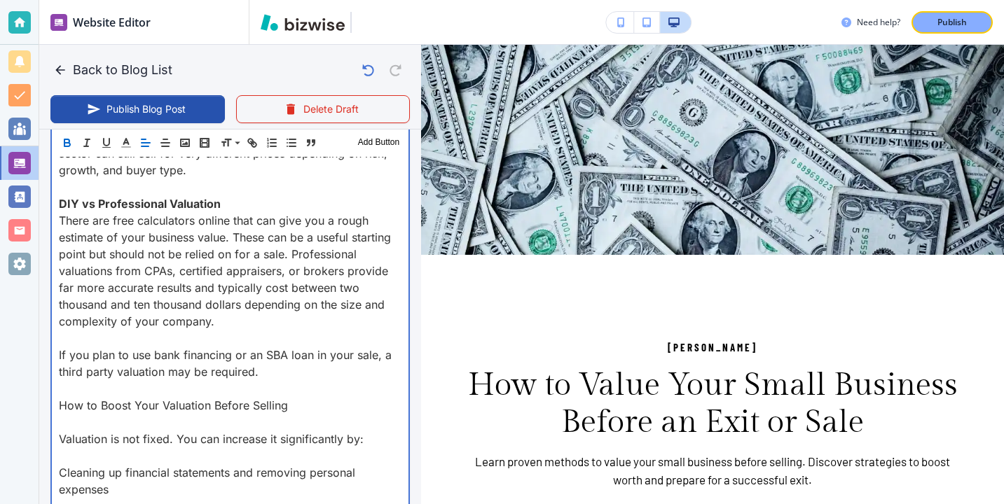
click at [127, 346] on p at bounding box center [230, 338] width 343 height 17
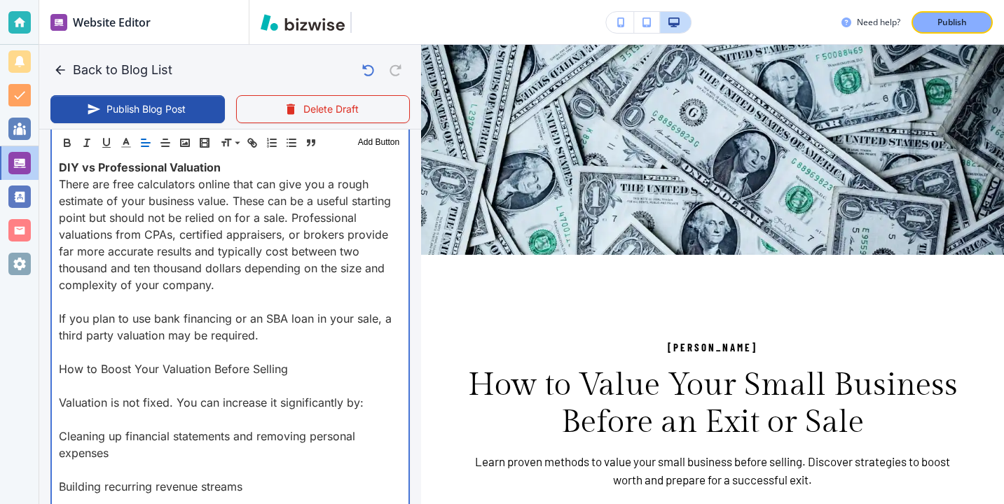
scroll to position [2281, 0]
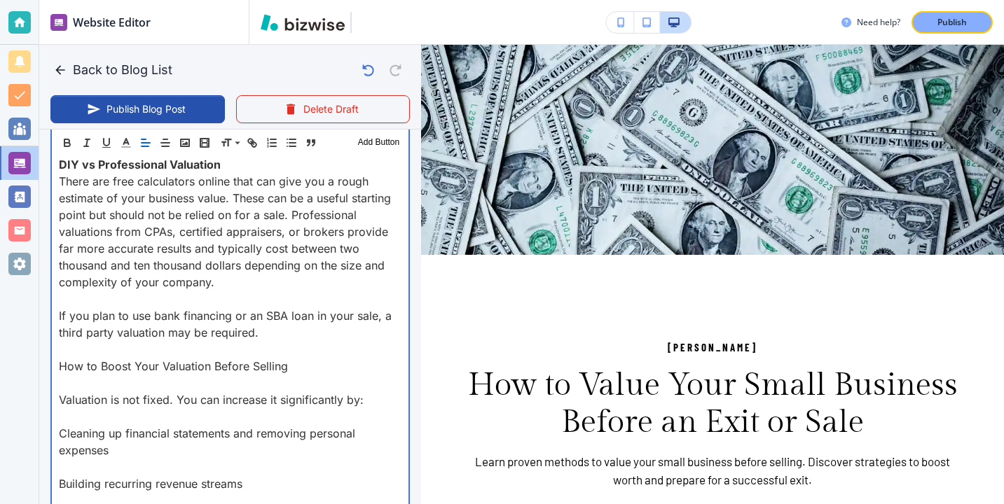
click at [126, 377] on p at bounding box center [230, 383] width 343 height 17
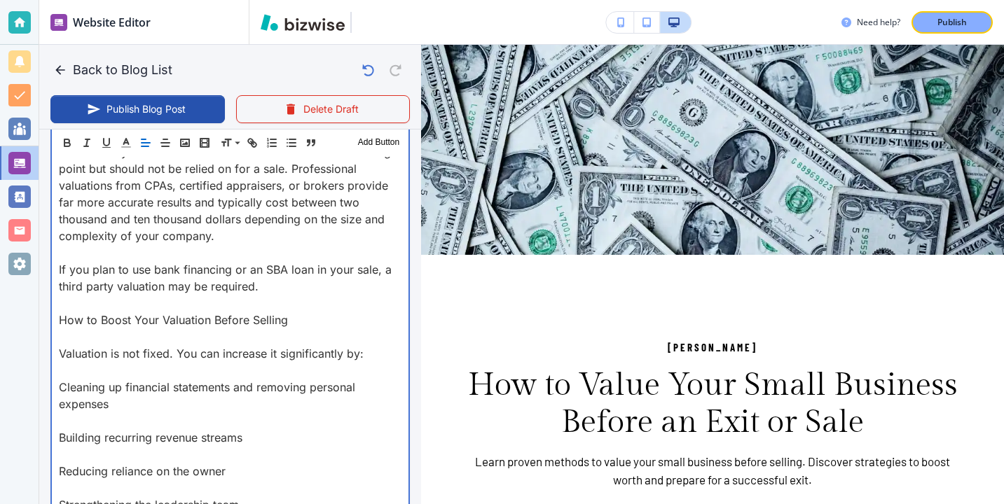
scroll to position [2338, 0]
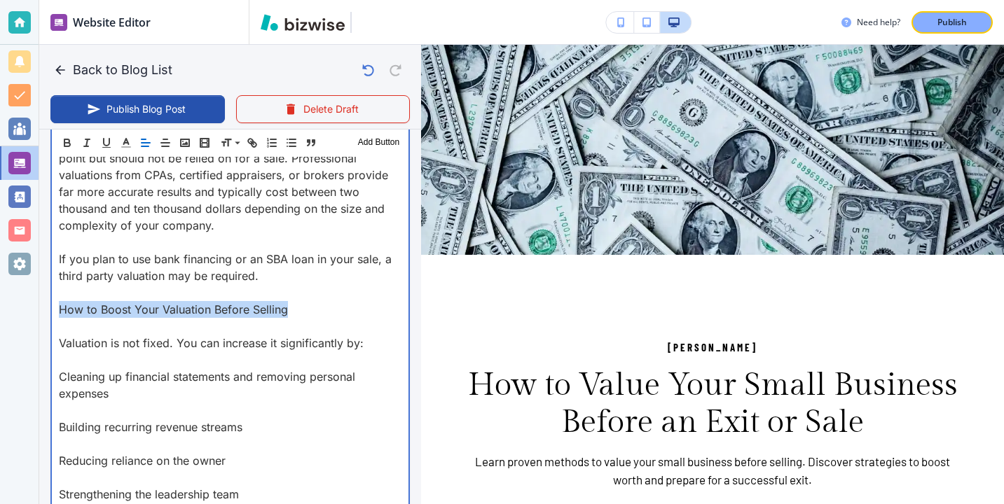
drag, startPoint x: 304, startPoint y: 307, endPoint x: 56, endPoint y: 305, distance: 248.0
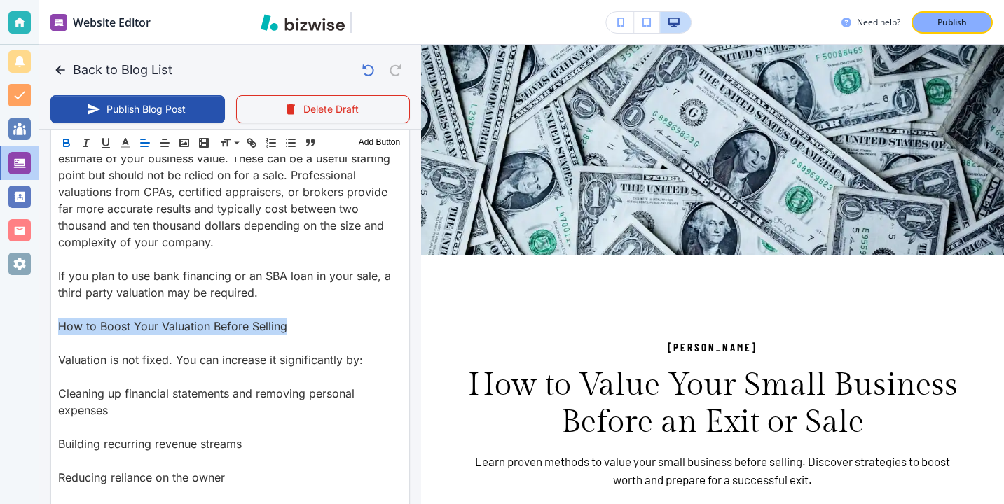
click at [68, 141] on icon "button" at bounding box center [66, 143] width 13 height 13
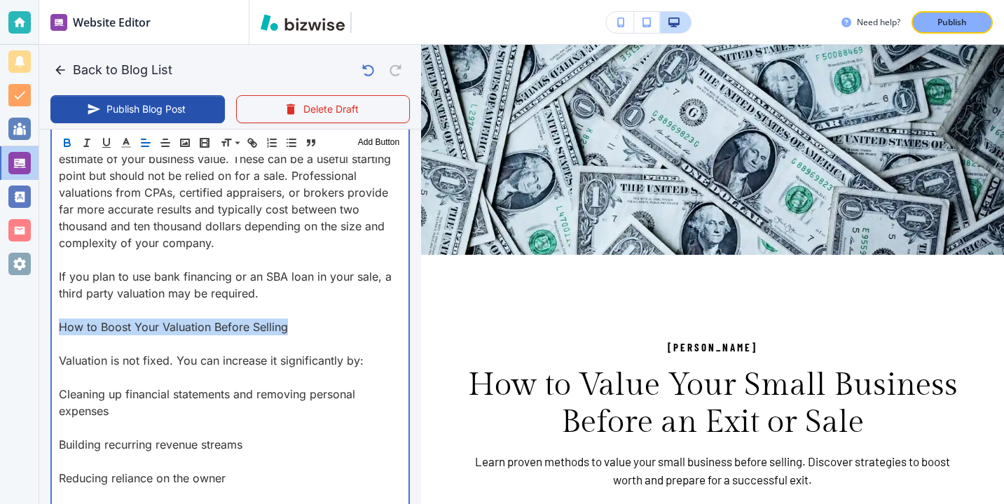
type input "Oct 08, 2025 02:07 PM"
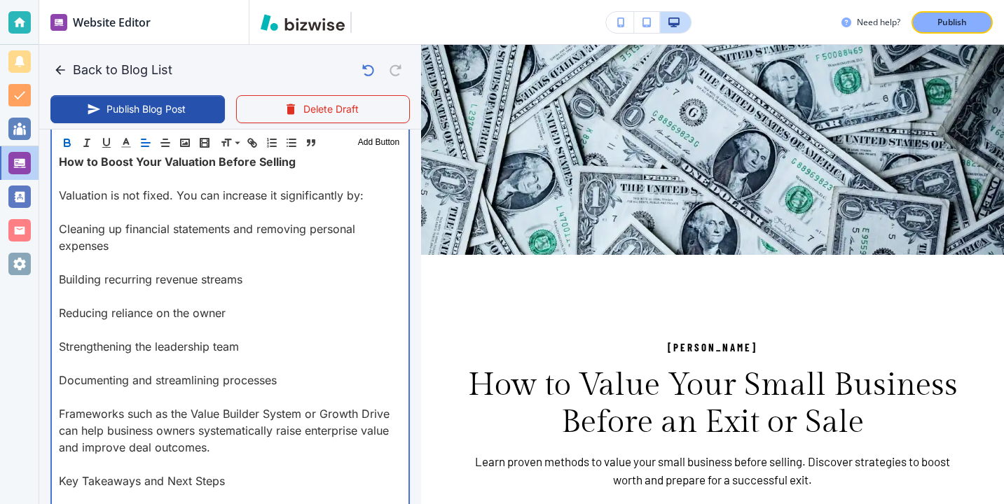
scroll to position [2485, 0]
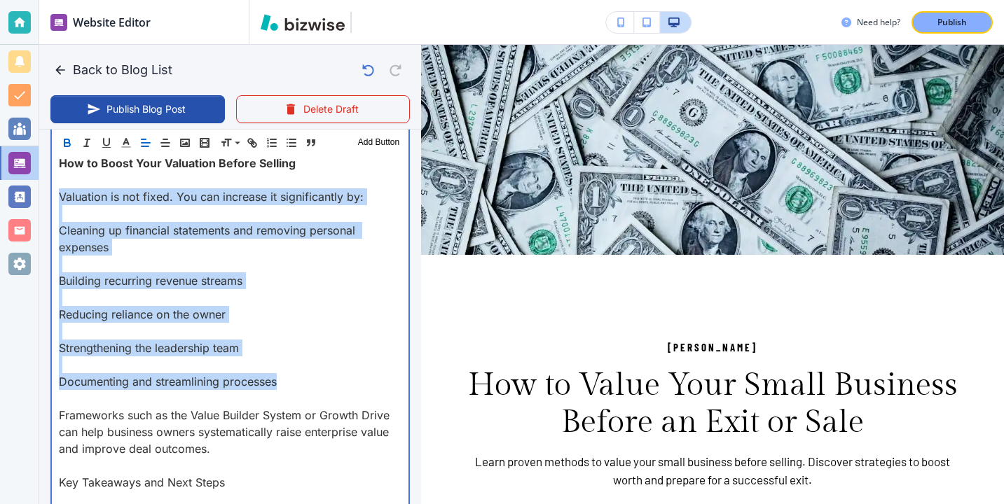
drag, startPoint x: 292, startPoint y: 385, endPoint x: 53, endPoint y: 191, distance: 307.7
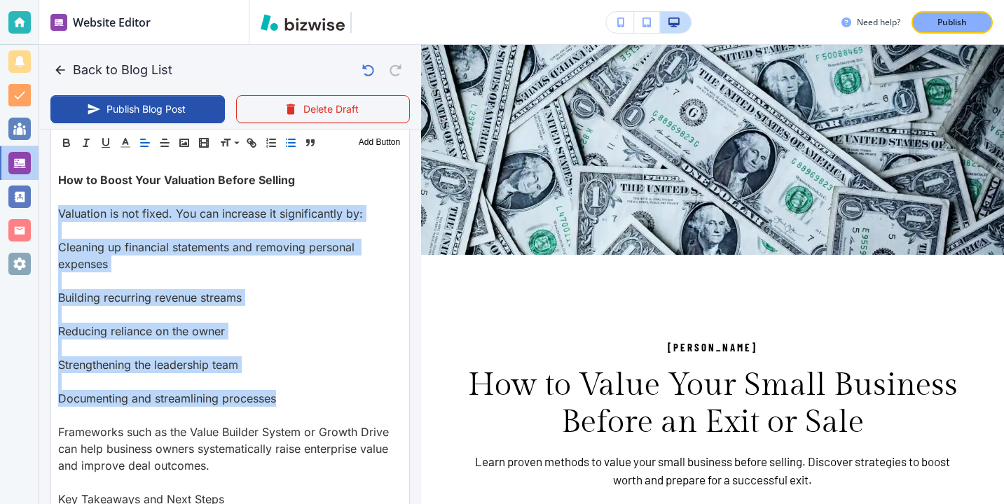
click at [289, 149] on button "button" at bounding box center [291, 142] width 20 height 17
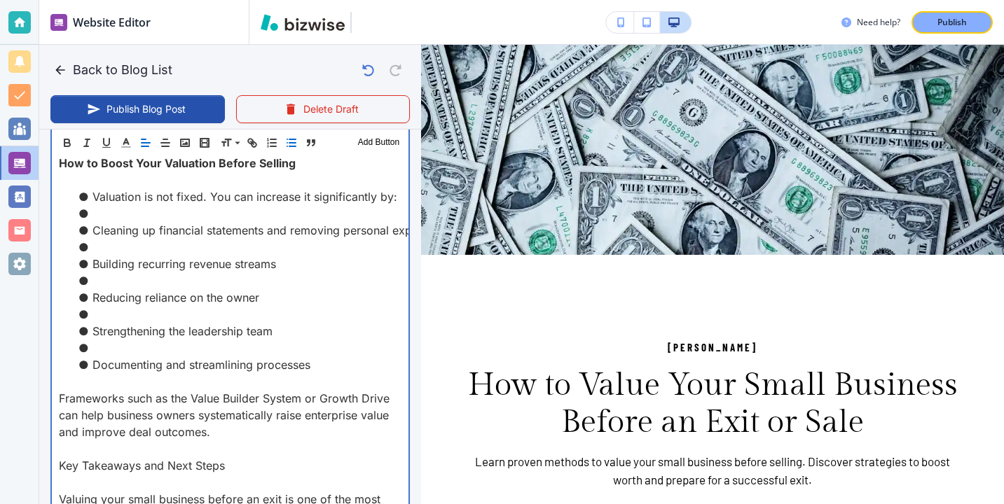
click at [121, 360] on li "Documenting and streamlining processes" at bounding box center [239, 365] width 326 height 17
click at [123, 354] on li at bounding box center [239, 348] width 326 height 17
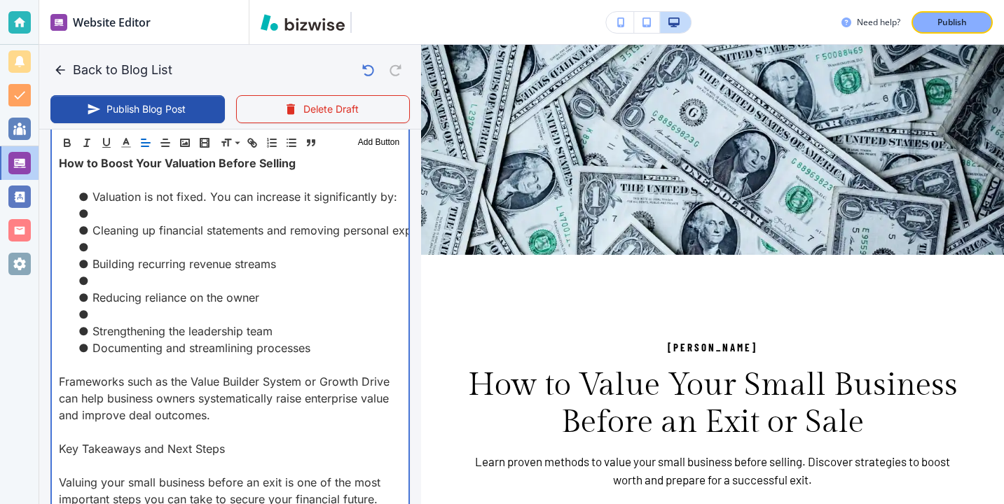
click at [133, 329] on li "Strengthening the leadership team" at bounding box center [239, 331] width 326 height 17
click at [132, 320] on li at bounding box center [239, 314] width 326 height 17
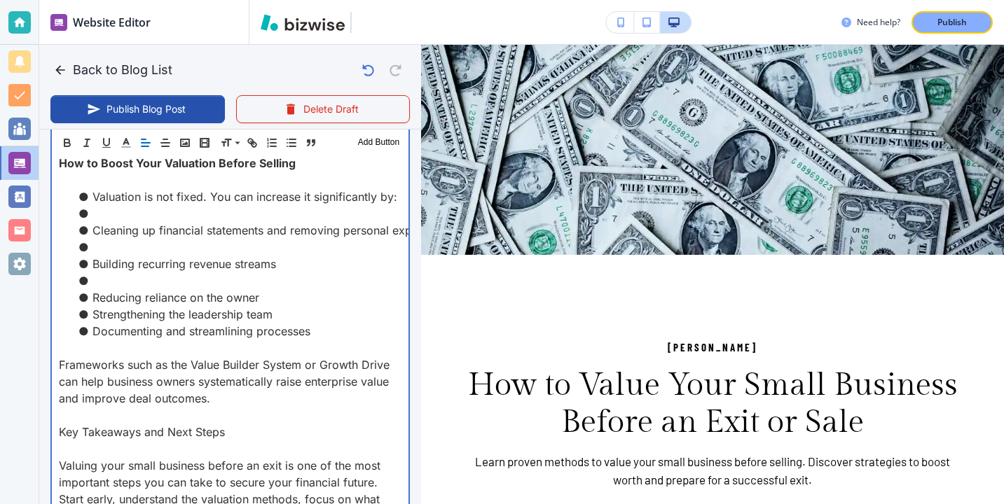
click at [128, 273] on li at bounding box center [239, 280] width 326 height 17
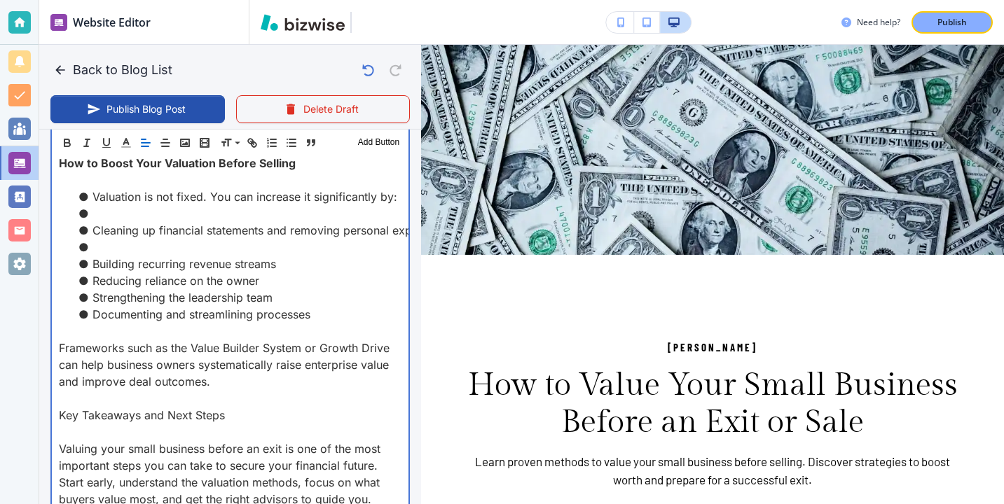
click at [134, 242] on li at bounding box center [239, 247] width 326 height 17
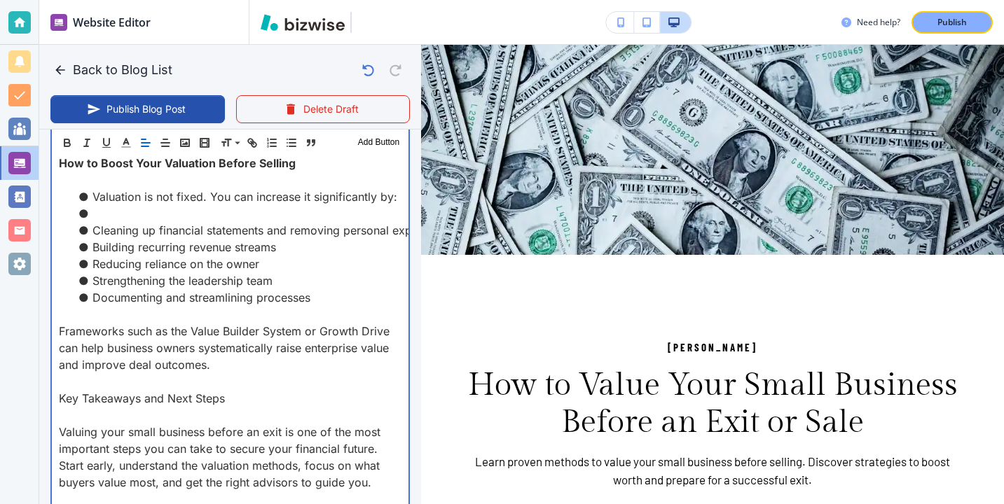
click at [132, 211] on li at bounding box center [239, 213] width 326 height 17
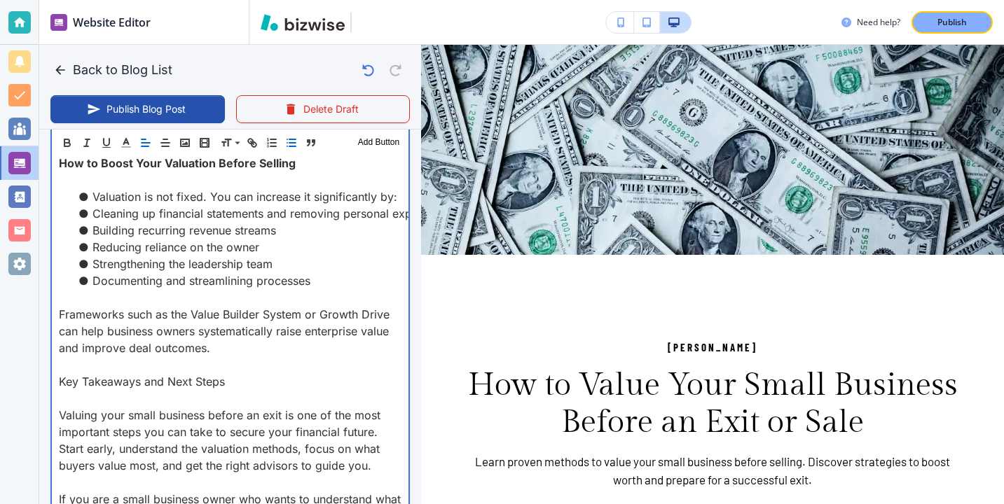
click at [127, 184] on p at bounding box center [230, 180] width 343 height 17
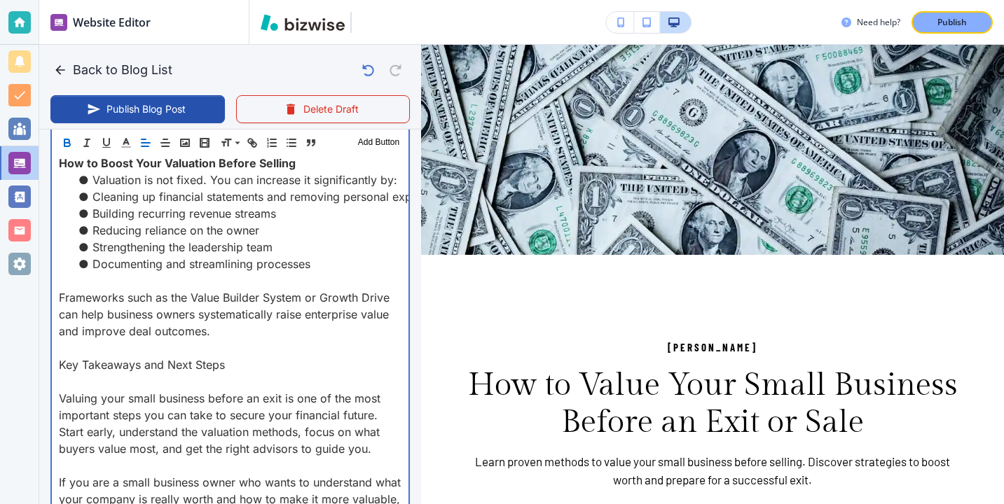
click at [98, 284] on p at bounding box center [230, 280] width 343 height 17
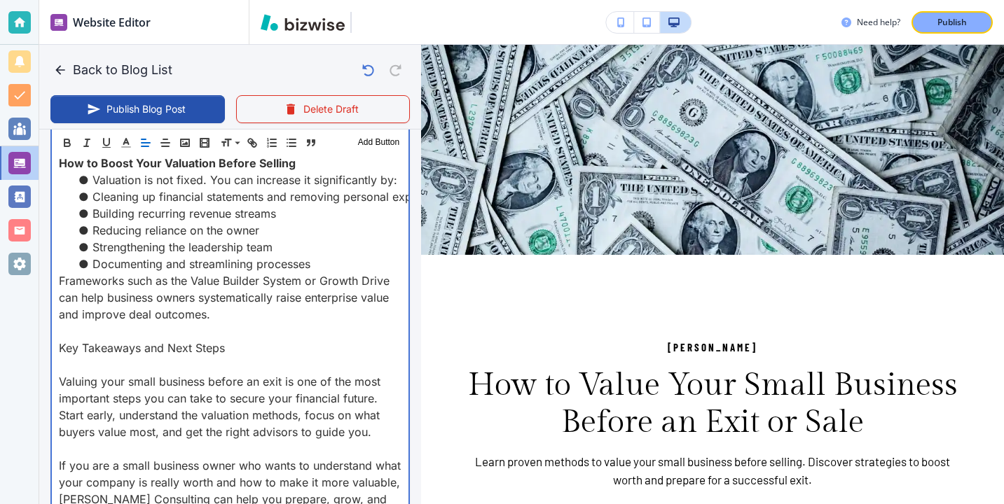
click at [171, 361] on p at bounding box center [230, 365] width 343 height 17
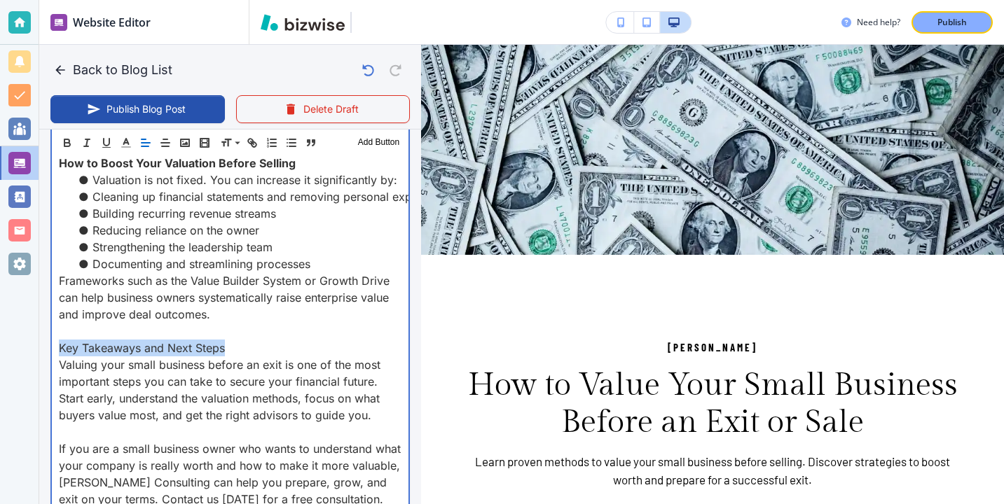
drag, startPoint x: 234, startPoint y: 352, endPoint x: 50, endPoint y: 353, distance: 183.5
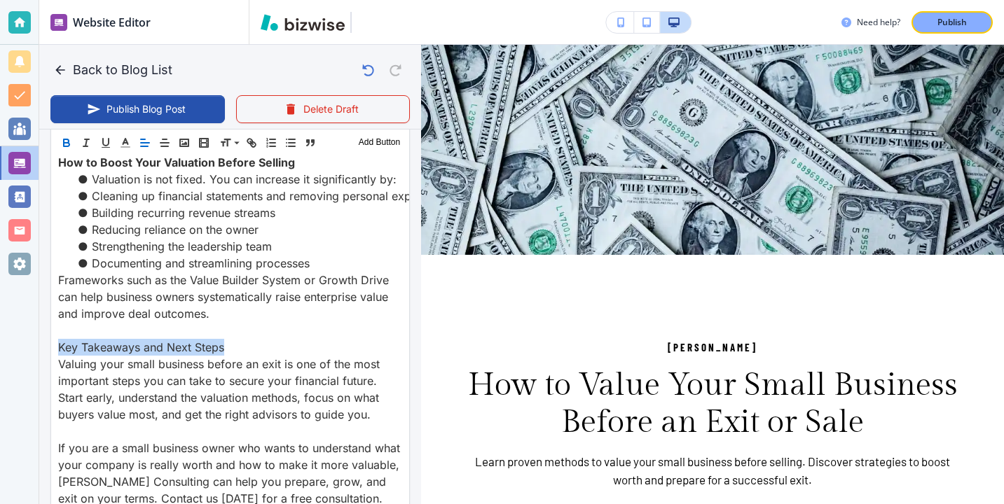
click at [70, 141] on icon "button" at bounding box center [66, 143] width 13 height 13
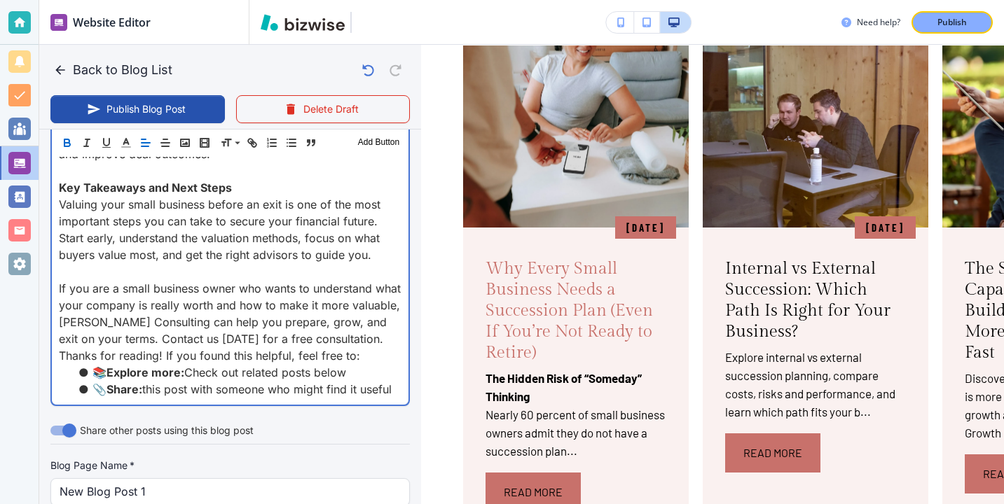
scroll to position [2676, 0]
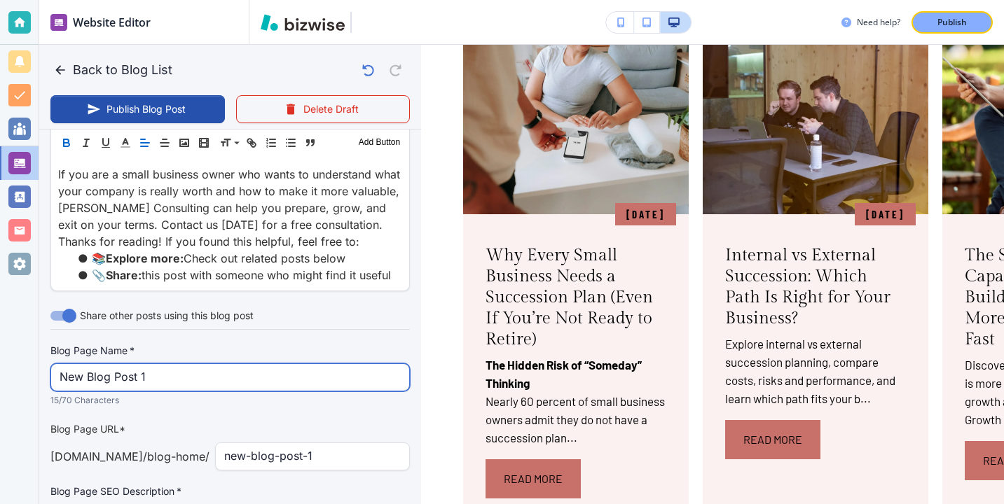
click at [279, 368] on input "New Blog Post 1" at bounding box center [230, 377] width 341 height 27
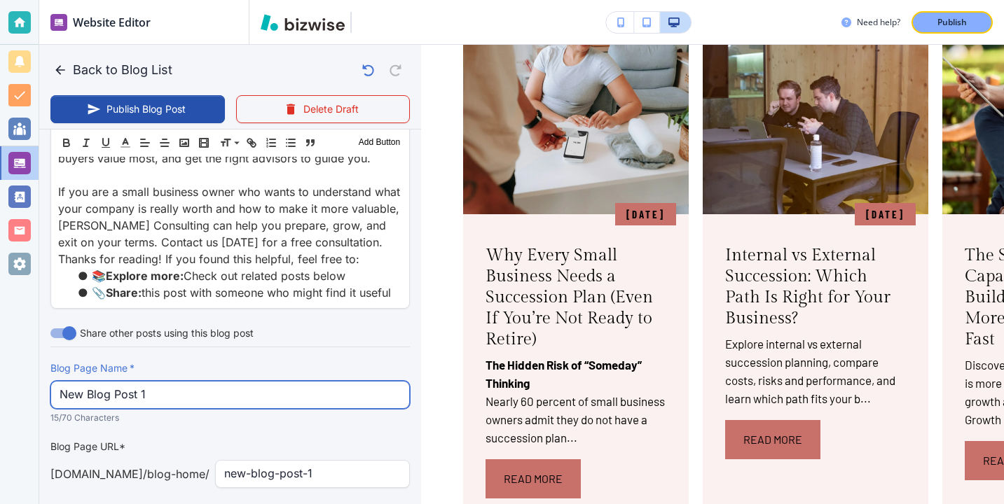
click at [279, 382] on input "New Blog Post 1" at bounding box center [230, 395] width 341 height 27
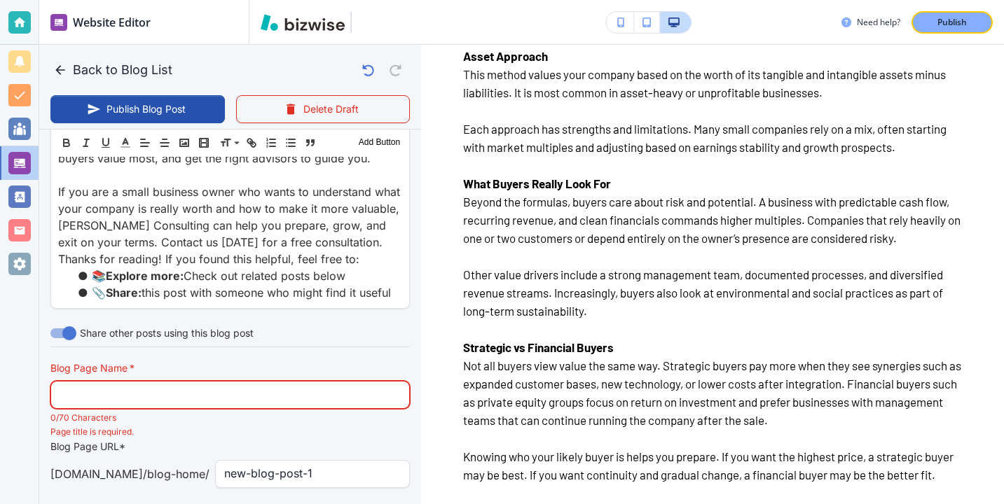
scroll to position [0, 0]
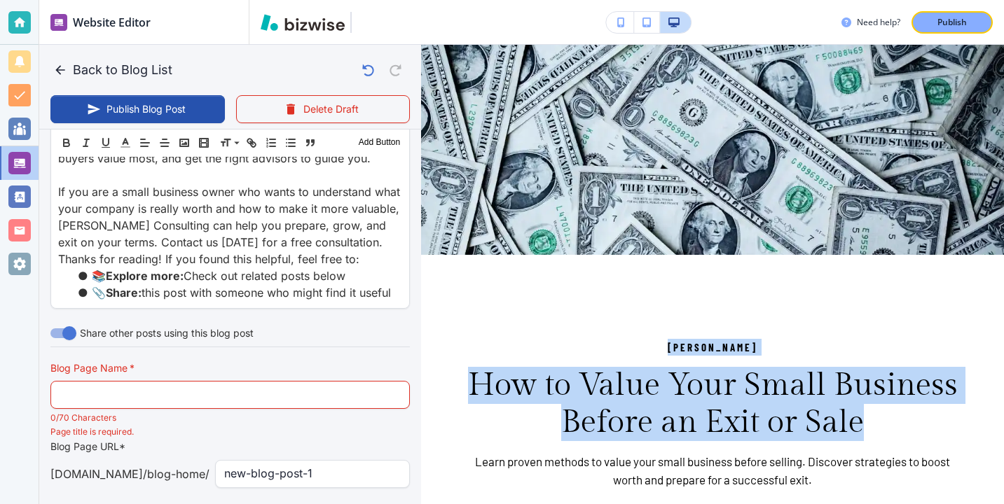
drag, startPoint x: 870, startPoint y: 429, endPoint x: 532, endPoint y: 350, distance: 347.6
click at [532, 350] on div "Bill Dunnington How to Value Your Small Business Before an Exit or Sale Learn p…" at bounding box center [712, 414] width 499 height 150
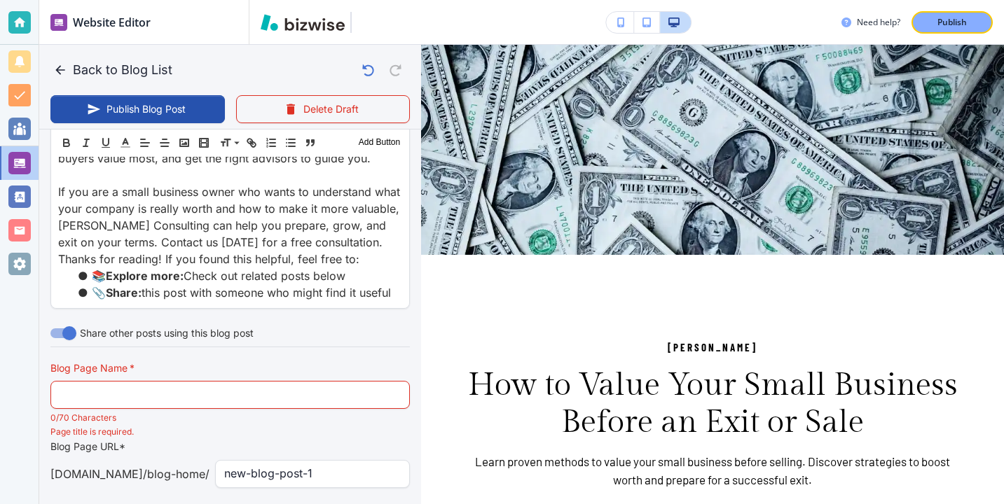
click at [527, 361] on div "Bill Dunnington How to Value Your Small Business Before an Exit or Sale Learn p…" at bounding box center [712, 414] width 499 height 150
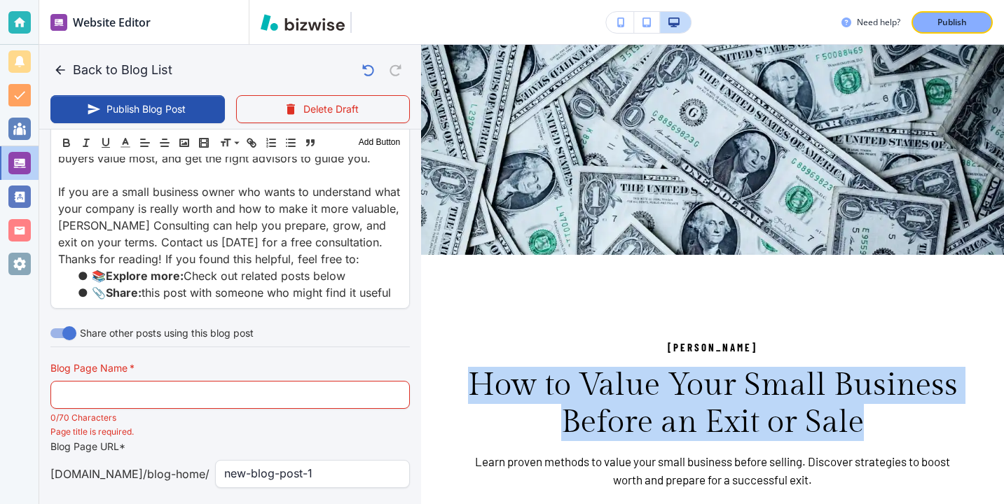
drag, startPoint x: 466, startPoint y: 382, endPoint x: 883, endPoint y: 431, distance: 419.6
click at [883, 431] on h3 "How to Value Your Small Business Before an Exit or Sale" at bounding box center [712, 404] width 499 height 74
copy h3 "How to Value Your Small Business Before an Exit or Sale"
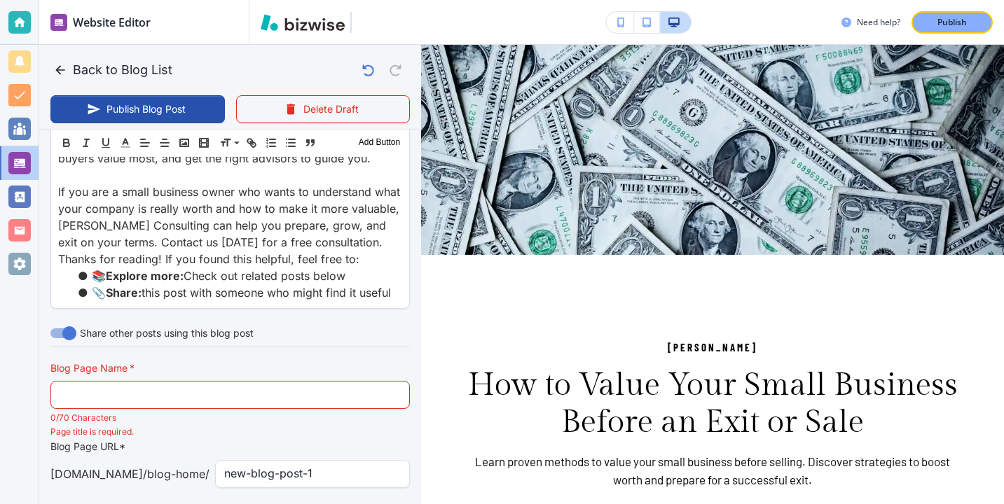
click at [321, 361] on div "Blog Page Name   * Blog Page Name   * 0/70 Characters" at bounding box center [229, 393] width 359 height 64
click at [321, 382] on input "text" at bounding box center [230, 395] width 341 height 27
paste input "How to Value Your Small Business Before an Exit or Sale"
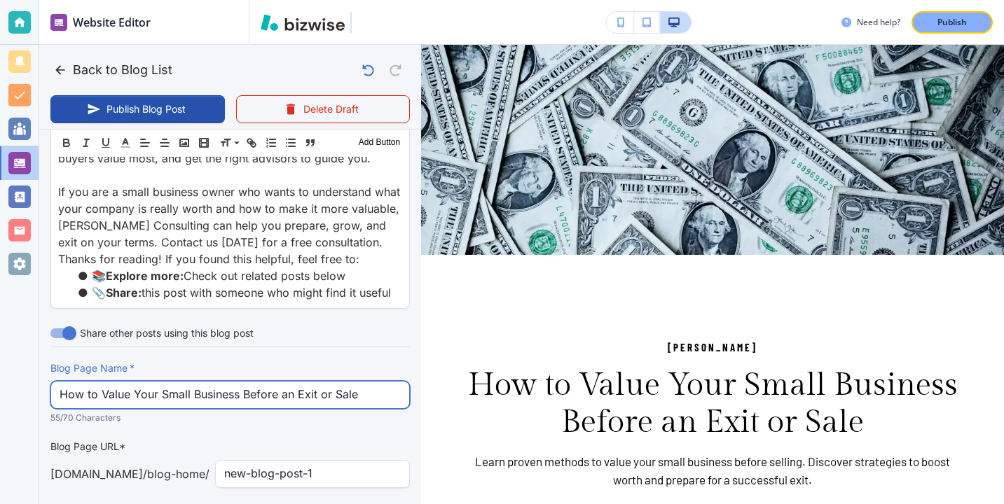
type input "How to Value Your Small Business Before an Exit or Sale"
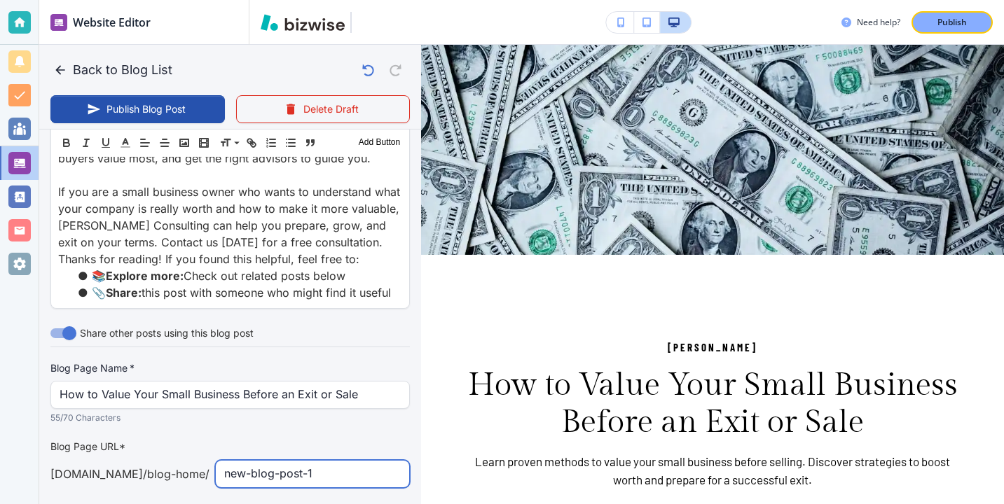
click at [343, 464] on input "new-blog-post-1" at bounding box center [312, 474] width 177 height 27
type input "how-to-value-your-small-"
type input "Oct 08, 2025 02:08 PM"
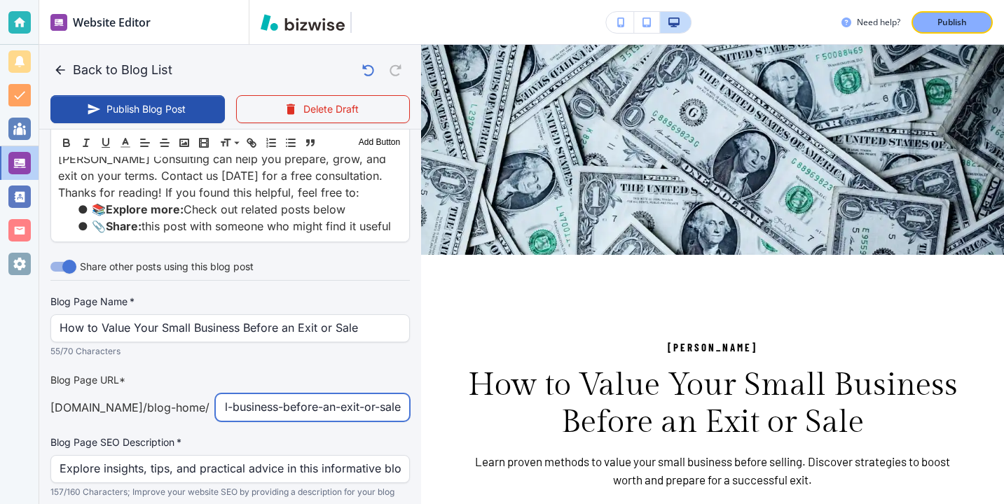
scroll to position [2856, 0]
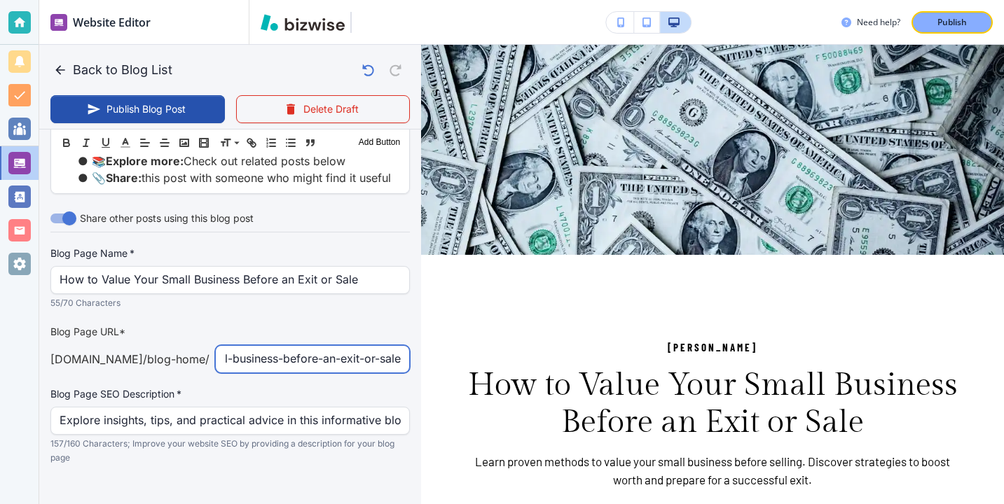
type input "how-to-value-your-small-business-before-an-exit-or-sale"
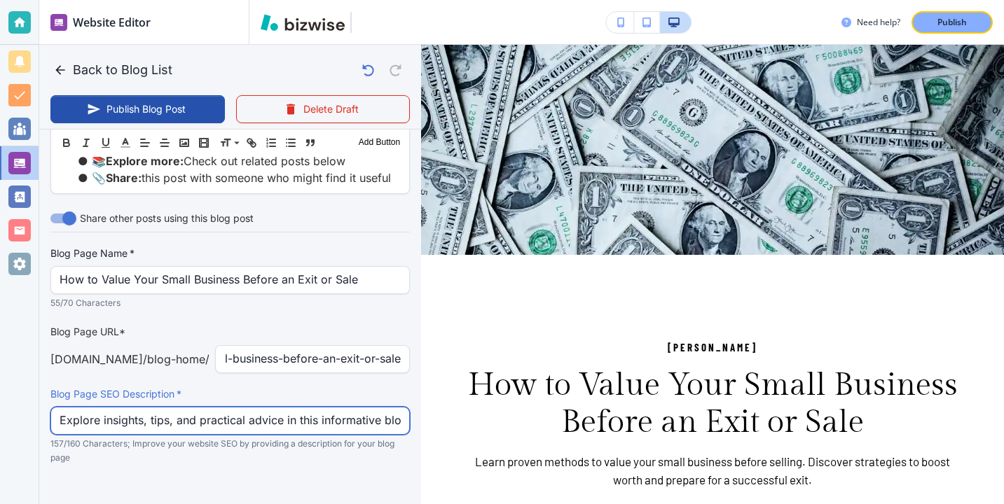
click at [278, 413] on input "Explore insights, tips, and practical advice in this informative blog post. Dis…" at bounding box center [230, 421] width 341 height 27
click at [283, 408] on input "Explore insights, tips, and practical advice in this informative blog post. Dis…" at bounding box center [230, 421] width 341 height 27
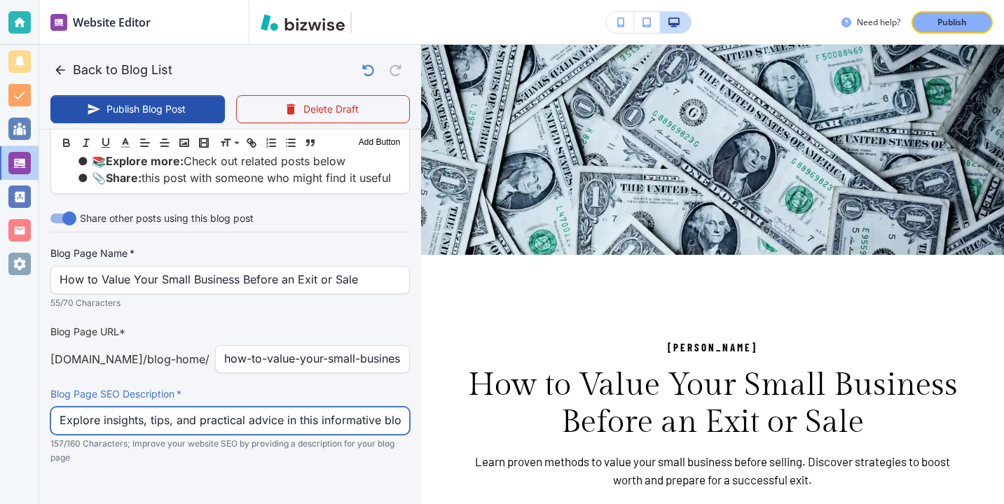
click at [285, 408] on input "Explore insights, tips, and practical advice in this informative blog post. Dis…" at bounding box center [230, 421] width 341 height 27
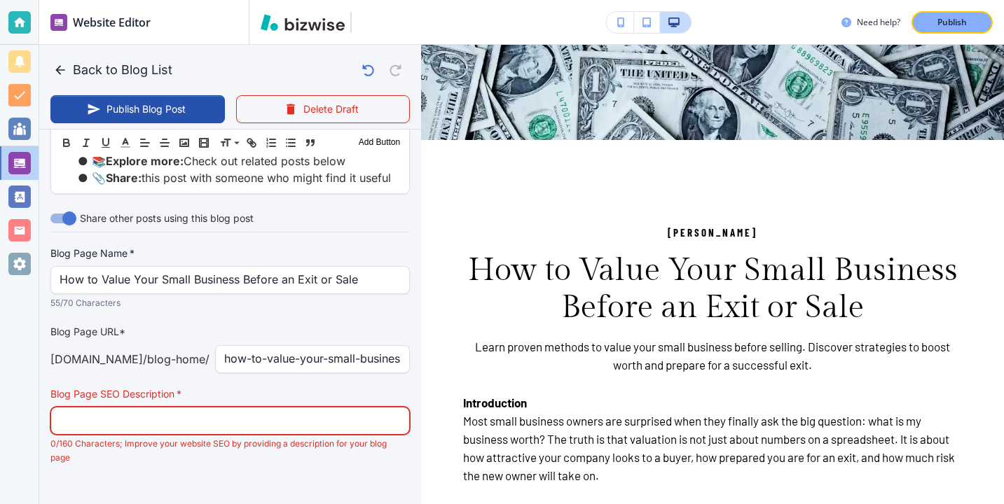
scroll to position [145, 0]
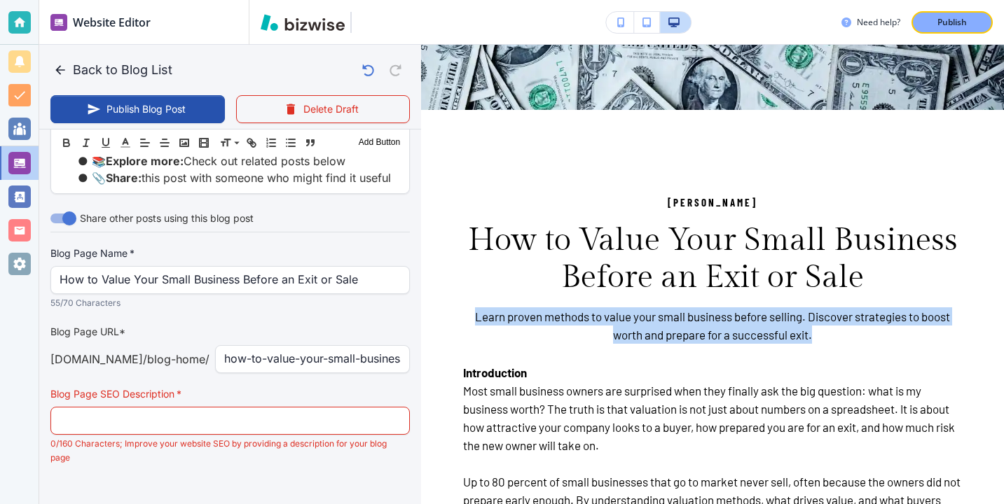
drag, startPoint x: 829, startPoint y: 340, endPoint x: 469, endPoint y: 321, distance: 359.9
click at [469, 321] on h6 "Learn proven methods to value your small business before selling. Discover stra…" at bounding box center [712, 326] width 499 height 36
copy h6 "Learn proven methods to value your small business before selling. Discover stra…"
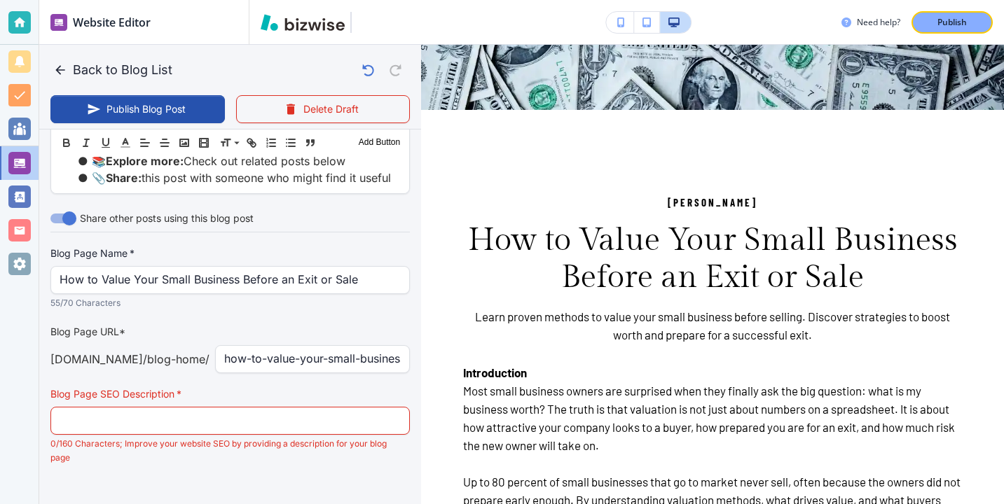
click at [342, 437] on p "0/160 Characters; Improve your website SEO by providing a description for your …" at bounding box center [225, 451] width 350 height 28
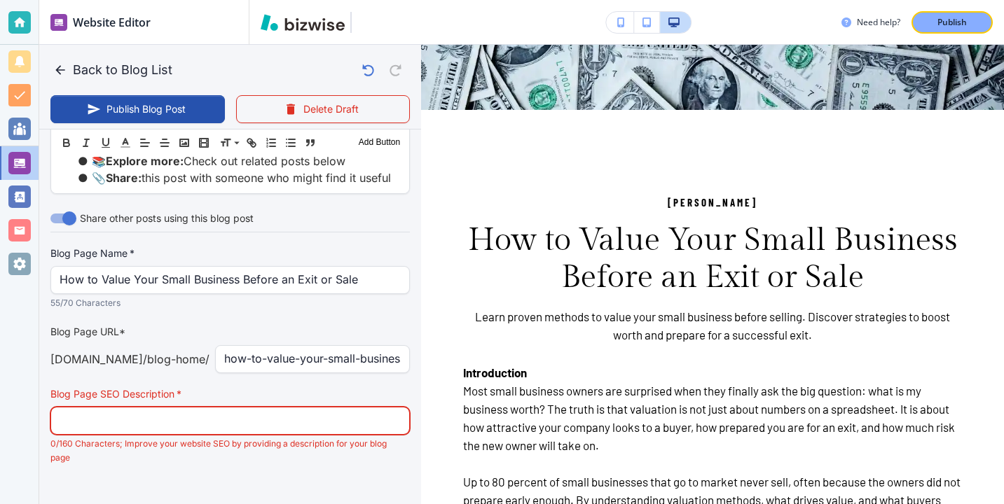
click at [338, 417] on input "text" at bounding box center [230, 421] width 341 height 27
paste input "Learn proven methods to value your small business before selling. Discover stra…"
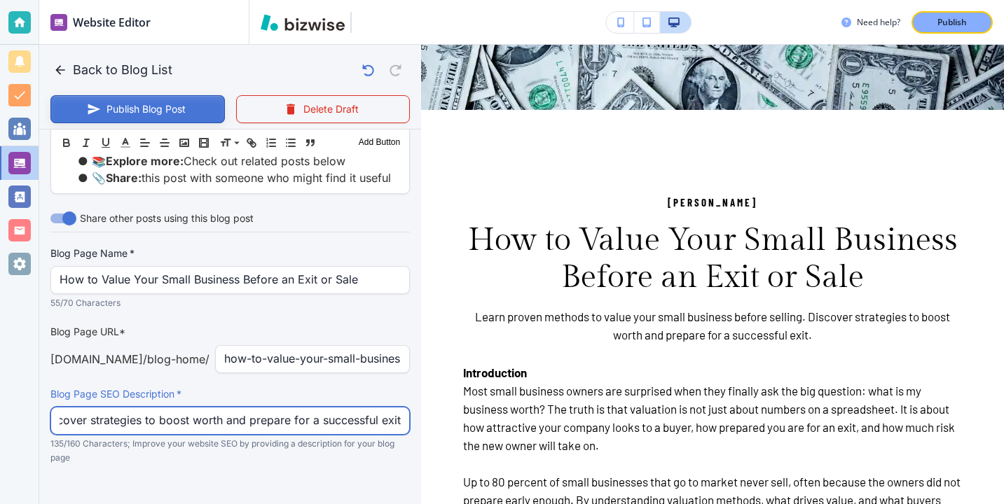
type input "Learn proven methods to value your small business before selling. Discover stra…"
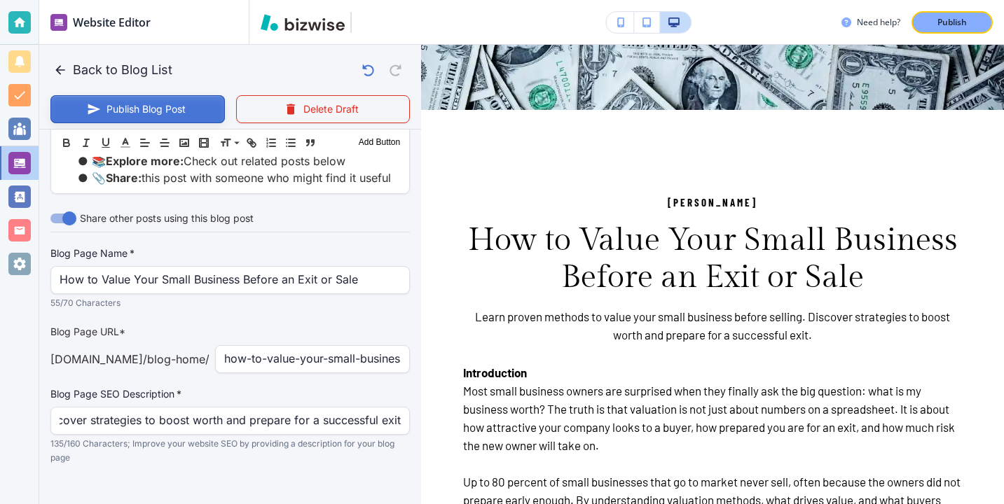
scroll to position [0, 0]
click at [200, 115] on button "Publish Blog Post" at bounding box center [137, 109] width 174 height 28
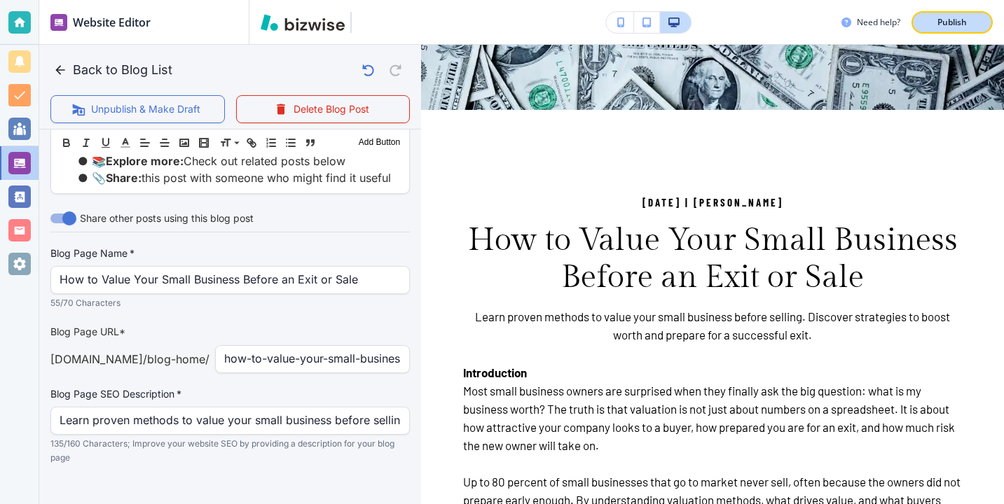
click at [949, 16] on p "Publish" at bounding box center [951, 22] width 29 height 13
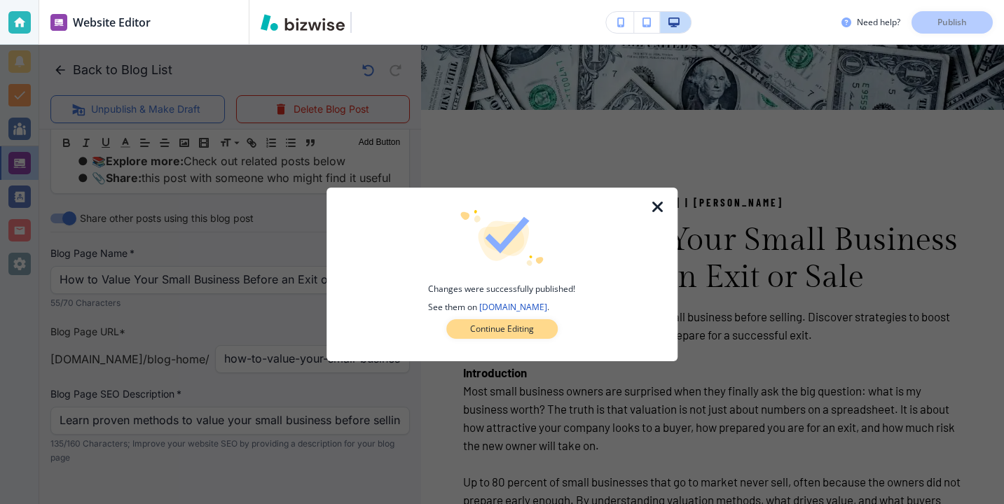
click at [542, 333] on button "Continue Editing" at bounding box center [501, 329] width 111 height 20
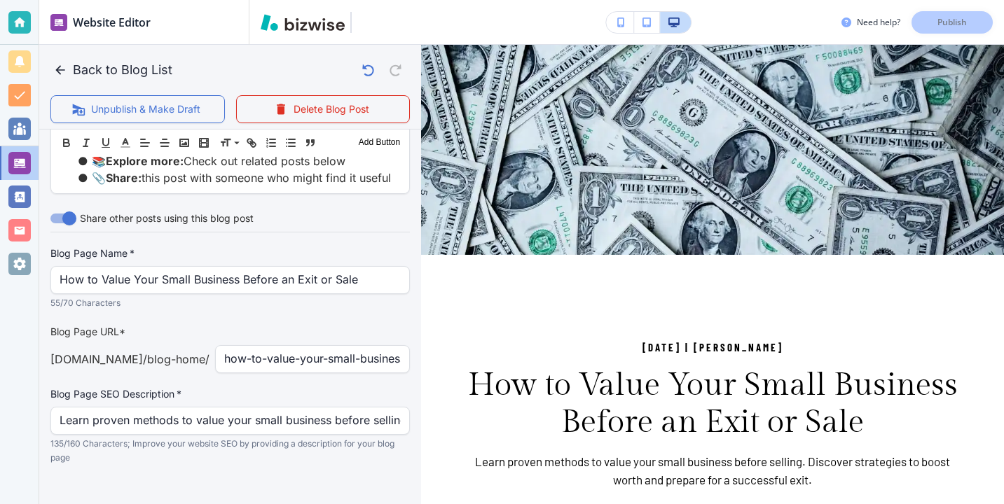
click at [24, 25] on div at bounding box center [19, 22] width 22 height 22
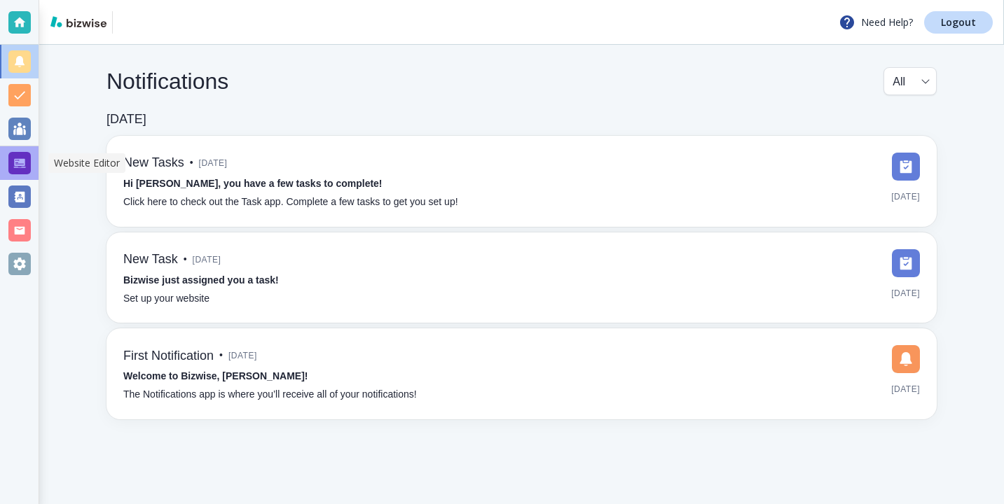
click at [31, 167] on div at bounding box center [19, 163] width 39 height 34
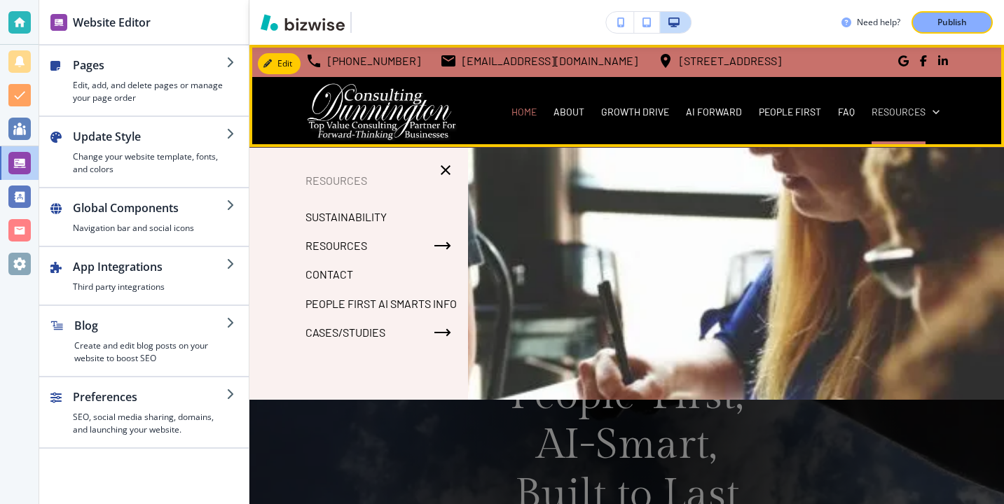
click at [920, 109] on p "Resources" at bounding box center [898, 112] width 54 height 14
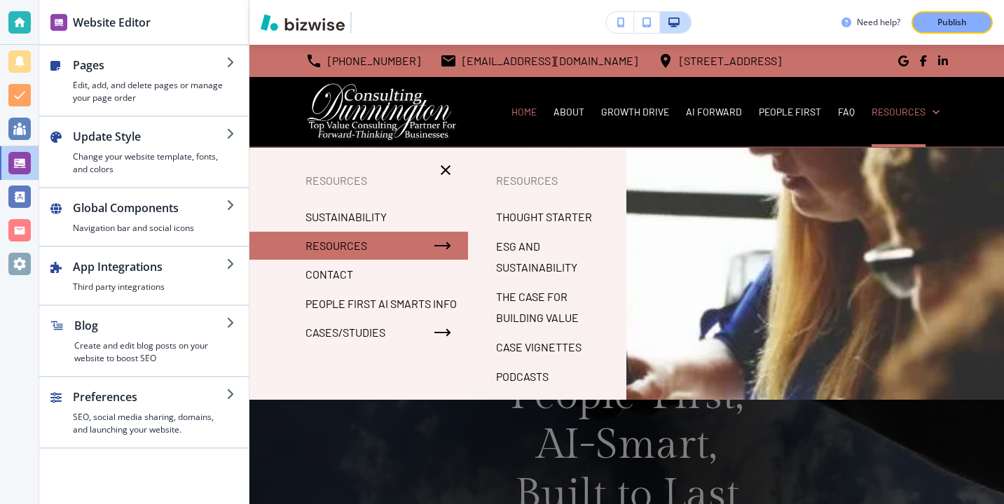
click at [827, 225] on div at bounding box center [626, 349] width 754 height 402
click at [368, 307] on p "People First AI Smarts Info" at bounding box center [380, 303] width 151 height 21
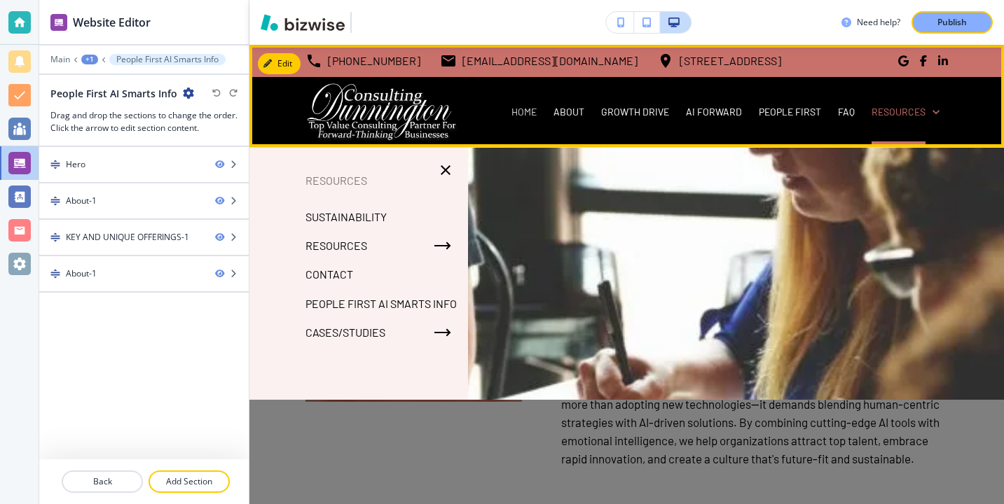
click at [533, 119] on div "HOME" at bounding box center [524, 112] width 42 height 70
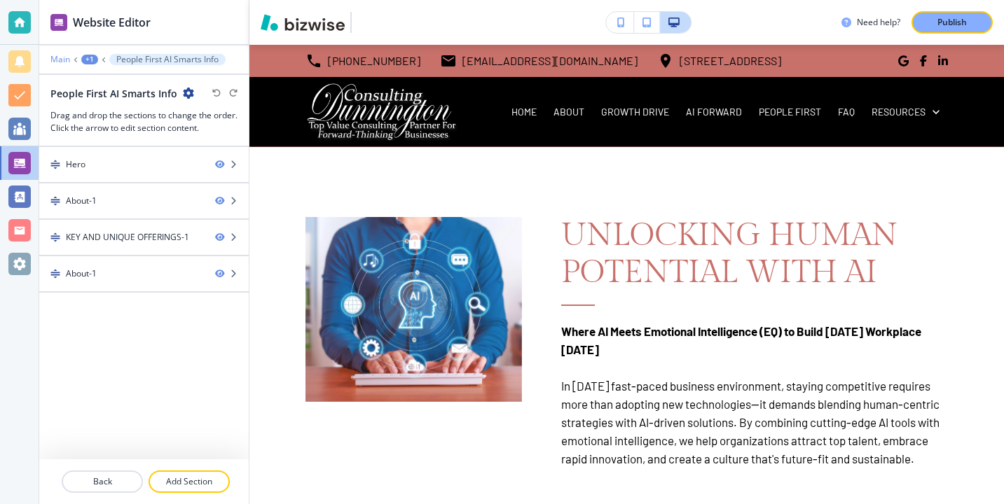
click at [66, 59] on p "Main" at bounding box center [60, 60] width 20 height 10
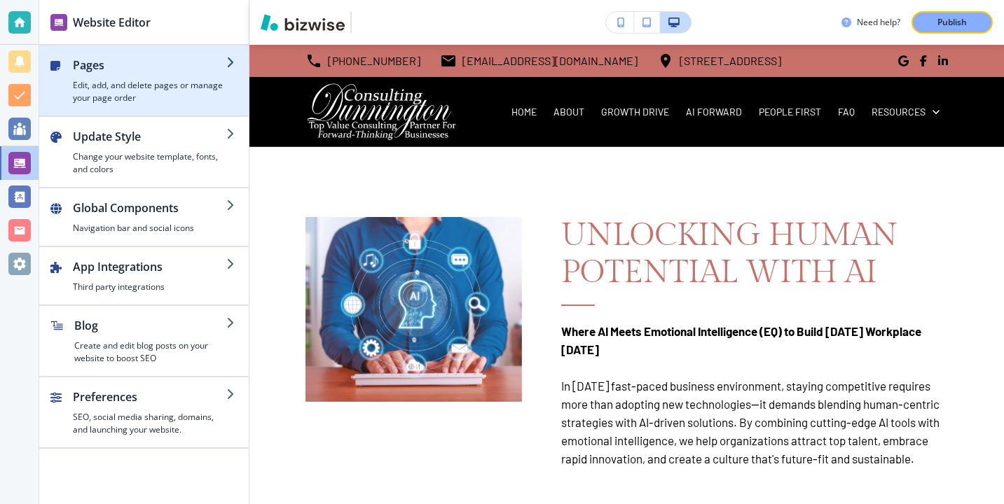
click at [117, 115] on div "button" at bounding box center [143, 109] width 209 height 11
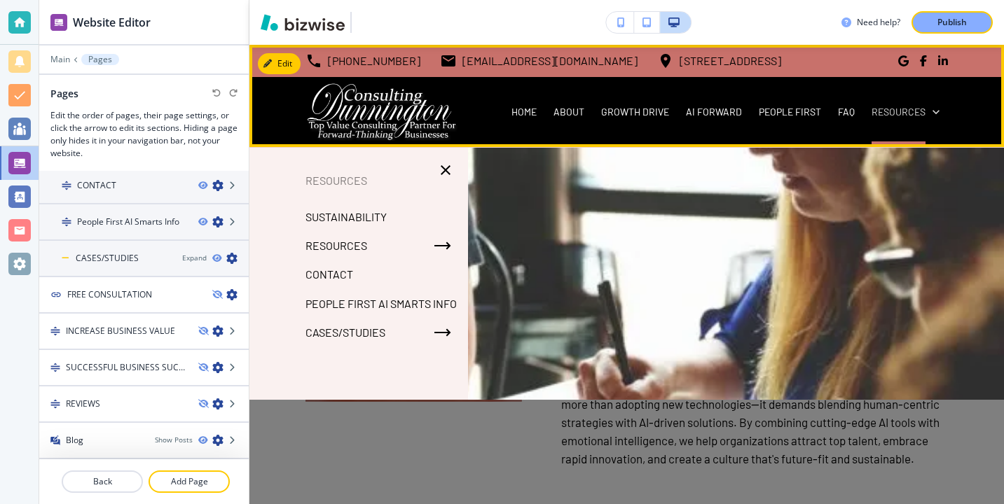
click at [926, 116] on div "Resources" at bounding box center [905, 112] width 68 height 14
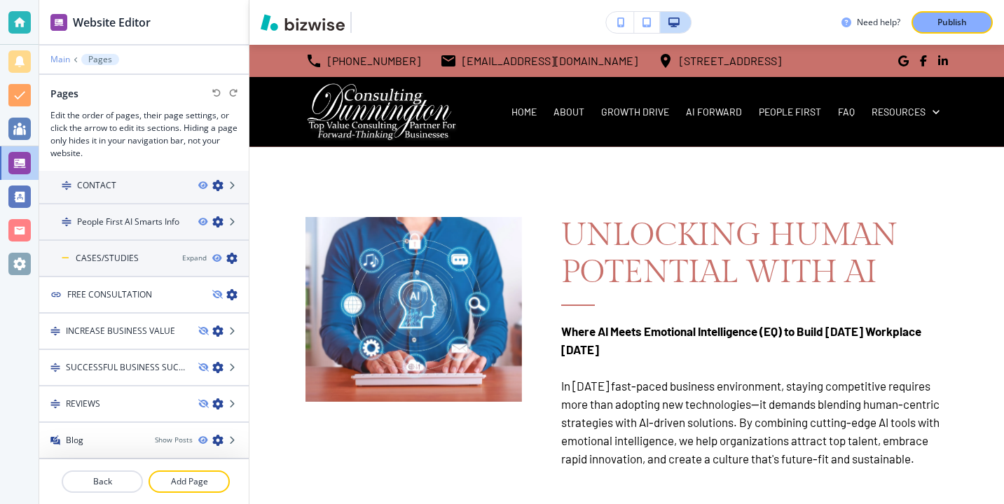
click at [62, 62] on p "Main" at bounding box center [60, 60] width 20 height 10
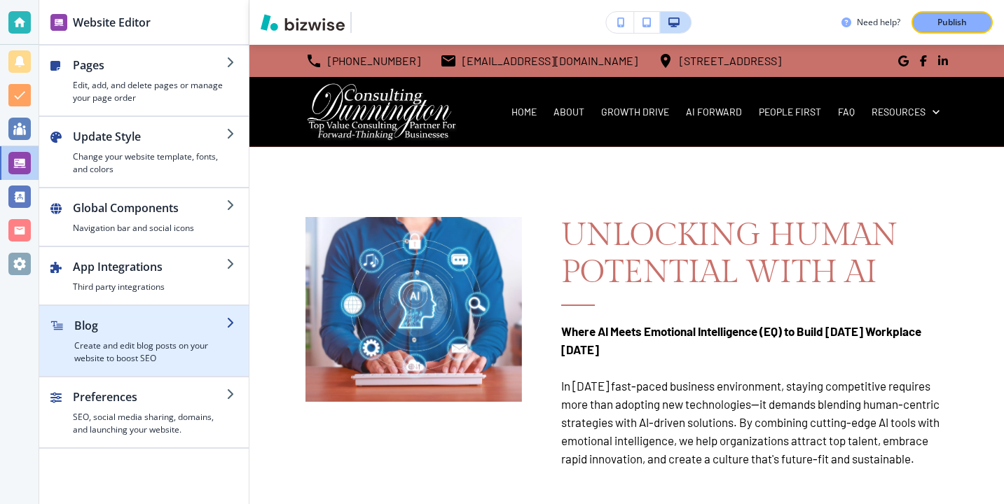
click at [123, 322] on h2 "Blog" at bounding box center [150, 325] width 152 height 17
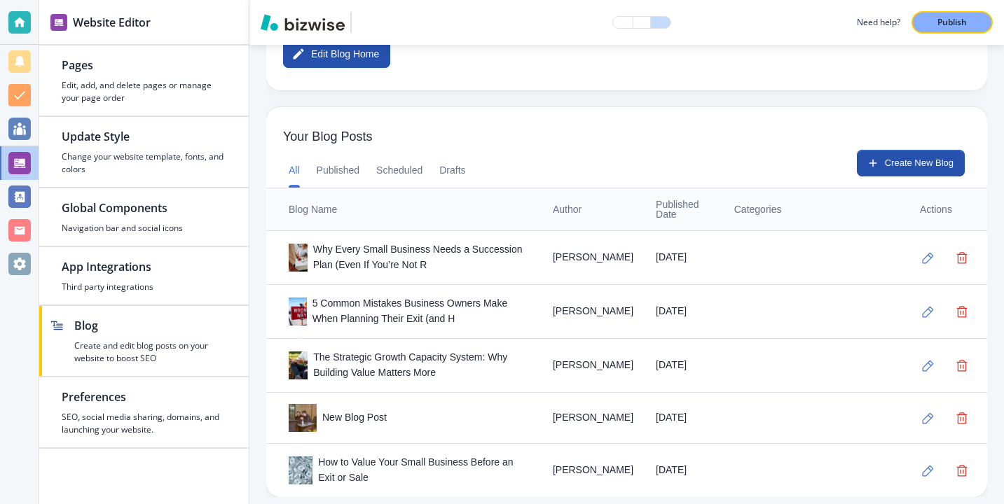
scroll to position [335, 0]
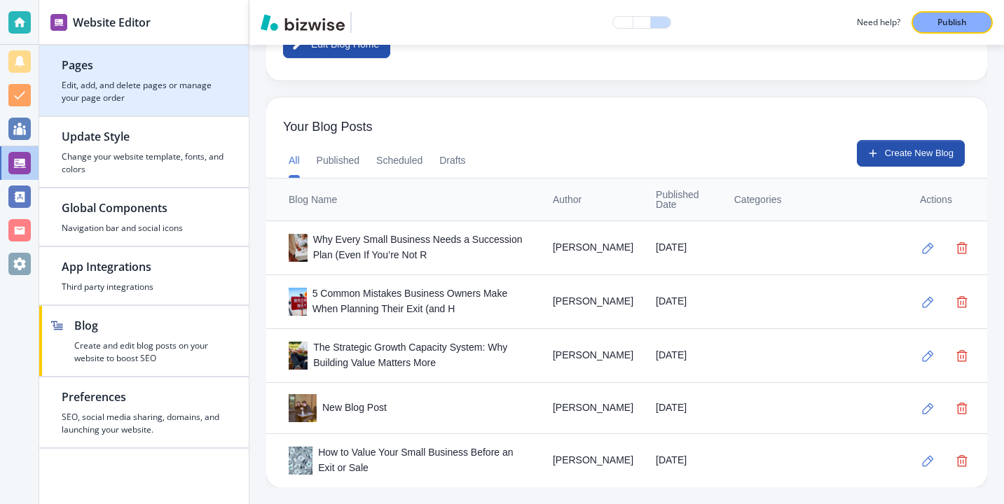
click at [144, 97] on h4 "Edit, add, and delete pages or manage your page order" at bounding box center [144, 91] width 165 height 25
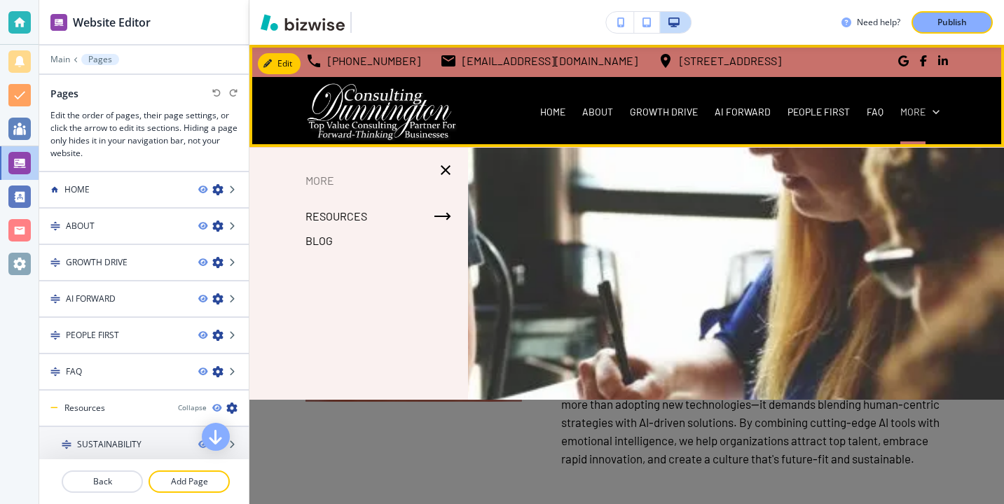
click at [916, 106] on p "More" at bounding box center [912, 112] width 25 height 14
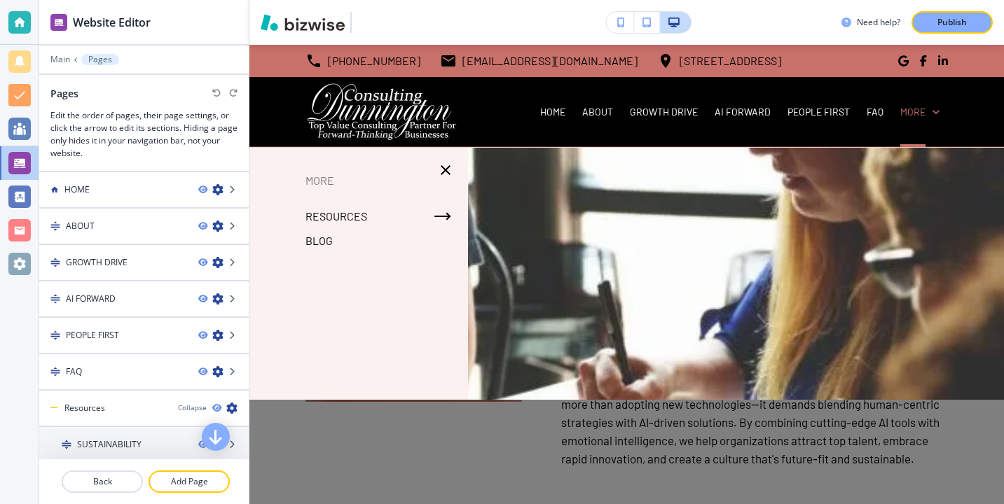
click at [322, 236] on p "Blog" at bounding box center [318, 240] width 27 height 21
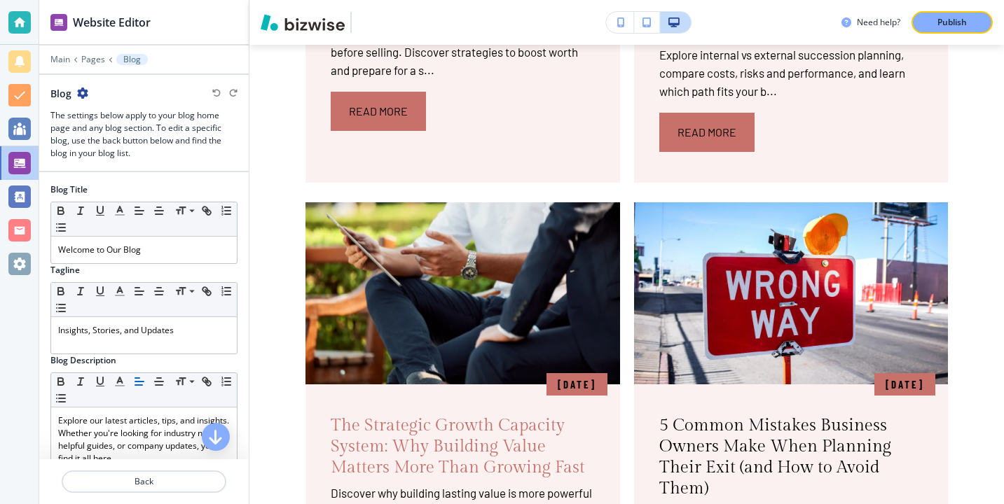
scroll to position [768, 0]
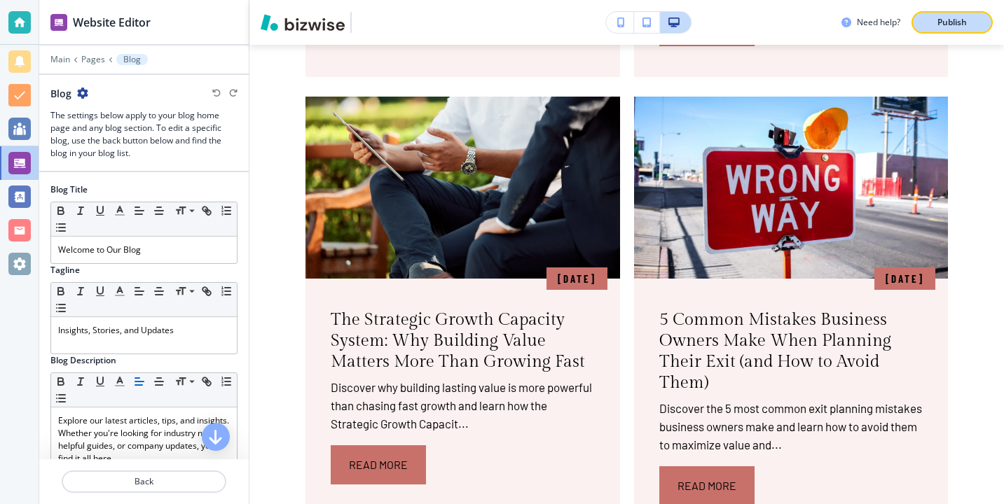
click at [972, 28] on div "Publish" at bounding box center [952, 22] width 45 height 13
click at [6, 17] on div at bounding box center [19, 22] width 39 height 45
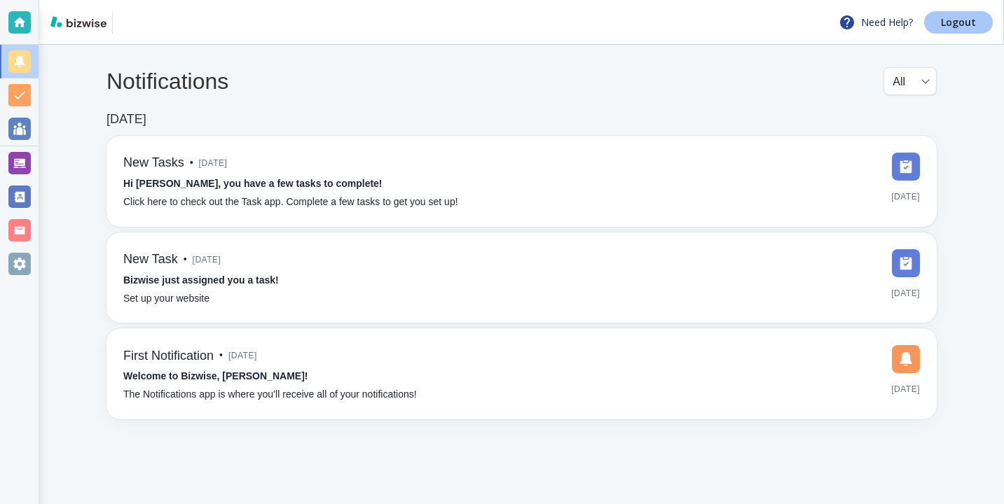
click at [932, 16] on link "Logout" at bounding box center [958, 22] width 69 height 22
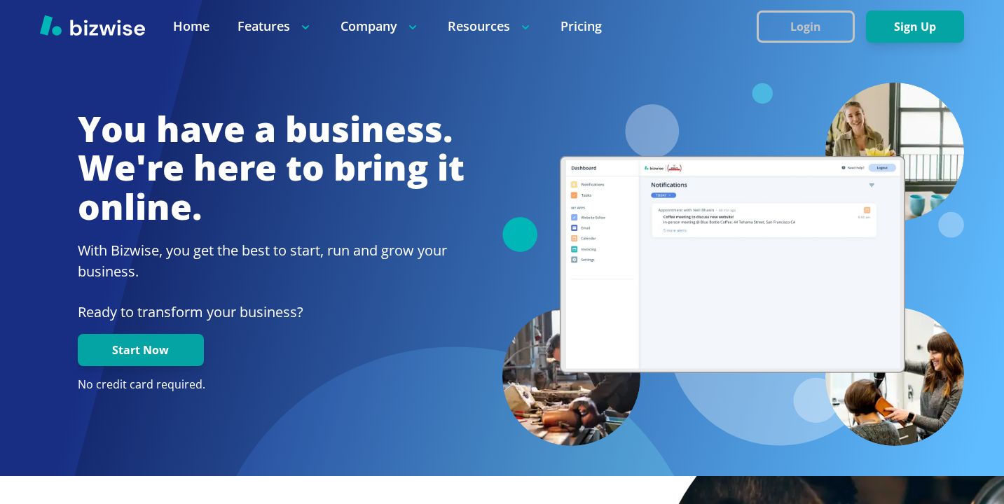
click at [775, 34] on button "Login" at bounding box center [806, 27] width 98 height 32
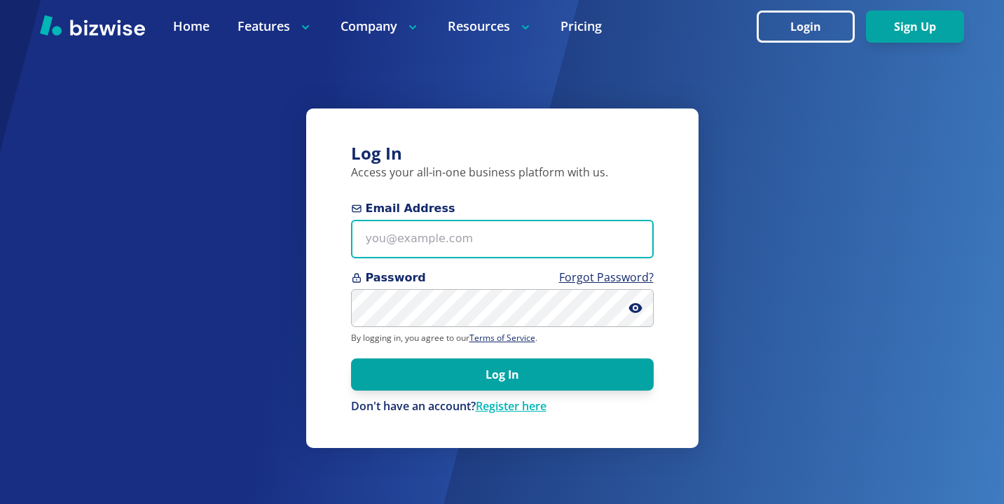
click at [441, 232] on input "Email Address" at bounding box center [502, 239] width 303 height 39
paste input "marinefinishesllc@gmail.com"
type input "marinefinishesllc@gmail.com"
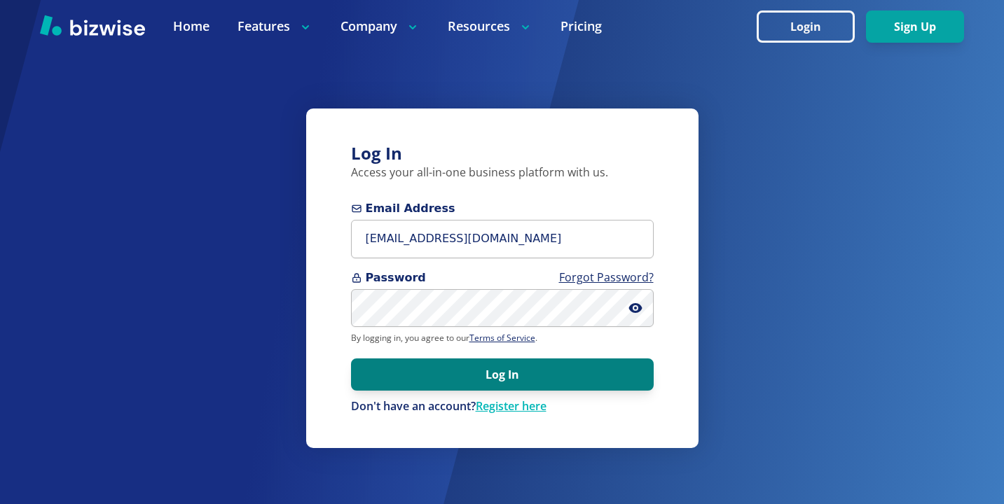
click at [612, 378] on button "Log In" at bounding box center [502, 375] width 303 height 32
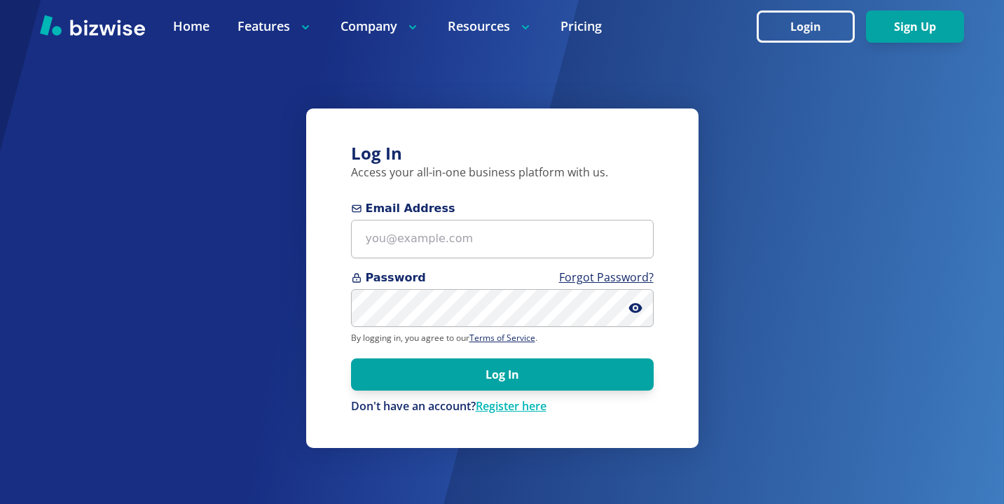
click at [347, 303] on div "Log In Access your all-in-one business platform with us. Email Address Password…" at bounding box center [502, 278] width 392 height 339
click at [419, 218] on div "Email Address" at bounding box center [502, 229] width 303 height 58
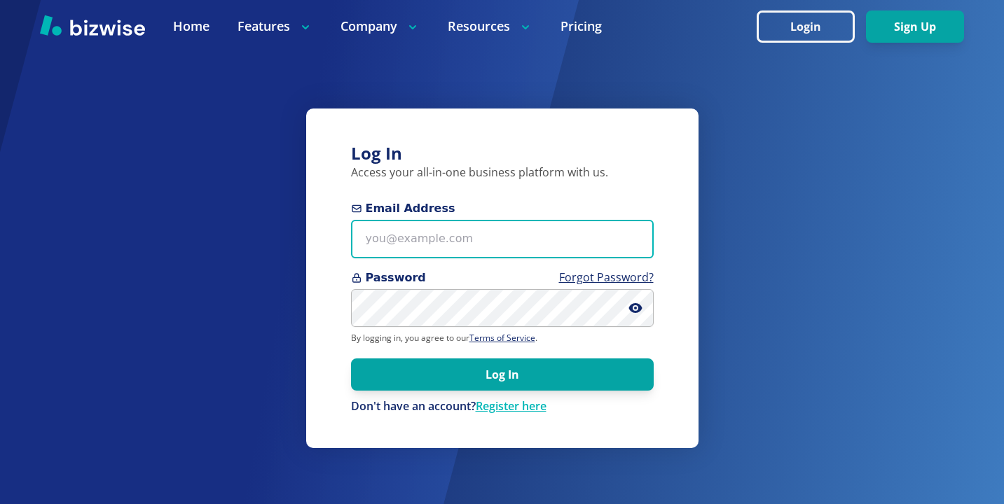
click at [420, 226] on input "Email Address" at bounding box center [502, 239] width 303 height 39
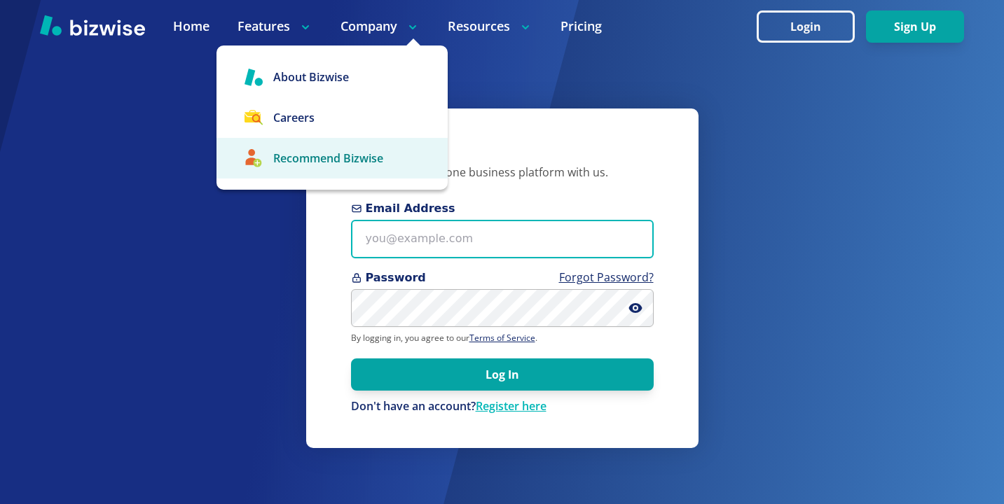
paste input "helenasmagic@helenasmagic.com"
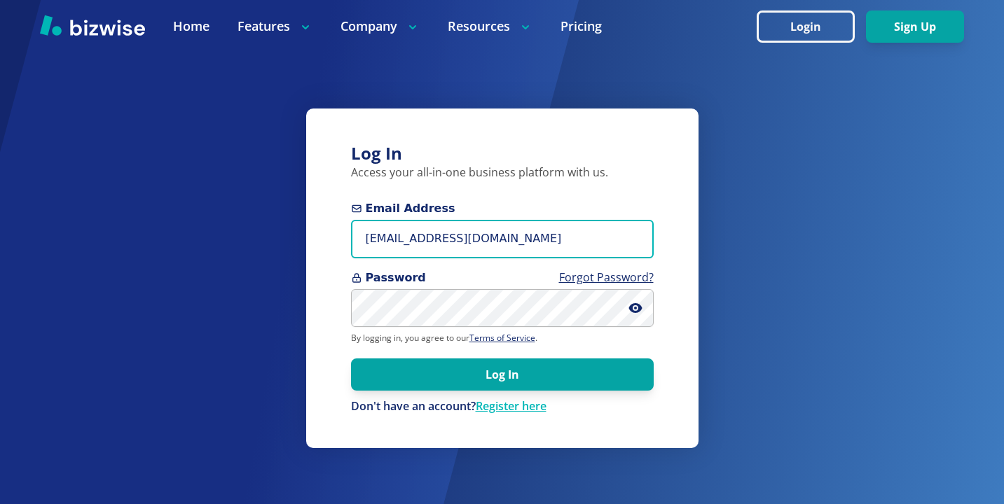
type input "helenasmagic@helenasmagic.com"
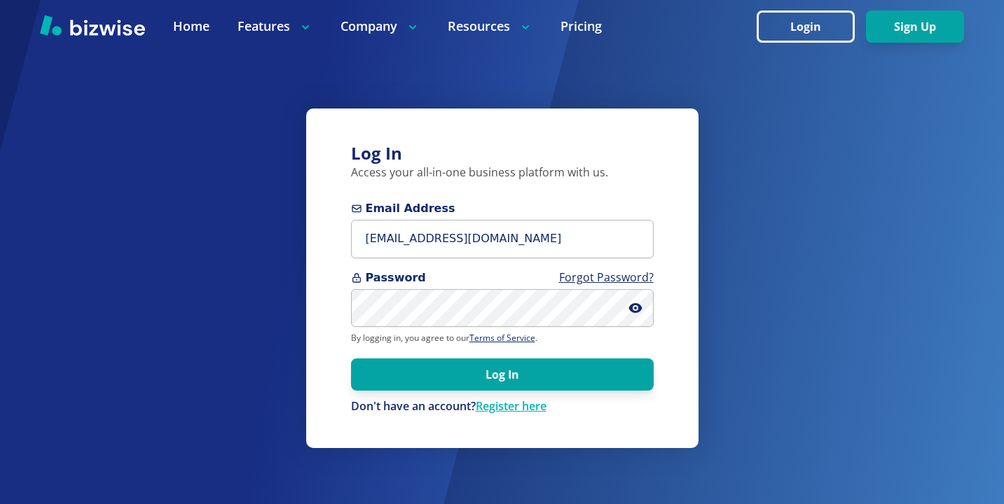
click at [319, 295] on div "Log In Access your all-in-one business platform with us. Email Address helenasm…" at bounding box center [502, 278] width 392 height 339
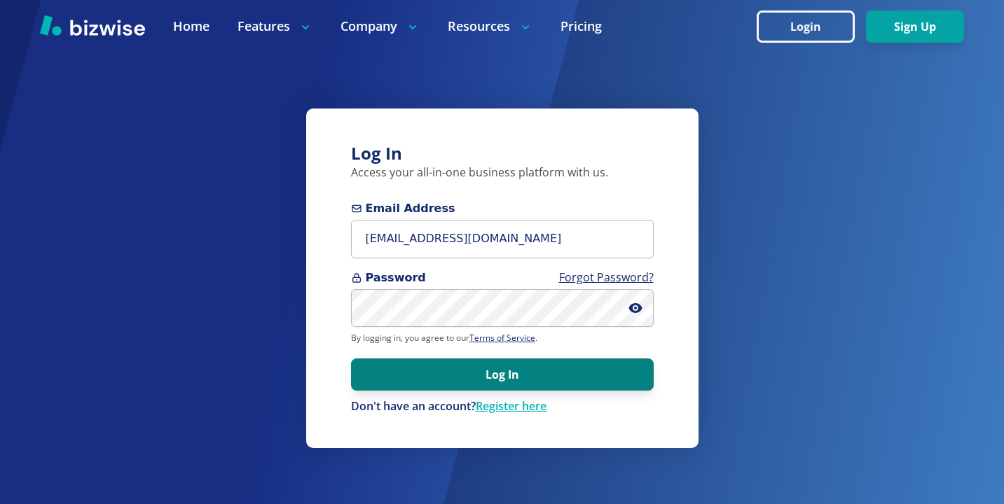
click at [440, 378] on button "Log In" at bounding box center [502, 375] width 303 height 32
